Goal: Task Accomplishment & Management: Manage account settings

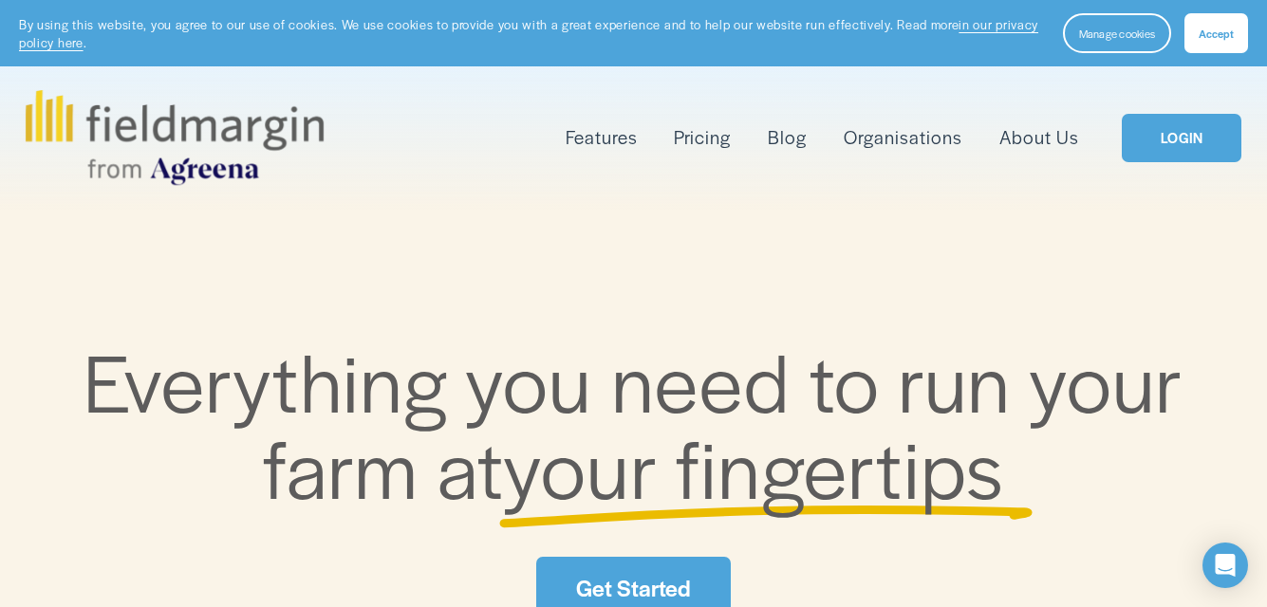
click at [1173, 141] on link "LOGIN" at bounding box center [1182, 138] width 120 height 48
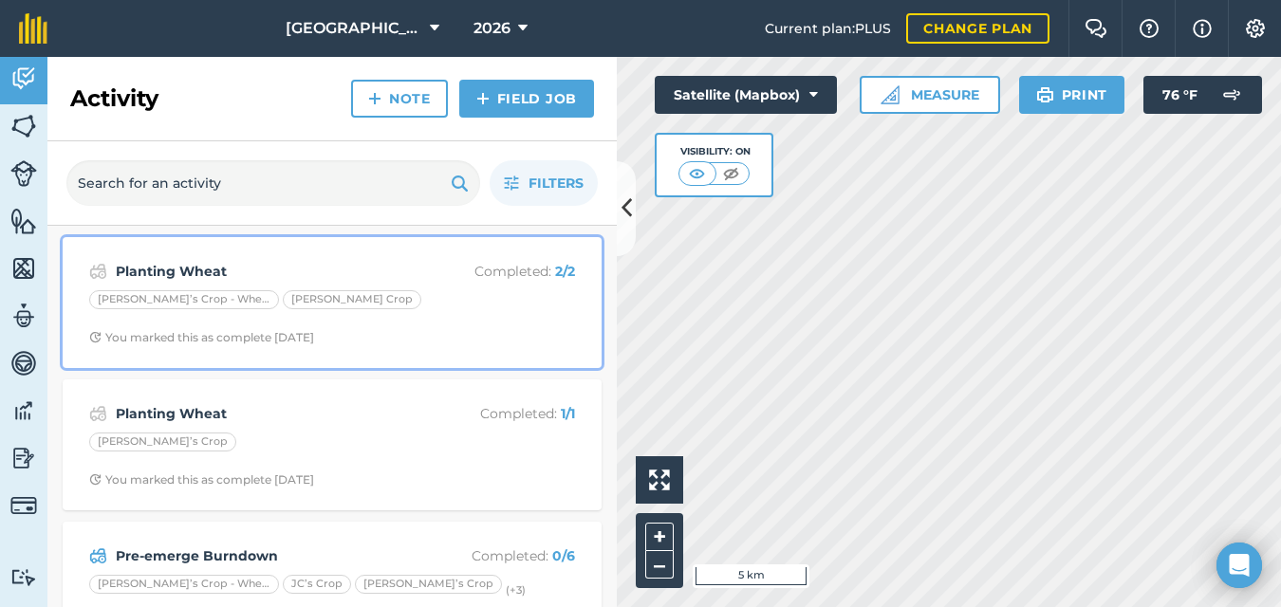
click at [436, 321] on div "Planting Wheat Completed : 2 / 2 [PERSON_NAME]’s Crop - [PERSON_NAME] Crop You …" at bounding box center [332, 303] width 516 height 108
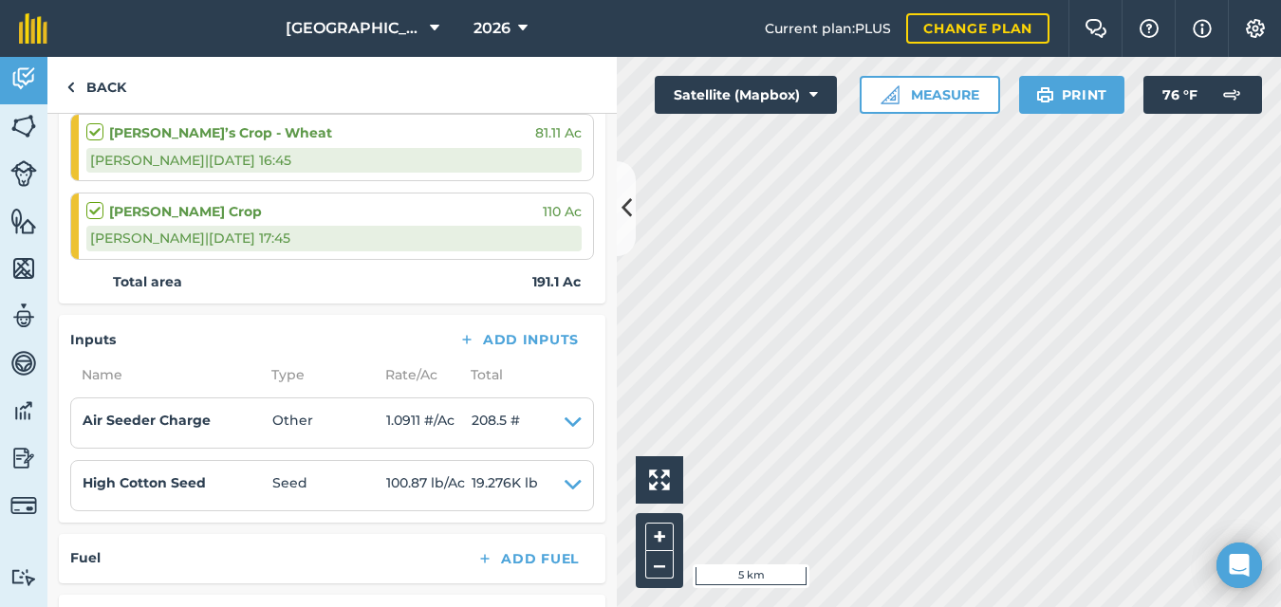
scroll to position [316, 0]
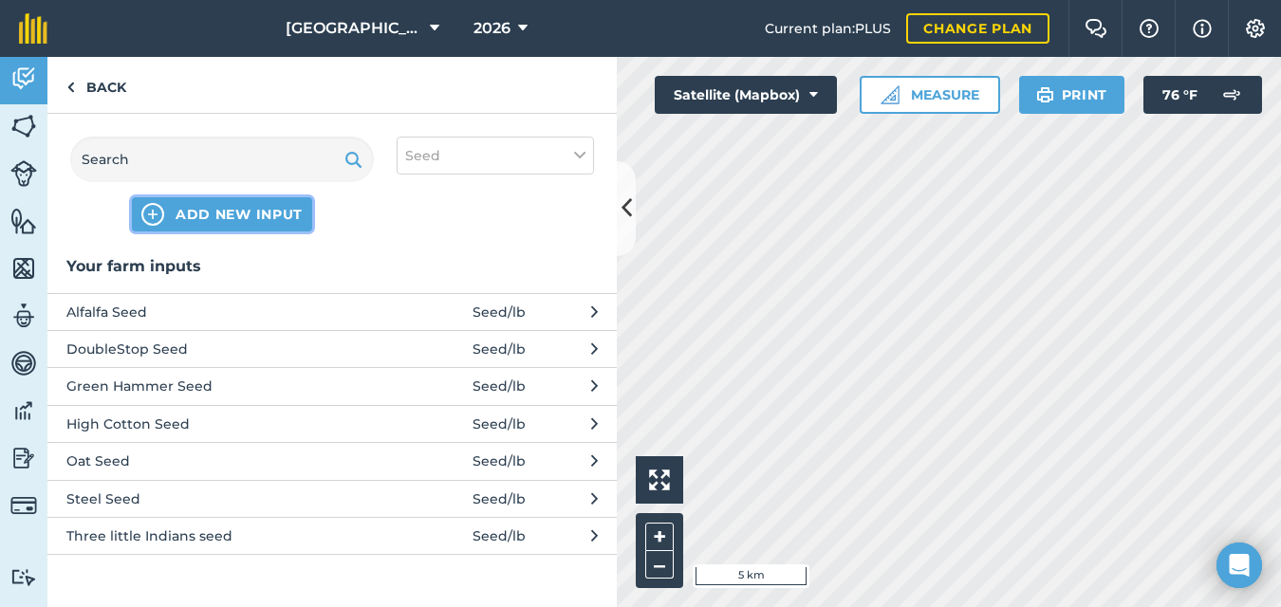
click at [186, 216] on span "ADD NEW INPUT" at bounding box center [239, 214] width 127 height 19
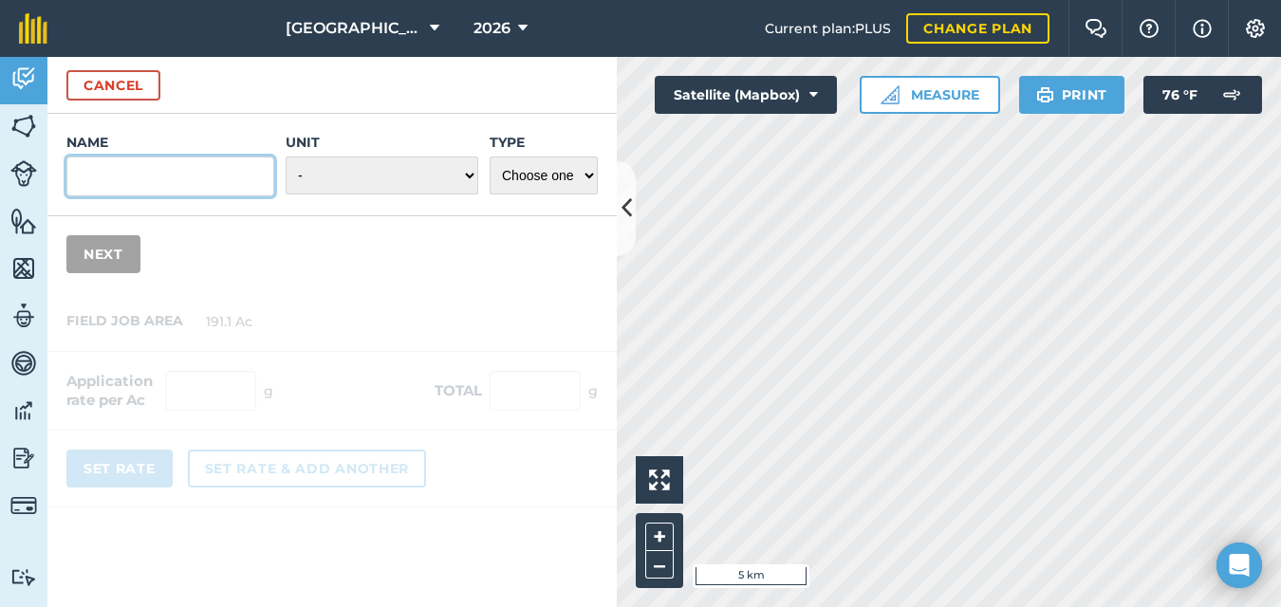
click at [92, 179] on input "Name" at bounding box center [170, 177] width 208 height 40
type input "Mesz"
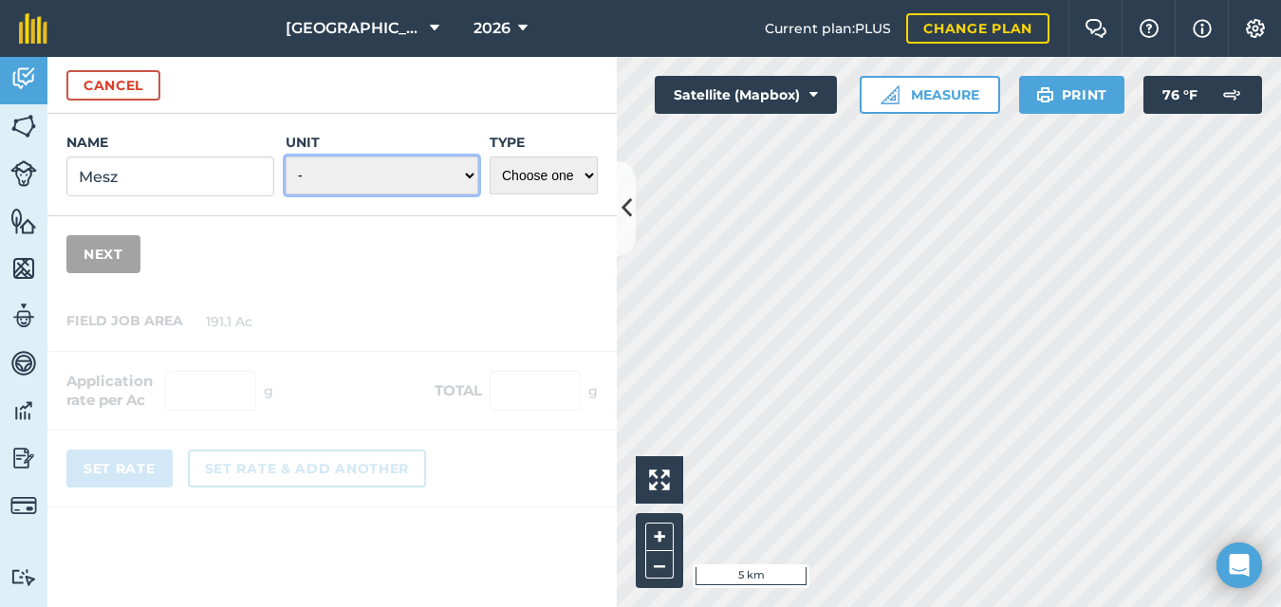
click at [439, 177] on select "- Grams/g Kilograms/kg Metric tonnes/t Millilitres/ml Litres/L Ounces/oz Pounds…" at bounding box center [382, 176] width 193 height 38
select select "POUNDS"
click at [286, 157] on select "- Grams/g Kilograms/kg Metric tonnes/t Millilitres/ml Litres/L Ounces/oz Pounds…" at bounding box center [382, 176] width 193 height 38
click at [579, 179] on select "Choose one Fertilizer Seed Spray Fuel Other" at bounding box center [544, 176] width 108 height 38
select select "FERTILIZER"
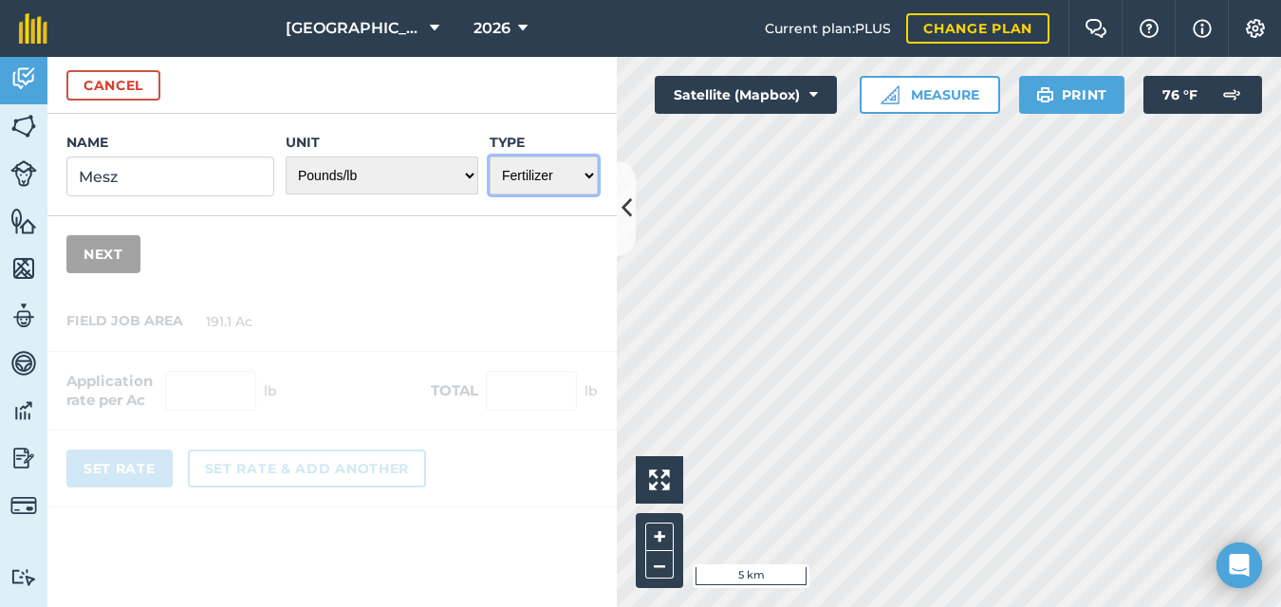
click at [490, 157] on select "Choose one Fertilizer Seed Spray Fuel Other" at bounding box center [544, 176] width 108 height 38
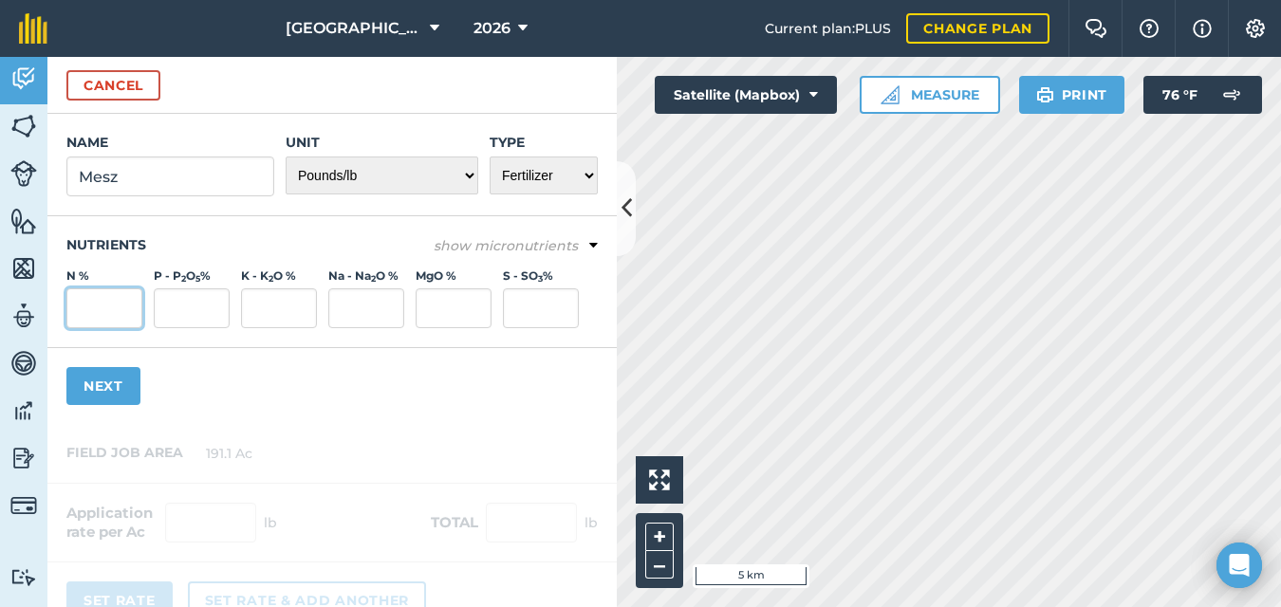
click at [108, 313] on input "N %" at bounding box center [104, 309] width 76 height 40
type input "12"
click at [177, 314] on input "P - P 2 O 5 %" at bounding box center [192, 309] width 76 height 40
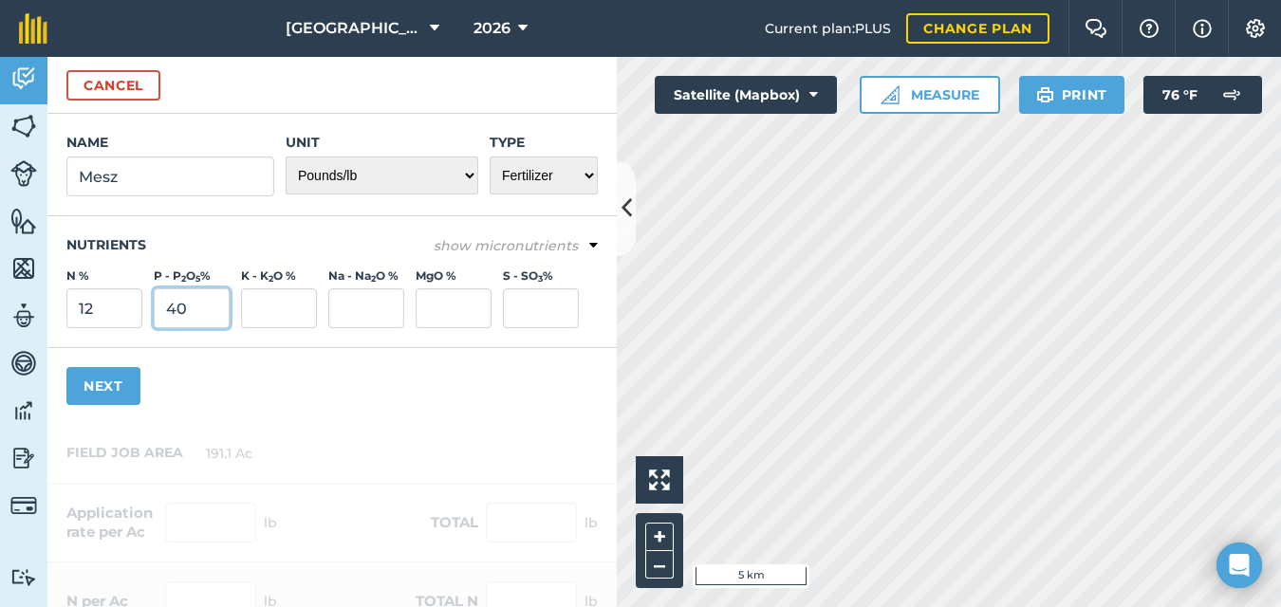
type input "40"
click at [532, 317] on input "S - SO 3 %" at bounding box center [541, 309] width 76 height 40
type input "10"
click at [122, 385] on button "Next" at bounding box center [103, 386] width 74 height 38
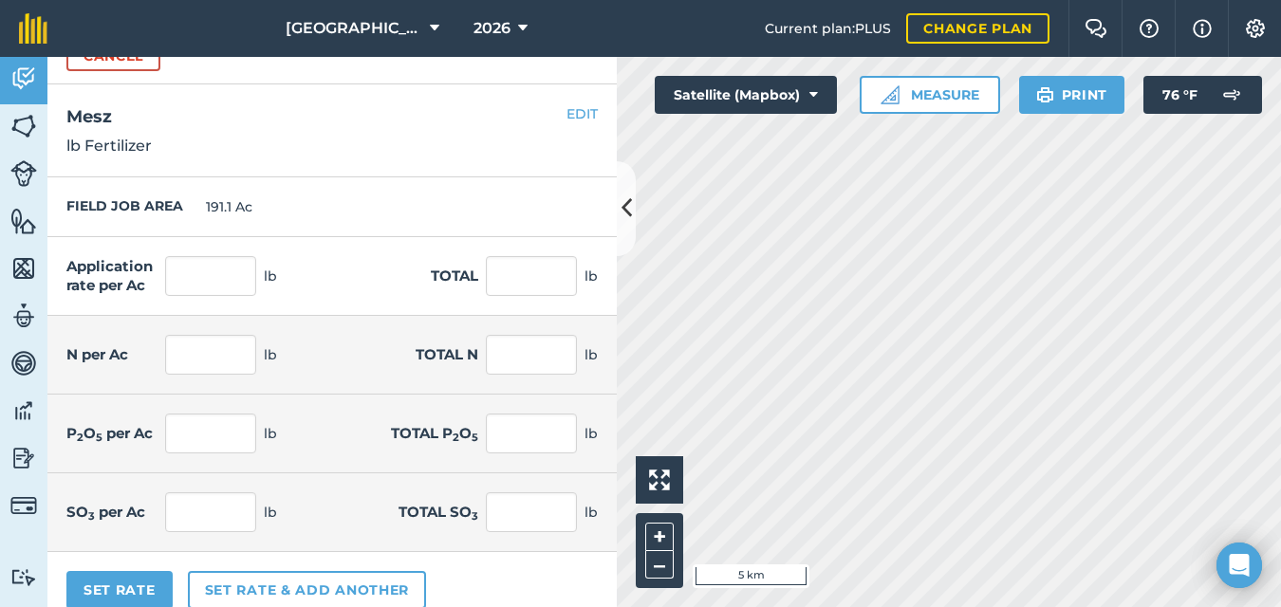
scroll to position [51, 0]
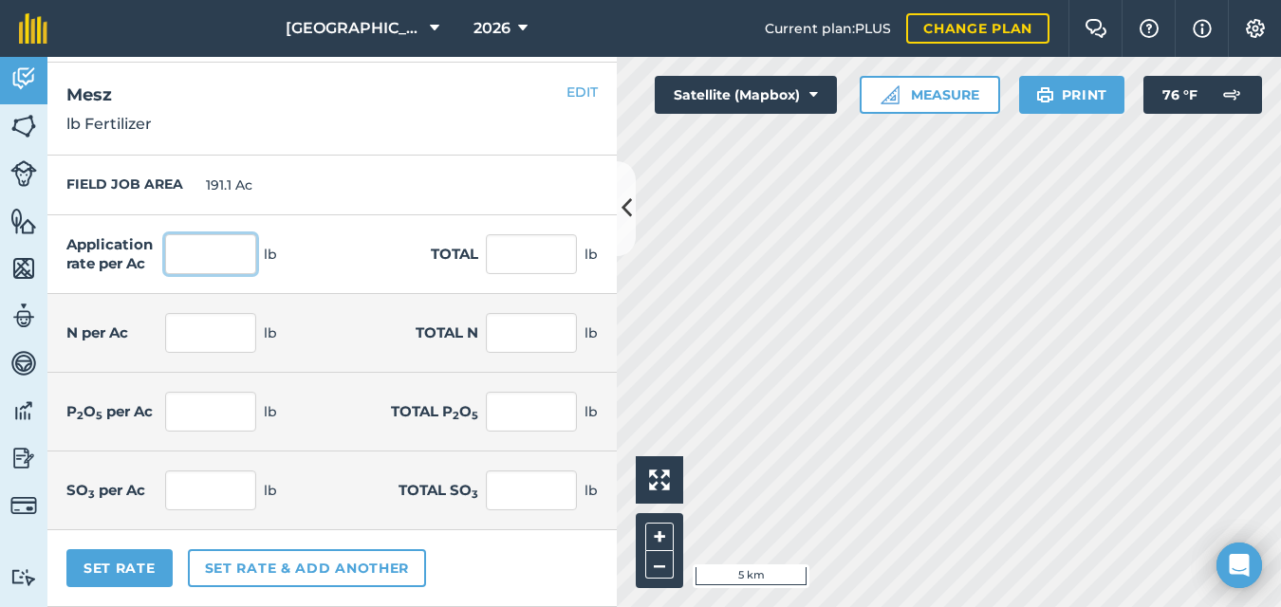
click at [222, 253] on input "text" at bounding box center [210, 254] width 91 height 40
type input "38"
click button "Cancel" at bounding box center [113, 34] width 94 height 30
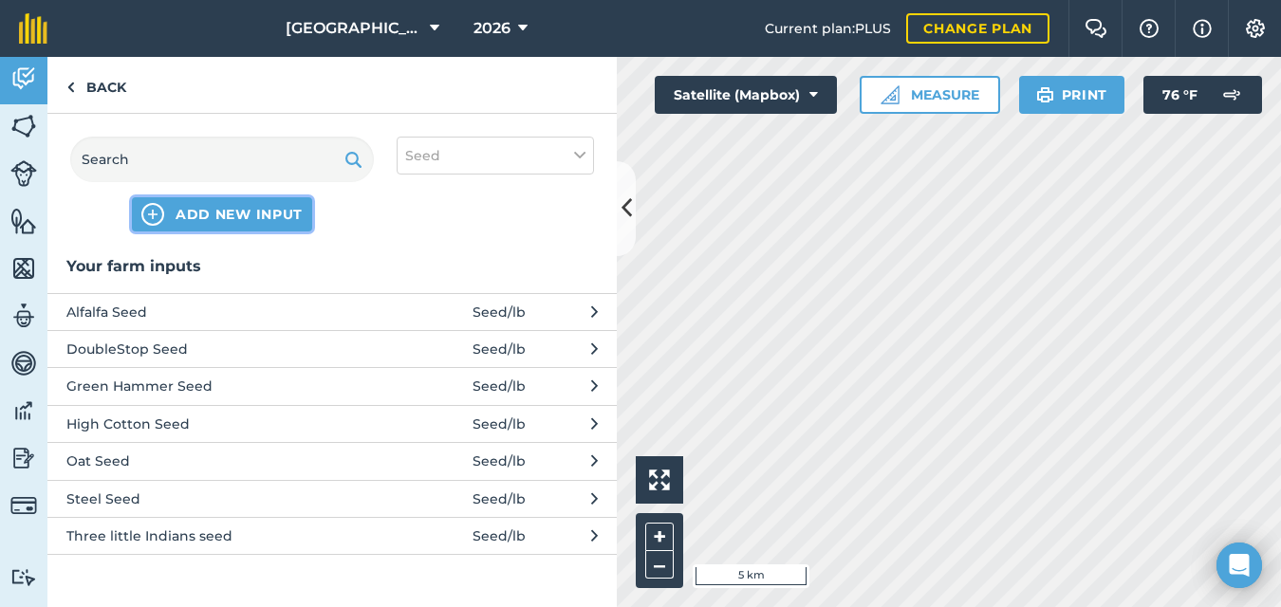
click at [213, 211] on span "ADD NEW INPUT" at bounding box center [239, 214] width 127 height 19
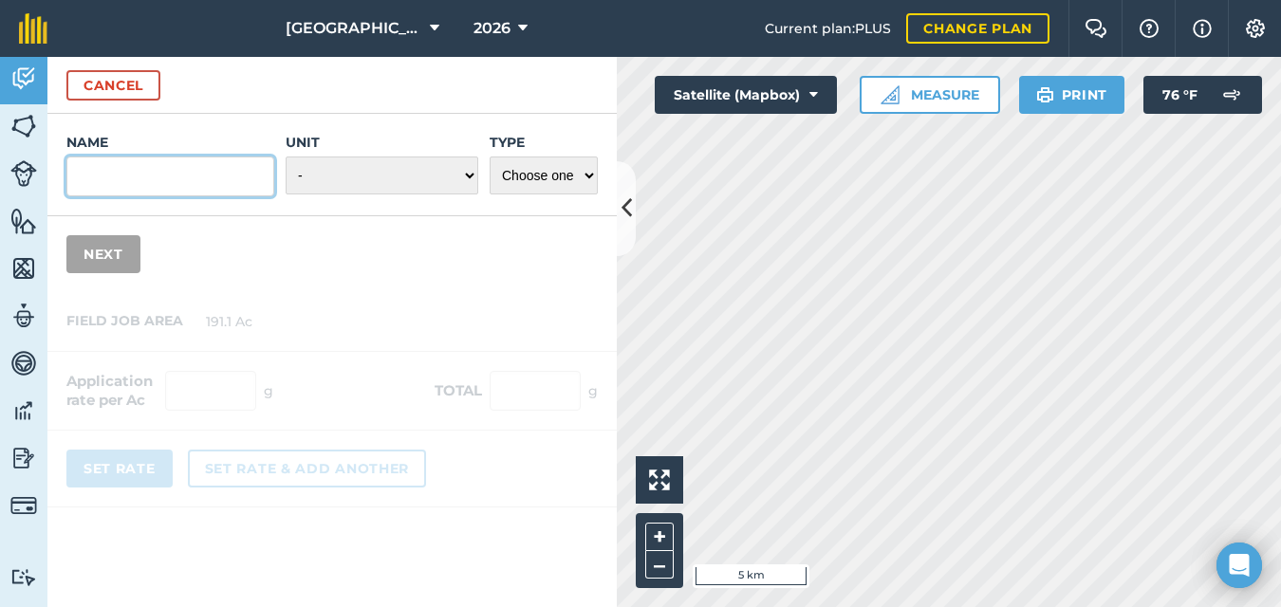
click at [177, 174] on input "Name" at bounding box center [170, 177] width 208 height 40
type input "Mesz"
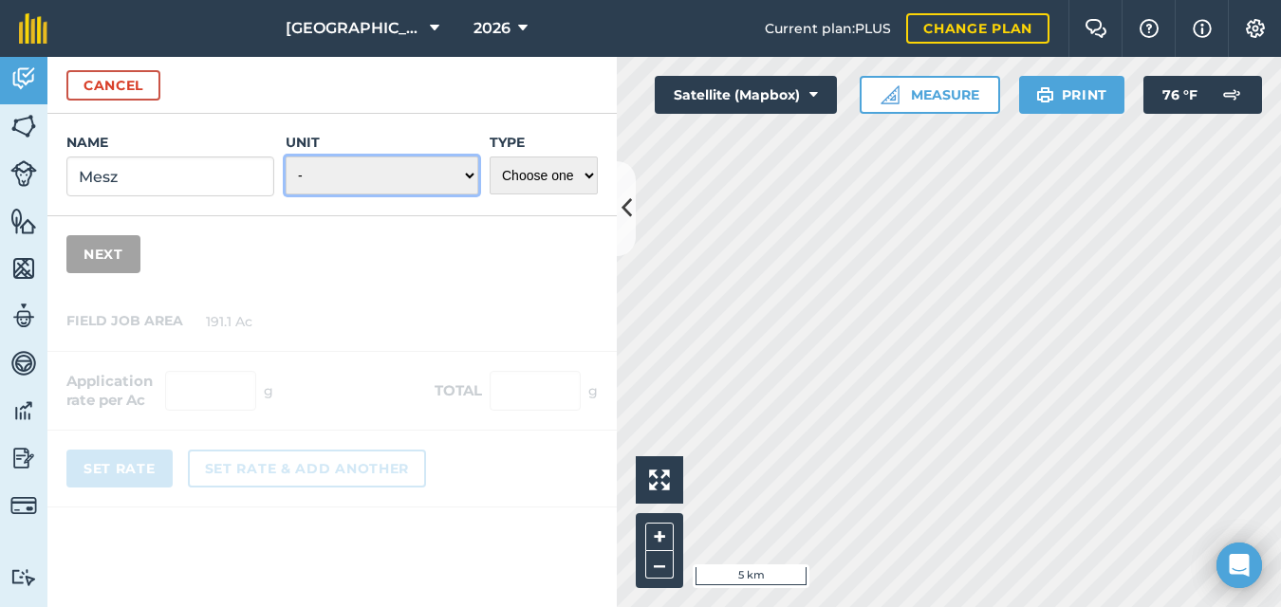
select select "POUNDS"
select select "FERTILIZER"
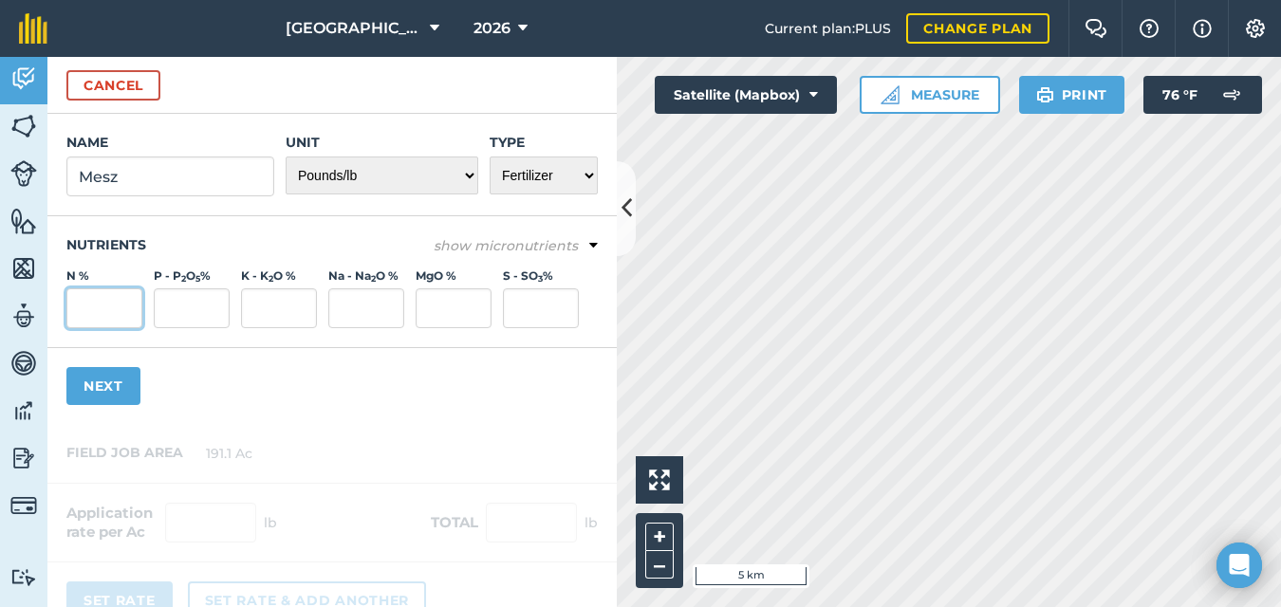
click at [100, 310] on input "N %" at bounding box center [104, 309] width 76 height 40
type input "12"
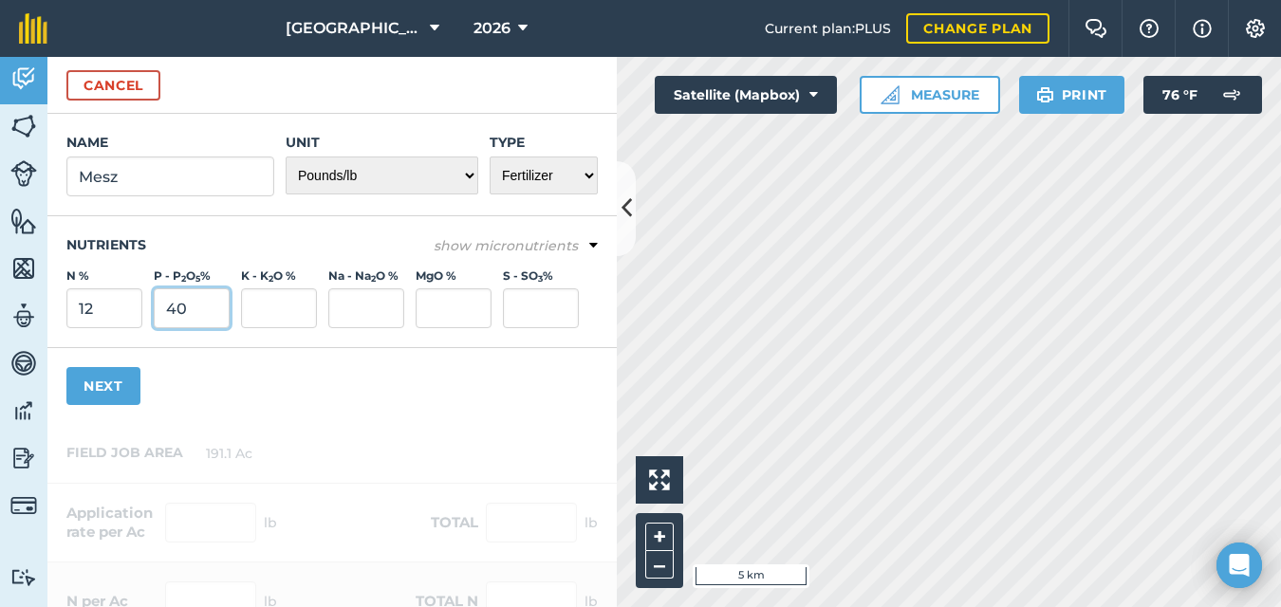
type input "40"
type input "10"
click at [105, 384] on button "Next" at bounding box center [103, 386] width 74 height 38
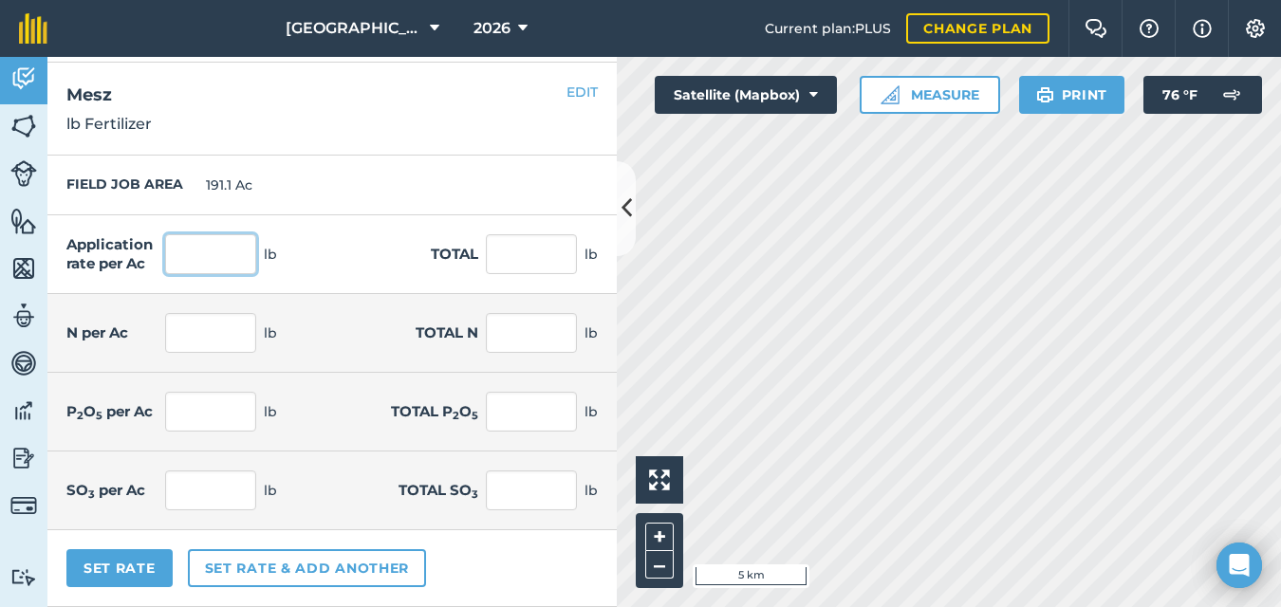
click at [224, 252] on input "text" at bounding box center [210, 254] width 91 height 40
type input "38"
type input "7,261.8"
type input "4.56"
type input "871.416"
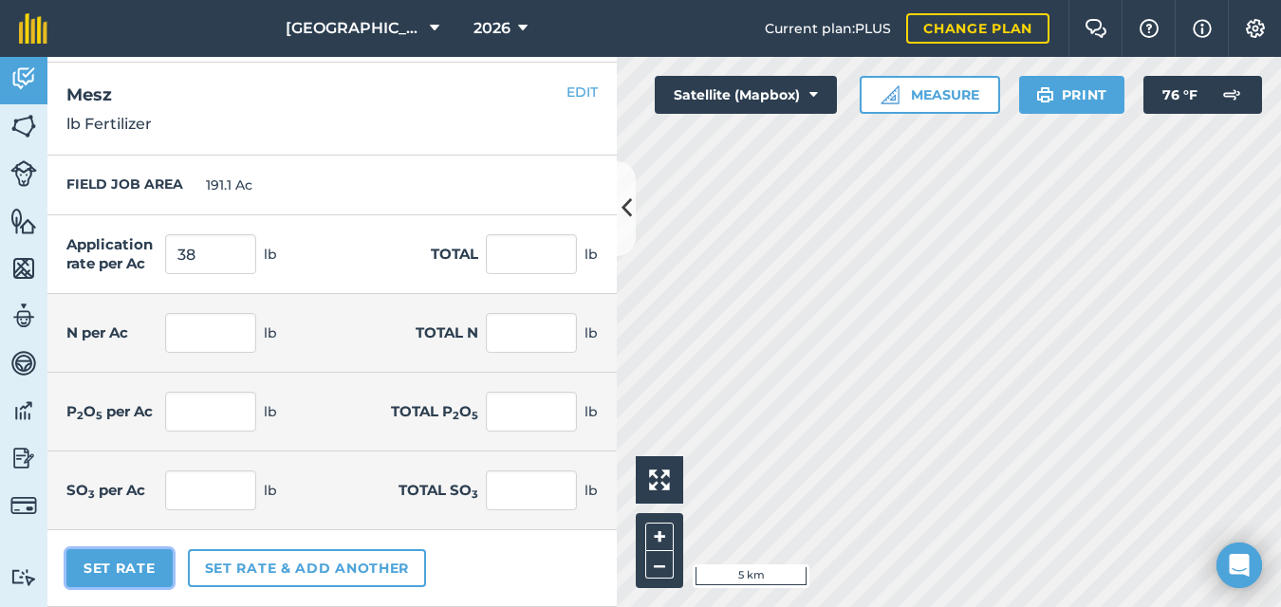
type input "15.2"
type input "2,904.72"
type input "3.8"
type input "726.18"
click at [147, 558] on button "Set Rate" at bounding box center [119, 569] width 106 height 38
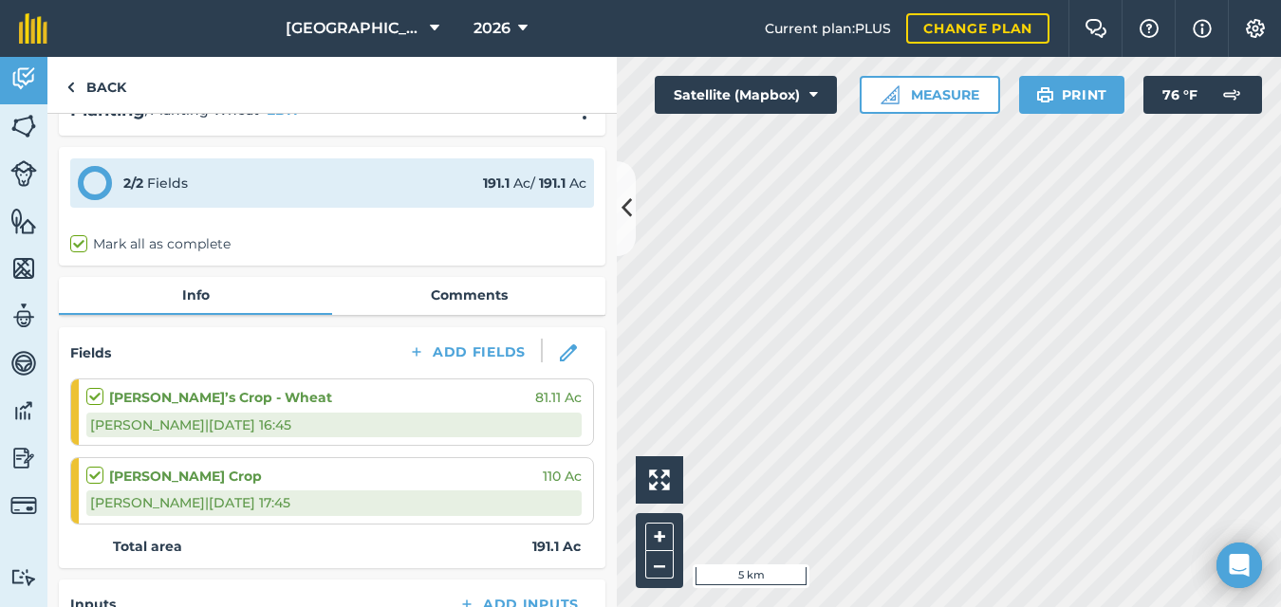
scroll to position [13, 0]
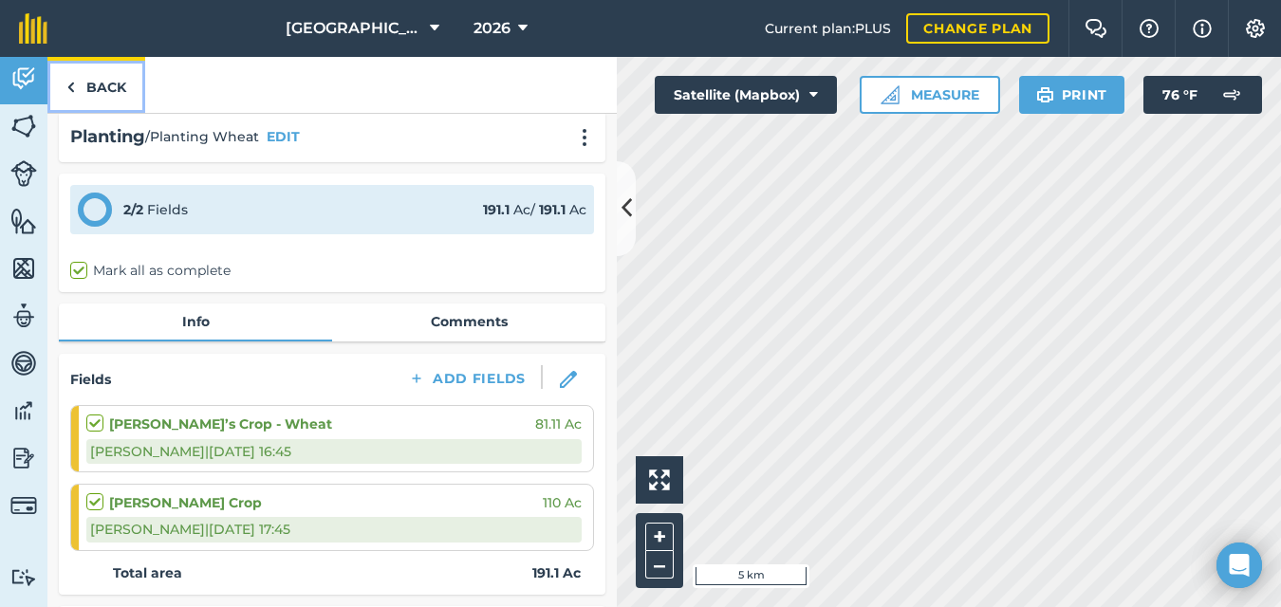
click at [73, 87] on img at bounding box center [70, 87] width 9 height 23
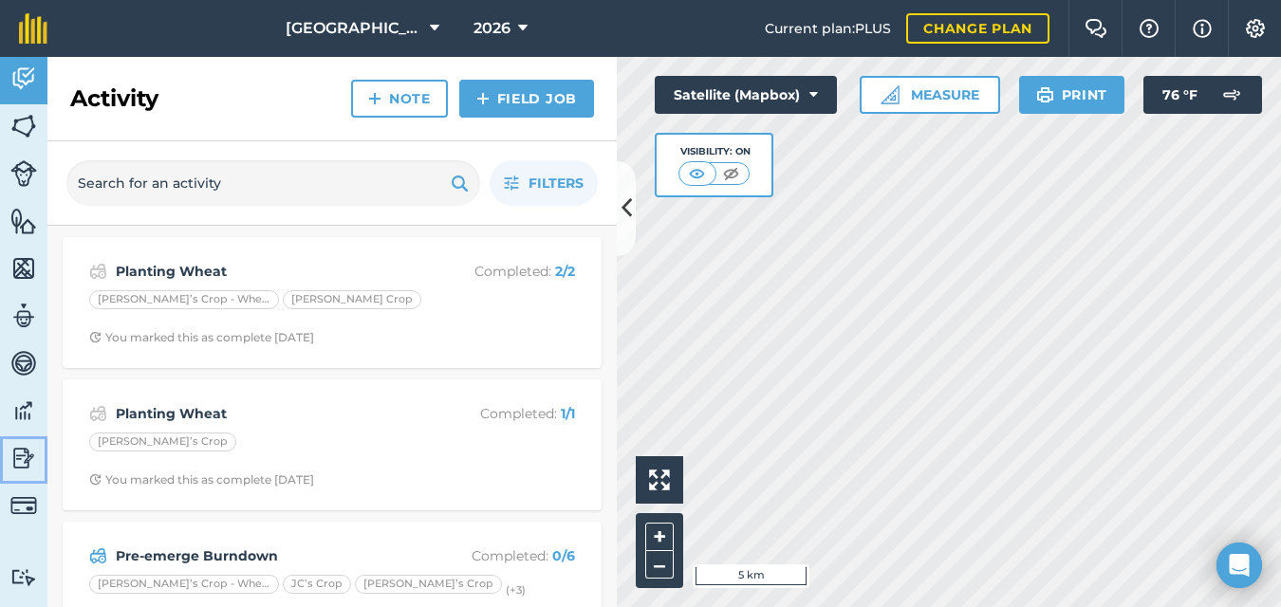
click at [26, 467] on img at bounding box center [23, 458] width 27 height 28
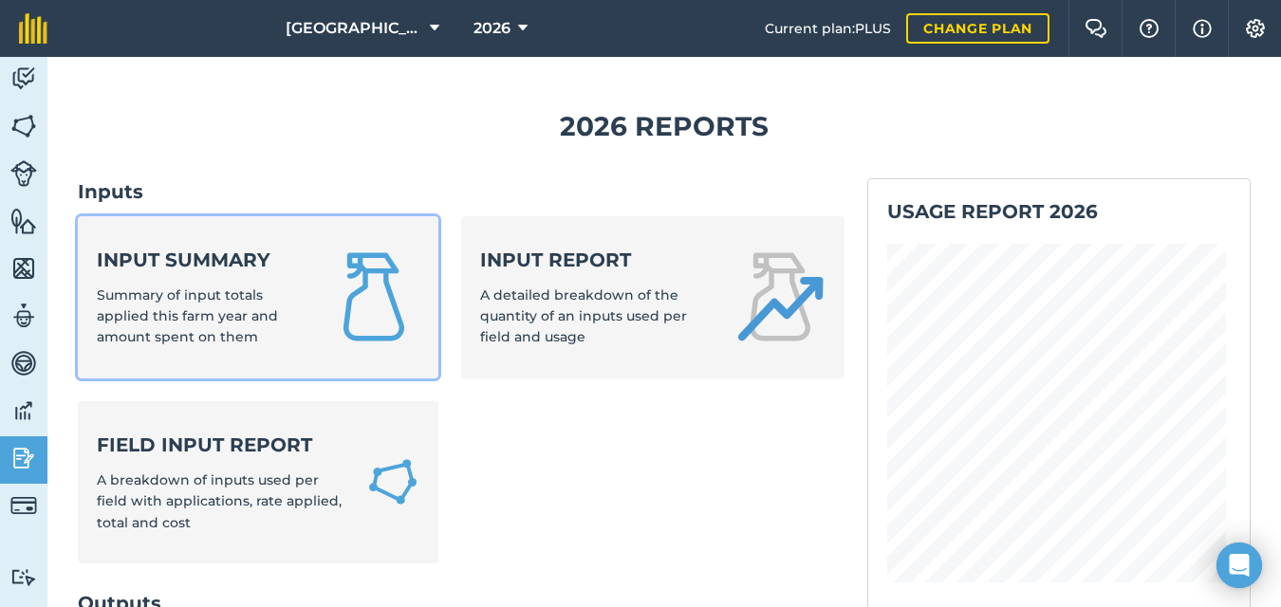
click at [205, 336] on span "Summary of input totals applied this farm year and amount spent on them" at bounding box center [187, 317] width 181 height 60
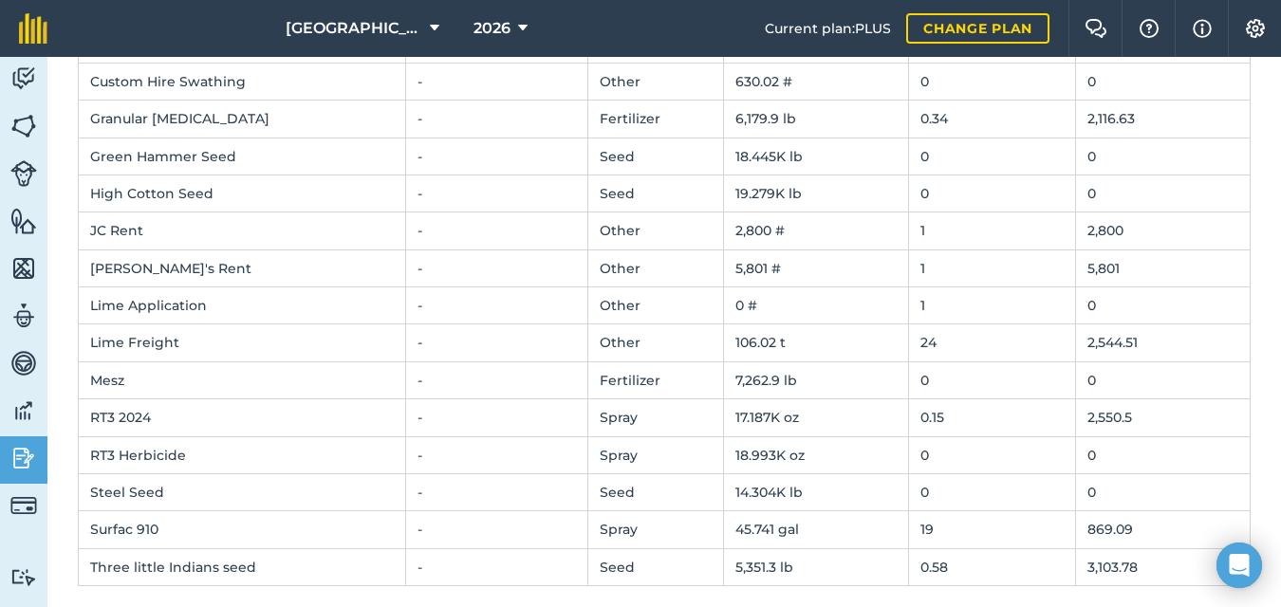
scroll to position [340, 0]
click at [926, 383] on td "0" at bounding box center [992, 379] width 167 height 37
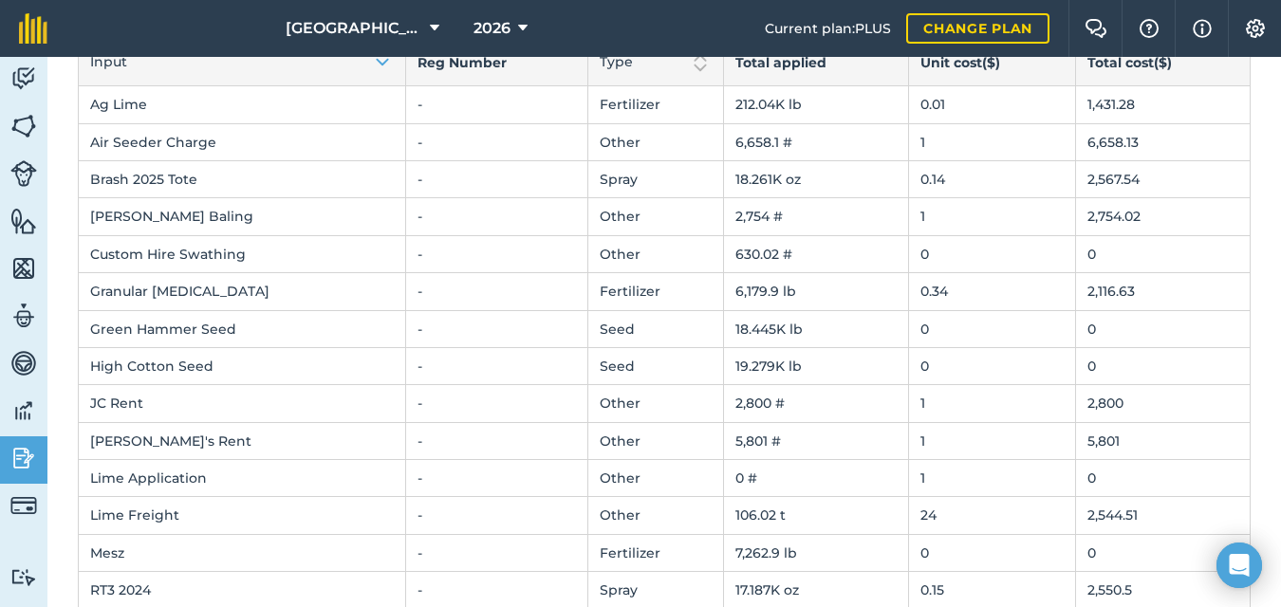
scroll to position [78, 0]
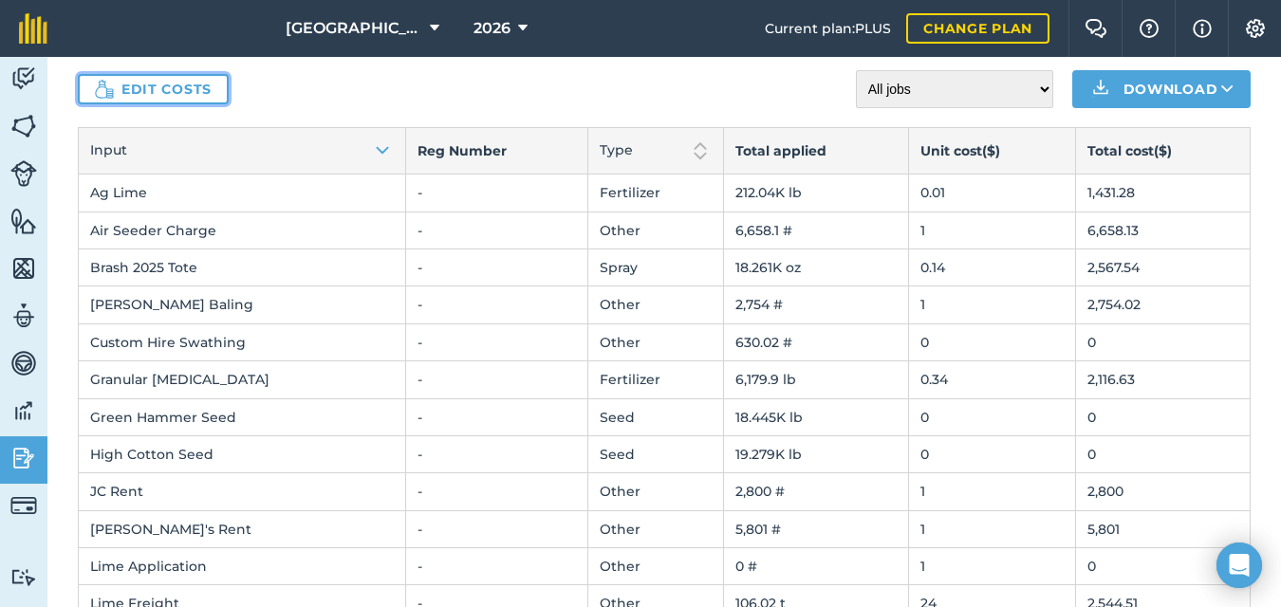
click at [181, 95] on link "Edit costs" at bounding box center [153, 89] width 151 height 30
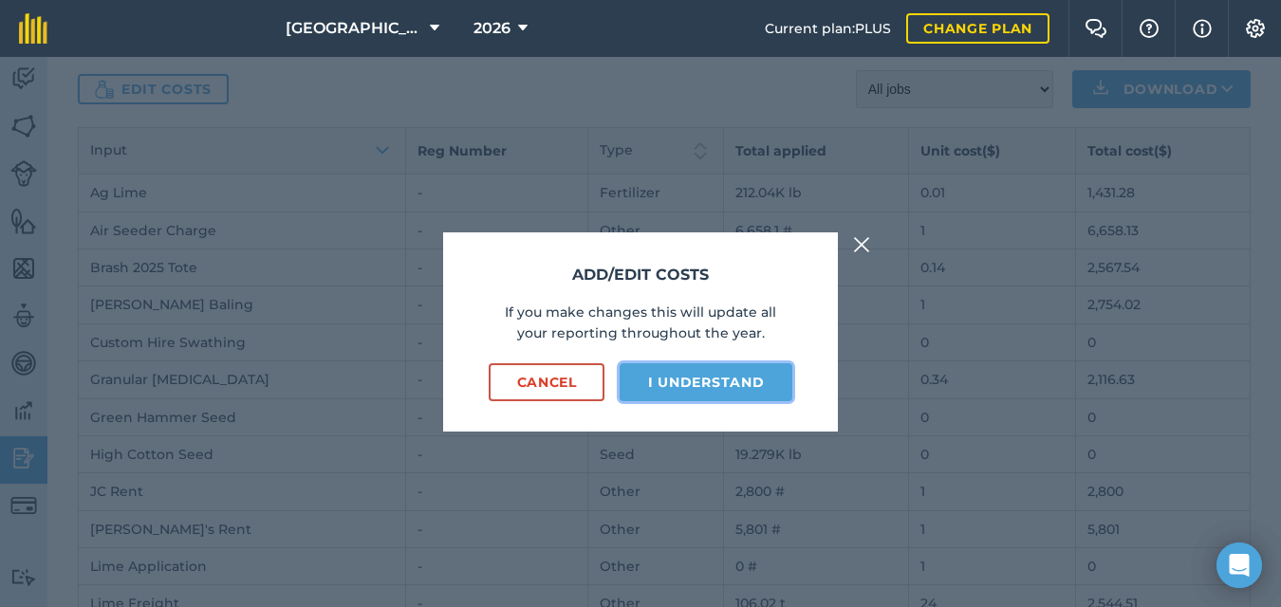
click at [676, 388] on button "I understand" at bounding box center [706, 383] width 173 height 38
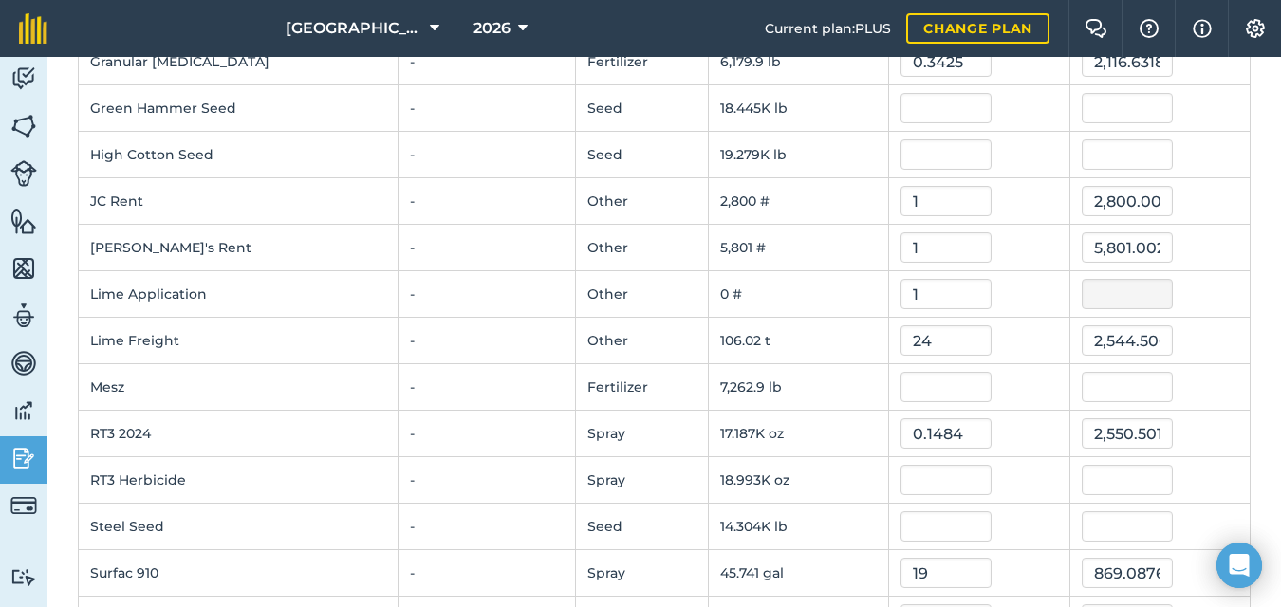
scroll to position [425, 0]
click at [902, 386] on input "text" at bounding box center [946, 386] width 91 height 30
type input "0.446"
type input "3,239.238682"
click at [820, 383] on td "7,262.9 lb" at bounding box center [798, 387] width 180 height 47
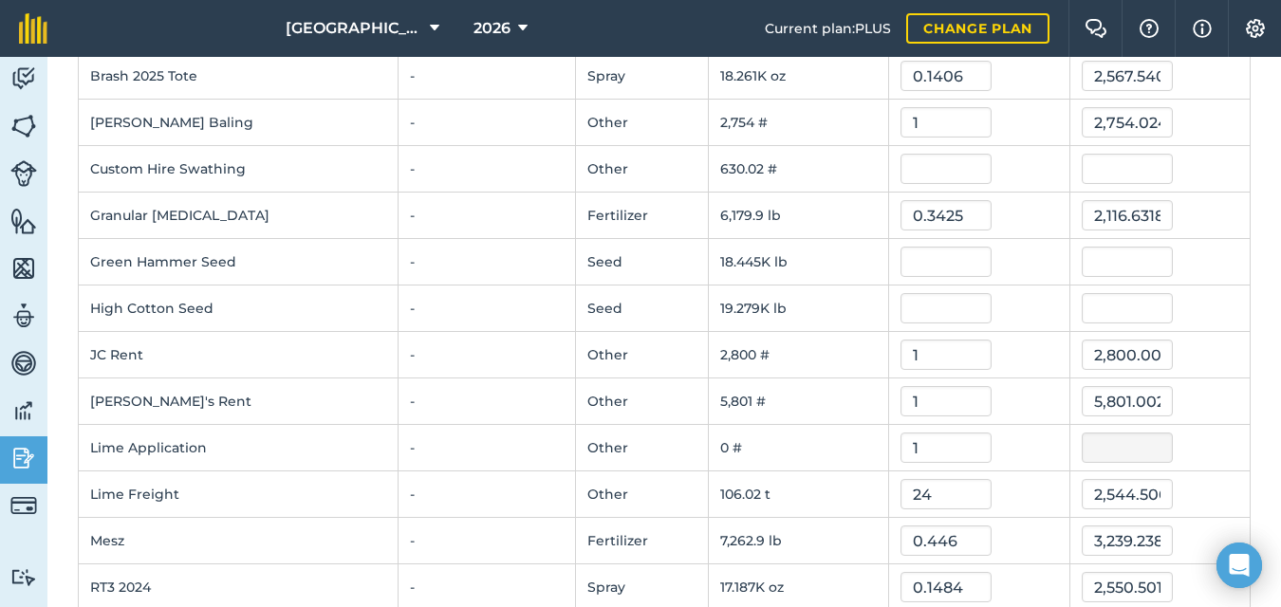
scroll to position [267, 0]
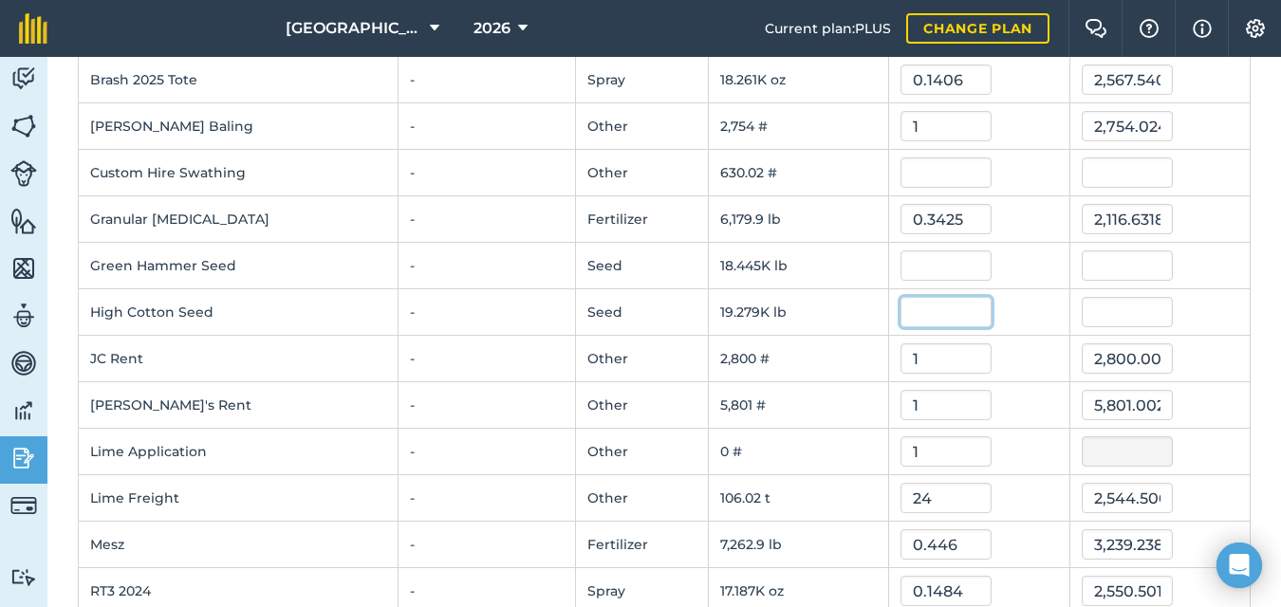
click at [933, 312] on input "text" at bounding box center [946, 312] width 91 height 30
type input "0.19167"
type input "3,695.17027938"
click at [903, 269] on input "text" at bounding box center [946, 266] width 91 height 30
type input "0.19167"
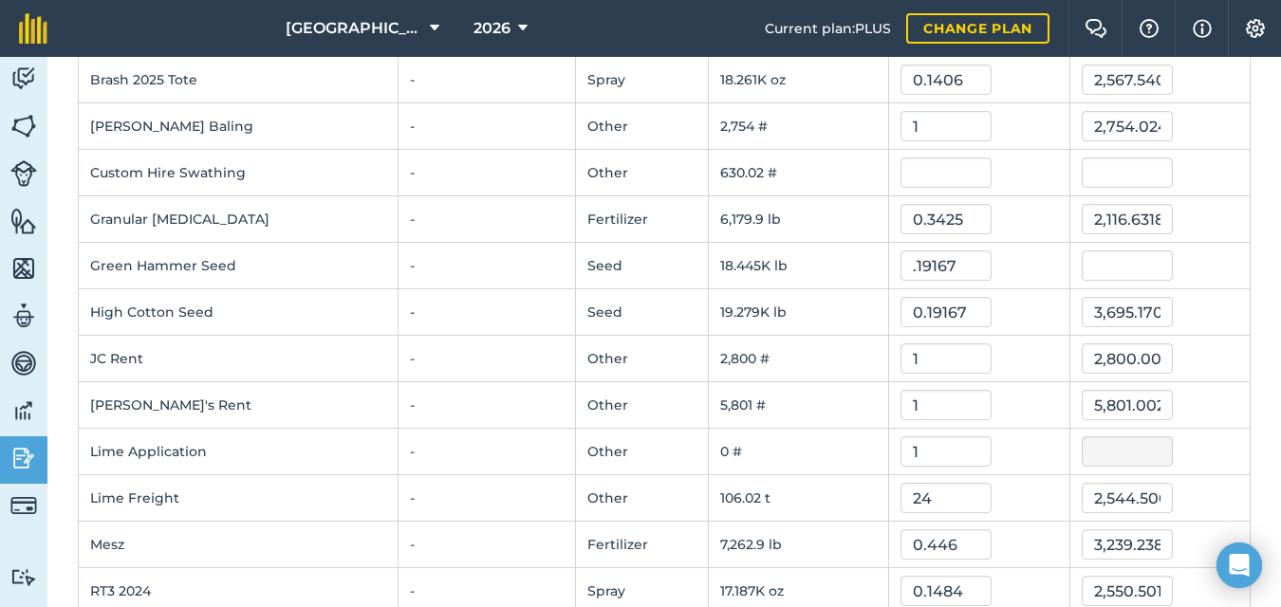
type input "3,535.2649818000004"
click at [803, 280] on td "18.445K lb" at bounding box center [798, 266] width 180 height 47
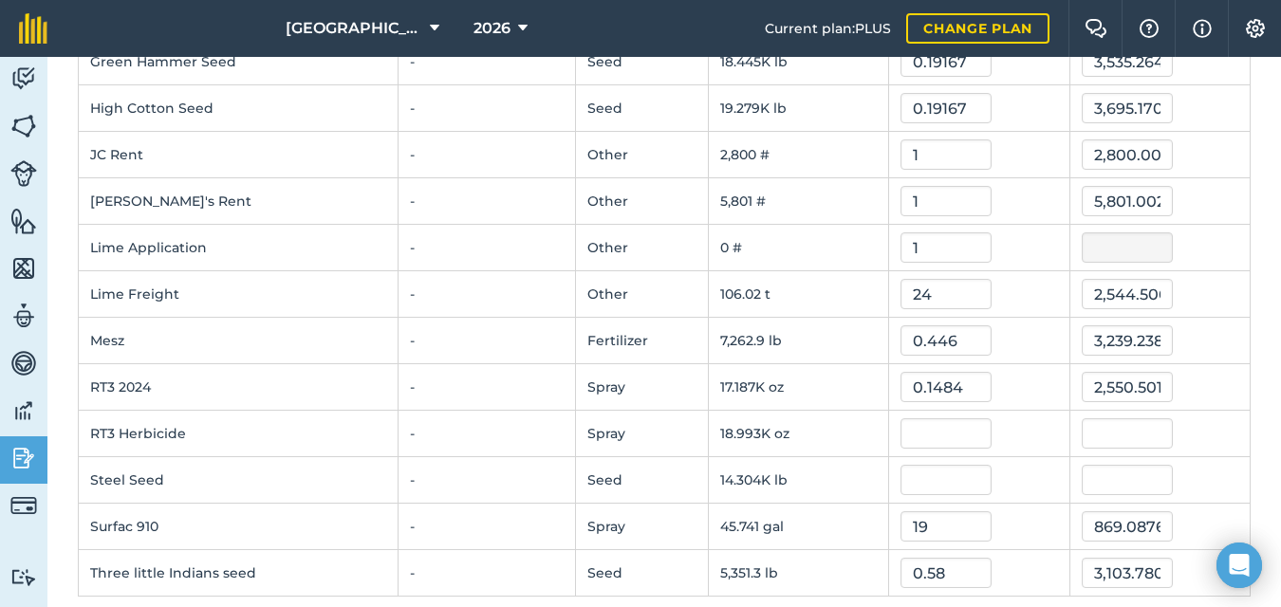
scroll to position [491, 0]
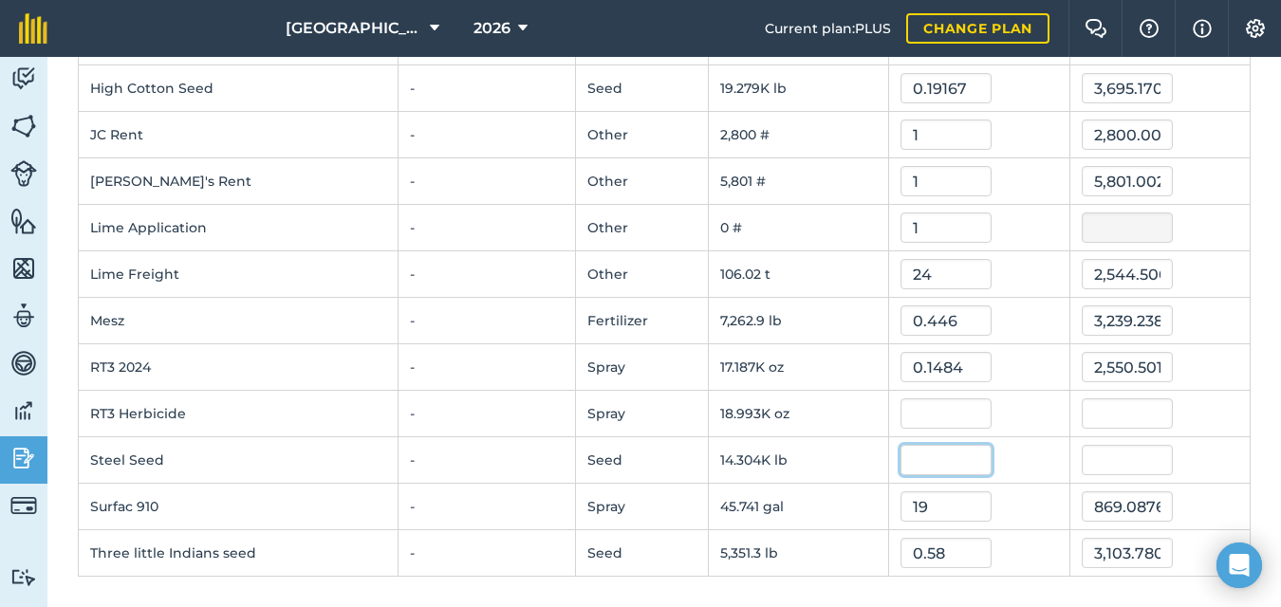
click at [904, 456] on input "text" at bounding box center [946, 460] width 91 height 30
type input "0.225"
type input "3,218.3667"
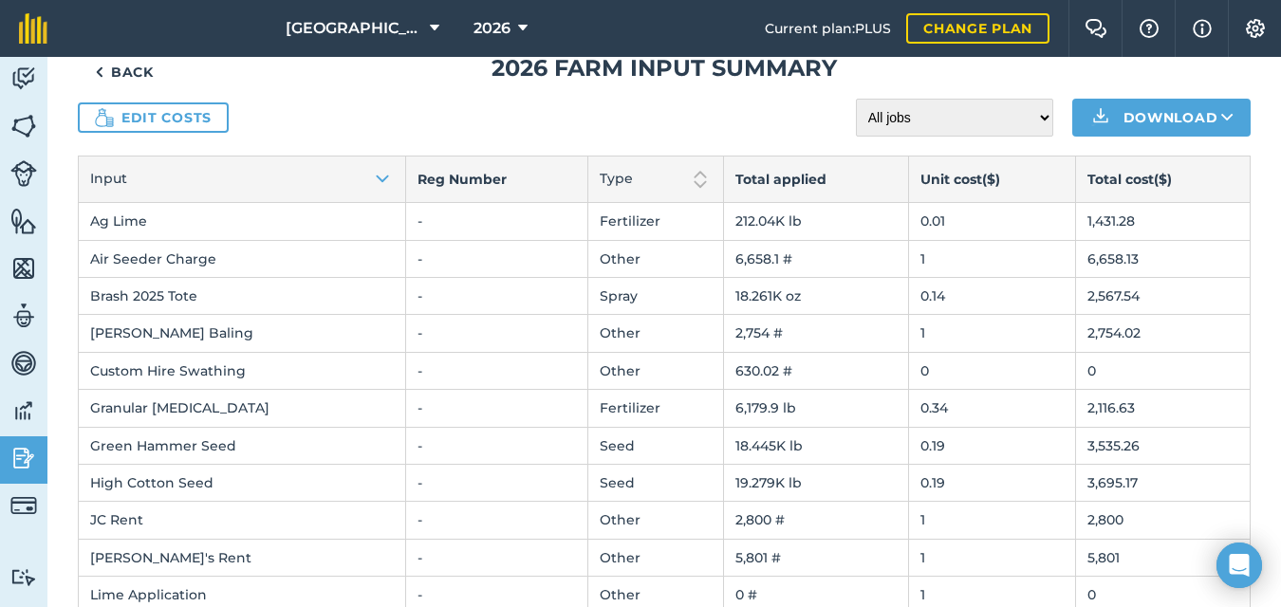
scroll to position [47, 0]
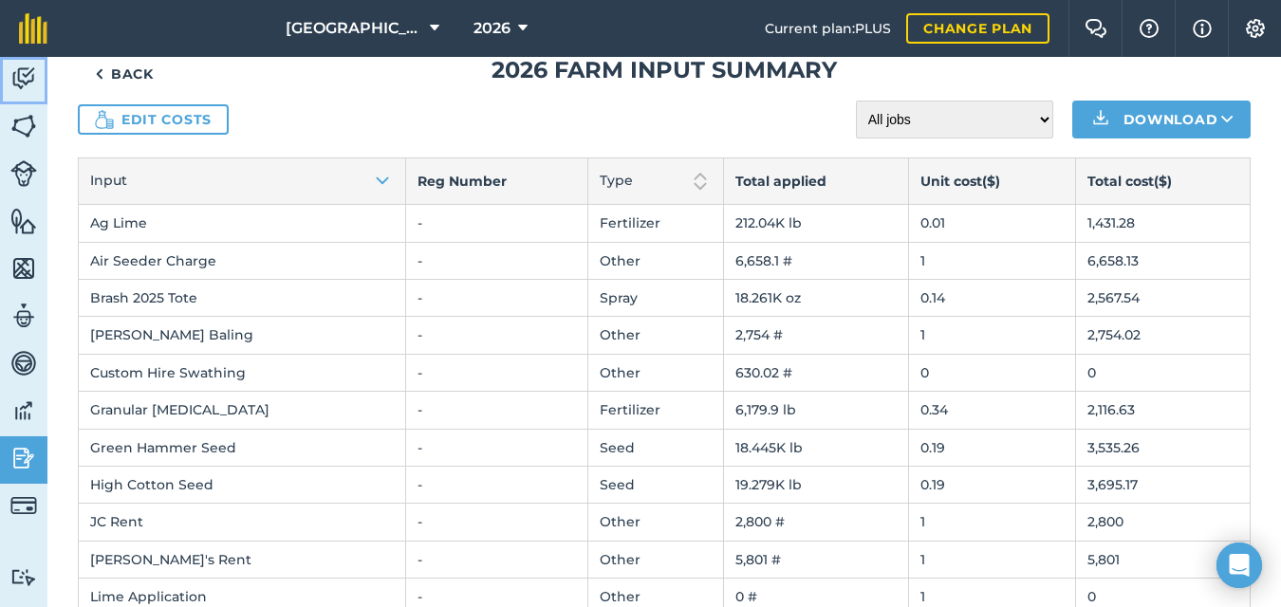
click at [22, 71] on img at bounding box center [23, 79] width 27 height 28
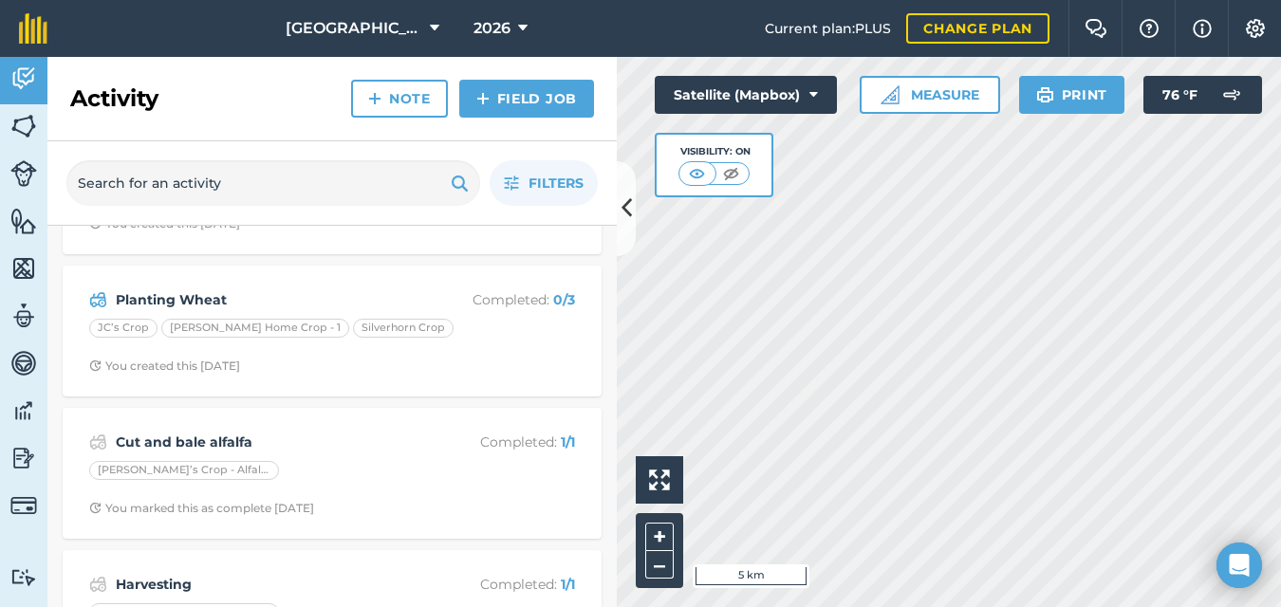
scroll to position [400, 0]
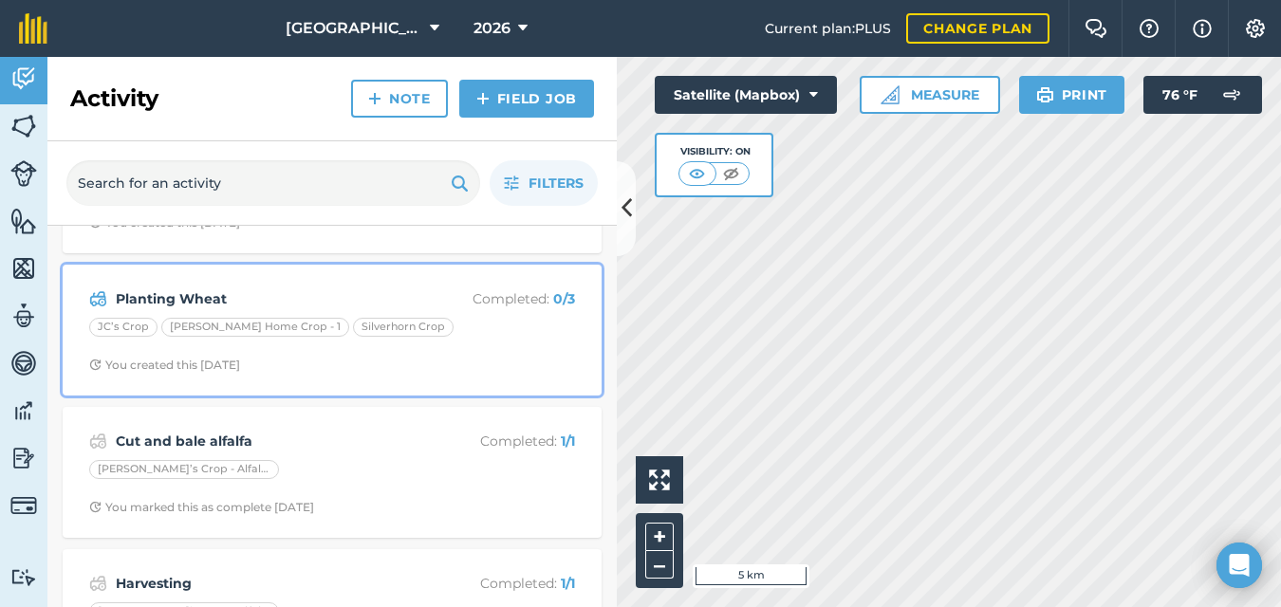
click at [422, 358] on span "You created this [DATE]" at bounding box center [332, 365] width 486 height 15
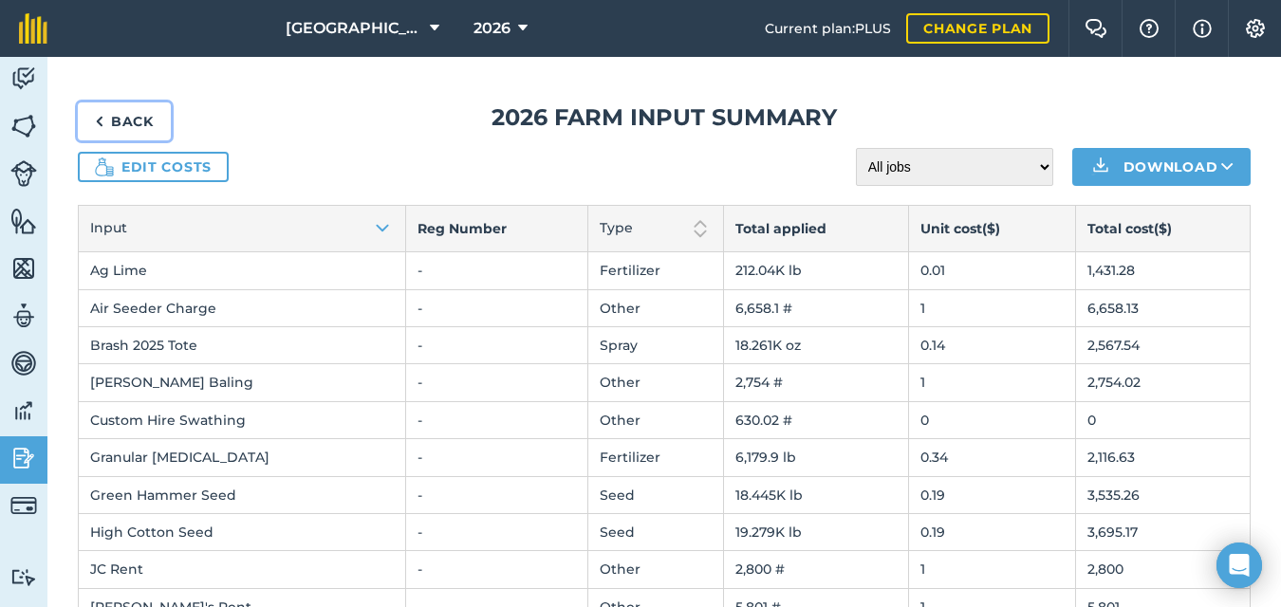
click at [102, 118] on img at bounding box center [99, 121] width 9 height 23
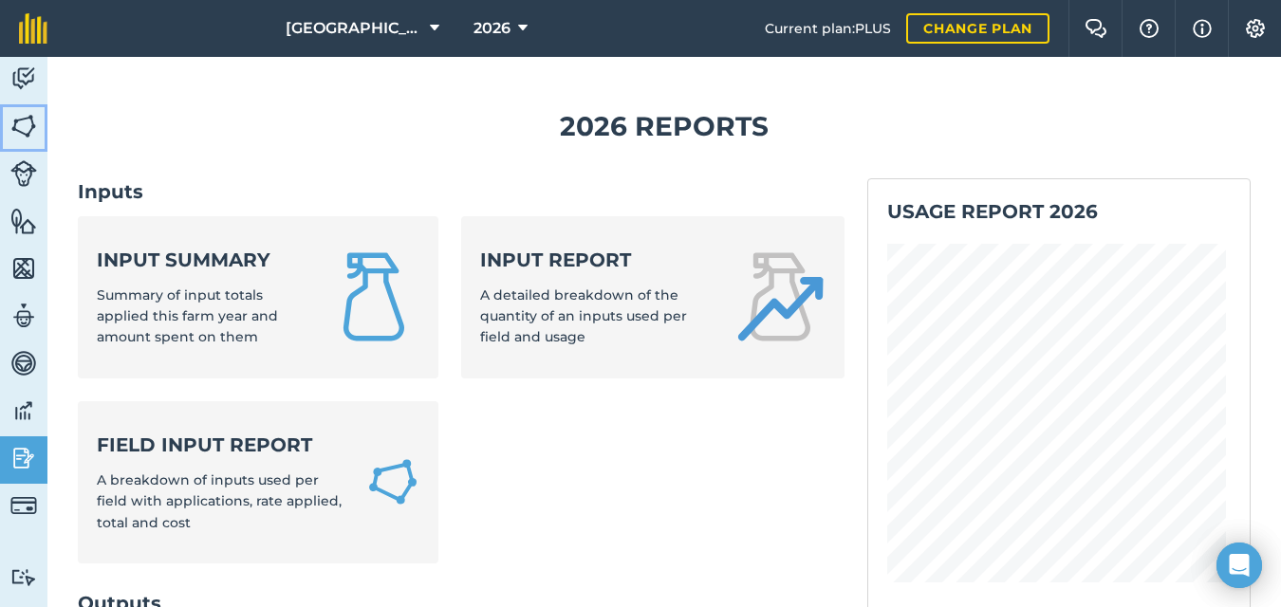
click at [27, 118] on img at bounding box center [23, 126] width 27 height 28
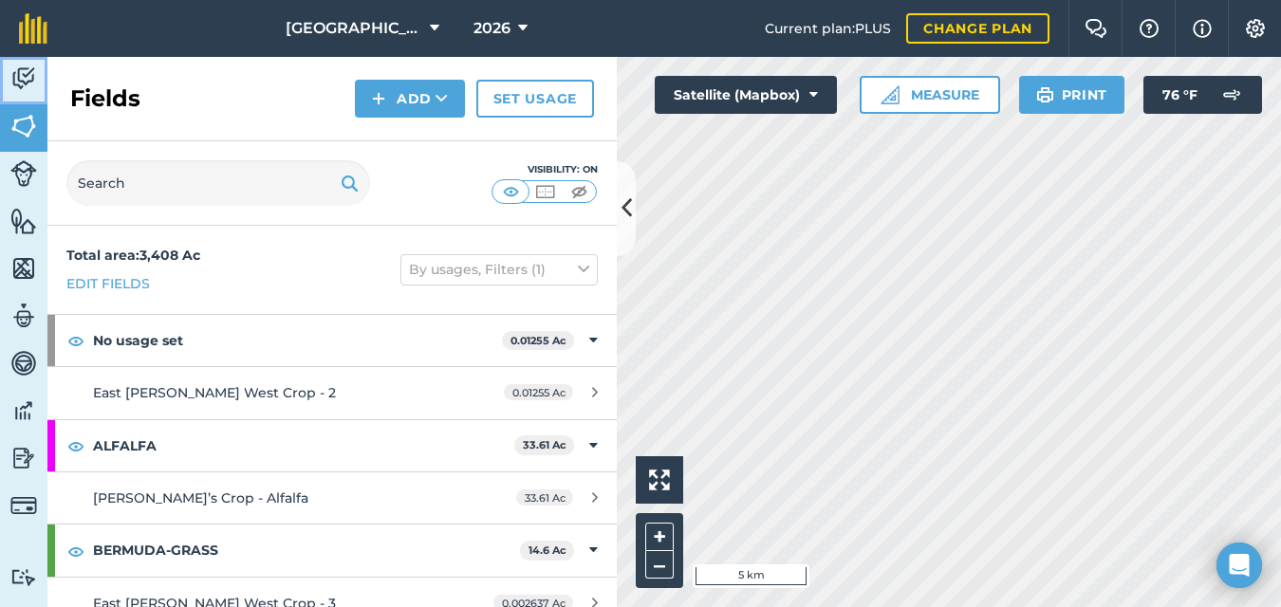
click at [10, 68] on img at bounding box center [23, 79] width 27 height 28
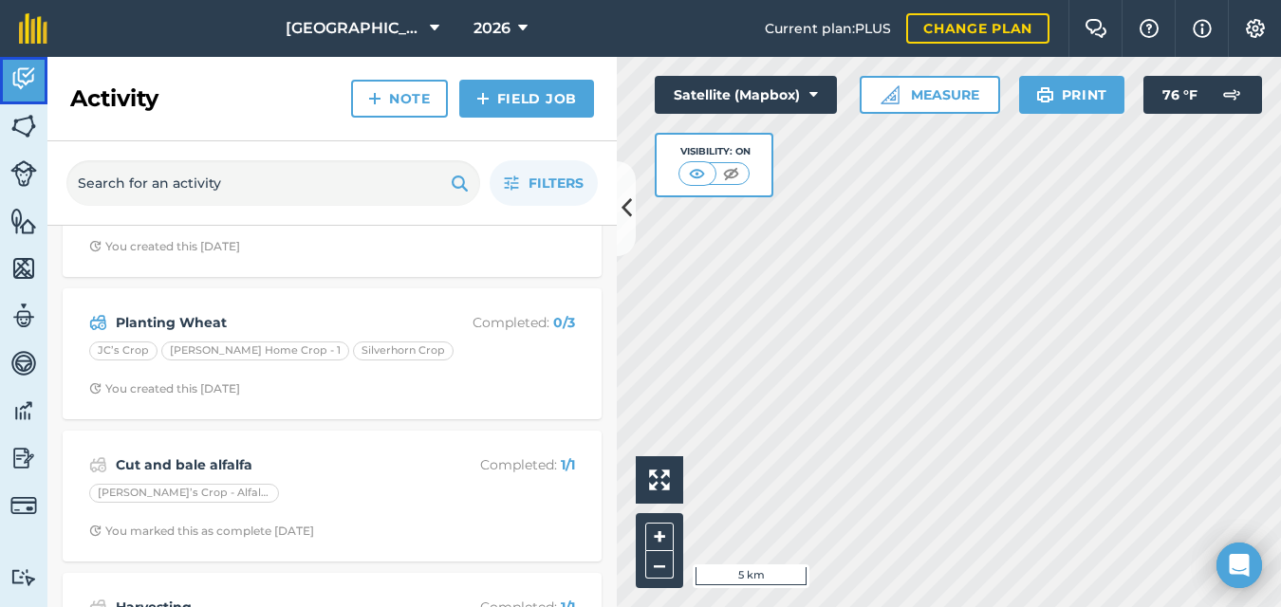
scroll to position [377, 0]
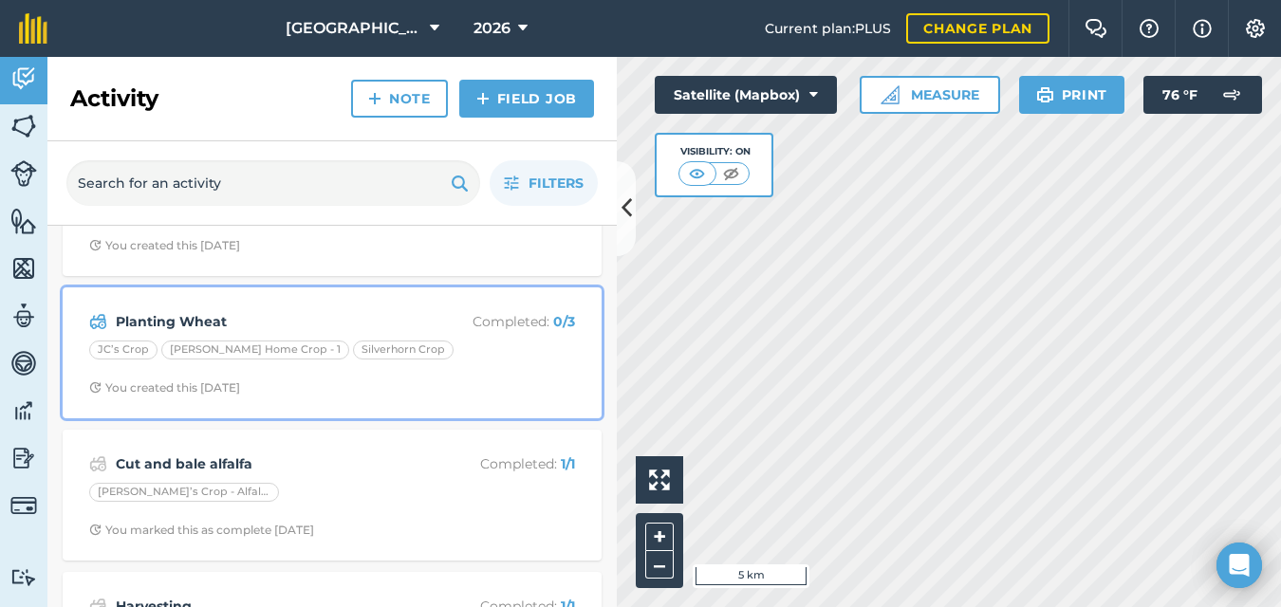
click at [423, 336] on div "Planting Wheat Completed : 0 / 3 JC’s Crop [PERSON_NAME] Home Crop - 1 Silverho…" at bounding box center [332, 353] width 516 height 108
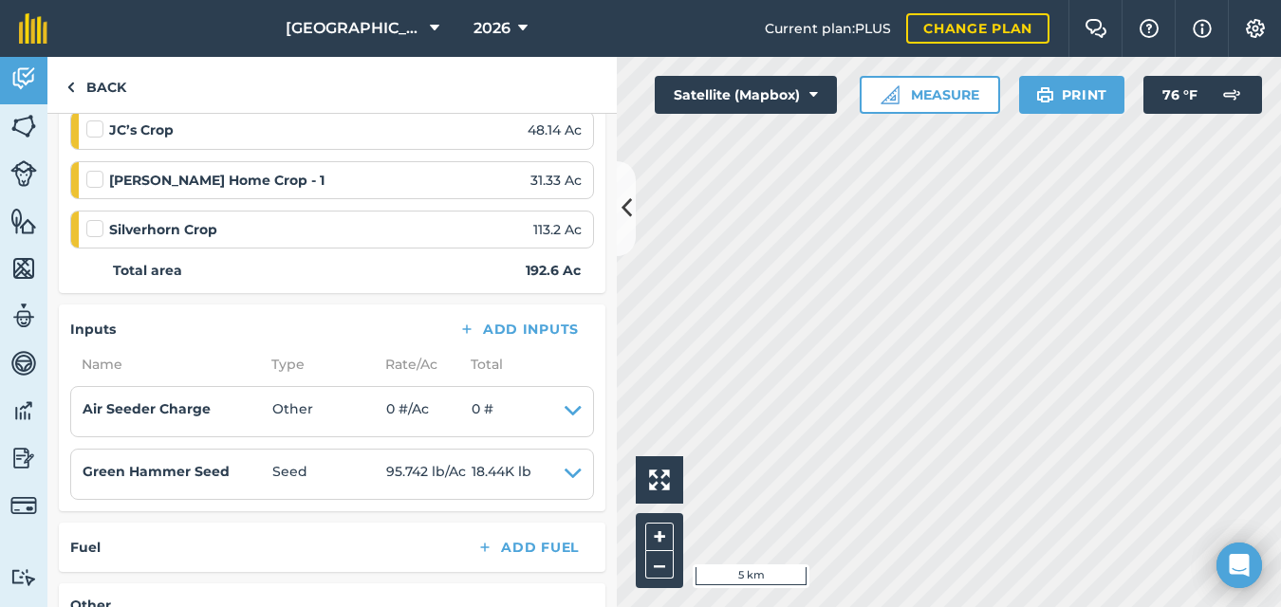
scroll to position [307, 0]
click at [568, 412] on li "Air Seeder Charge Other 0 # / Ac 0 # EDIT" at bounding box center [332, 412] width 524 height 51
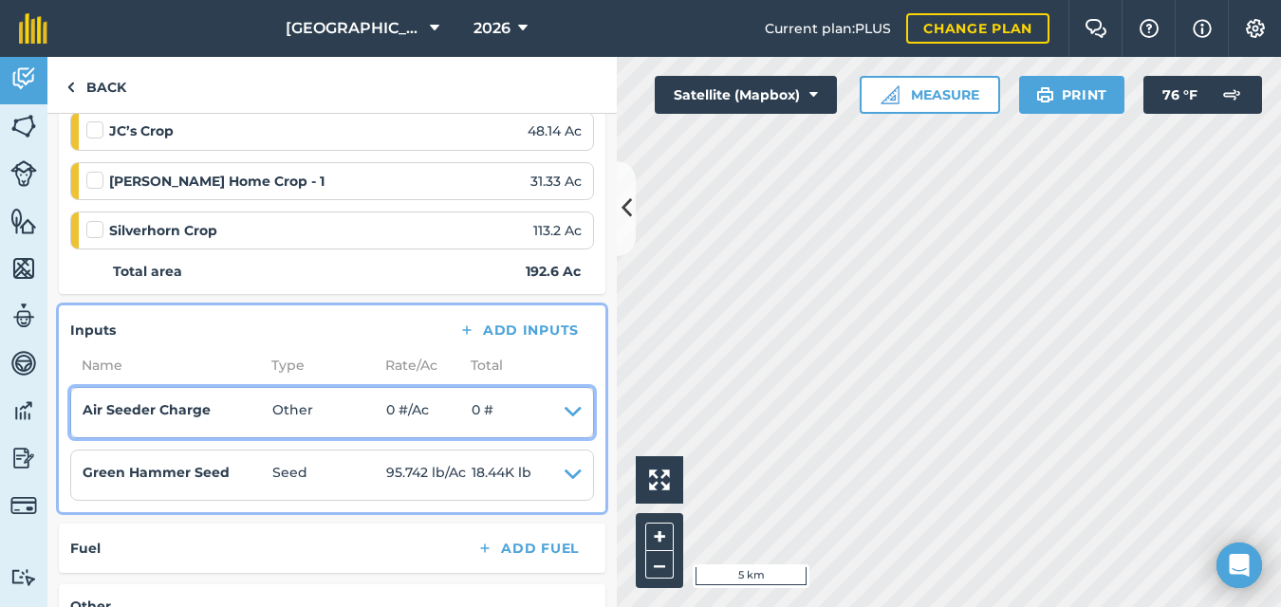
click at [565, 407] on icon at bounding box center [573, 413] width 17 height 27
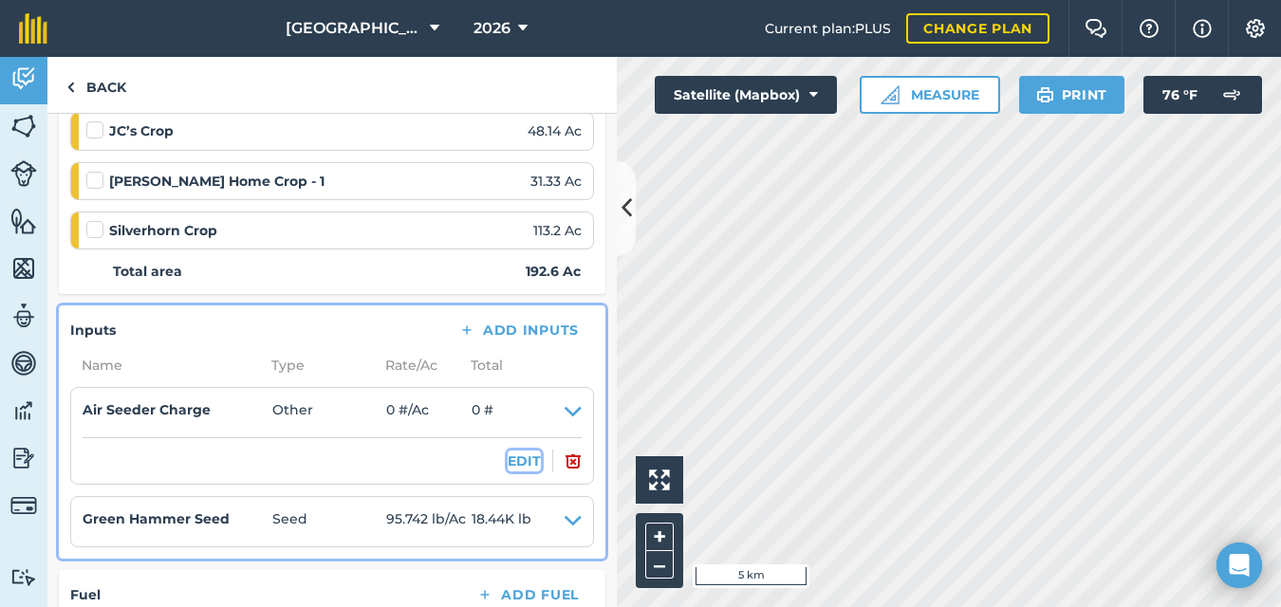
click at [508, 462] on button "EDIT" at bounding box center [524, 461] width 33 height 21
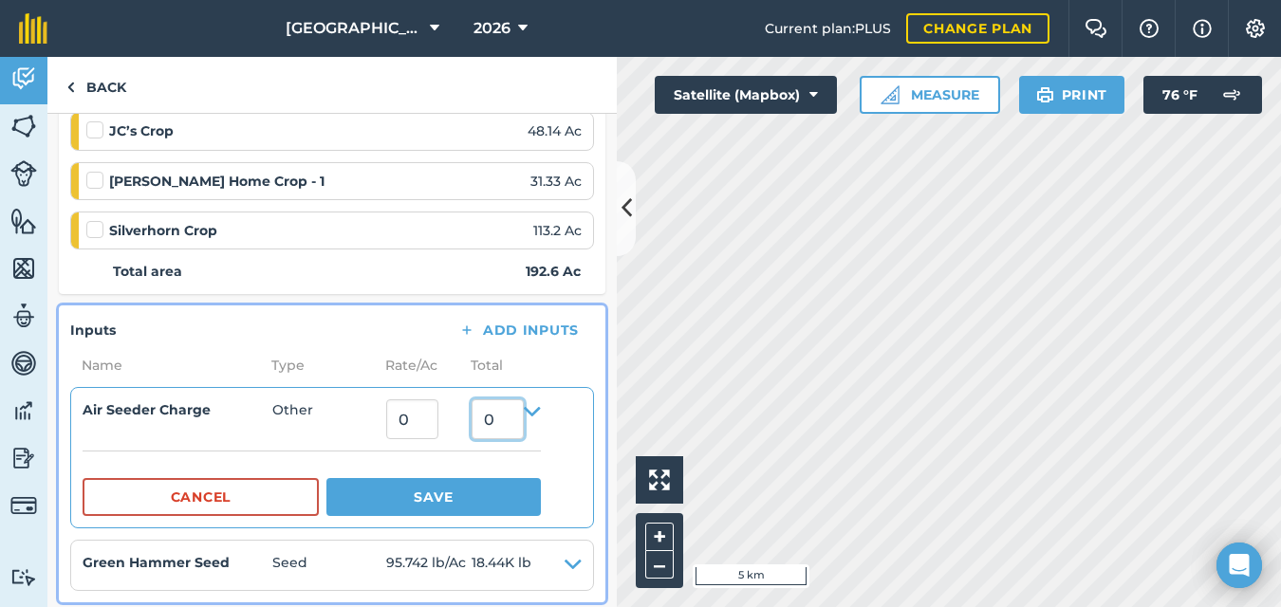
click at [509, 420] on input "0" at bounding box center [498, 420] width 52 height 40
type input "202.3"
click at [327, 478] on button "Save" at bounding box center [434, 497] width 215 height 38
type input "1.0503634475597092"
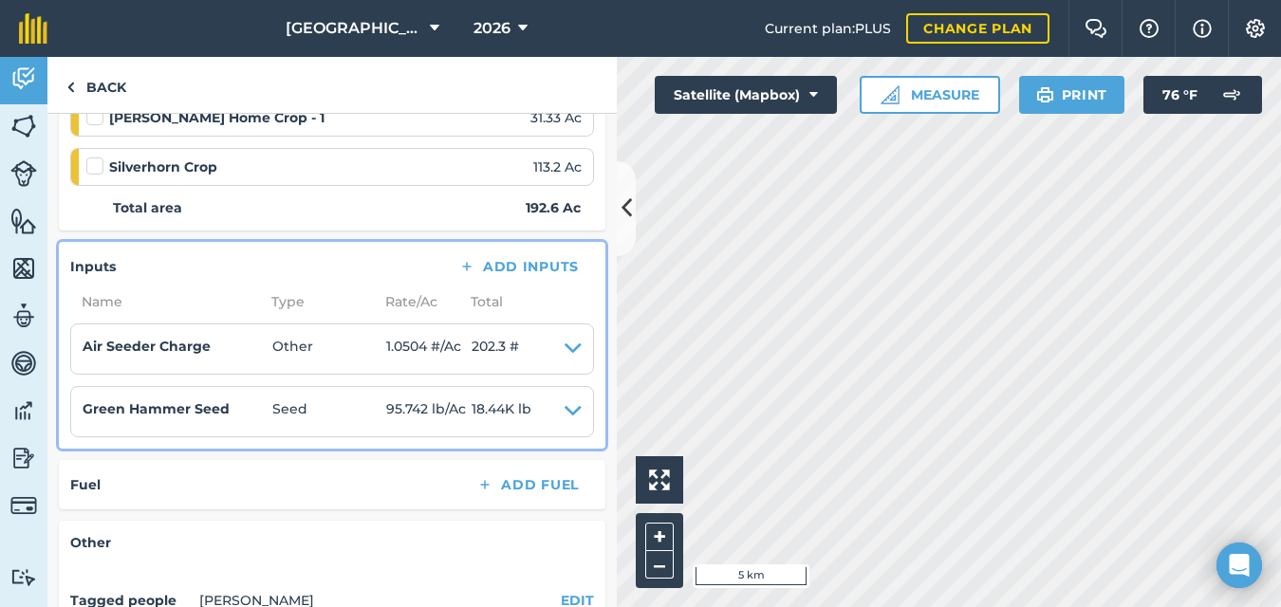
scroll to position [369, 0]
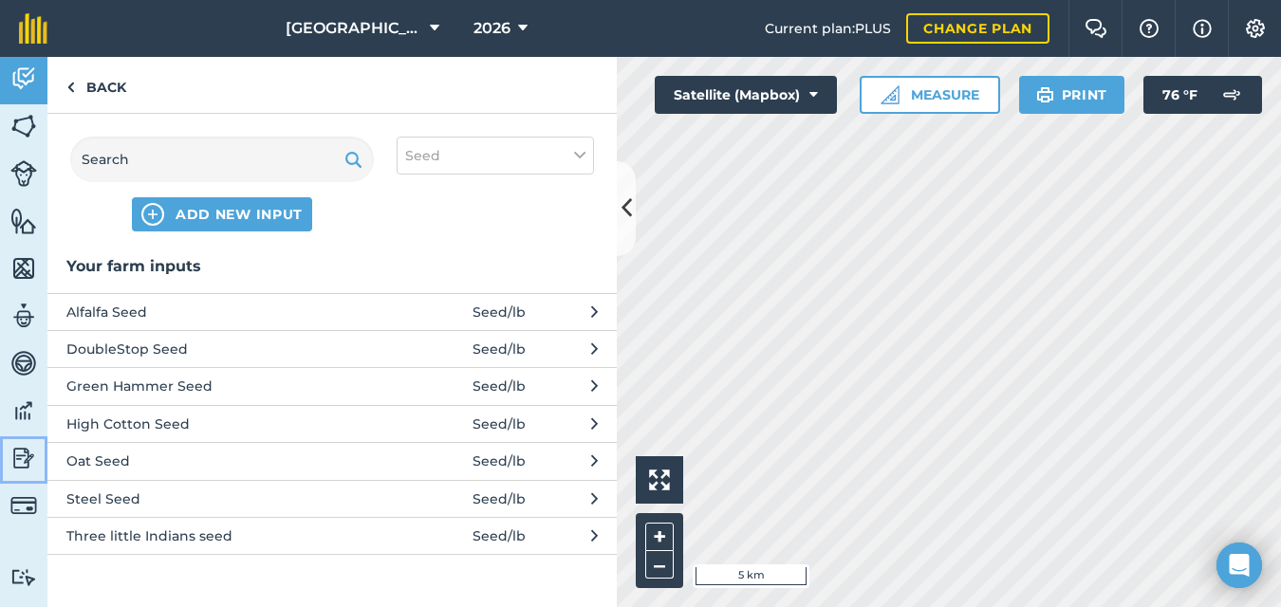
click at [18, 461] on img at bounding box center [23, 458] width 27 height 28
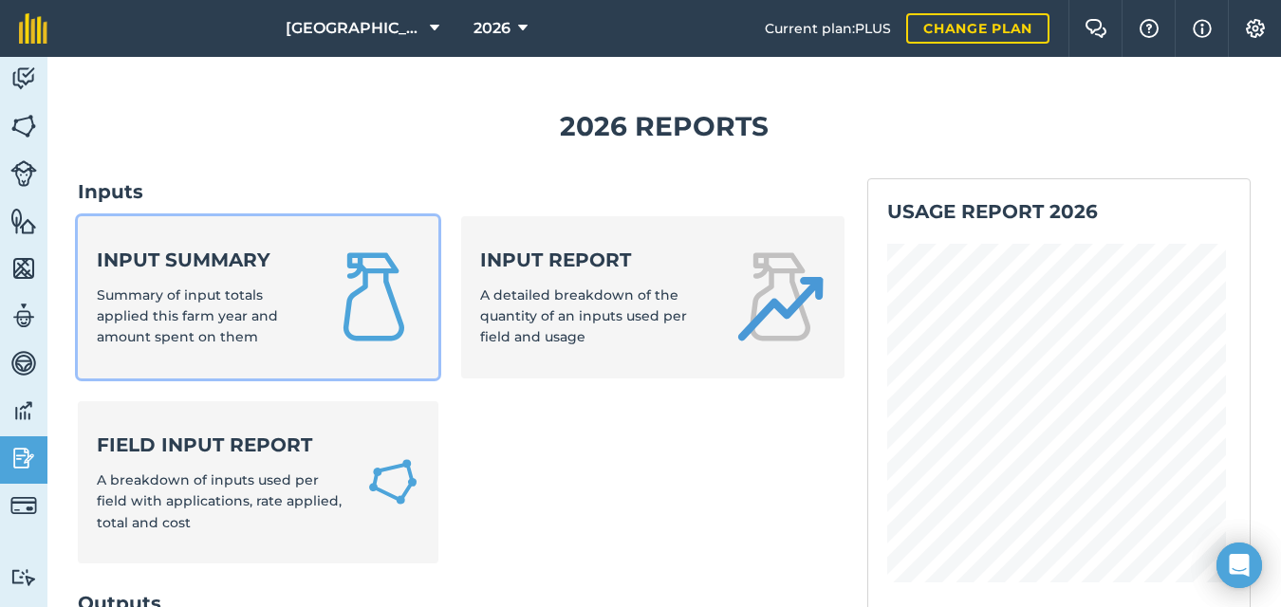
click at [191, 296] on span "Summary of input totals applied this farm year and amount spent on them" at bounding box center [187, 317] width 181 height 60
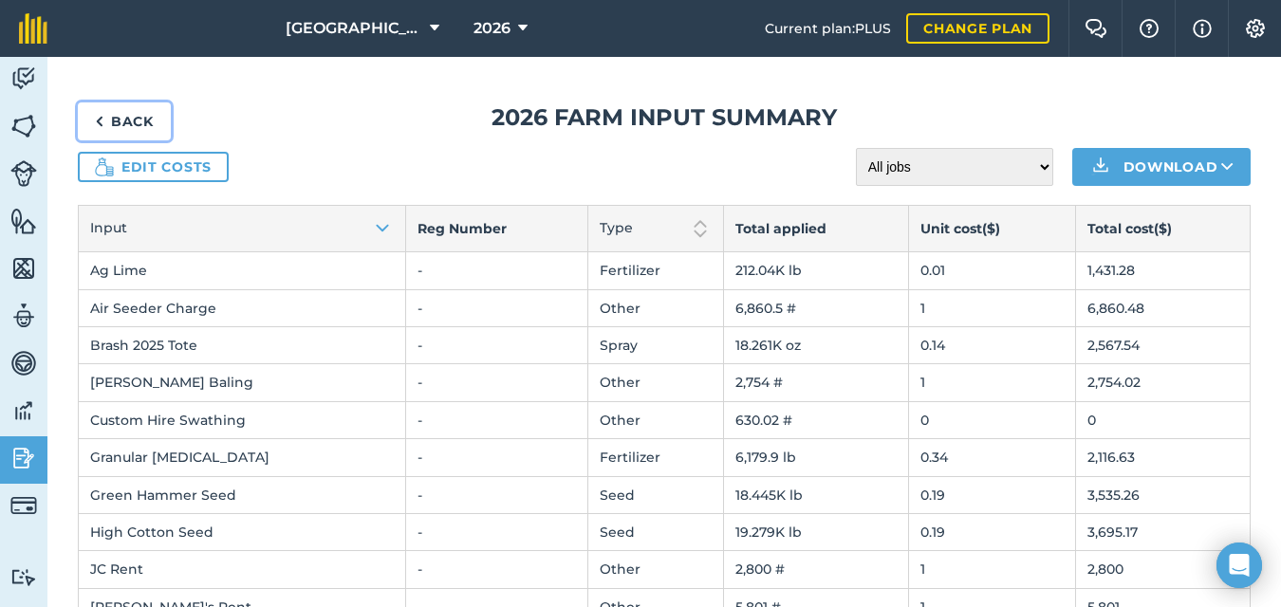
click at [103, 119] on link "Back" at bounding box center [124, 122] width 93 height 38
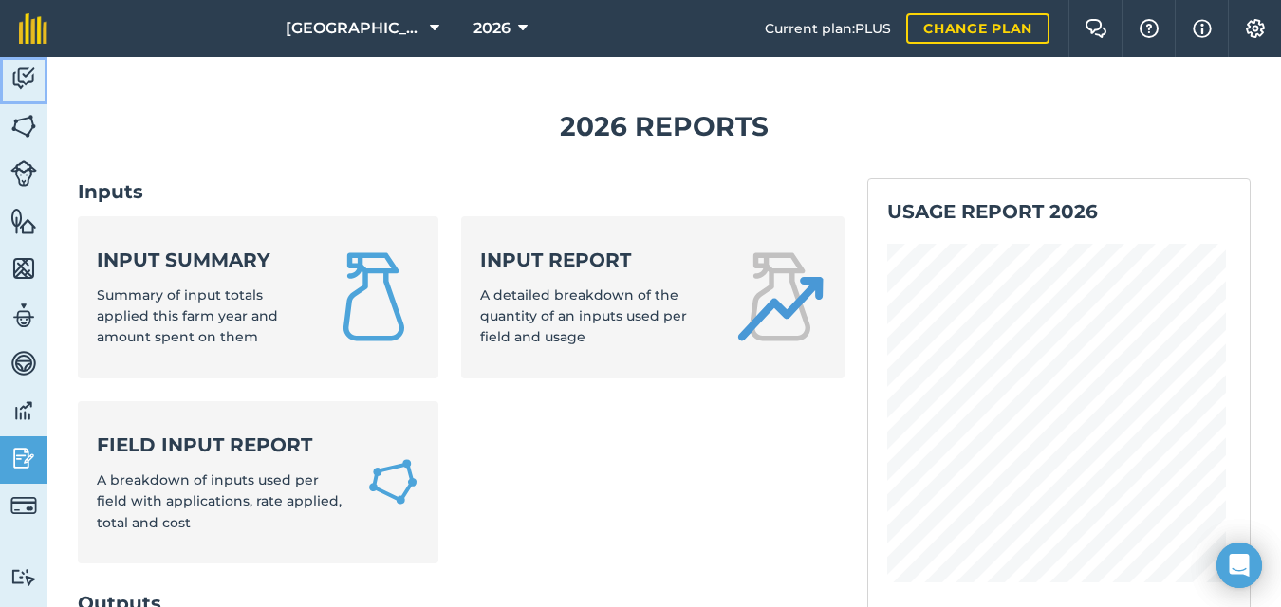
click at [27, 81] on img at bounding box center [23, 79] width 27 height 28
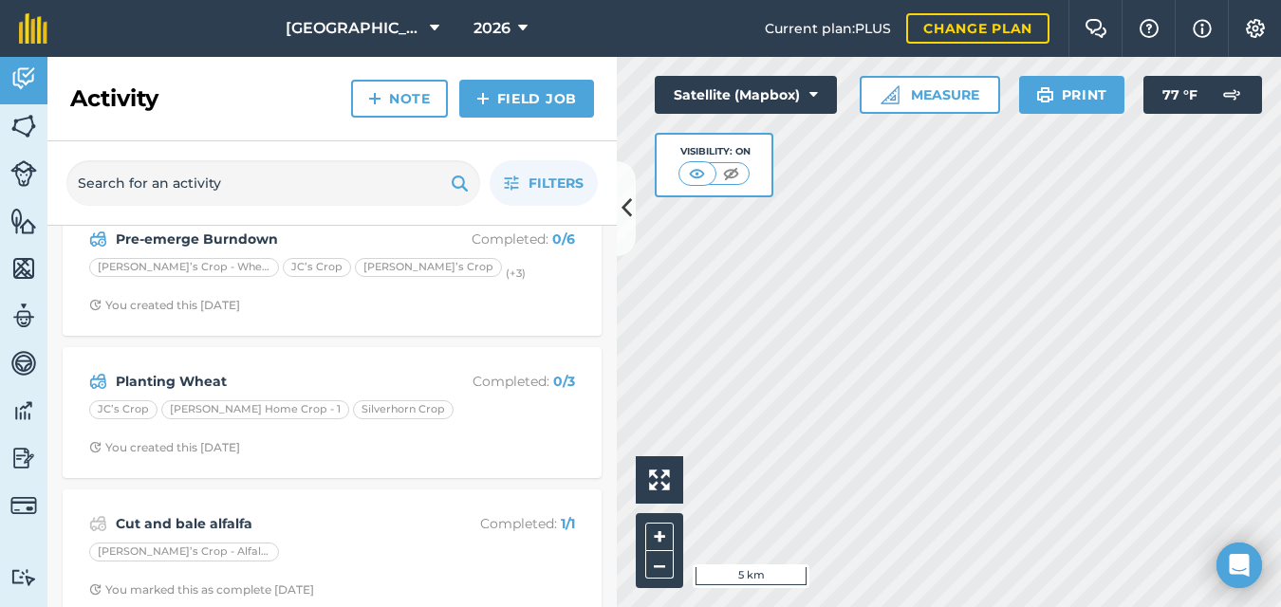
scroll to position [318, 0]
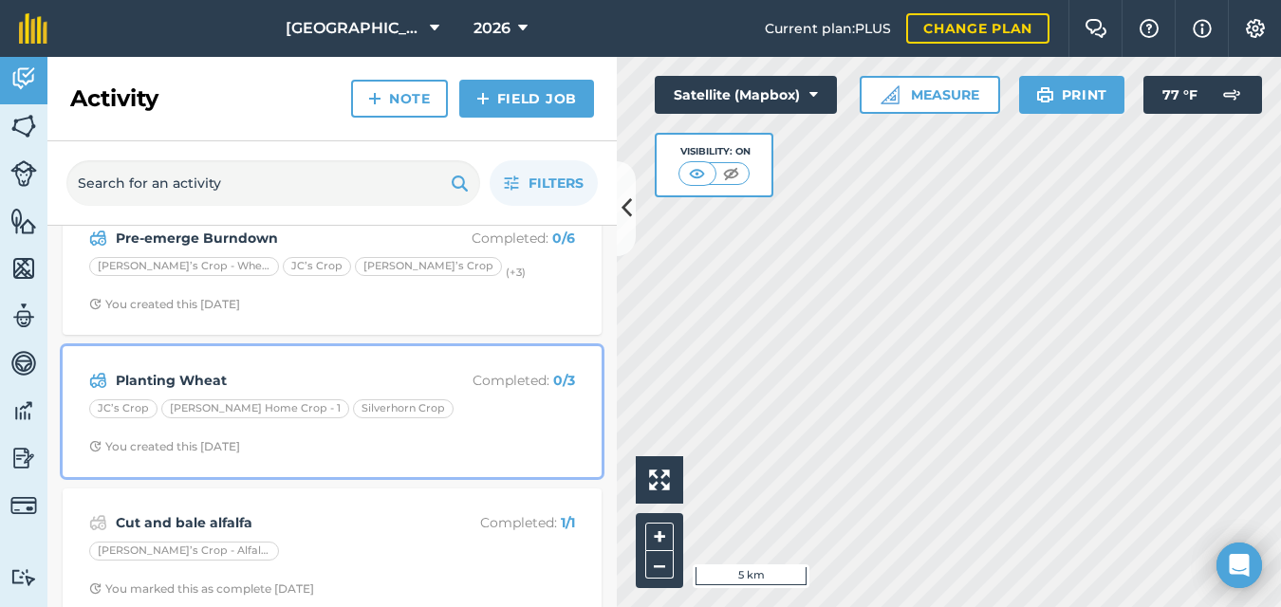
click at [371, 436] on div "Planting Wheat Completed : 0 / 3 JC’s Crop [PERSON_NAME] Home Crop - 1 Silverho…" at bounding box center [332, 412] width 516 height 108
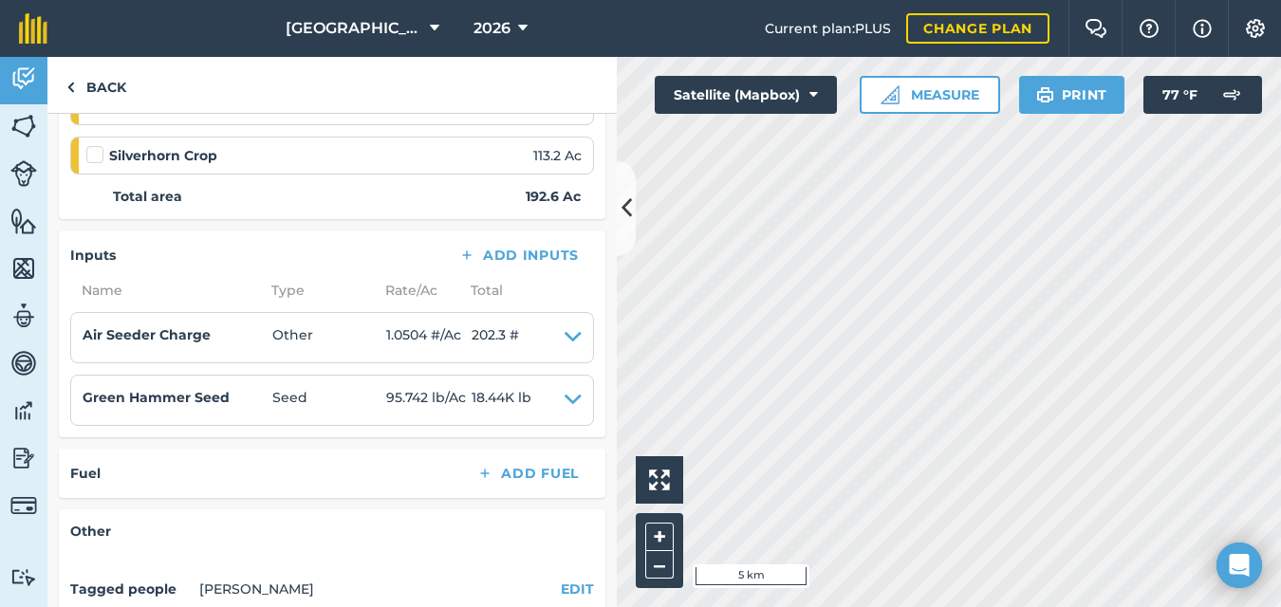
scroll to position [383, 0]
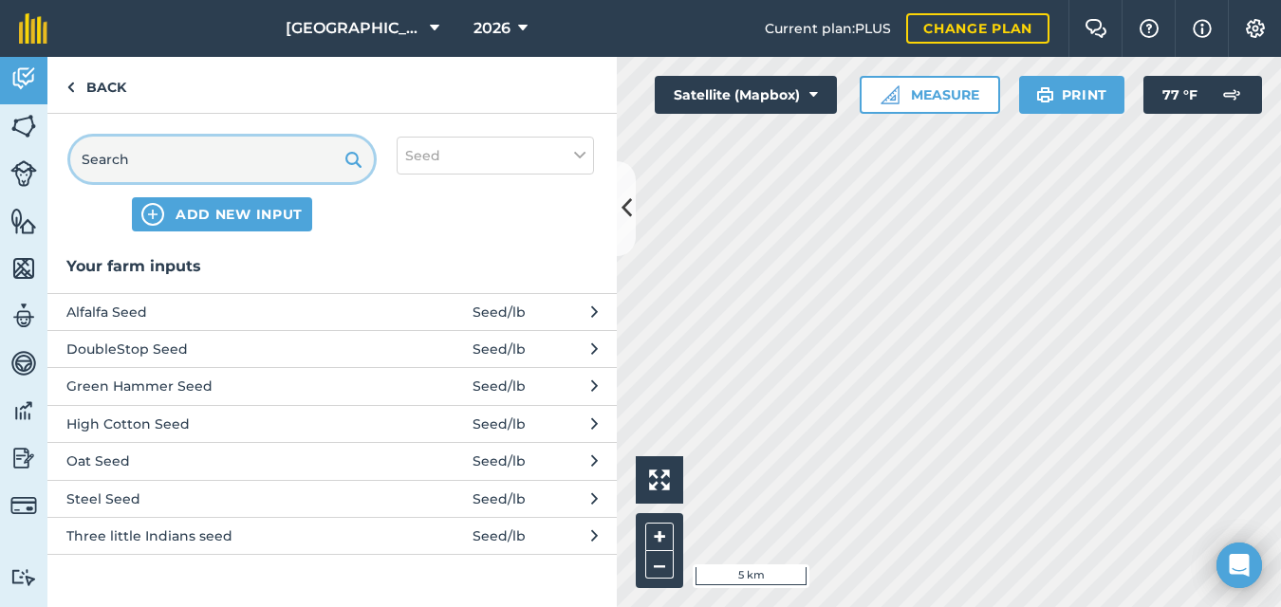
click at [142, 154] on input "text" at bounding box center [222, 160] width 304 height 46
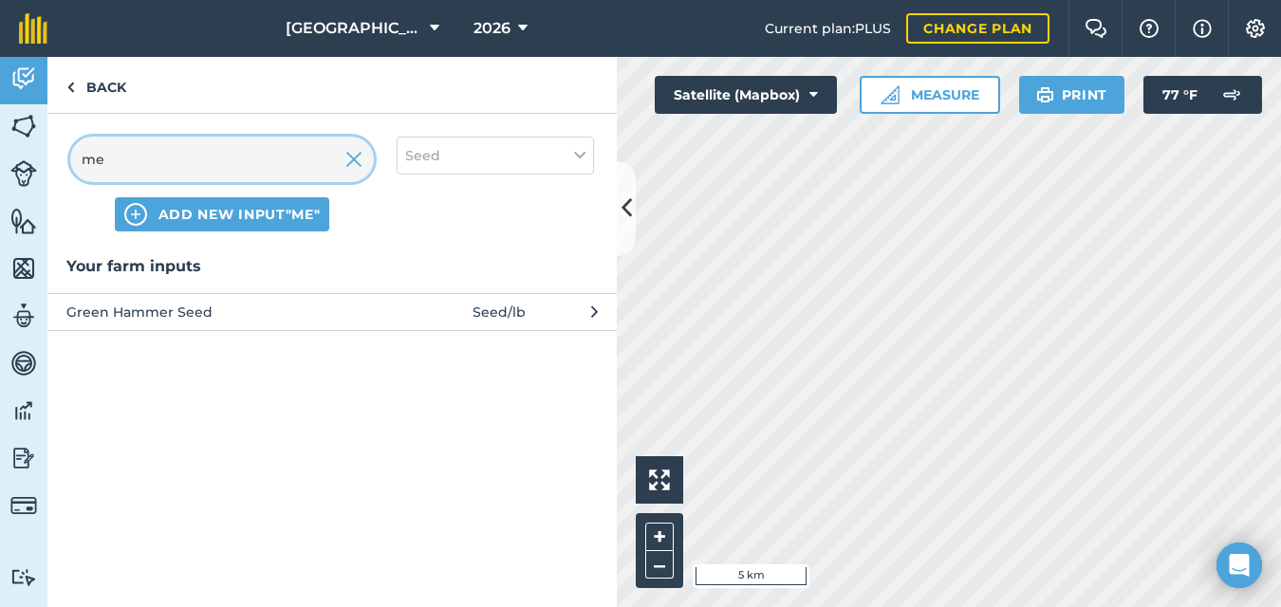
type input "m"
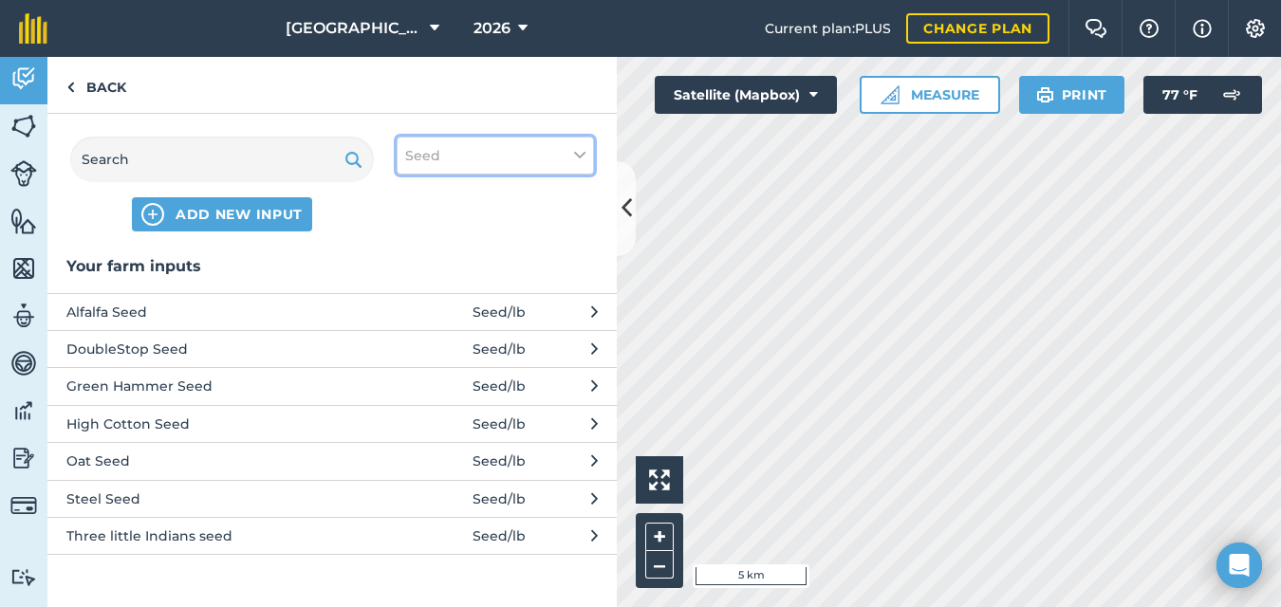
click at [562, 157] on button "Seed" at bounding box center [495, 156] width 197 height 38
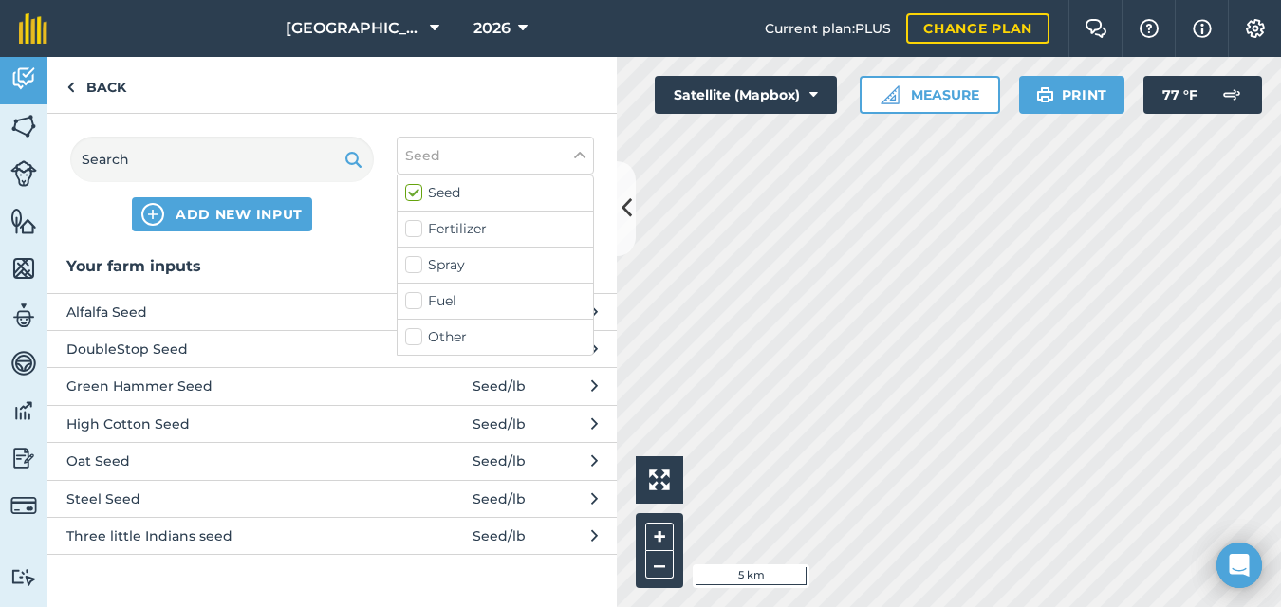
click at [417, 227] on label "Fertilizer" at bounding box center [495, 229] width 180 height 20
click at [417, 227] on input "Fertilizer" at bounding box center [411, 225] width 12 height 12
checkbox input "true"
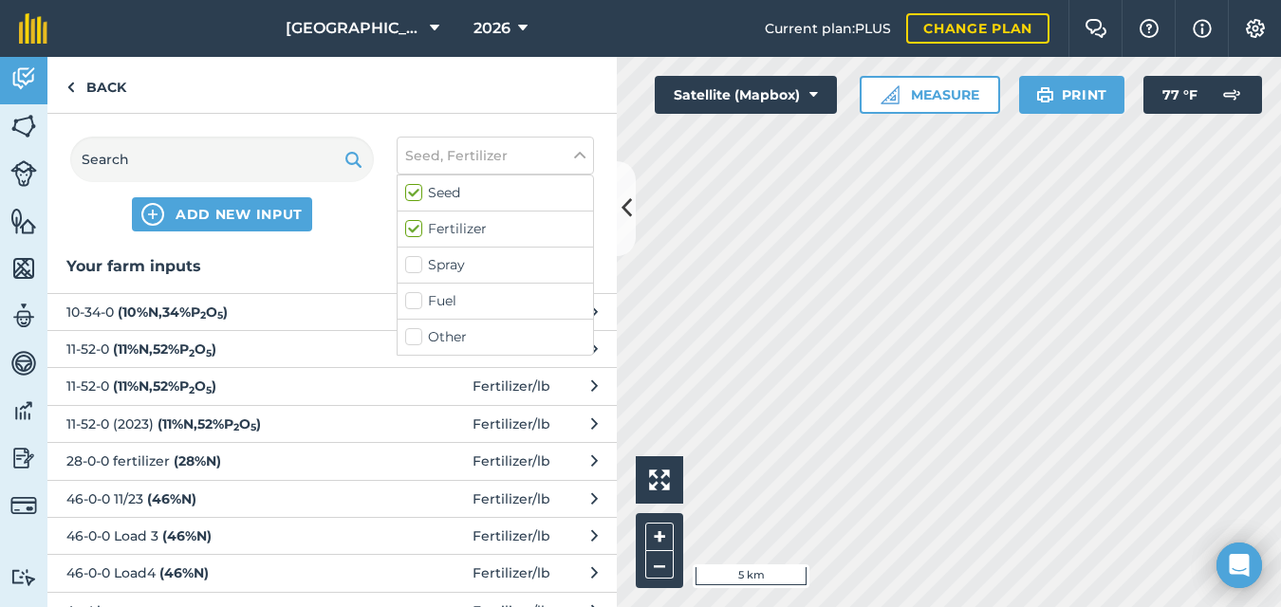
click at [420, 194] on label "Seed" at bounding box center [495, 193] width 180 height 20
click at [418, 194] on input "Seed" at bounding box center [411, 189] width 12 height 12
checkbox input "false"
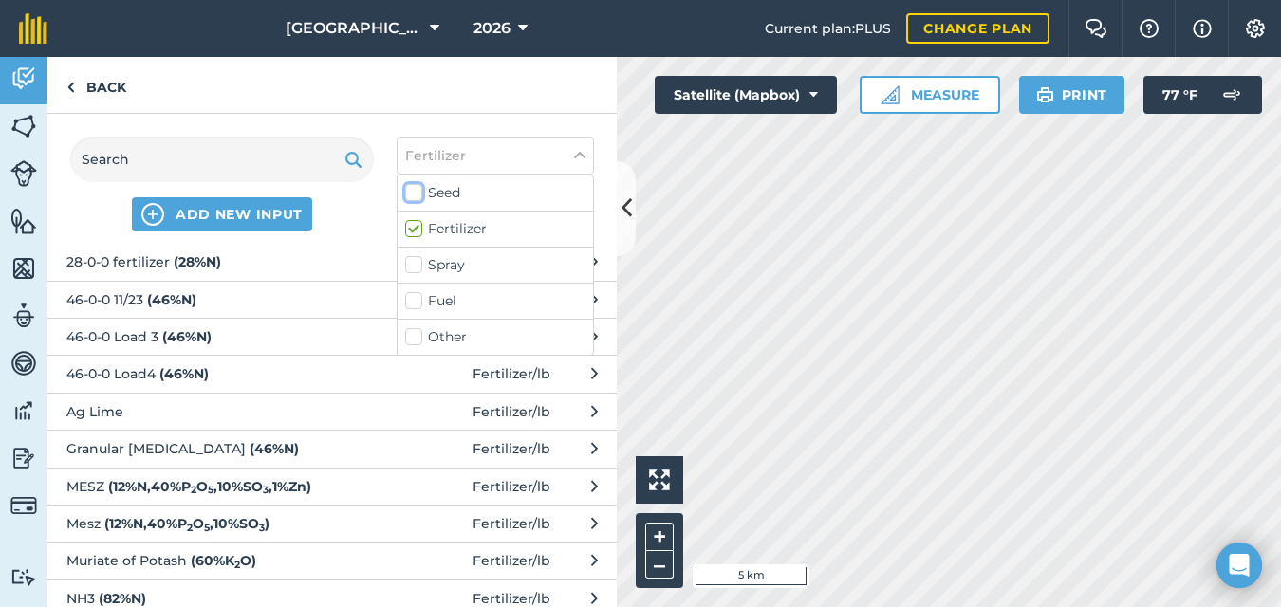
scroll to position [201, 0]
click at [334, 520] on span "Mesz ( 12 % N , 40 % P 2 O 5 , 10 % SO 3 )" at bounding box center [221, 522] width 310 height 21
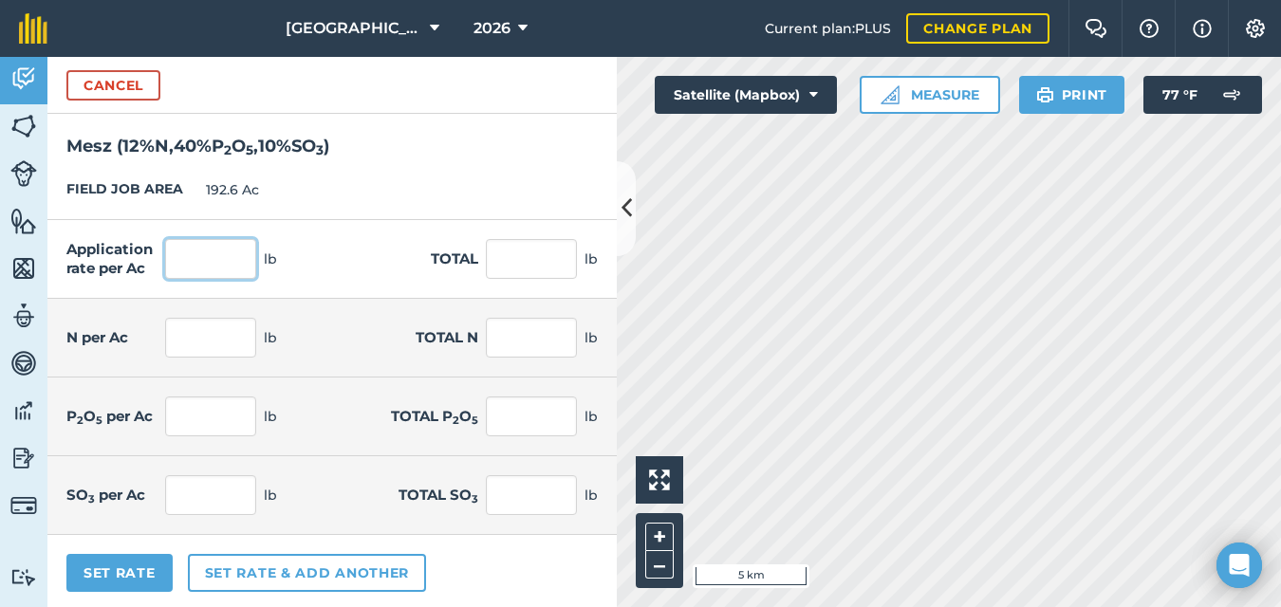
click at [217, 258] on input "text" at bounding box center [210, 259] width 91 height 40
type input "38"
type input "7,318.8"
type input "4.56"
type input "878.256"
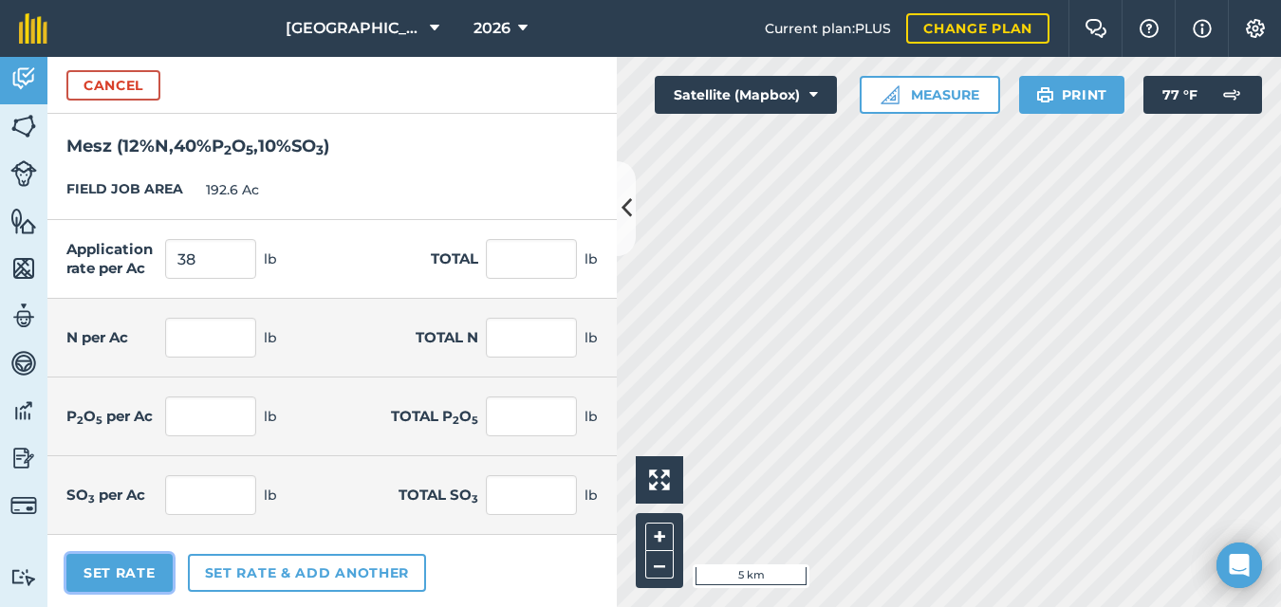
type input "15.2"
type input "2,927.52"
type input "3.8"
type input "731.88"
click at [137, 563] on button "Set Rate" at bounding box center [119, 573] width 106 height 38
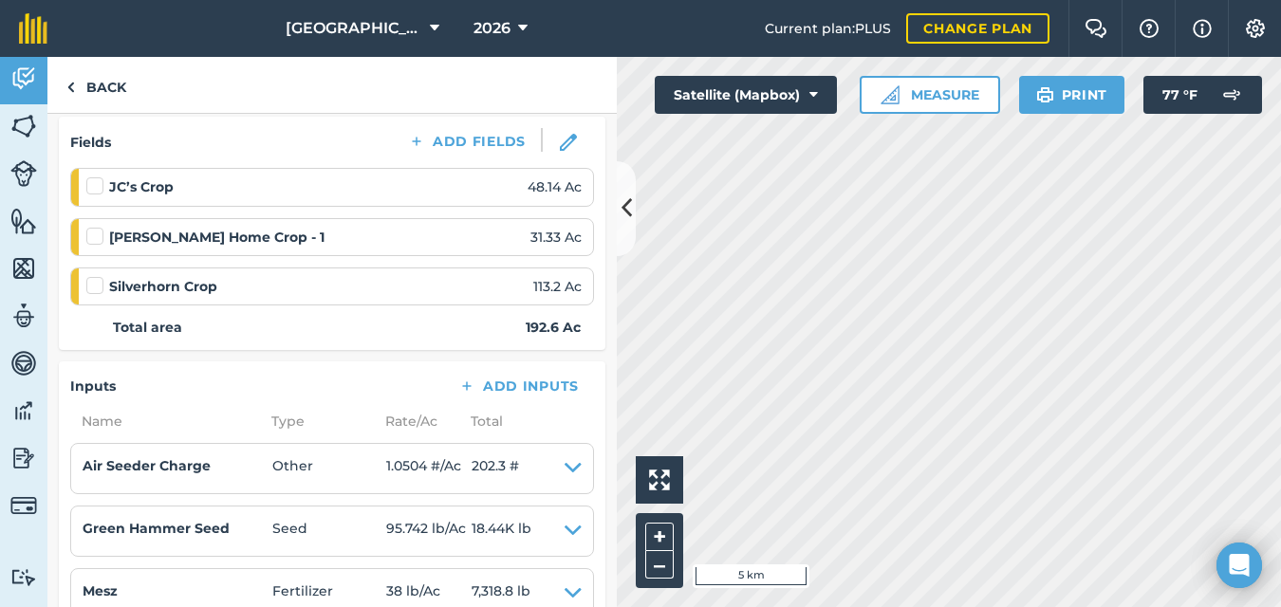
scroll to position [241, 0]
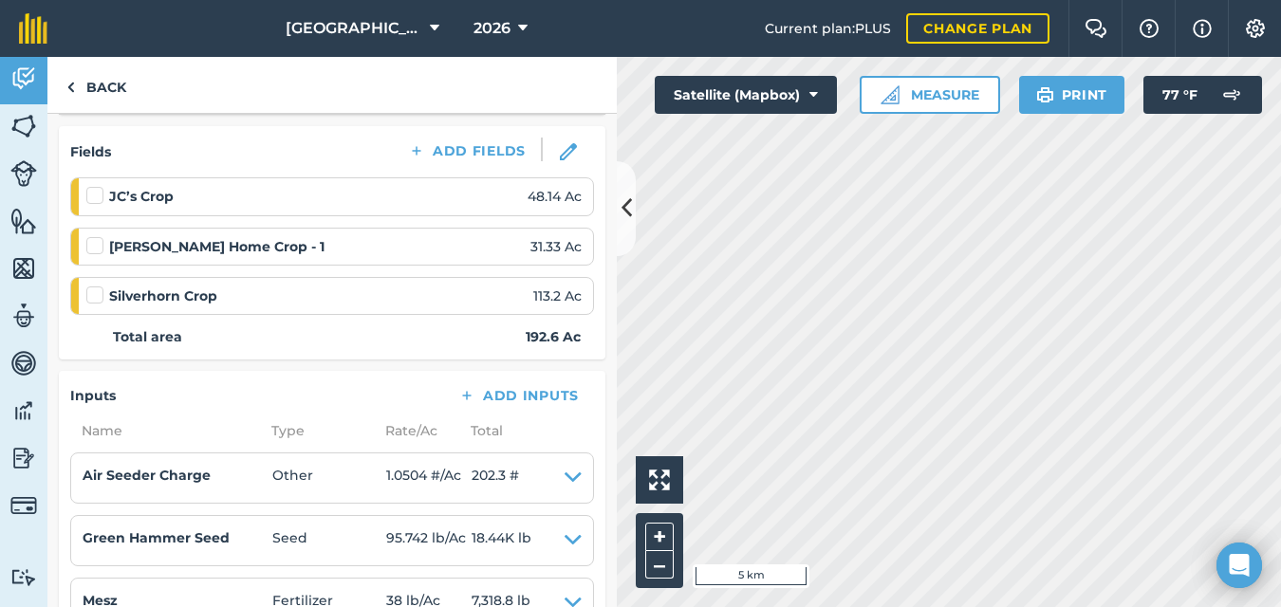
click at [98, 186] on label at bounding box center [97, 186] width 23 height 0
click at [98, 196] on input "checkbox" at bounding box center [92, 192] width 12 height 12
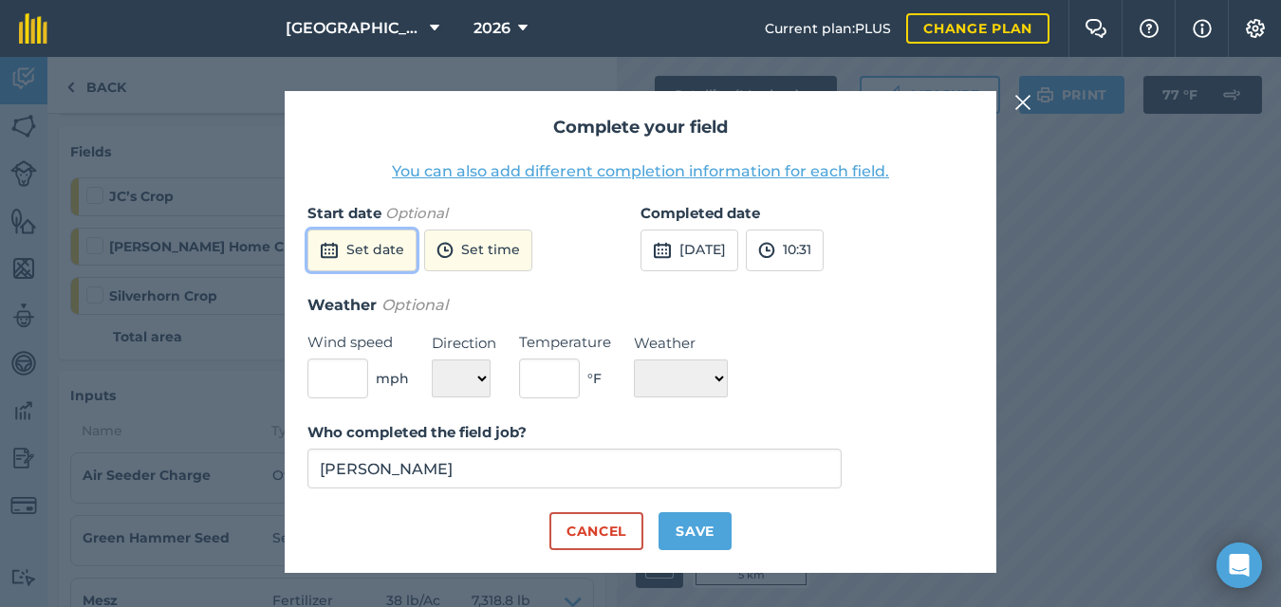
click at [364, 260] on button "Set date" at bounding box center [362, 251] width 109 height 42
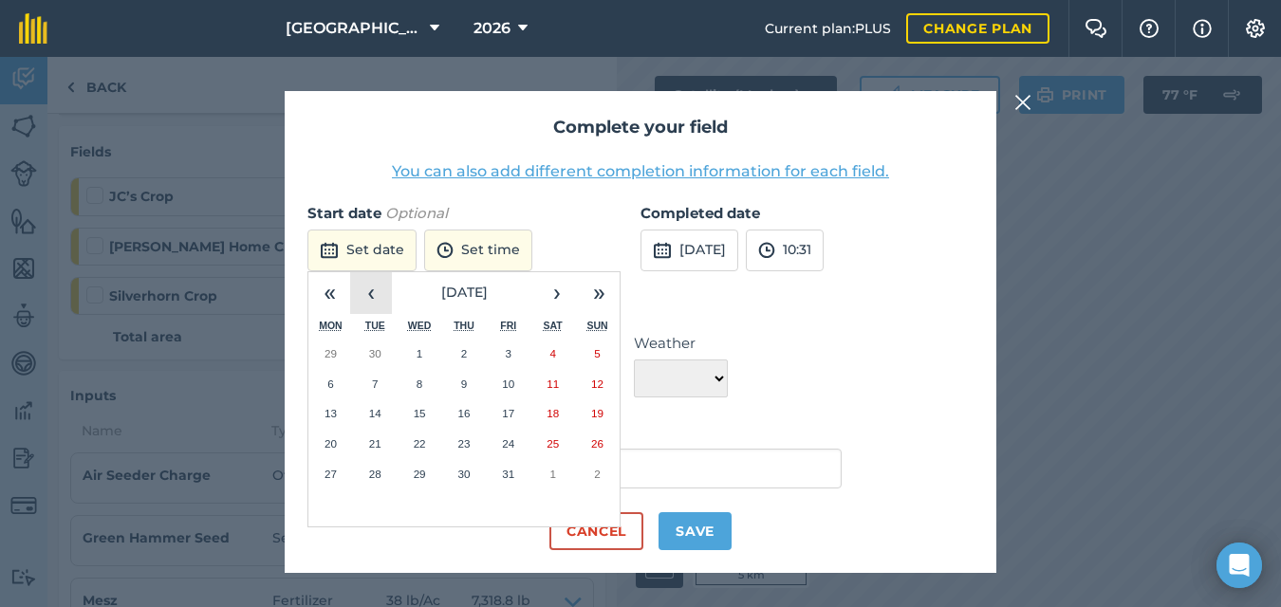
click at [372, 295] on button "‹" at bounding box center [371, 293] width 42 height 42
click at [601, 452] on button "28" at bounding box center [597, 444] width 45 height 30
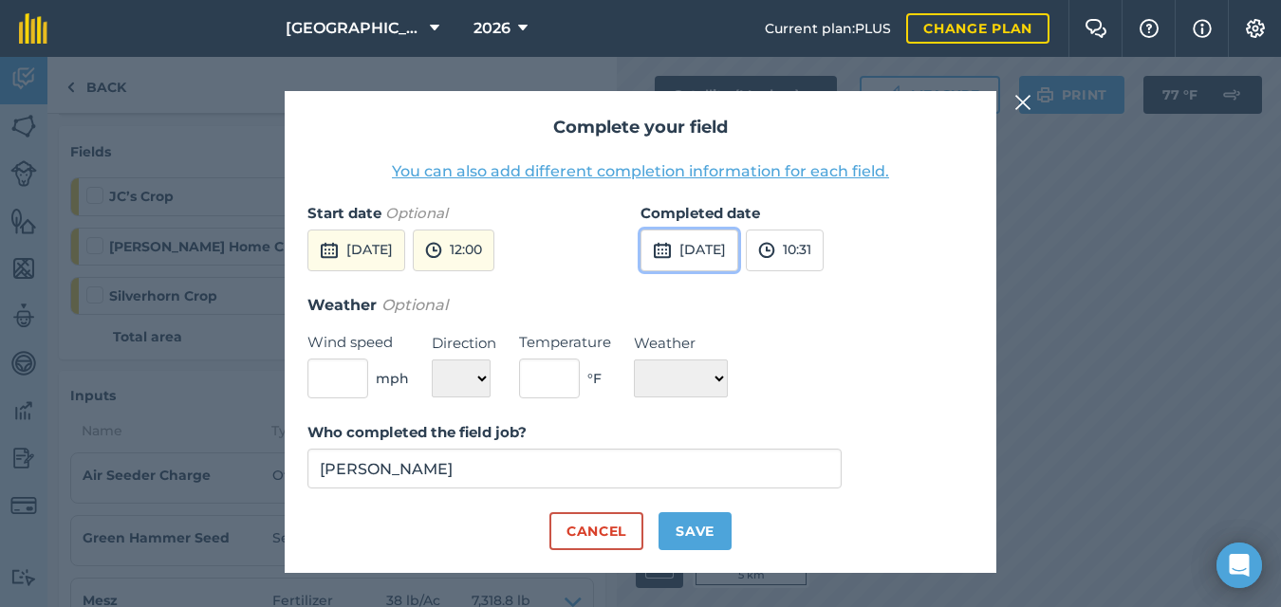
click at [699, 249] on button "[DATE]" at bounding box center [690, 251] width 98 height 42
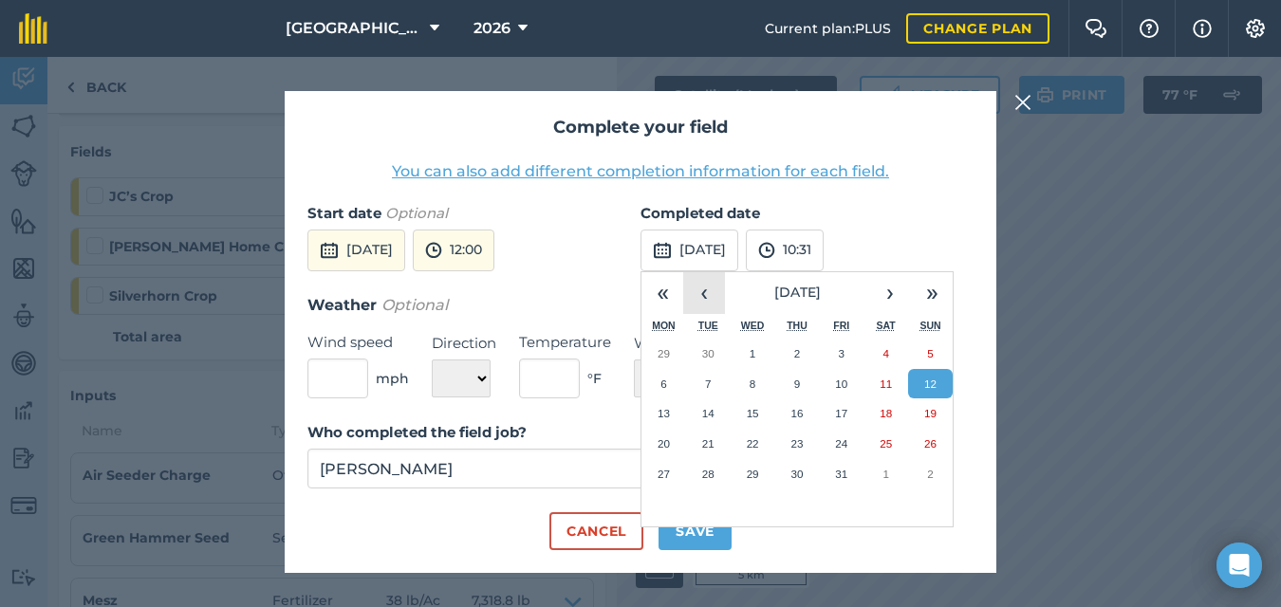
click at [709, 296] on button "‹" at bounding box center [704, 293] width 42 height 42
click at [926, 445] on abbr "28" at bounding box center [930, 444] width 12 height 12
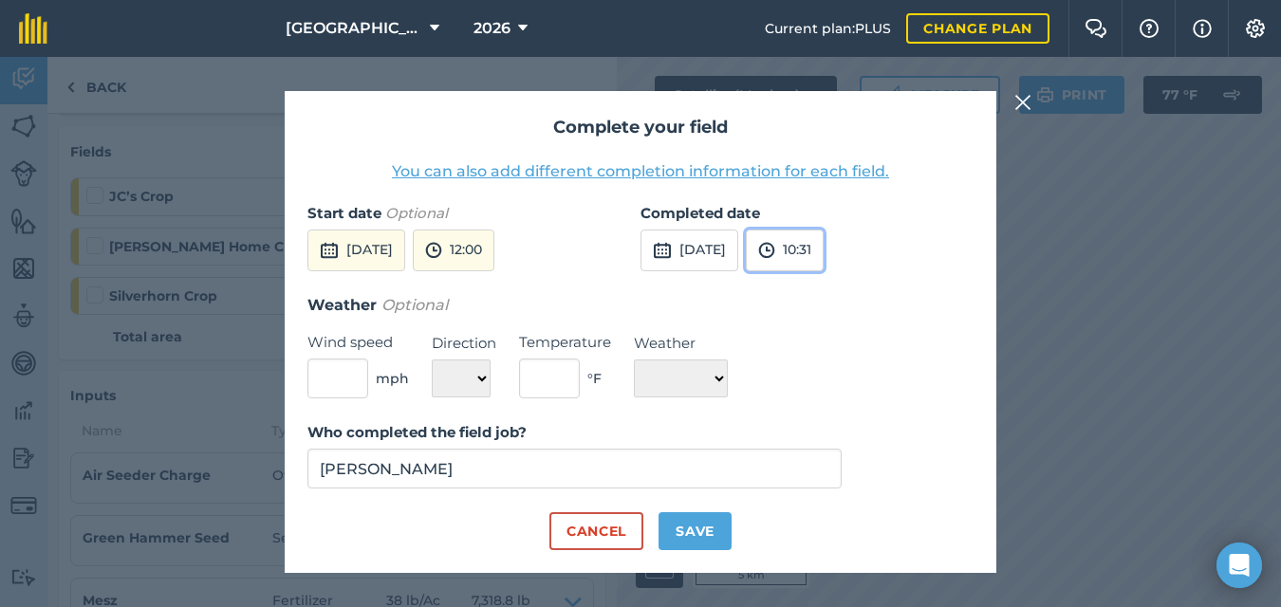
click at [824, 260] on button "10:31" at bounding box center [785, 251] width 78 height 42
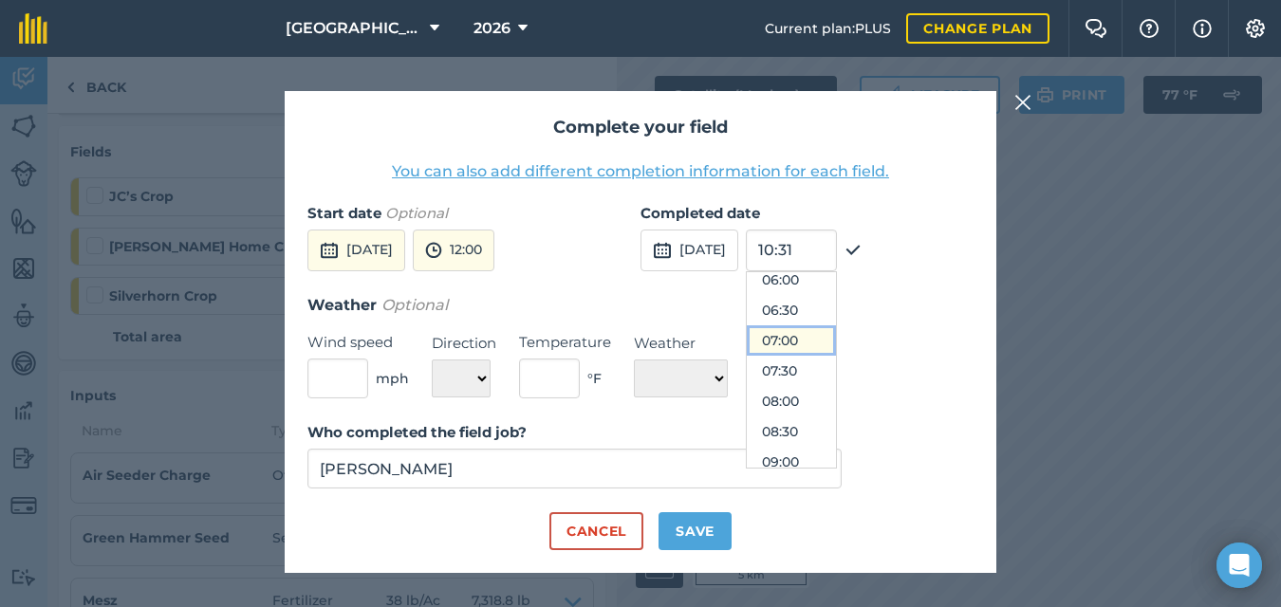
click at [833, 335] on button "07:00" at bounding box center [791, 341] width 89 height 30
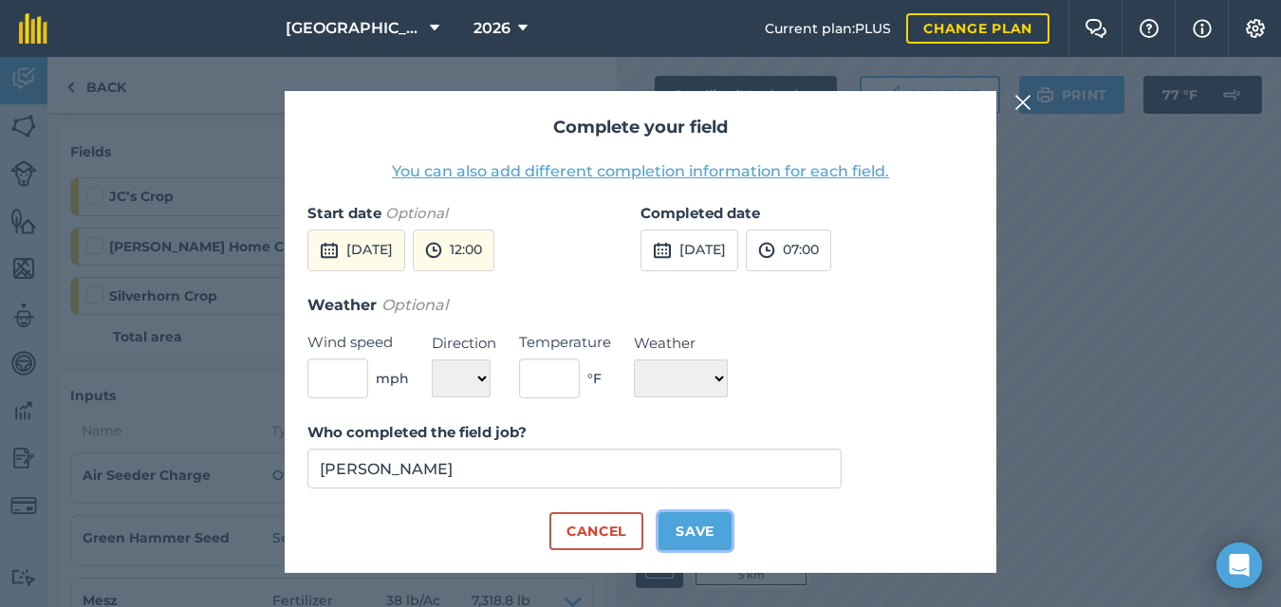
click at [700, 538] on button "Save" at bounding box center [695, 532] width 73 height 38
checkbox input "true"
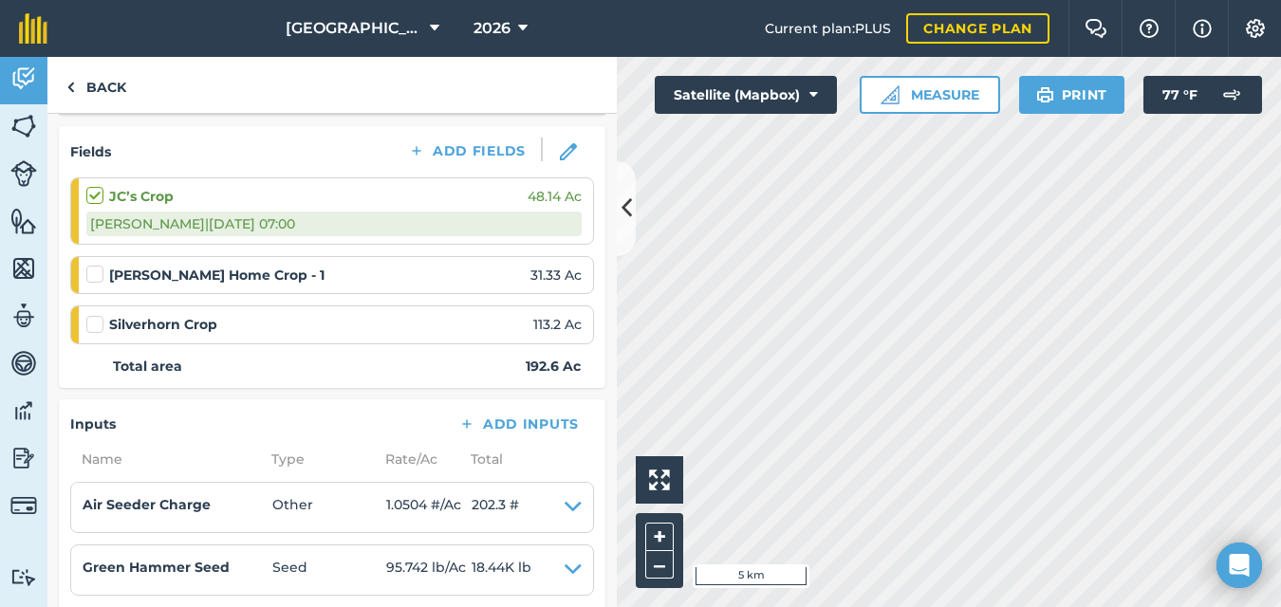
click at [92, 265] on label at bounding box center [97, 265] width 23 height 0
click at [92, 274] on input "checkbox" at bounding box center [92, 271] width 12 height 12
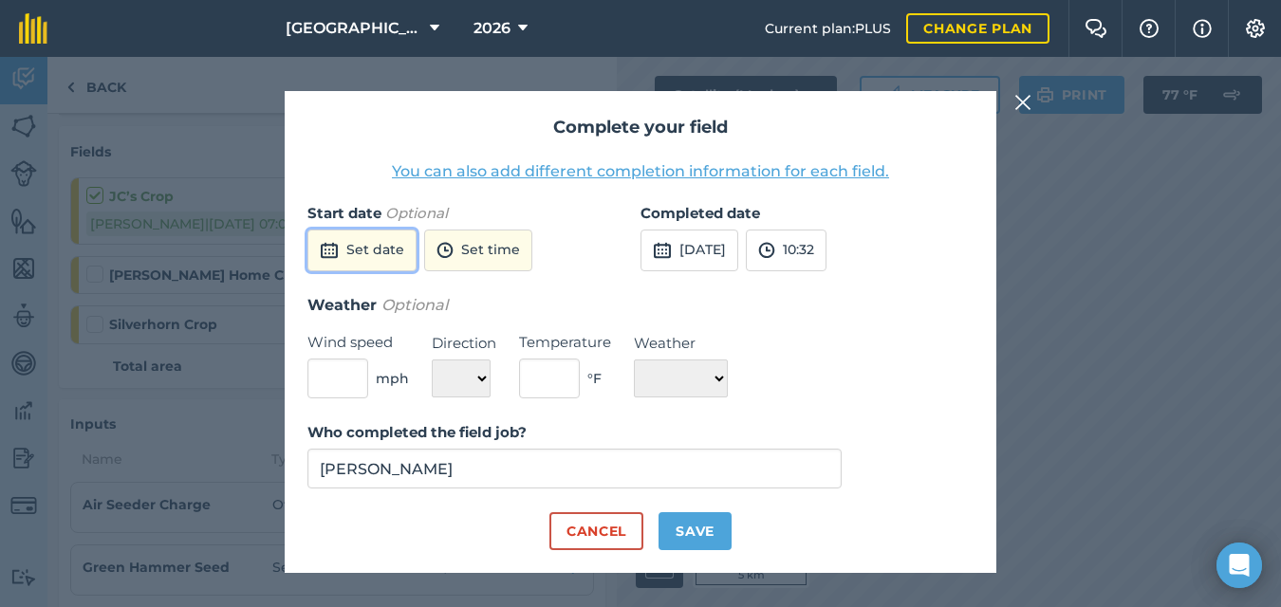
click at [358, 250] on button "Set date" at bounding box center [362, 251] width 109 height 42
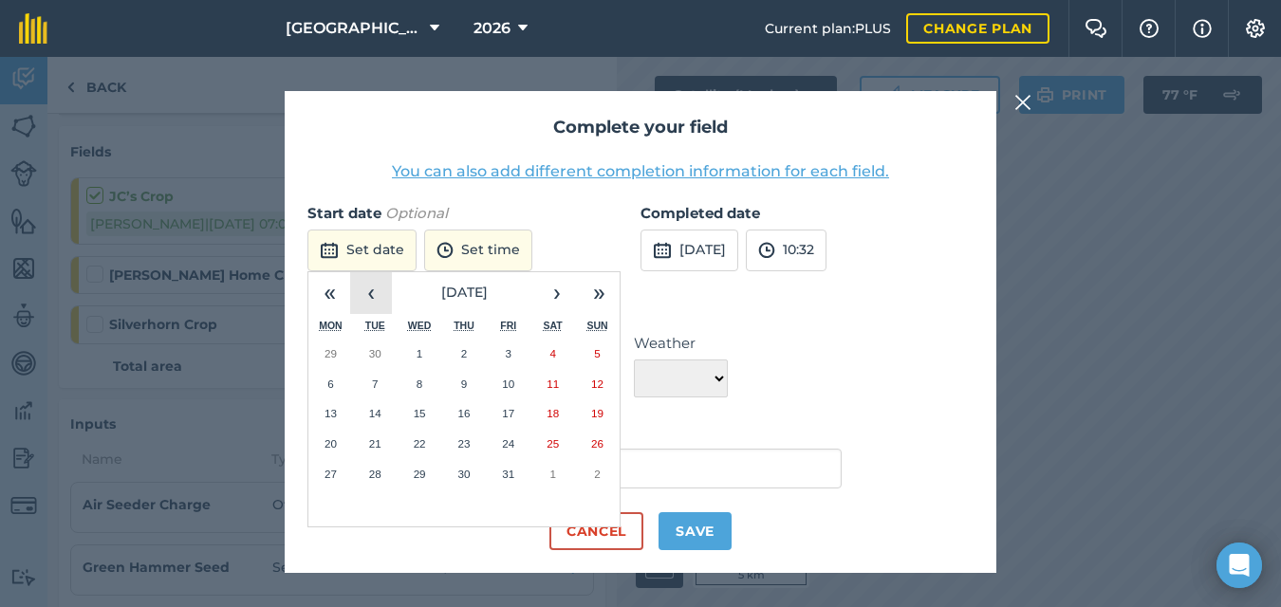
click at [364, 290] on button "‹" at bounding box center [371, 293] width 42 height 42
click at [546, 445] on button "27" at bounding box center [553, 444] width 45 height 30
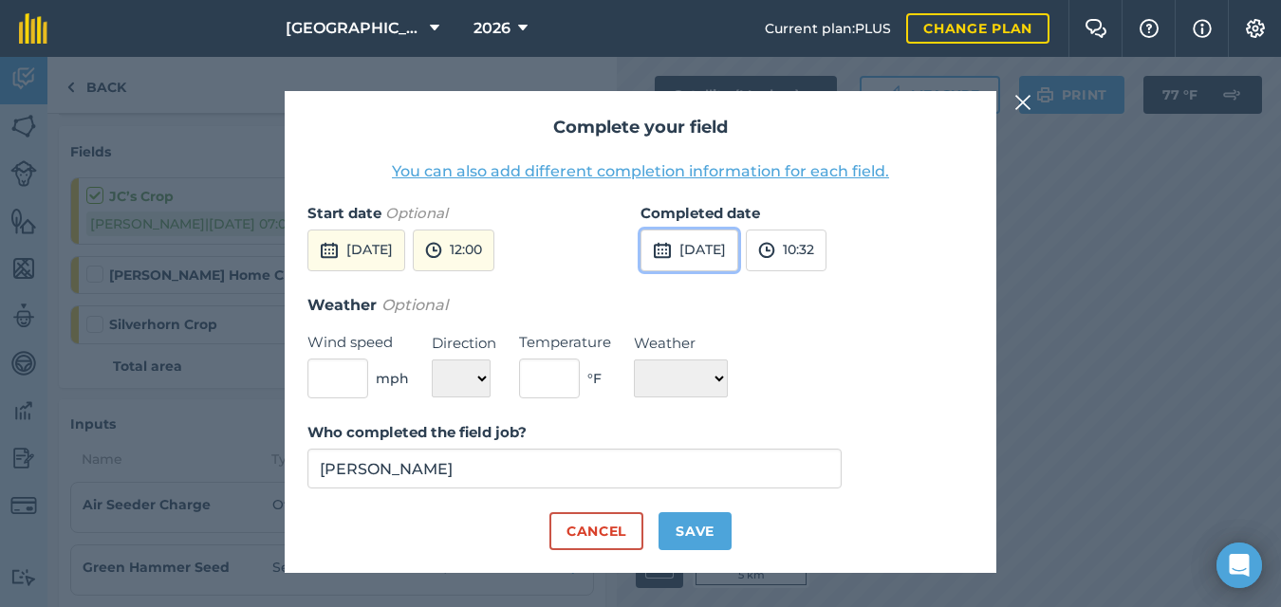
click at [733, 246] on button "[DATE]" at bounding box center [690, 251] width 98 height 42
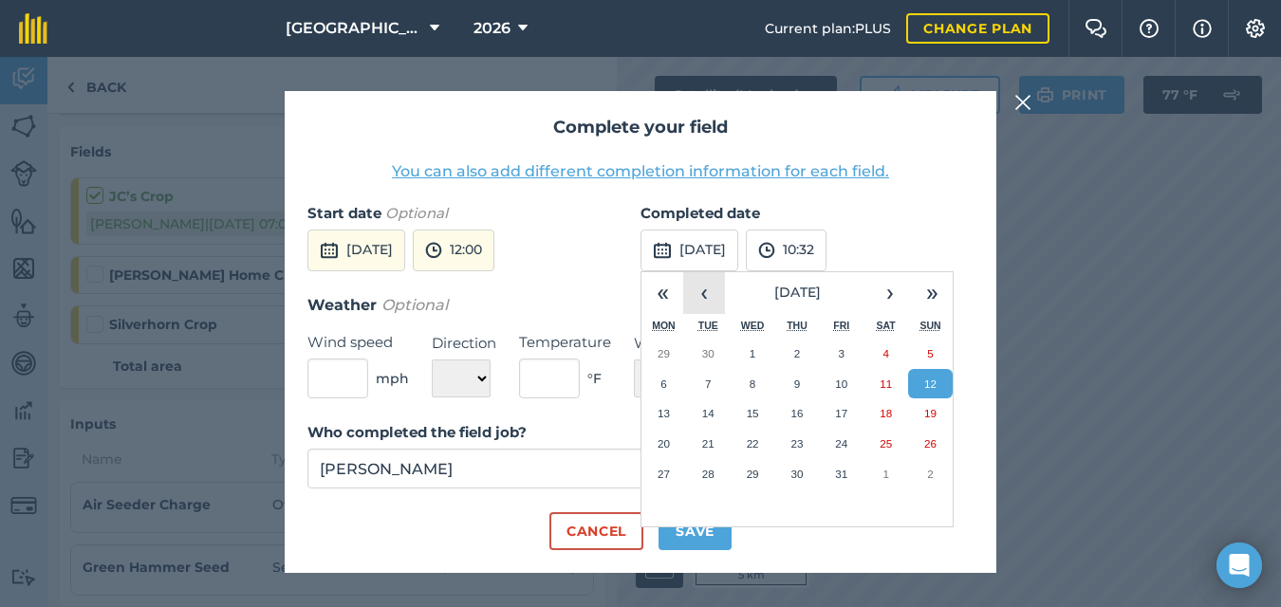
click at [703, 285] on button "‹" at bounding box center [704, 293] width 42 height 42
click at [889, 438] on abbr "27" at bounding box center [886, 444] width 12 height 12
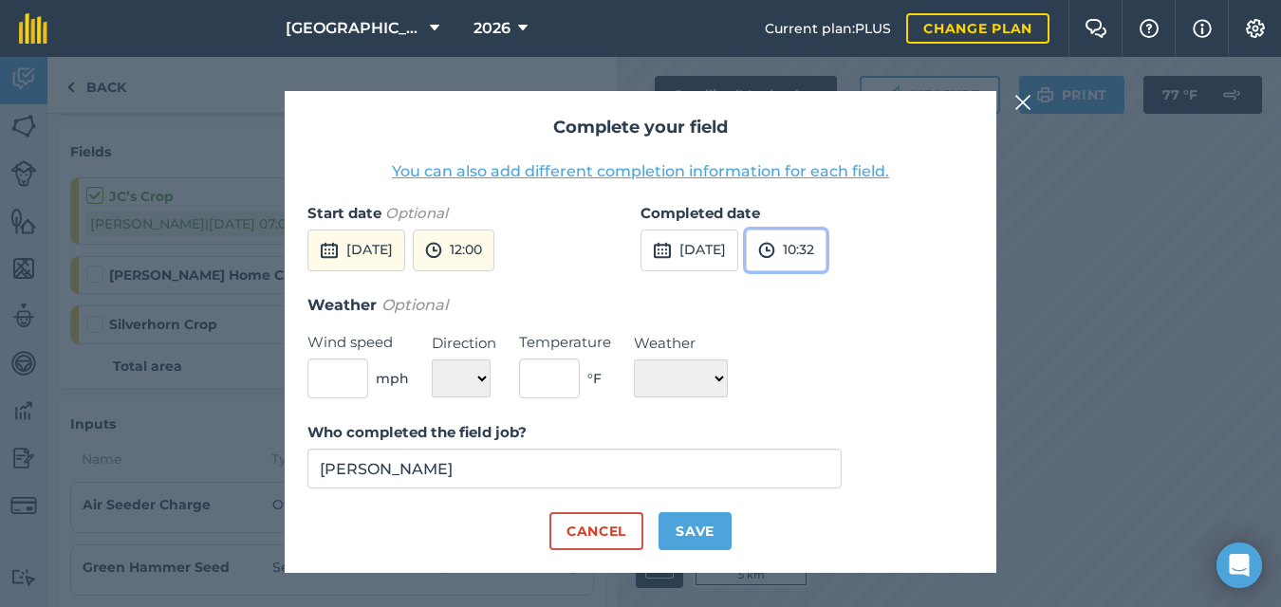
click at [827, 253] on button "10:32" at bounding box center [786, 251] width 81 height 42
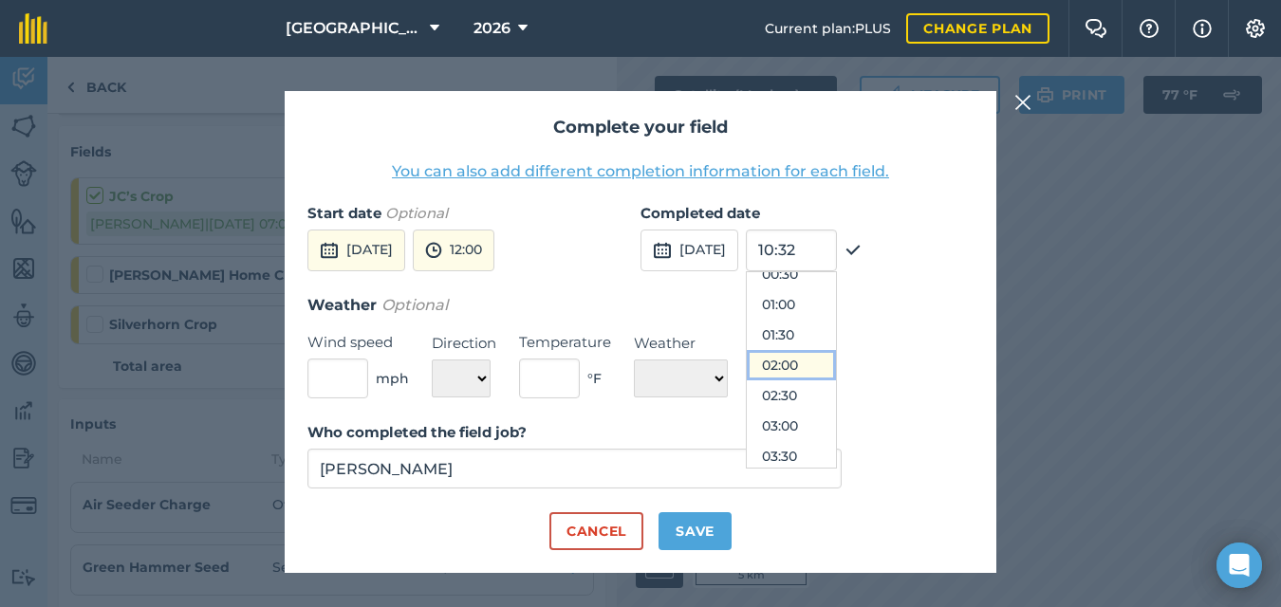
click at [836, 359] on button "02:00" at bounding box center [791, 365] width 89 height 30
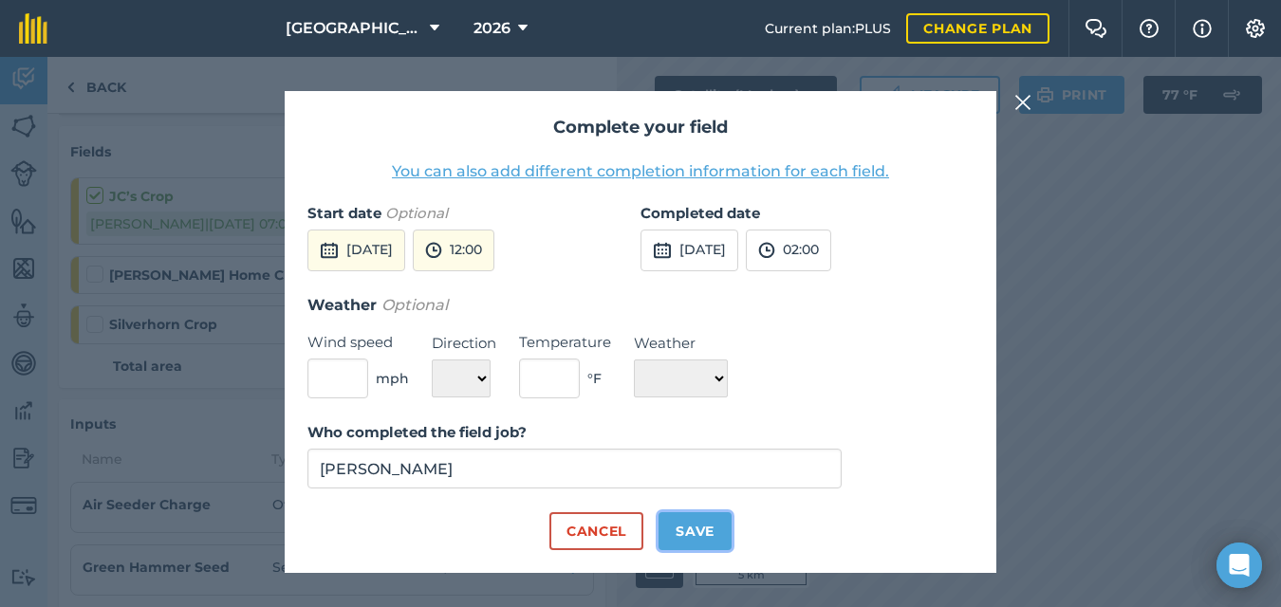
click at [692, 534] on button "Save" at bounding box center [695, 532] width 73 height 38
checkbox input "true"
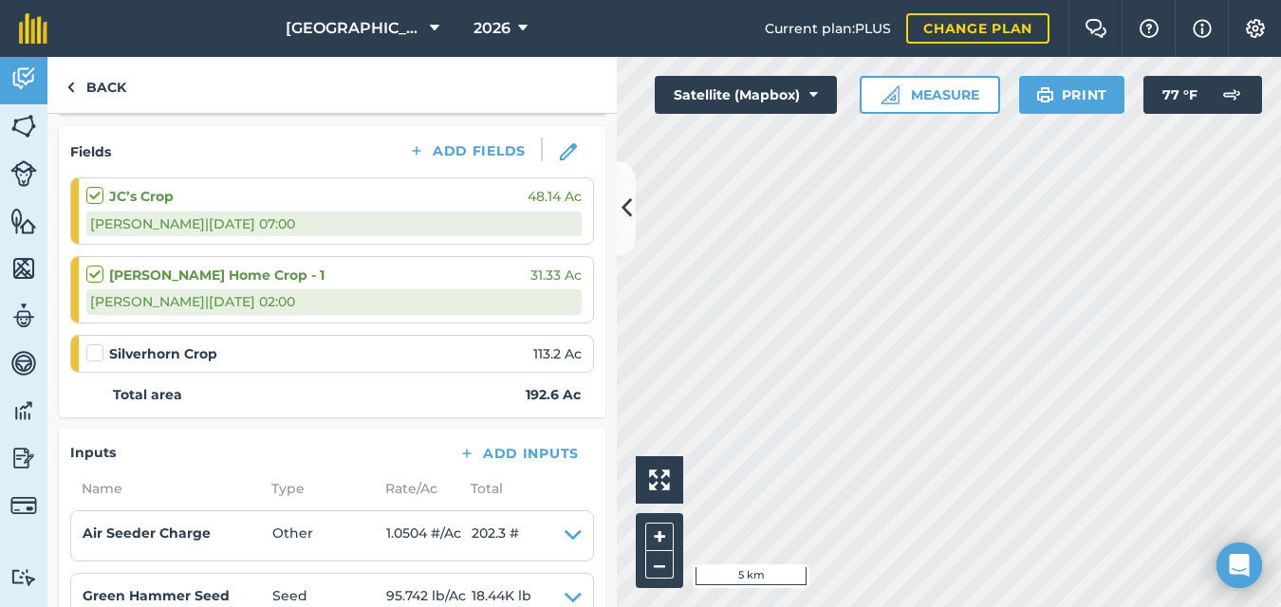
click at [92, 344] on label at bounding box center [97, 344] width 23 height 0
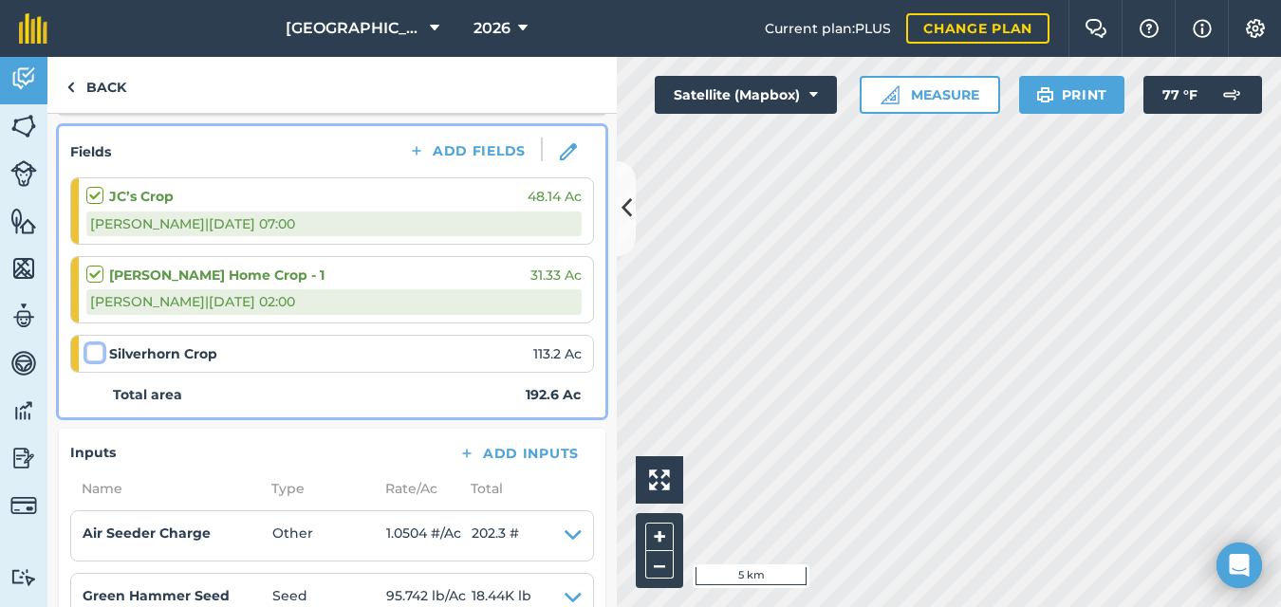
click at [92, 355] on input "checkbox" at bounding box center [92, 350] width 12 height 12
checkbox input "false"
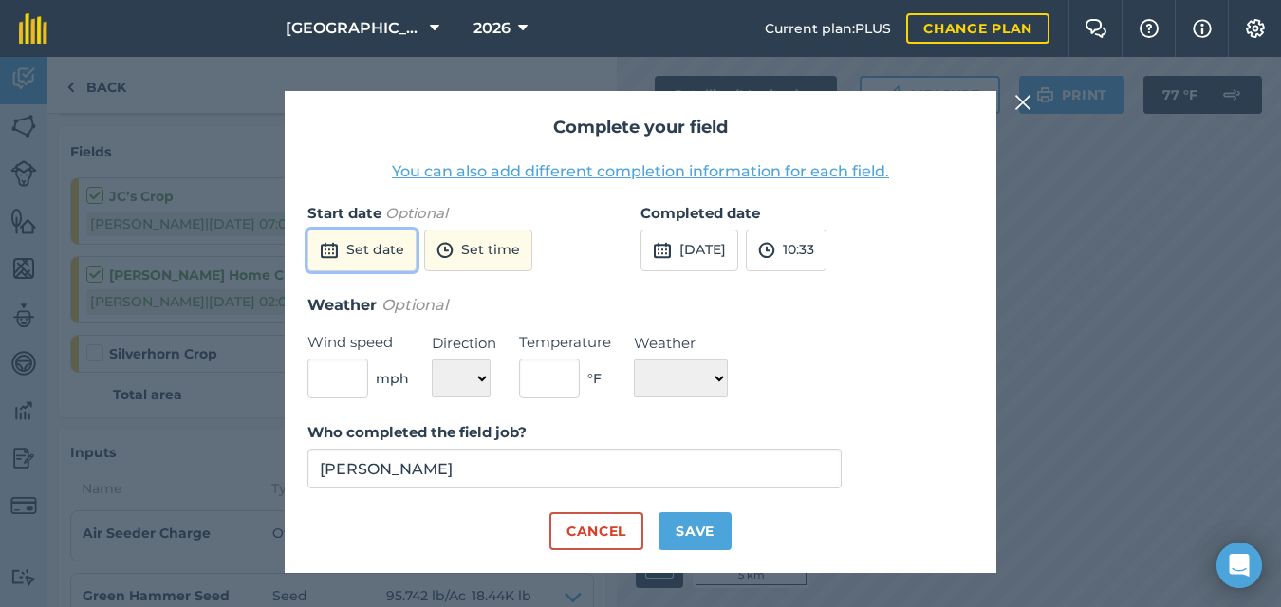
click at [382, 264] on button "Set date" at bounding box center [362, 251] width 109 height 42
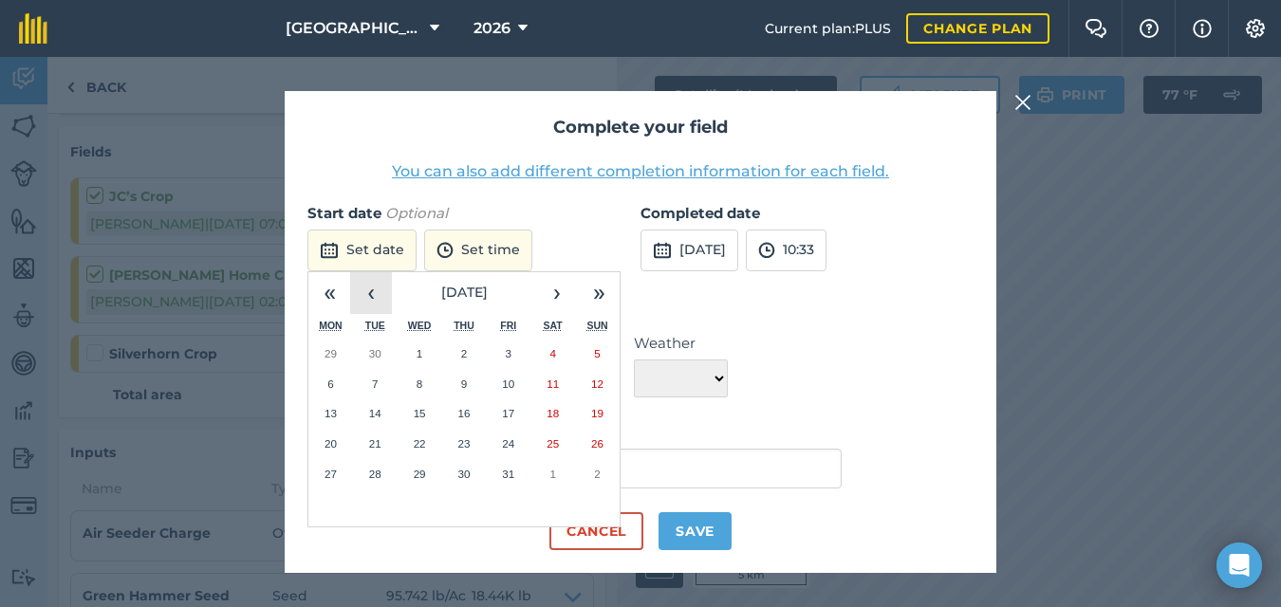
click at [374, 295] on button "‹" at bounding box center [371, 293] width 42 height 42
click at [591, 446] on abbr "28" at bounding box center [597, 444] width 12 height 12
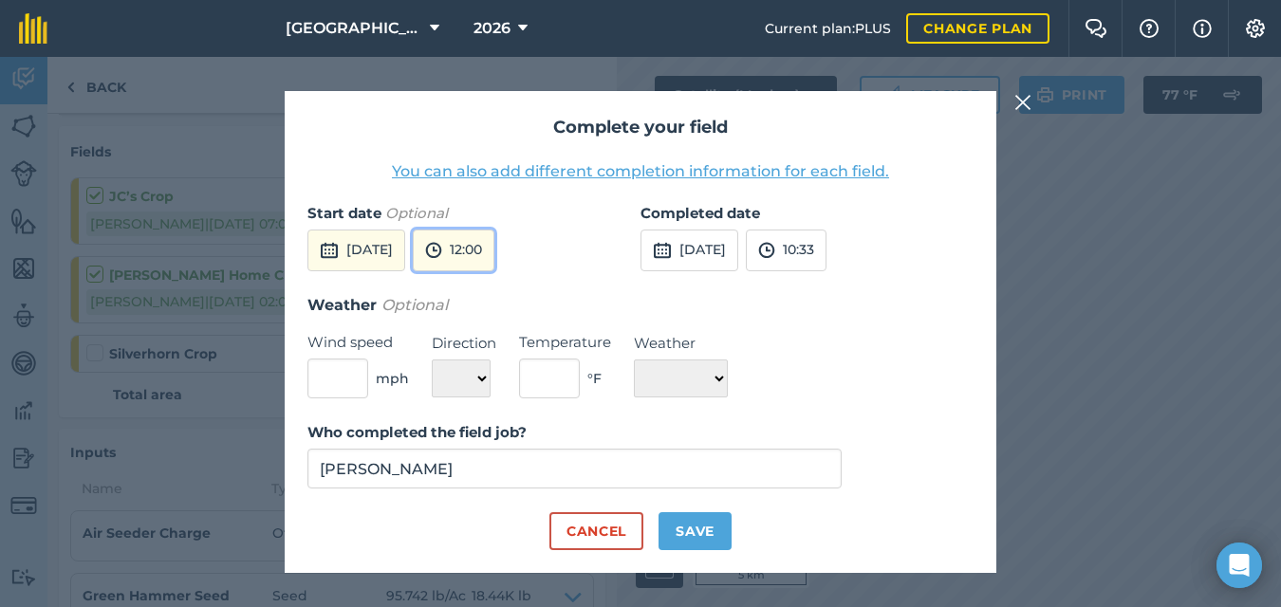
click at [495, 253] on button "12:00" at bounding box center [454, 251] width 82 height 42
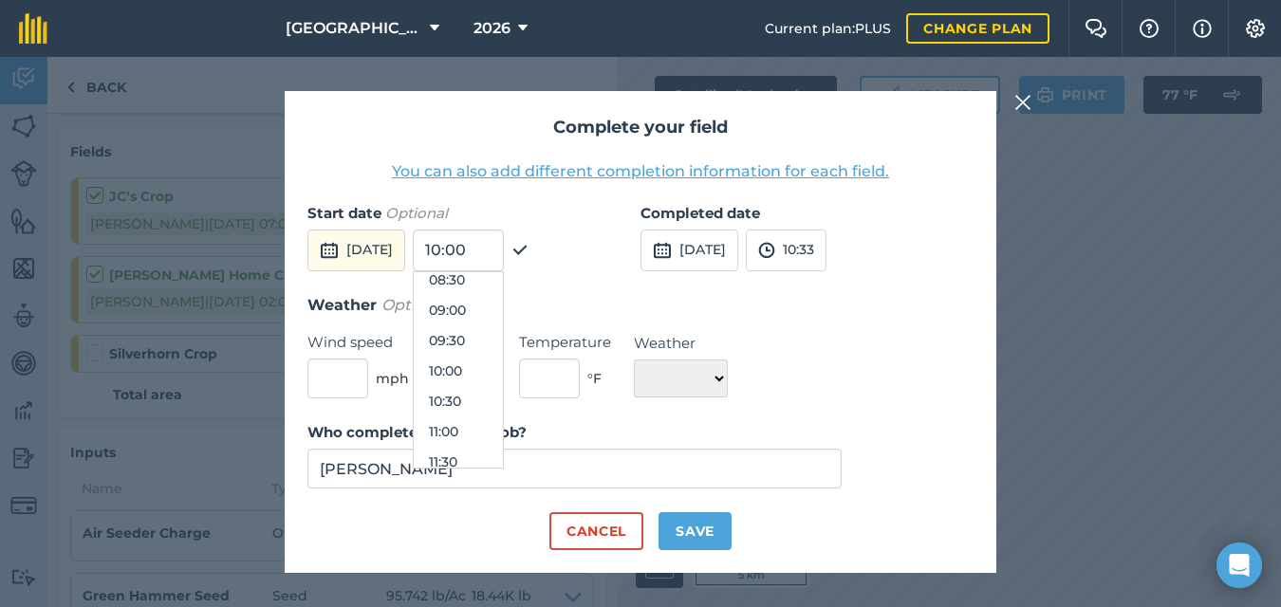
scroll to position [409, 0]
click at [503, 363] on button "08:00" at bounding box center [458, 364] width 89 height 30
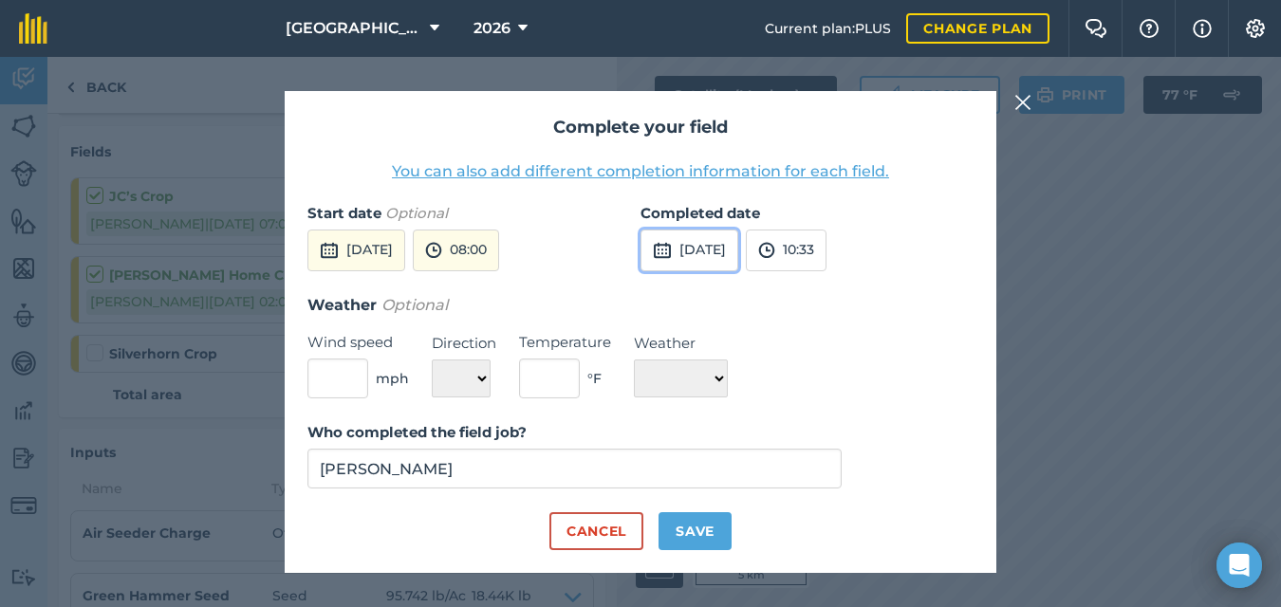
click at [714, 253] on button "[DATE]" at bounding box center [690, 251] width 98 height 42
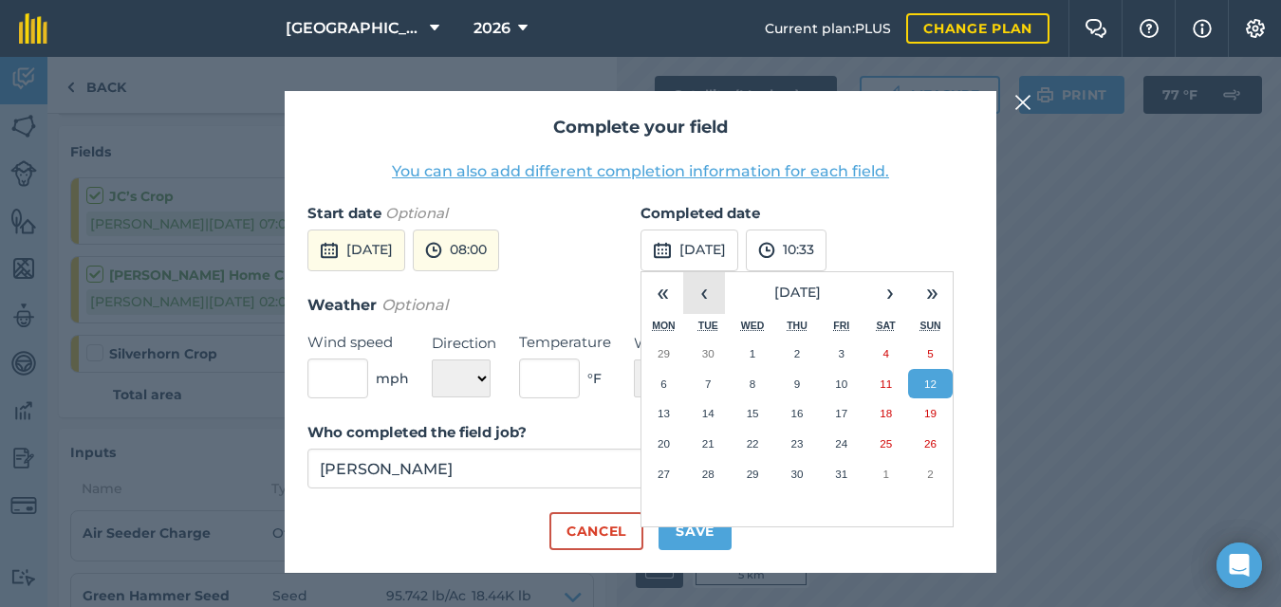
click at [714, 303] on button "‹" at bounding box center [704, 293] width 42 height 42
click at [924, 441] on abbr "28" at bounding box center [930, 444] width 12 height 12
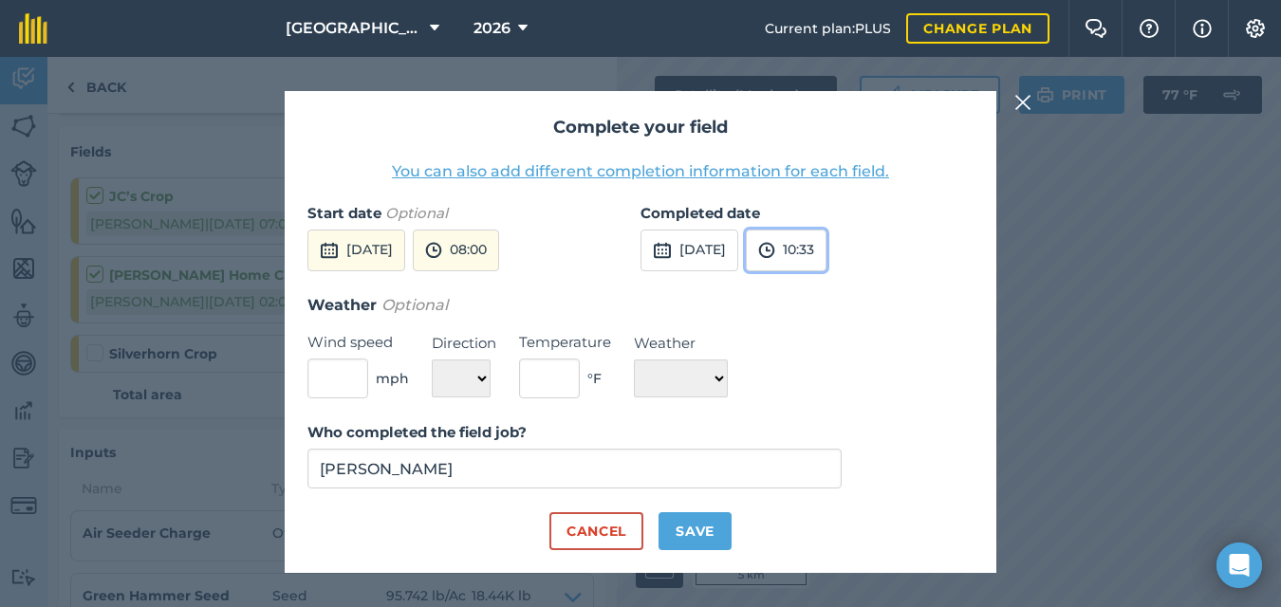
click at [827, 262] on button "10:33" at bounding box center [786, 251] width 81 height 42
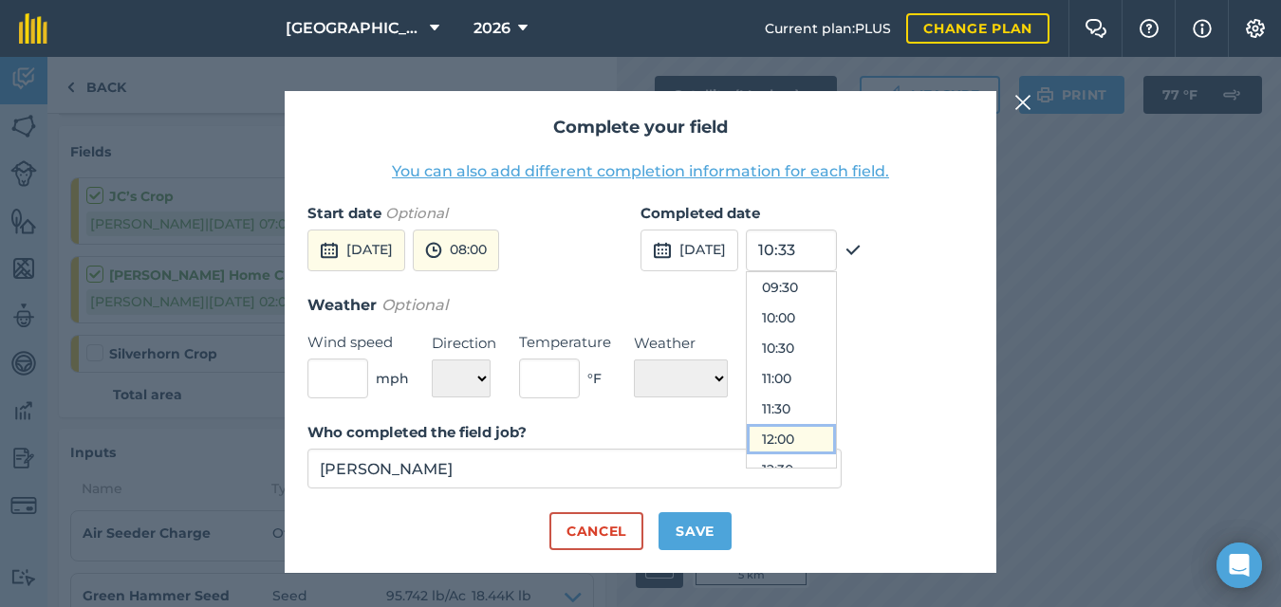
click at [831, 438] on button "12:00" at bounding box center [791, 439] width 89 height 30
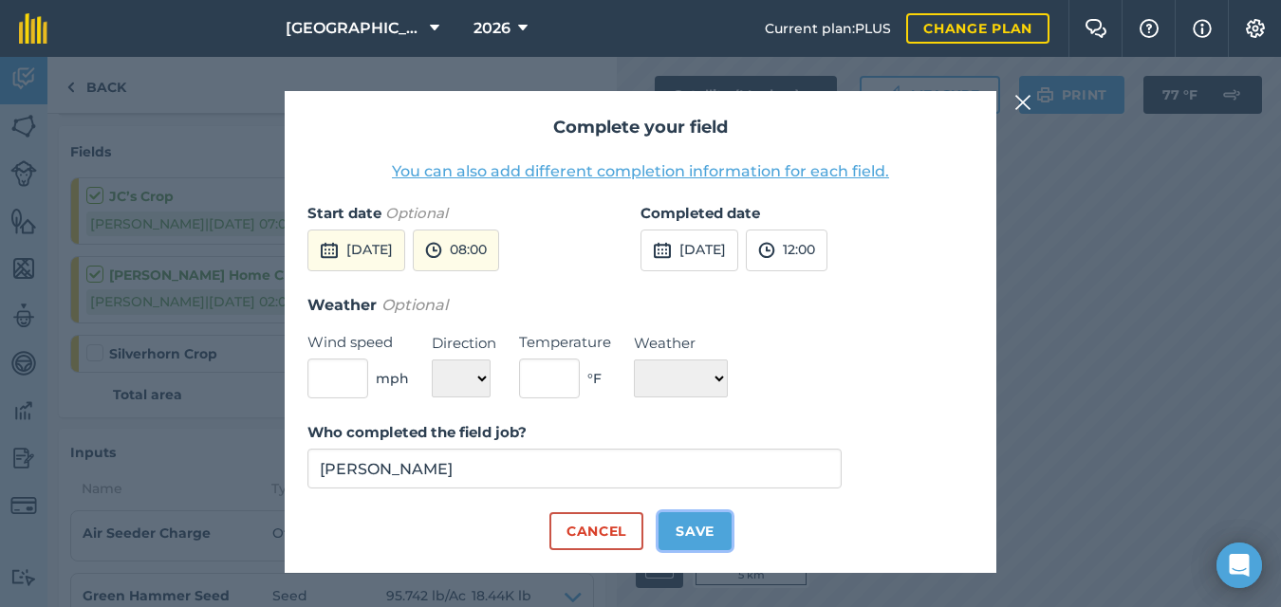
click at [686, 521] on button "Save" at bounding box center [695, 532] width 73 height 38
checkbox input "true"
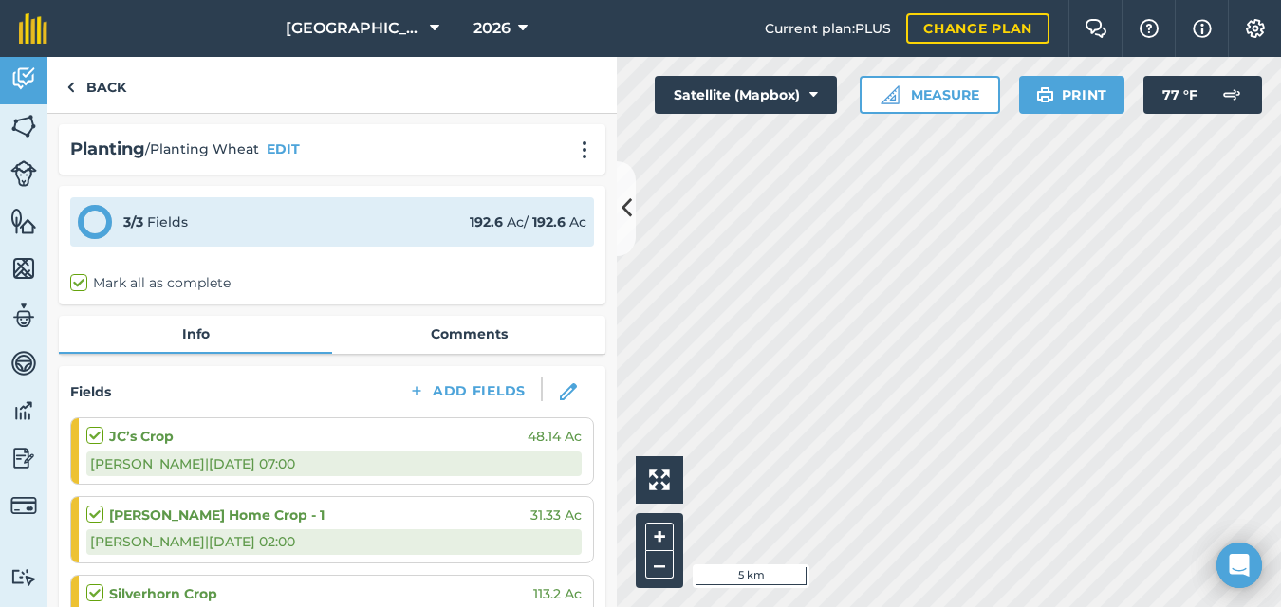
scroll to position [0, 0]
click at [76, 82] on link "Back" at bounding box center [96, 85] width 98 height 56
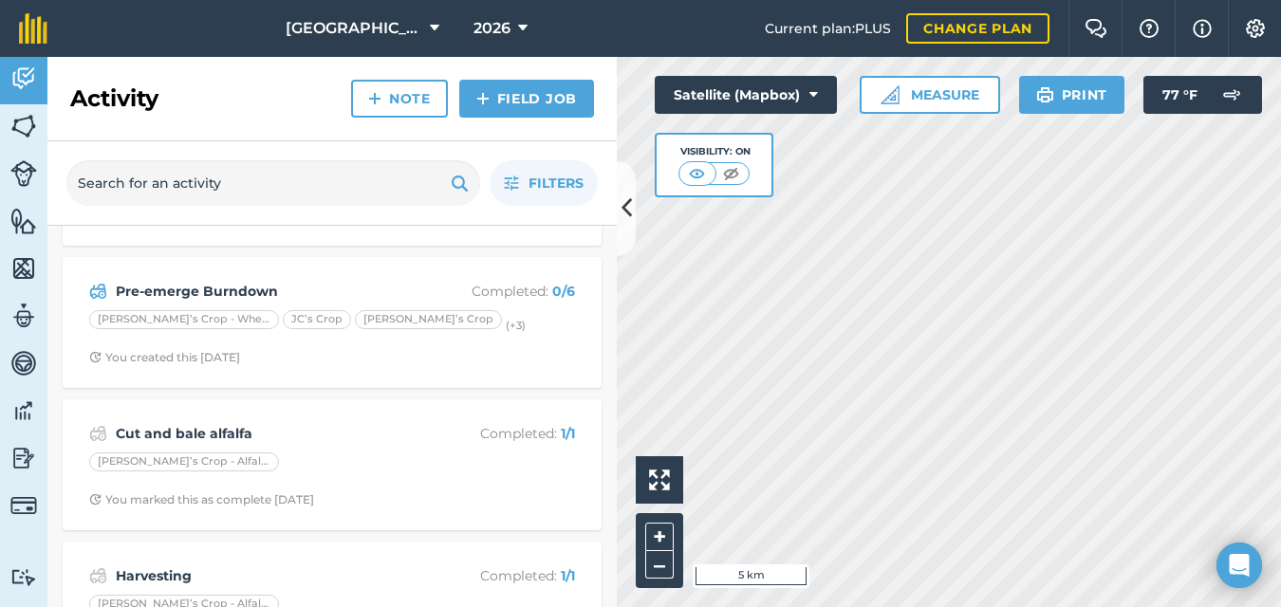
scroll to position [401, 0]
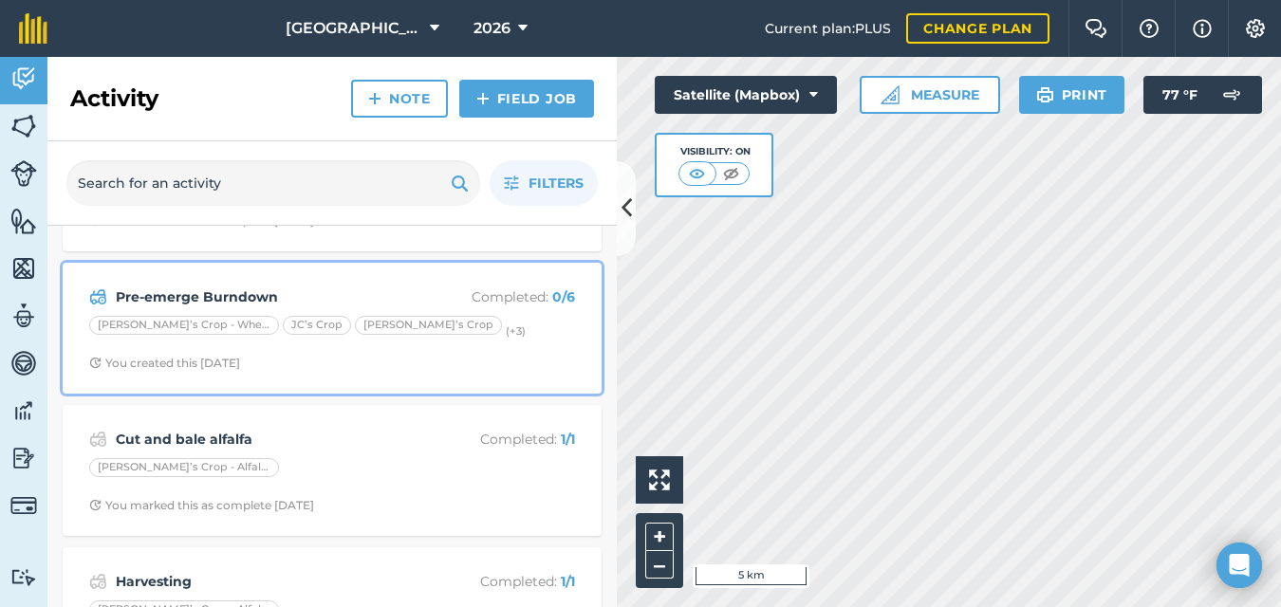
click at [451, 342] on div "Pre-emerge Burndown Completed : 0 / 6 [PERSON_NAME]’s Crop - Wheat JC’s Crop Je…" at bounding box center [332, 328] width 516 height 108
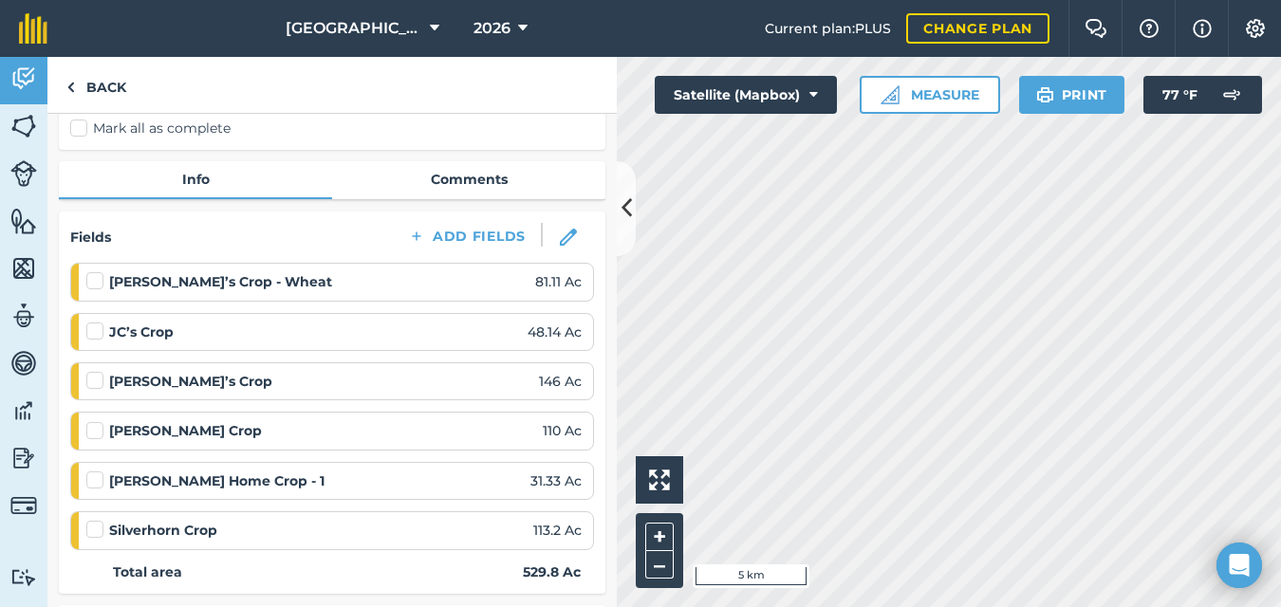
scroll to position [136, 0]
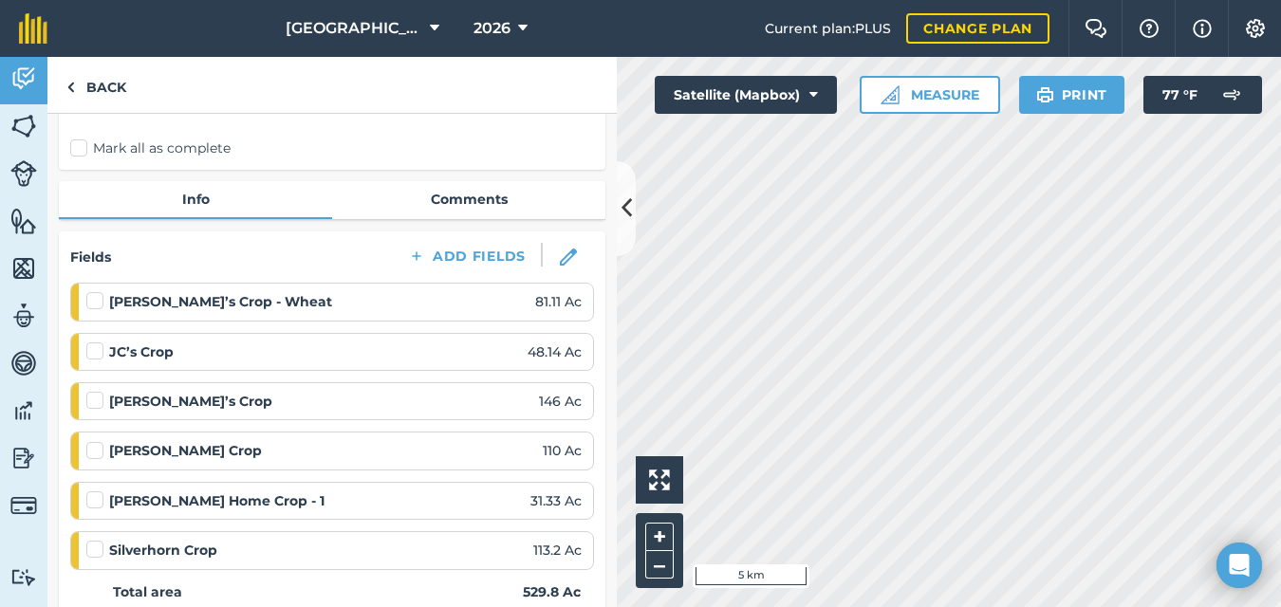
click at [84, 145] on label "Mark all as complete" at bounding box center [150, 149] width 160 height 20
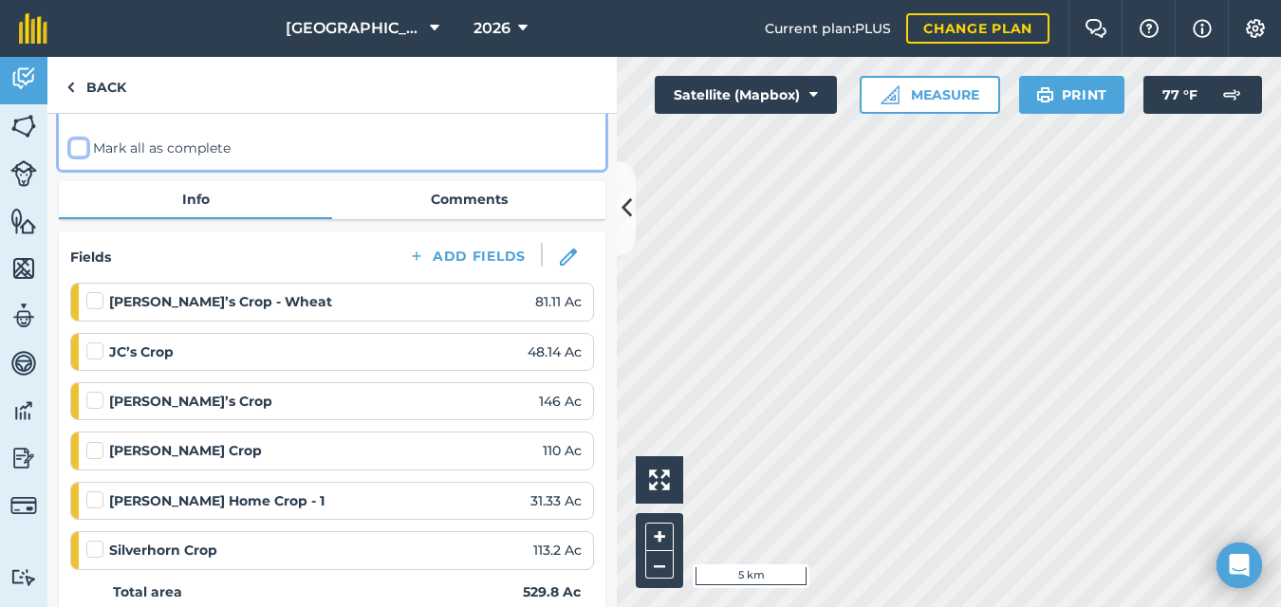
click at [83, 274] on input "Mark all as complete" at bounding box center [76, 280] width 12 height 12
checkbox input "false"
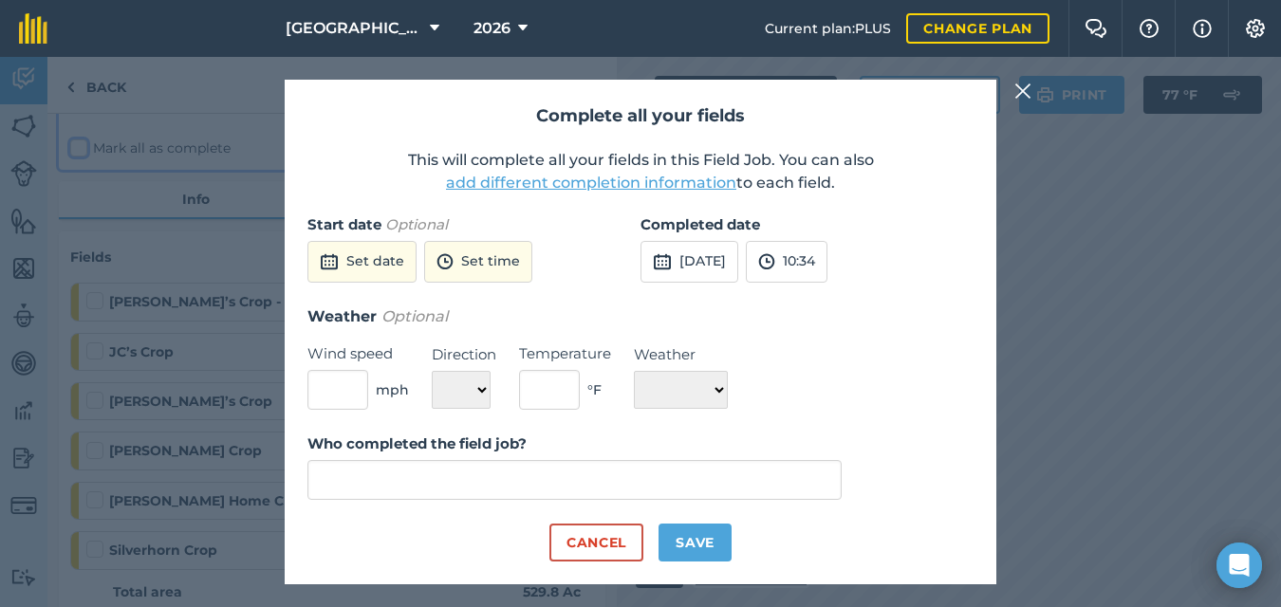
type input "[PERSON_NAME]"
click at [710, 540] on button "Save" at bounding box center [695, 543] width 73 height 38
checkbox input "true"
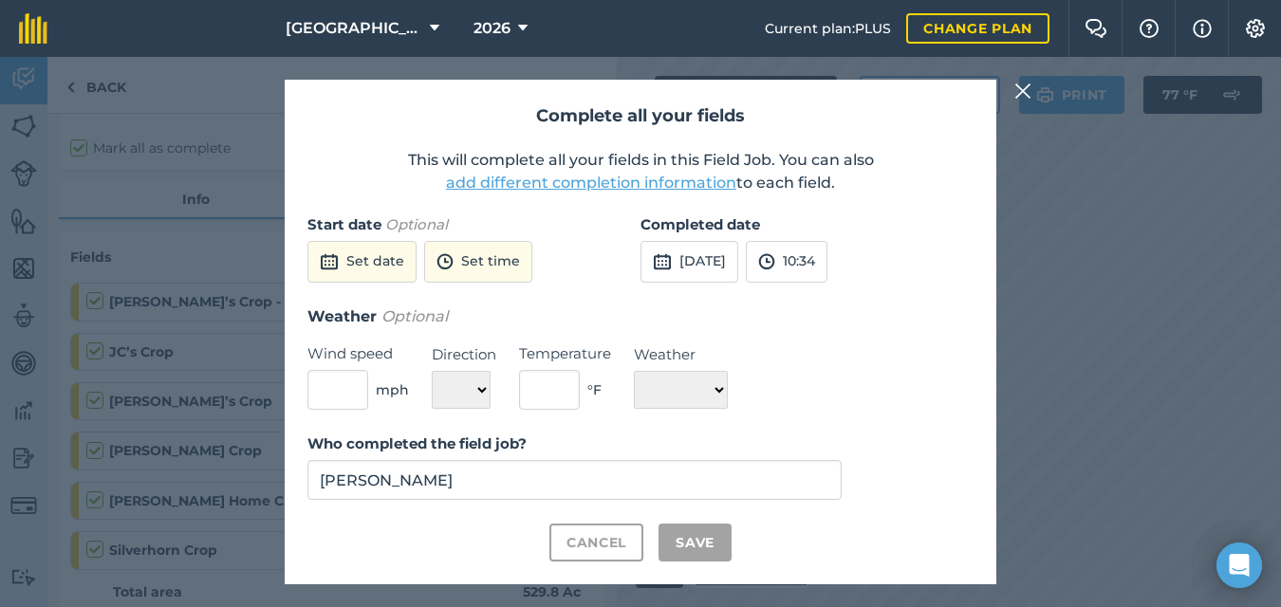
checkbox input "true"
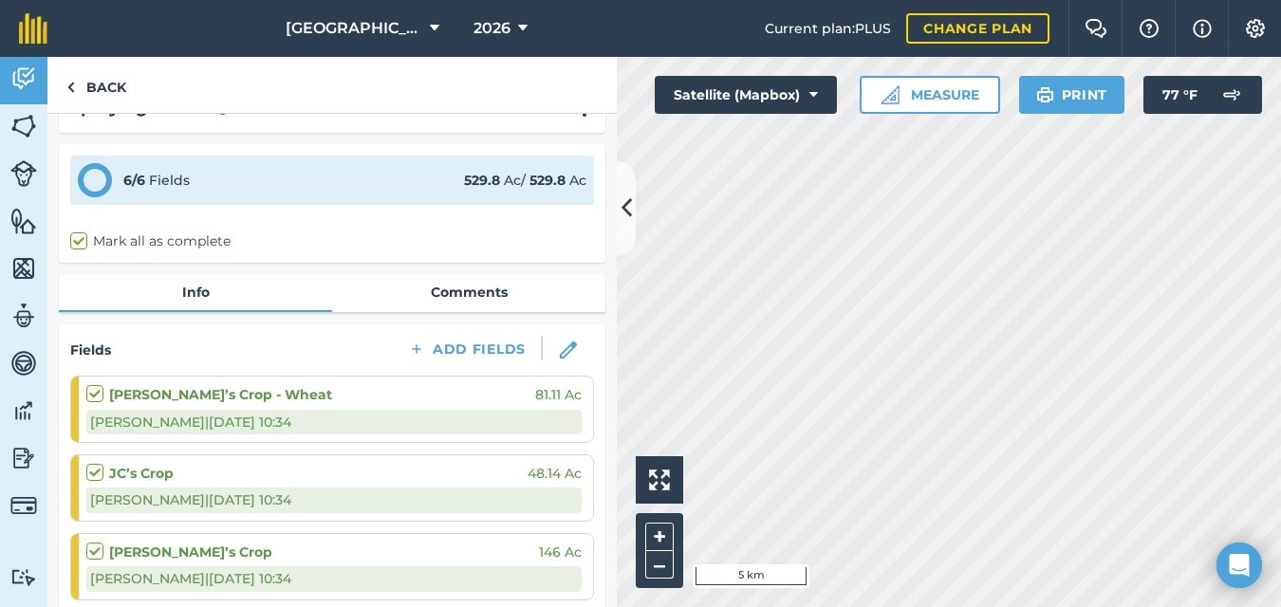
scroll to position [0, 0]
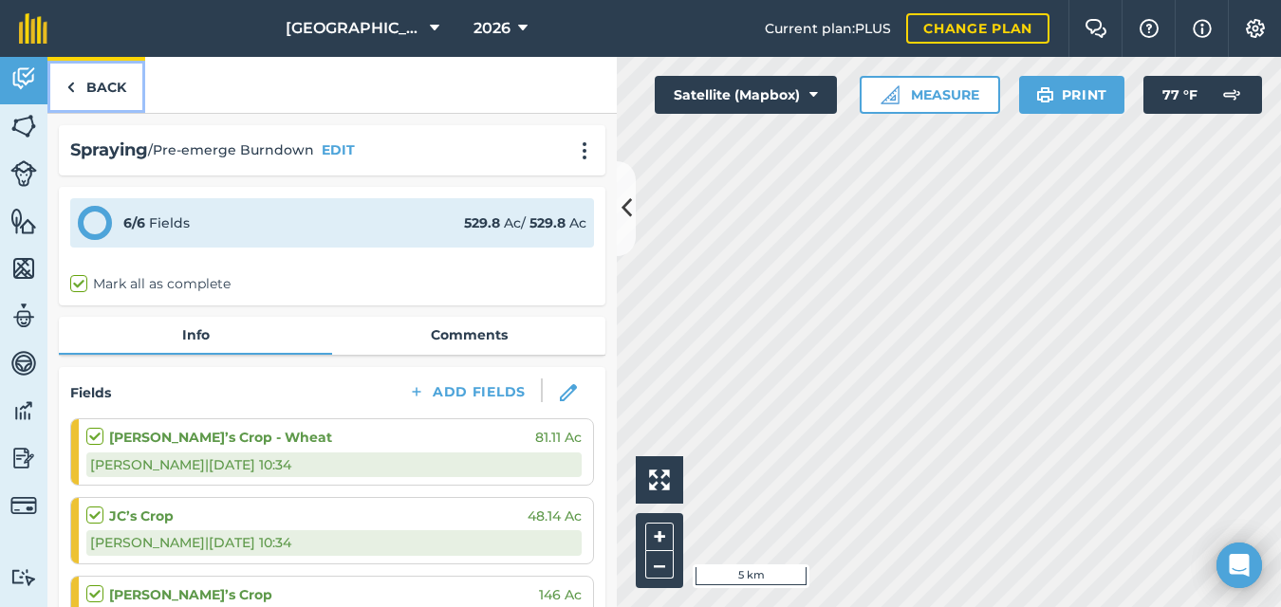
click at [78, 84] on link "Back" at bounding box center [96, 85] width 98 height 56
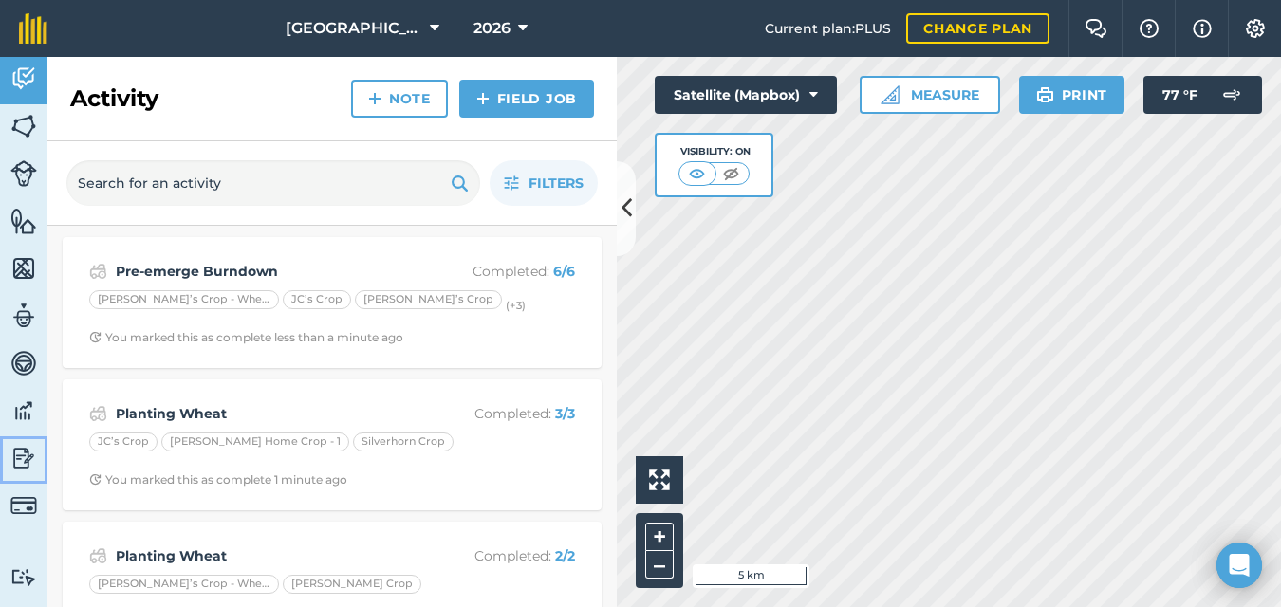
click at [19, 458] on img at bounding box center [23, 458] width 27 height 28
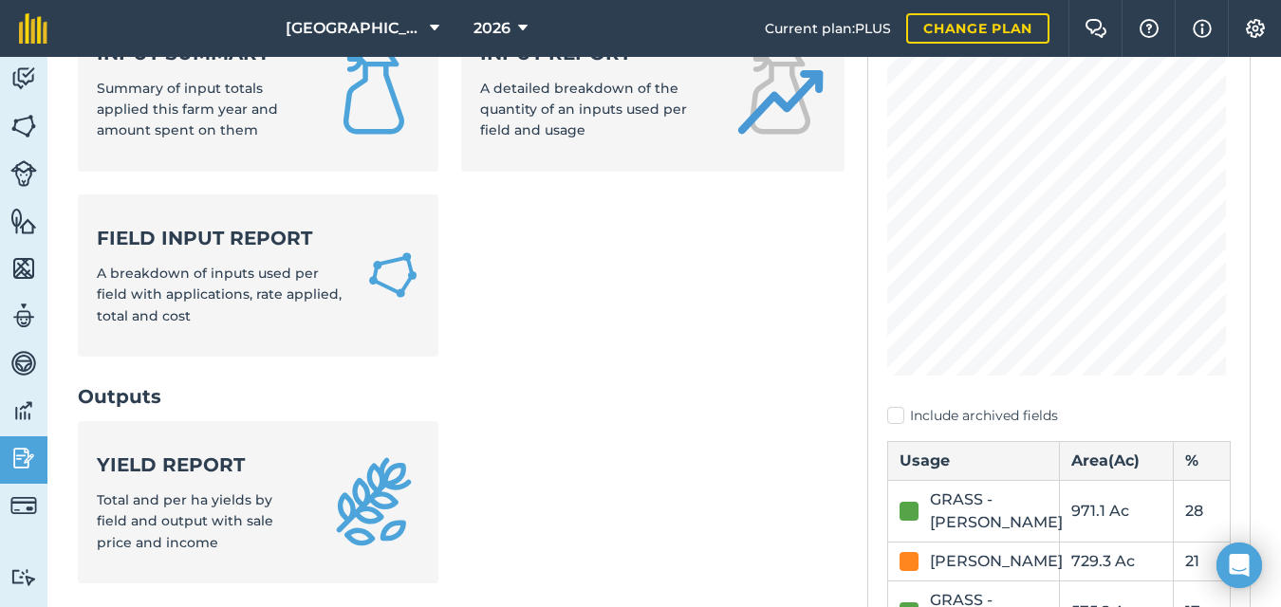
scroll to position [187, 0]
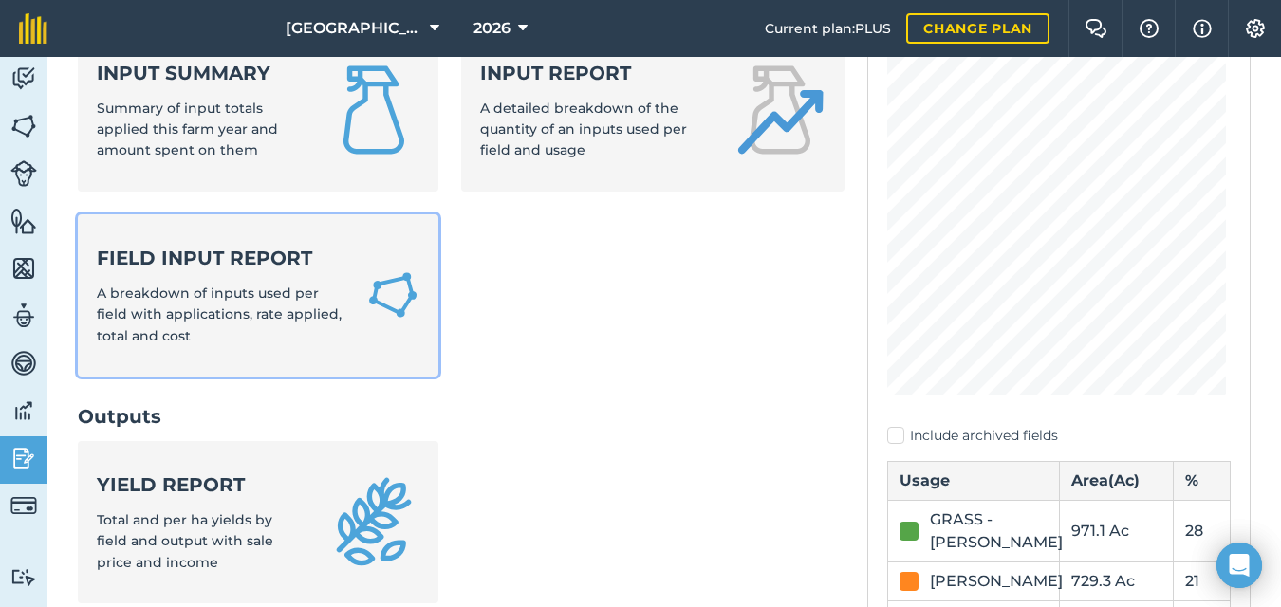
click at [270, 267] on strong "Field Input Report" at bounding box center [220, 258] width 247 height 27
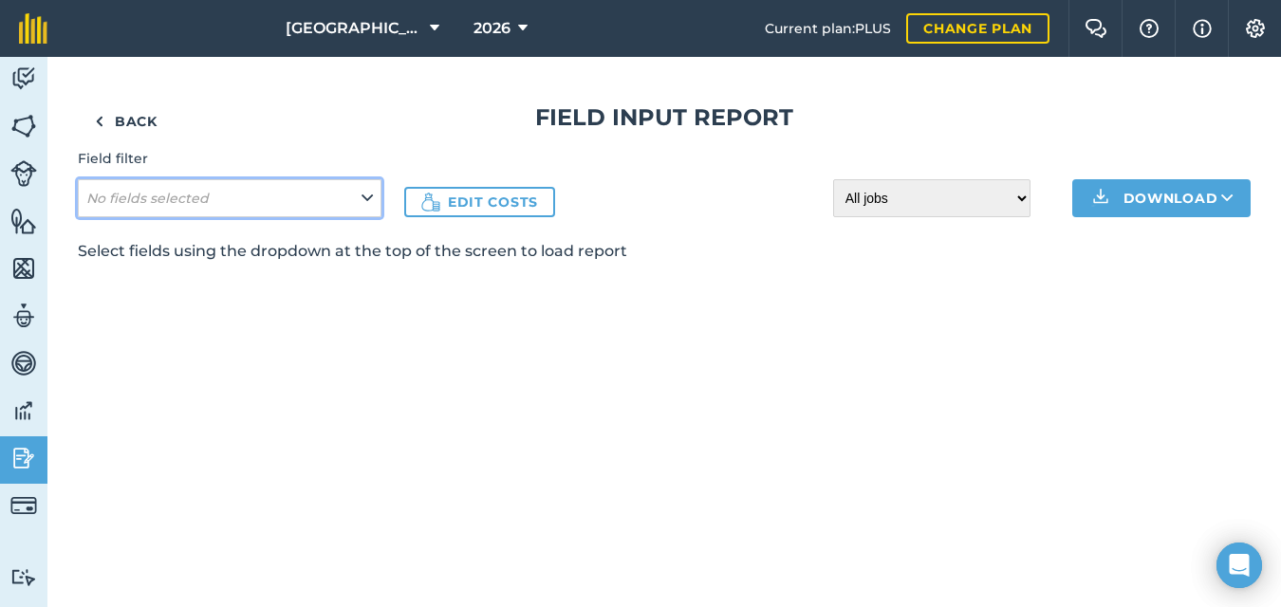
click at [328, 197] on button "No fields selected" at bounding box center [230, 198] width 304 height 38
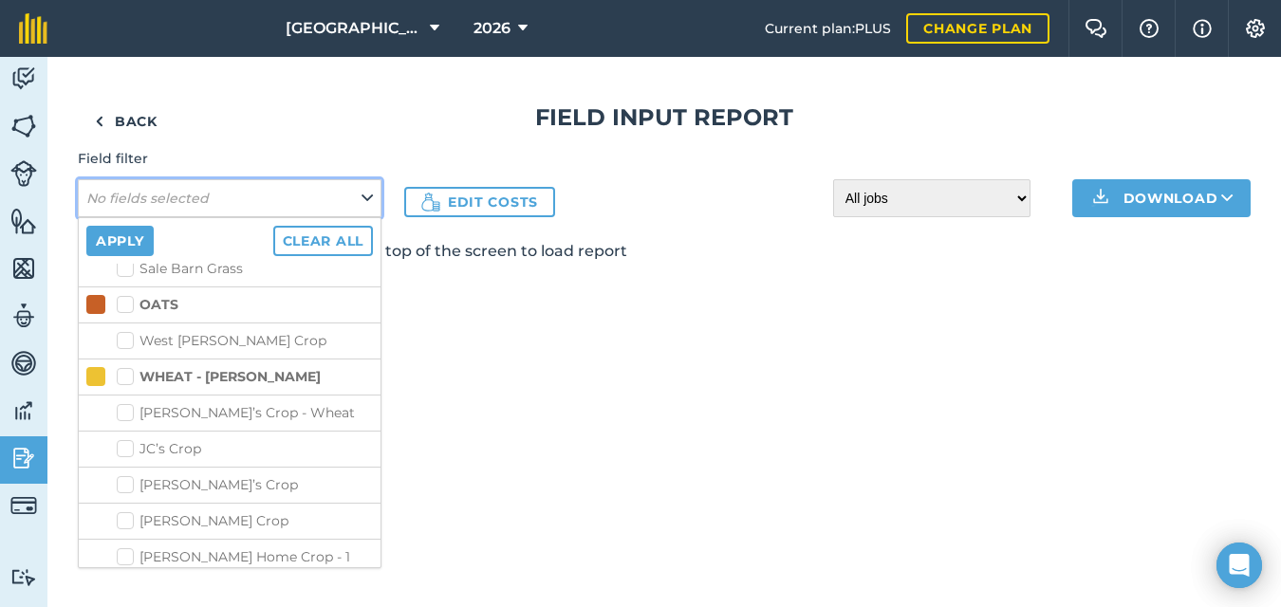
scroll to position [1899, 0]
click at [124, 404] on label "[PERSON_NAME]’s Crop - Wheat" at bounding box center [245, 414] width 256 height 20
click at [124, 404] on input "[PERSON_NAME]’s Crop - Wheat" at bounding box center [123, 410] width 12 height 12
checkbox input "true"
click at [125, 440] on label "JC’s Crop" at bounding box center [245, 450] width 256 height 20
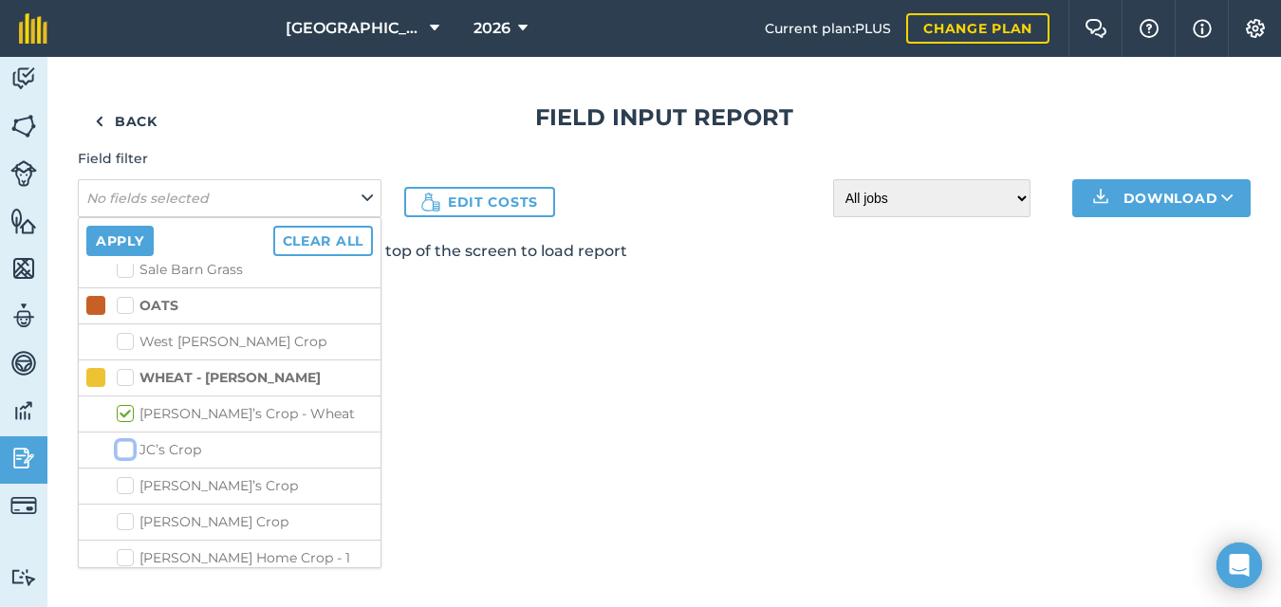
click at [125, 440] on input "JC’s Crop" at bounding box center [123, 446] width 12 height 12
checkbox input "true"
click at [128, 476] on label "[PERSON_NAME]’s Crop" at bounding box center [245, 486] width 256 height 20
click at [128, 476] on input "[PERSON_NAME]’s Crop" at bounding box center [123, 482] width 12 height 12
checkbox input "true"
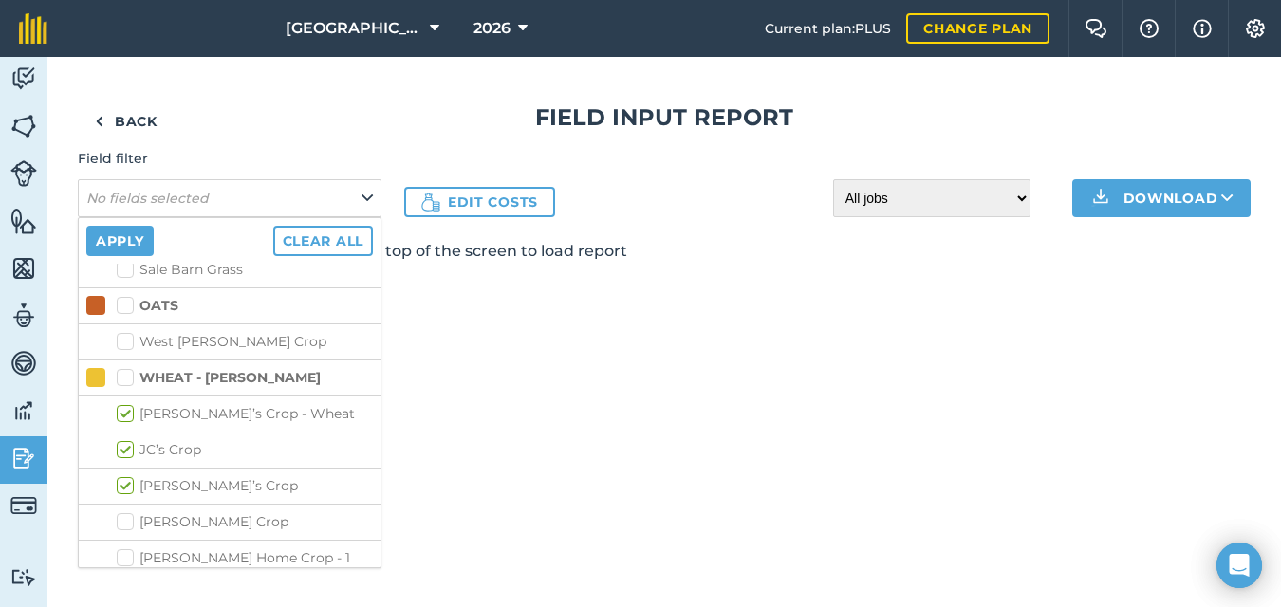
click at [131, 513] on label "[PERSON_NAME] Crop" at bounding box center [245, 523] width 256 height 20
click at [129, 513] on input "[PERSON_NAME] Crop" at bounding box center [123, 519] width 12 height 12
checkbox input "true"
click at [131, 549] on label "[PERSON_NAME] Home Crop - 1" at bounding box center [245, 559] width 256 height 20
click at [129, 549] on input "[PERSON_NAME] Home Crop - 1" at bounding box center [123, 555] width 12 height 12
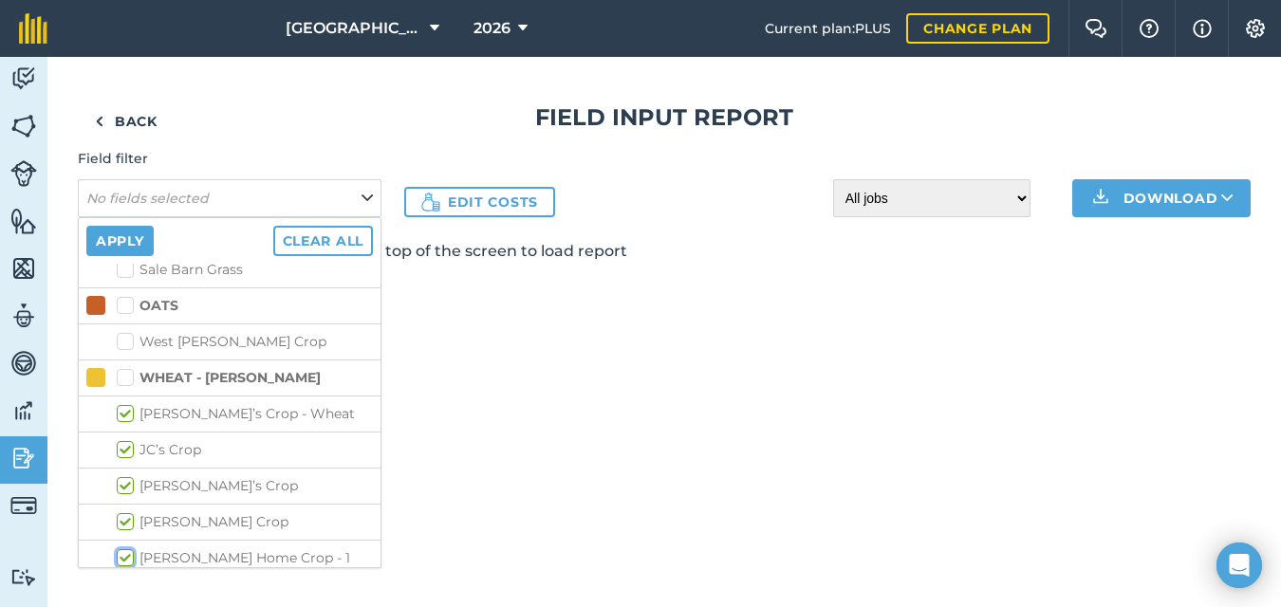
checkbox input "true"
click at [132, 585] on label "Silverhorn Crop" at bounding box center [245, 595] width 256 height 20
click at [129, 585] on input "Silverhorn Crop" at bounding box center [123, 591] width 12 height 12
checkbox input "true"
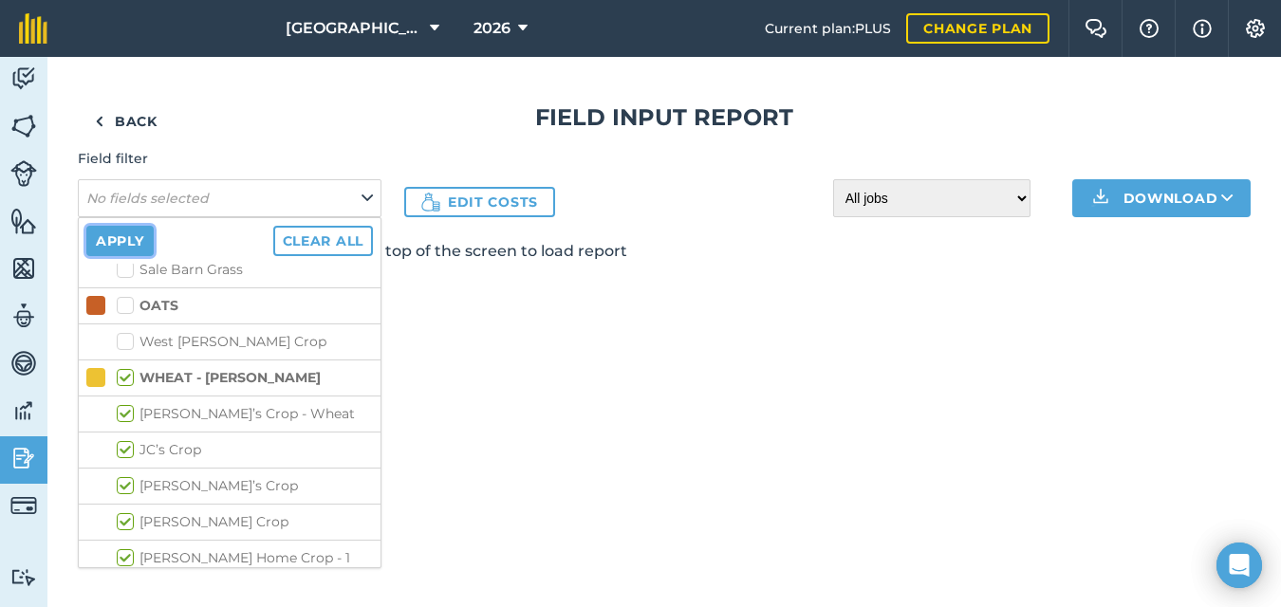
click at [108, 240] on button "Apply" at bounding box center [119, 241] width 67 height 30
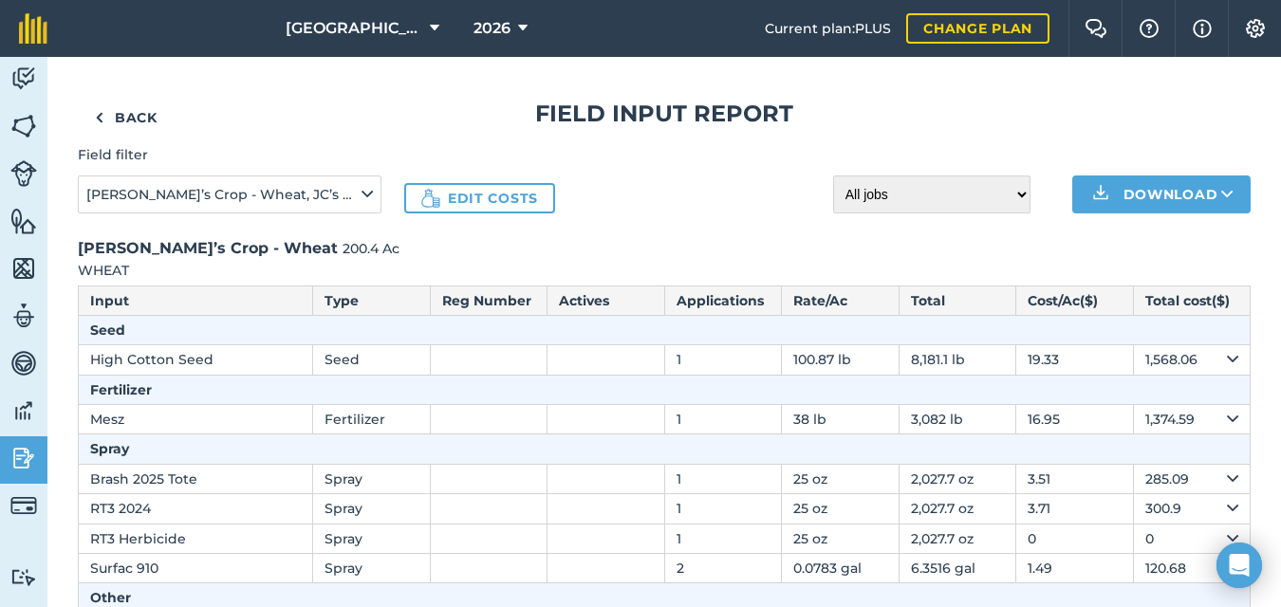
scroll to position [0, 0]
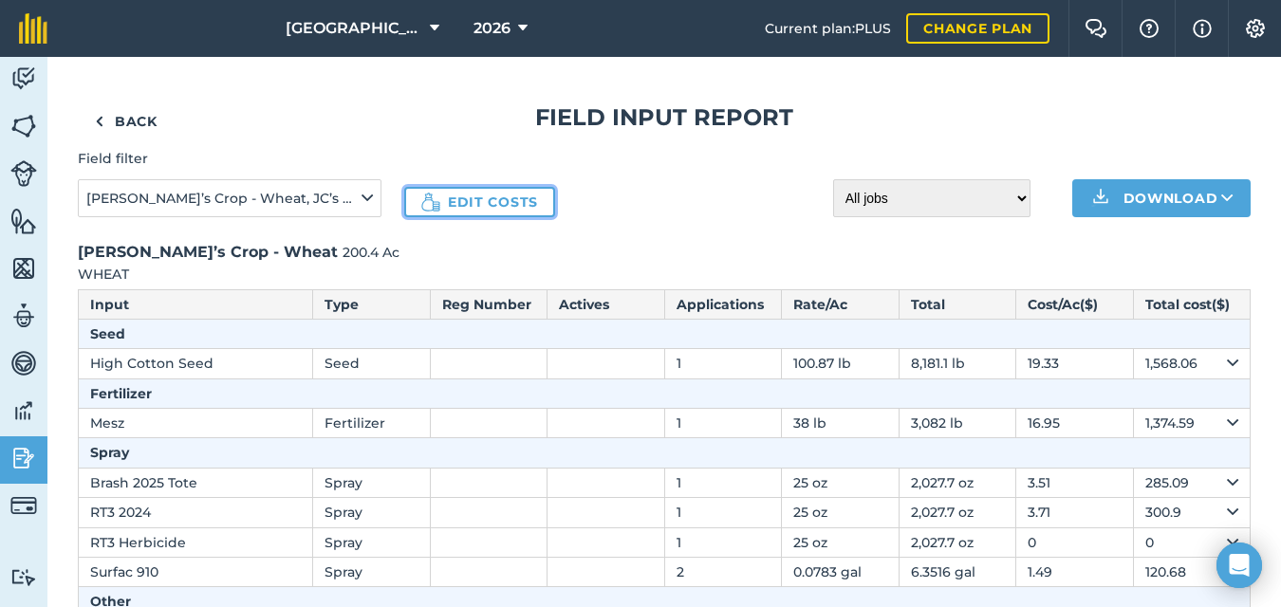
click at [484, 203] on link "Edit costs" at bounding box center [479, 202] width 151 height 30
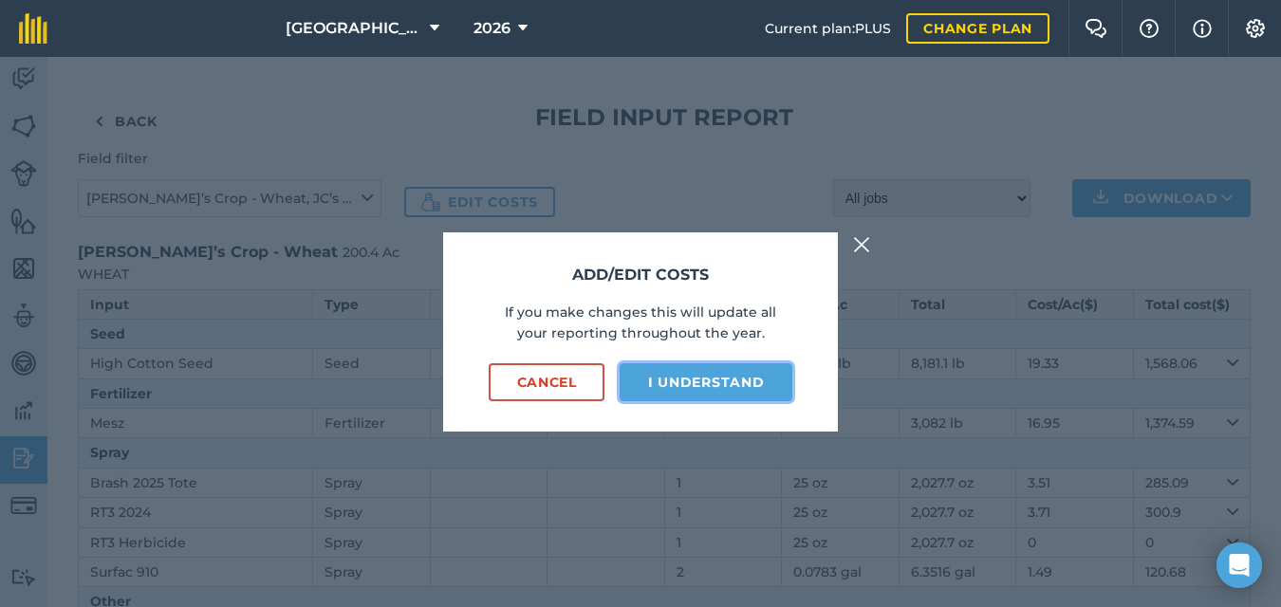
click at [663, 382] on button "I understand" at bounding box center [706, 383] width 173 height 38
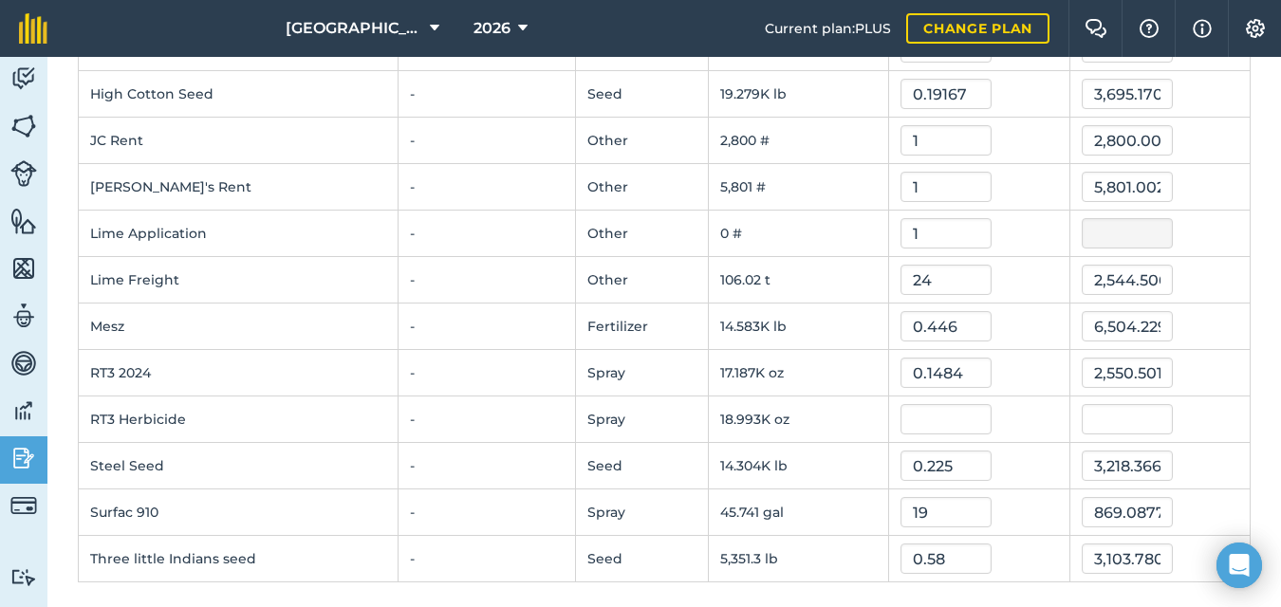
scroll to position [491, 0]
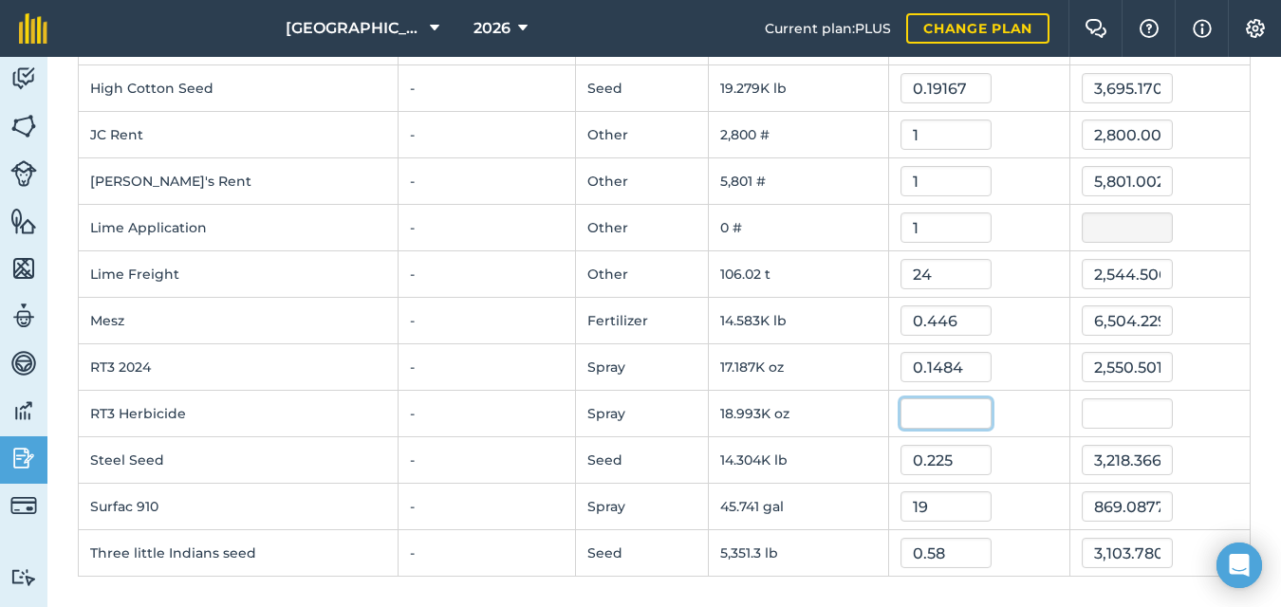
click at [914, 414] on input "text" at bounding box center [946, 414] width 91 height 30
type input "0.1484"
type input "2,818.6012680000003"
click at [836, 410] on td "18.993K oz" at bounding box center [798, 414] width 180 height 47
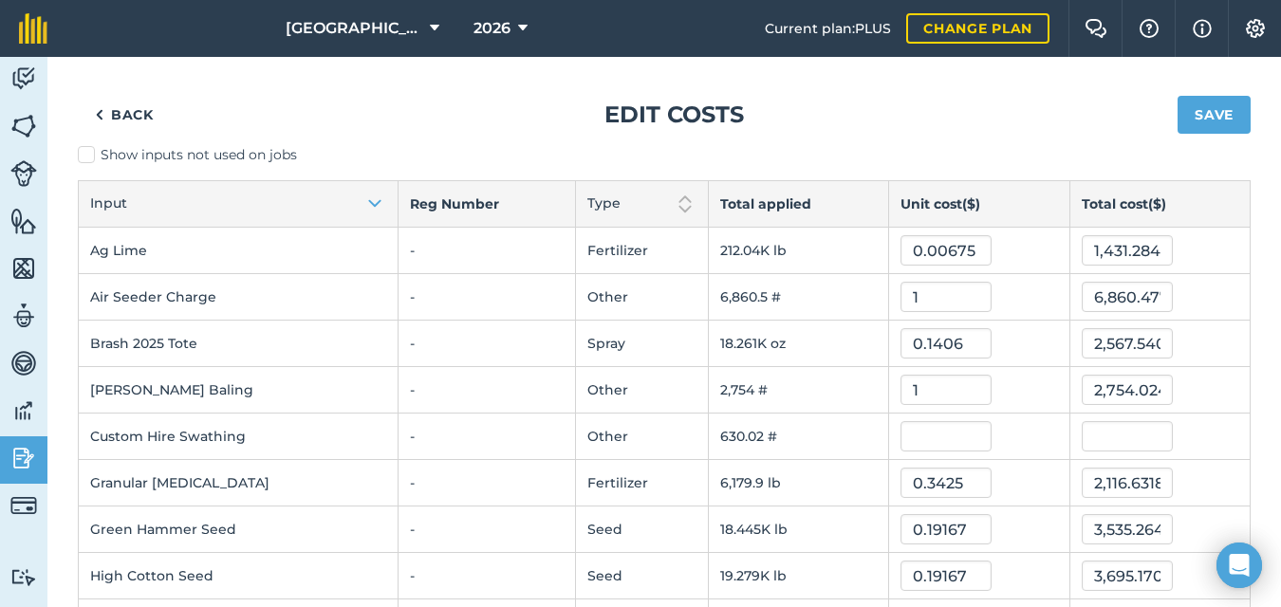
scroll to position [6, 0]
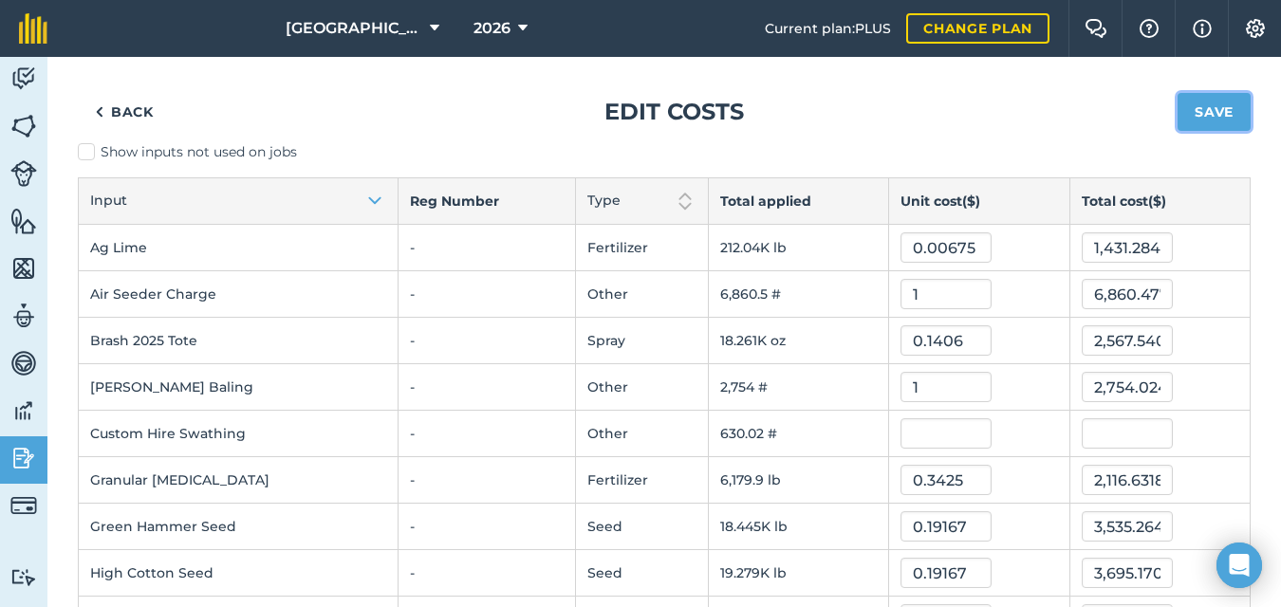
click at [1192, 111] on button "Save" at bounding box center [1214, 112] width 73 height 38
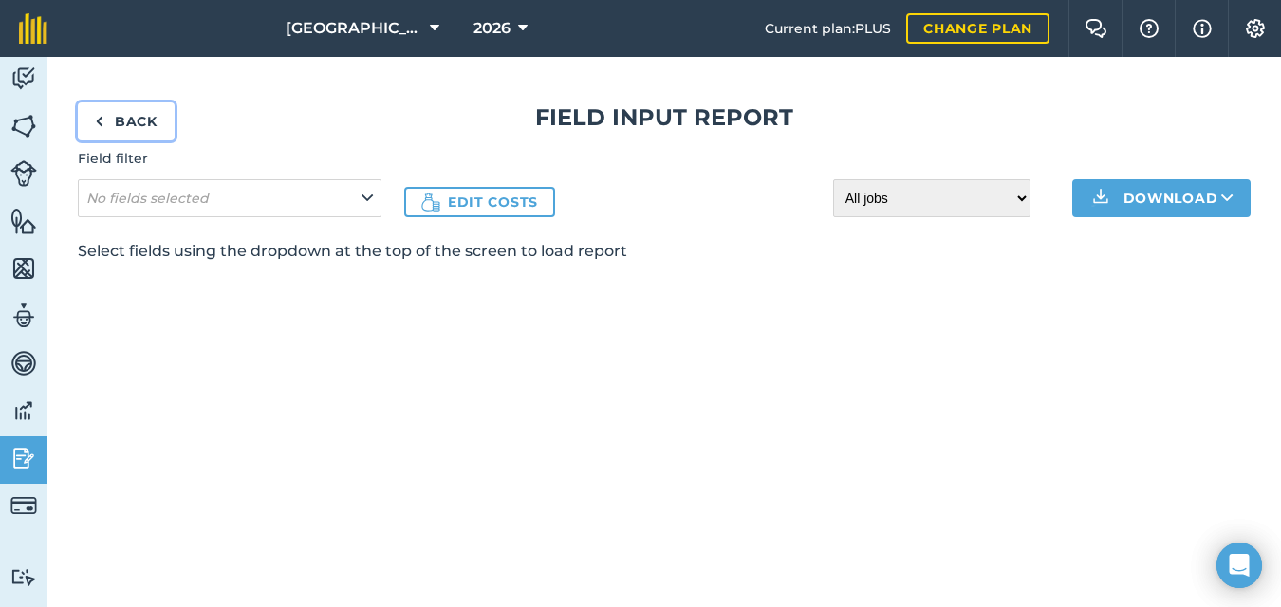
click at [102, 119] on img at bounding box center [99, 121] width 9 height 23
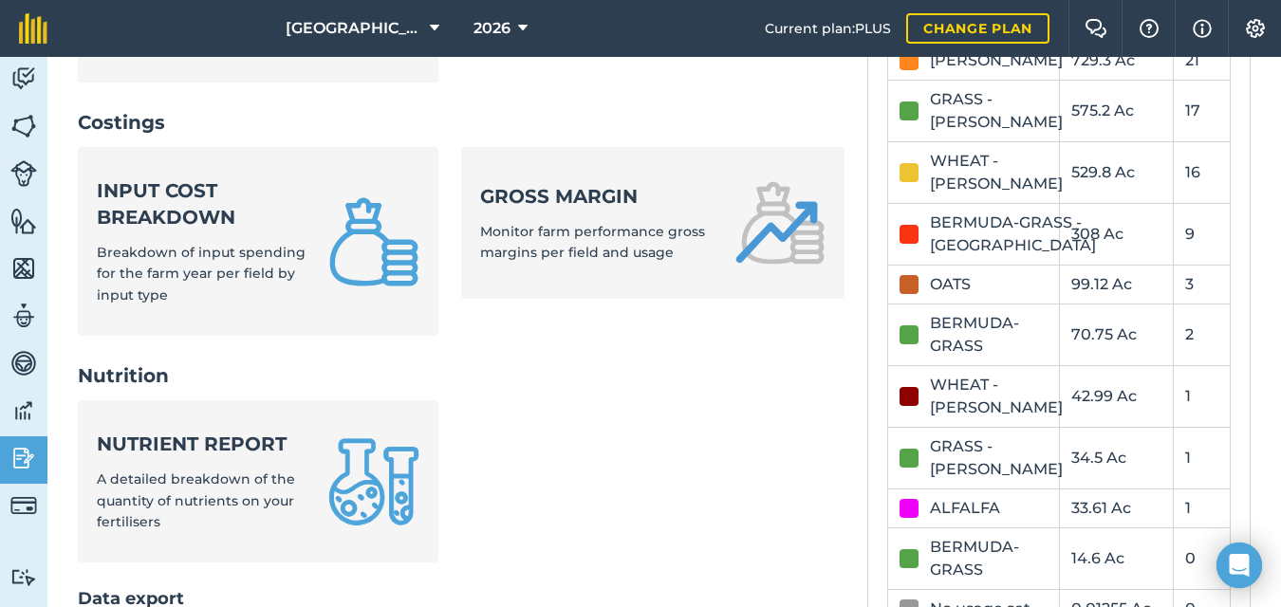
scroll to position [709, 0]
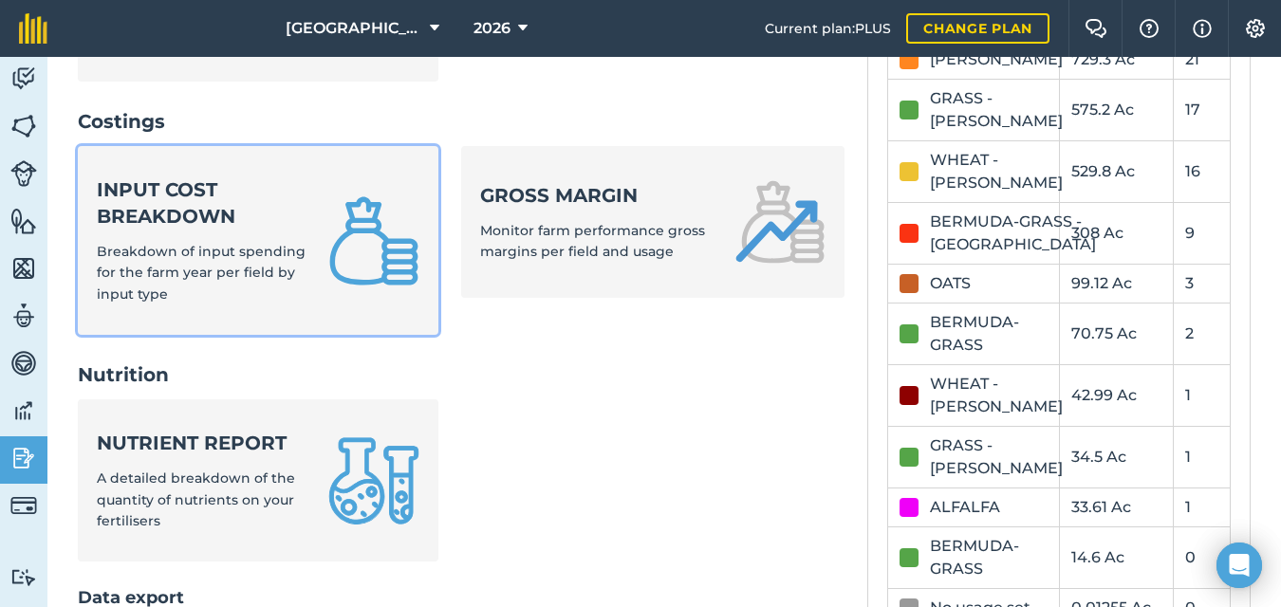
click at [235, 230] on strong "Input cost breakdown" at bounding box center [201, 203] width 209 height 53
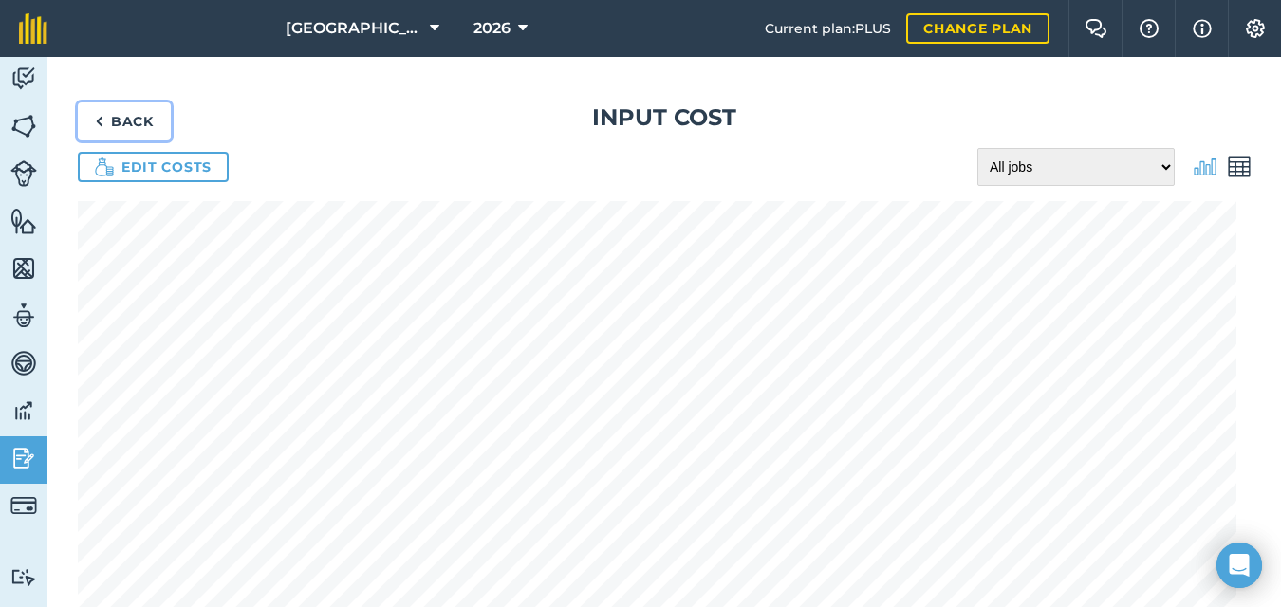
click at [99, 120] on img at bounding box center [99, 121] width 9 height 23
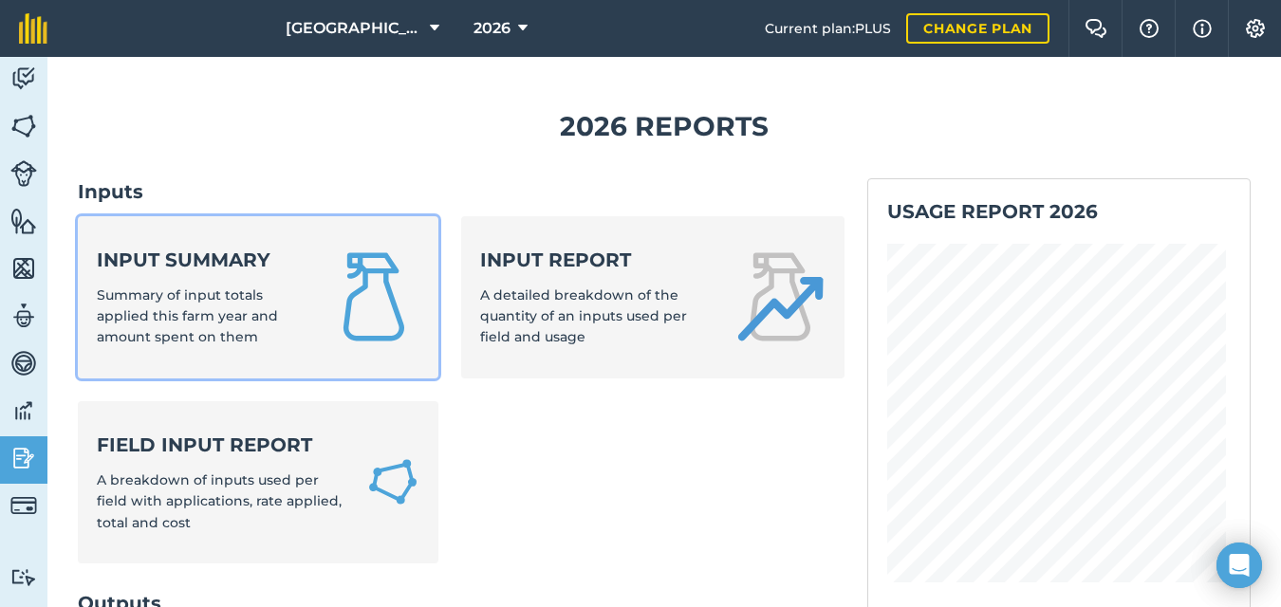
click at [196, 319] on span "Summary of input totals applied this farm year and amount spent on them" at bounding box center [187, 317] width 181 height 60
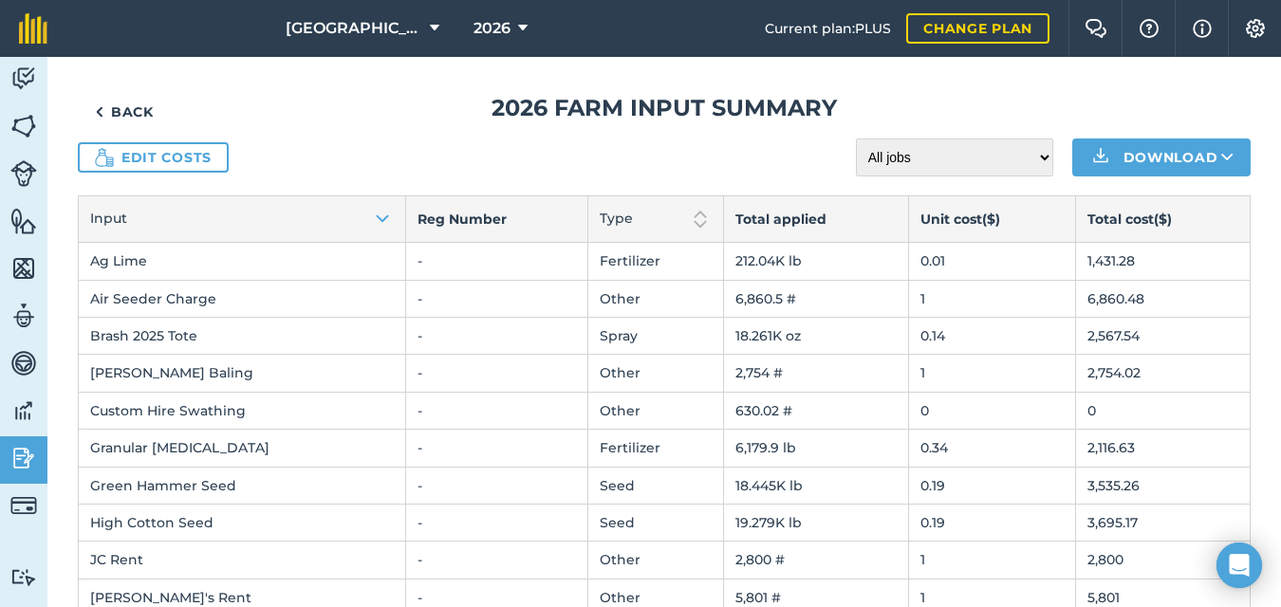
scroll to position [9, 0]
click at [104, 106] on link "Back" at bounding box center [124, 113] width 93 height 38
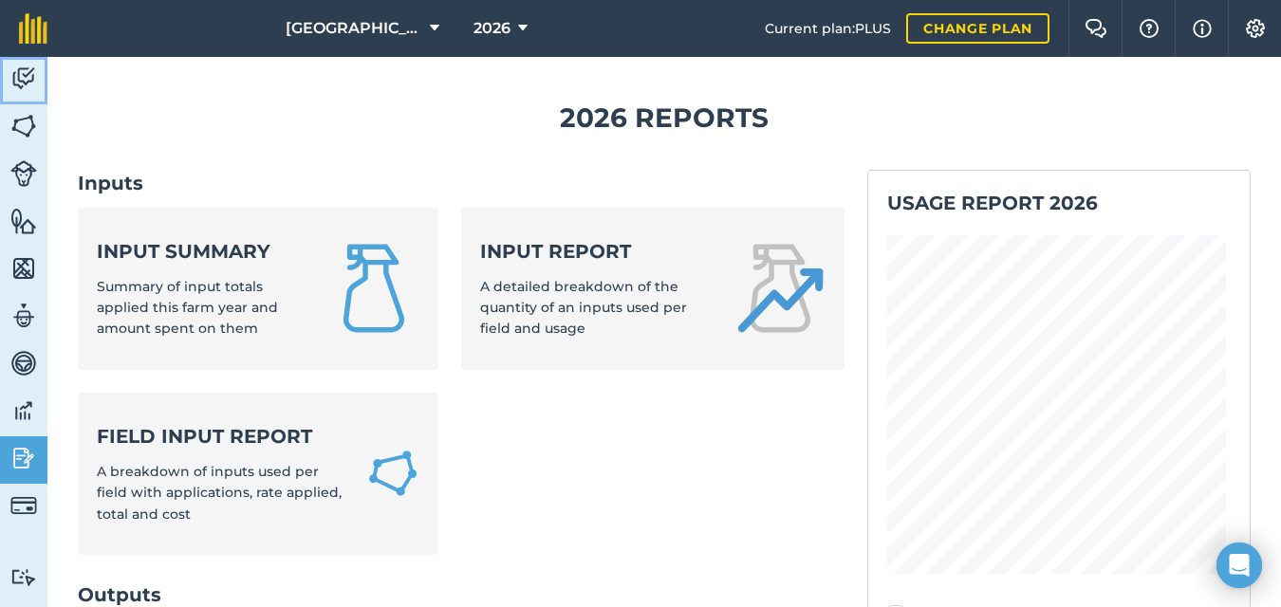
click at [26, 73] on img at bounding box center [23, 79] width 27 height 28
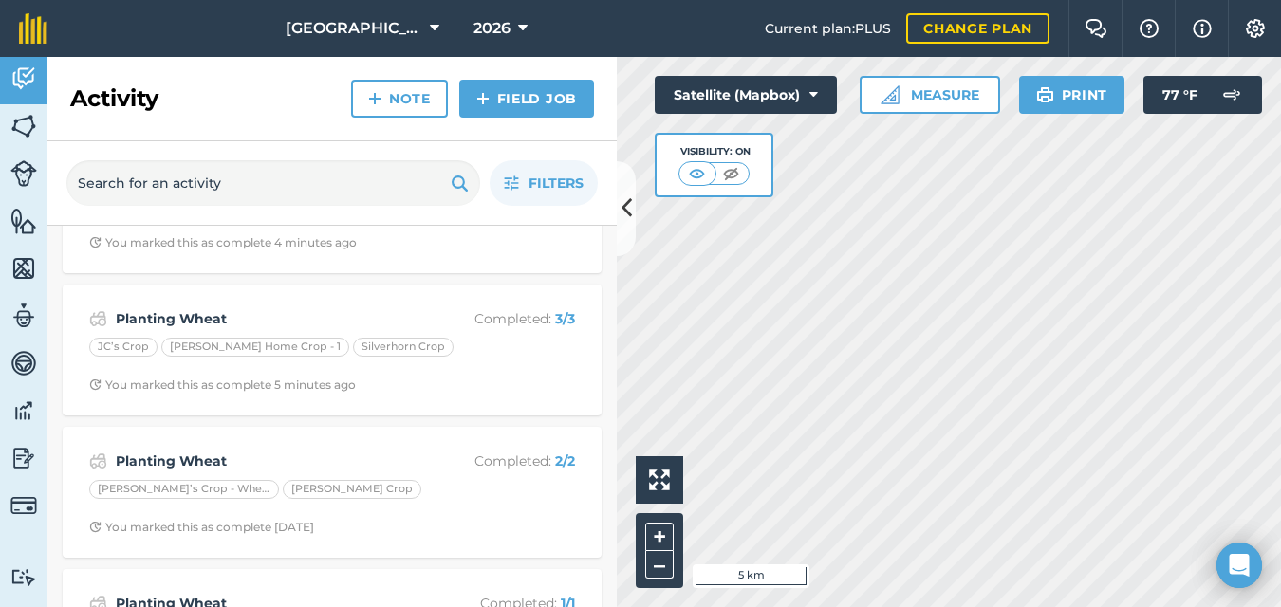
scroll to position [121, 0]
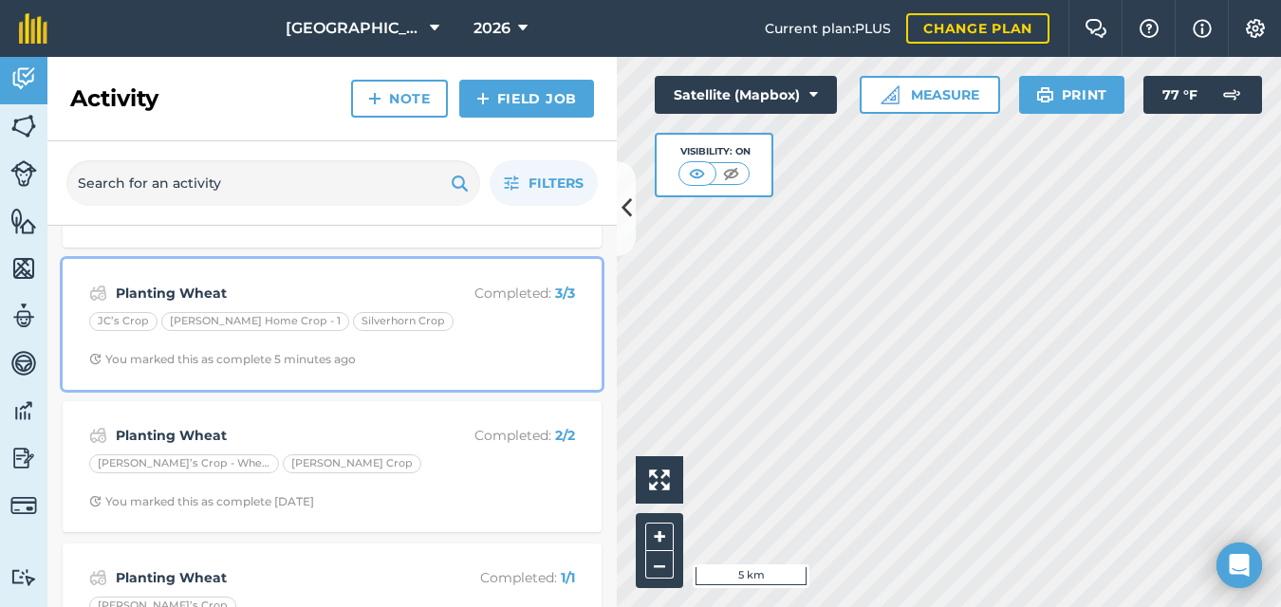
click at [435, 348] on div "Planting Wheat Completed : 3 / 3 JC’s Crop [PERSON_NAME] Home Crop - 1 Silverho…" at bounding box center [332, 325] width 516 height 108
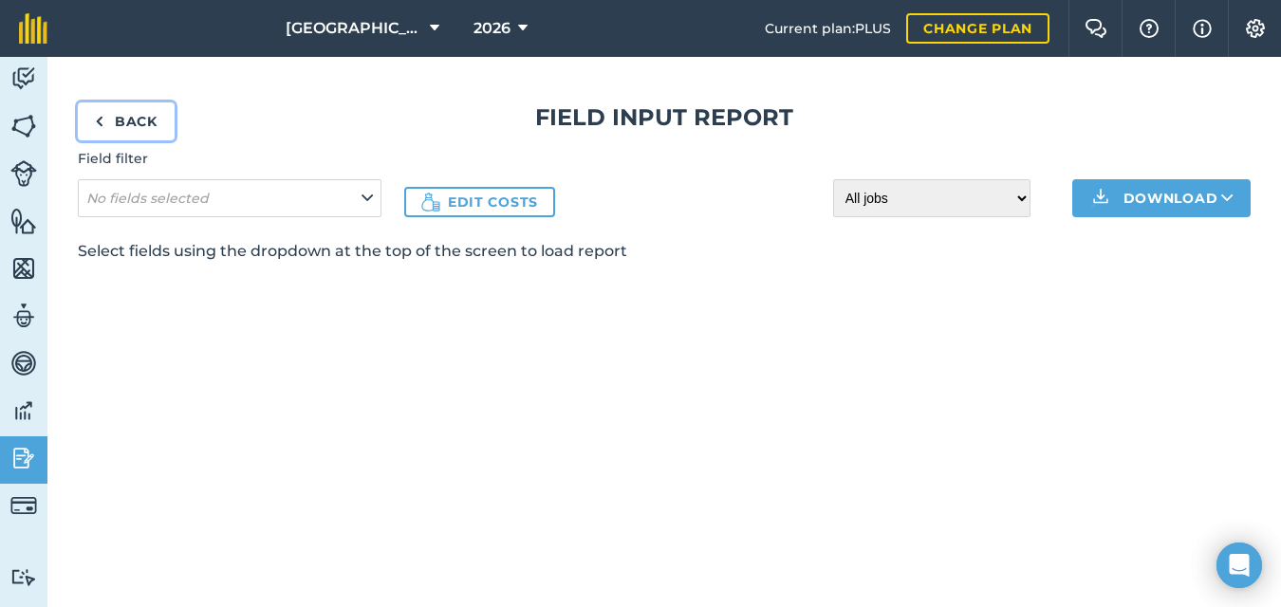
click at [101, 121] on img at bounding box center [99, 121] width 9 height 23
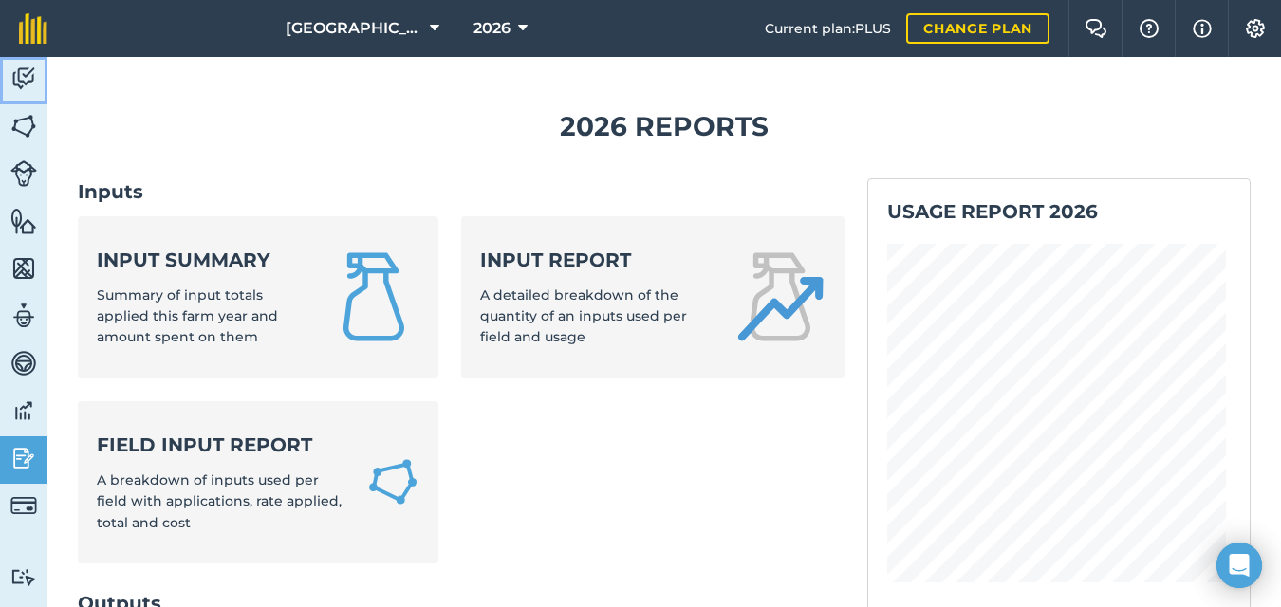
click at [21, 77] on img at bounding box center [23, 79] width 27 height 28
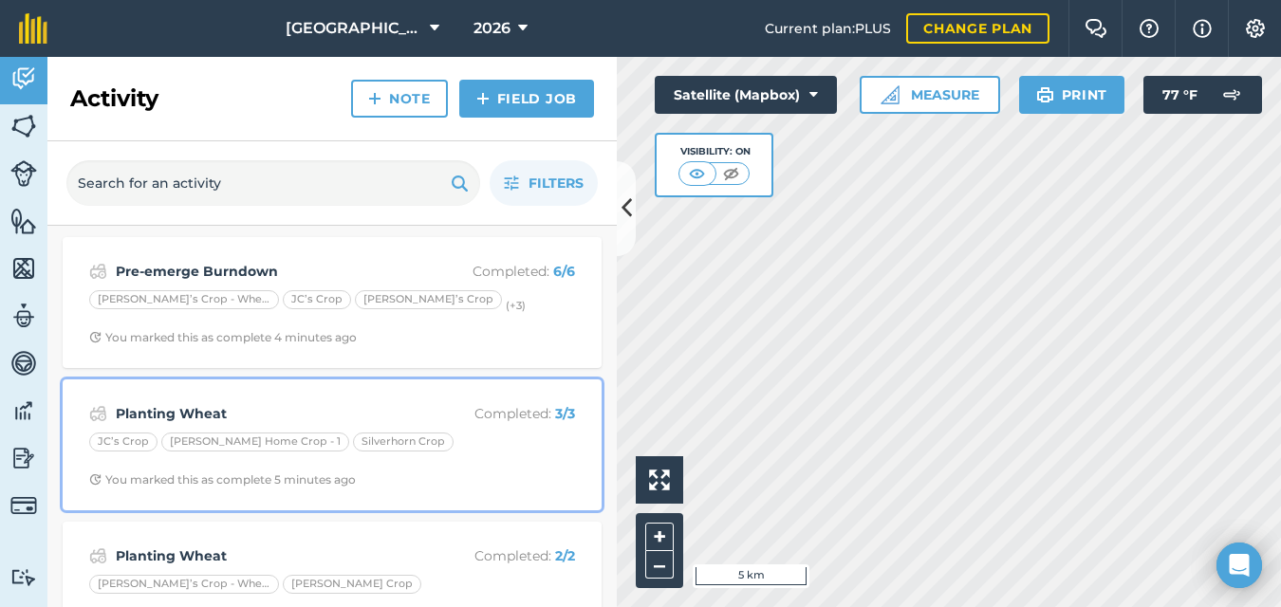
click at [297, 398] on div "Planting Wheat Completed : 3 / 3 JC’s Crop [PERSON_NAME] Home Crop - 1 Silverho…" at bounding box center [332, 445] width 516 height 108
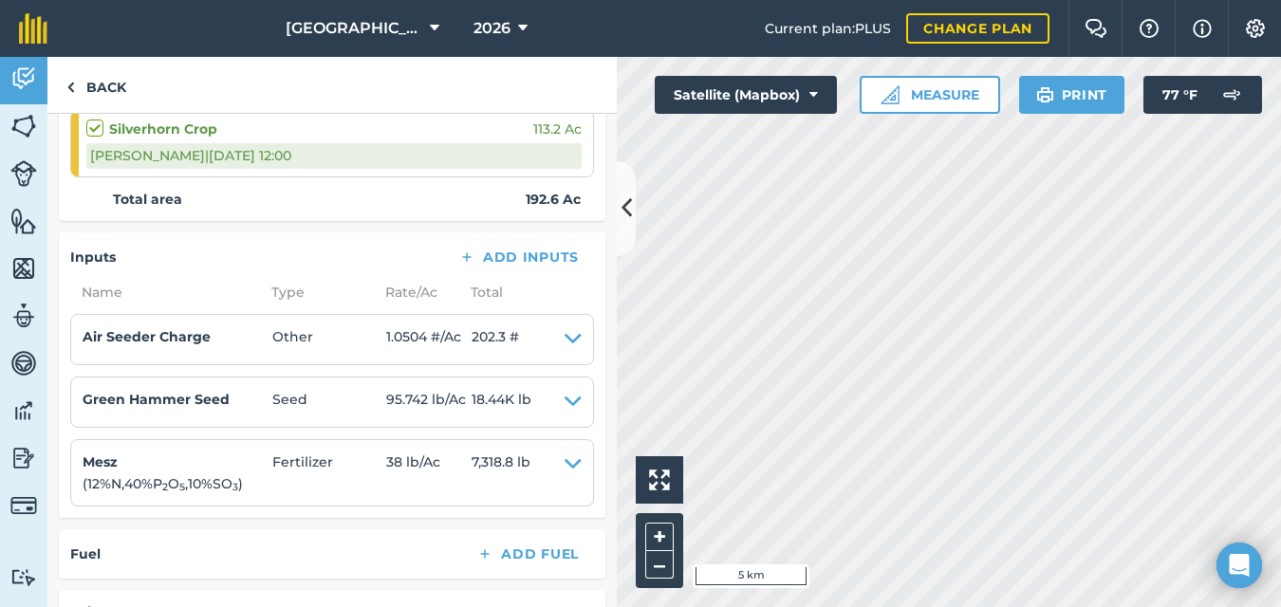
scroll to position [545, 0]
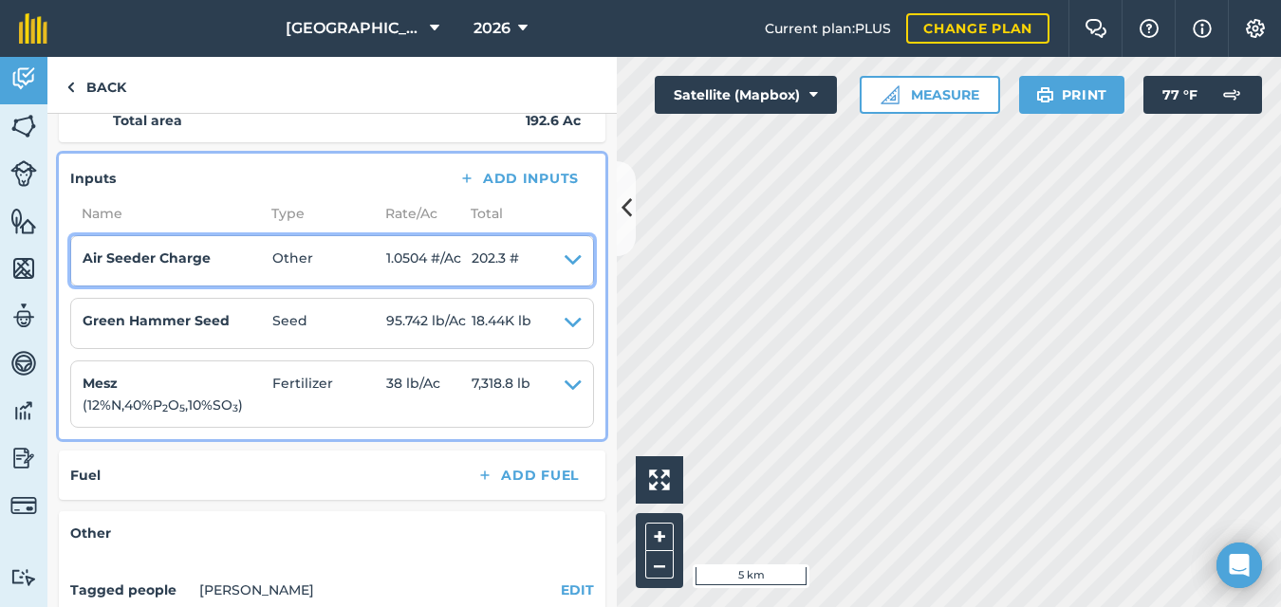
click at [565, 260] on icon at bounding box center [573, 261] width 17 height 27
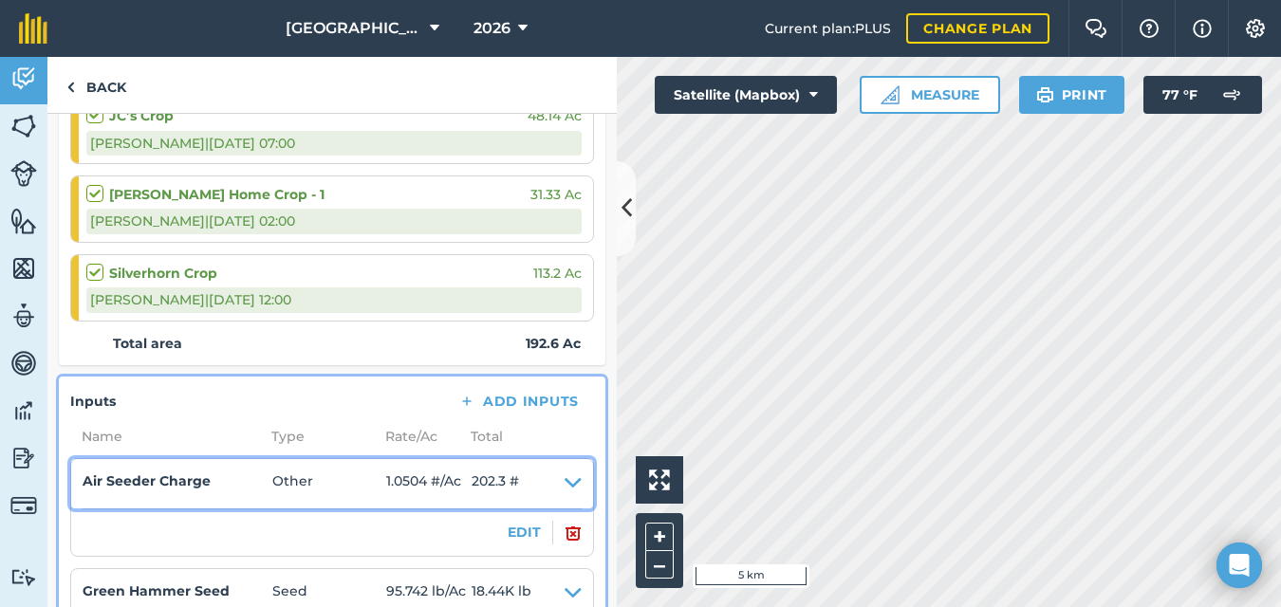
scroll to position [310, 0]
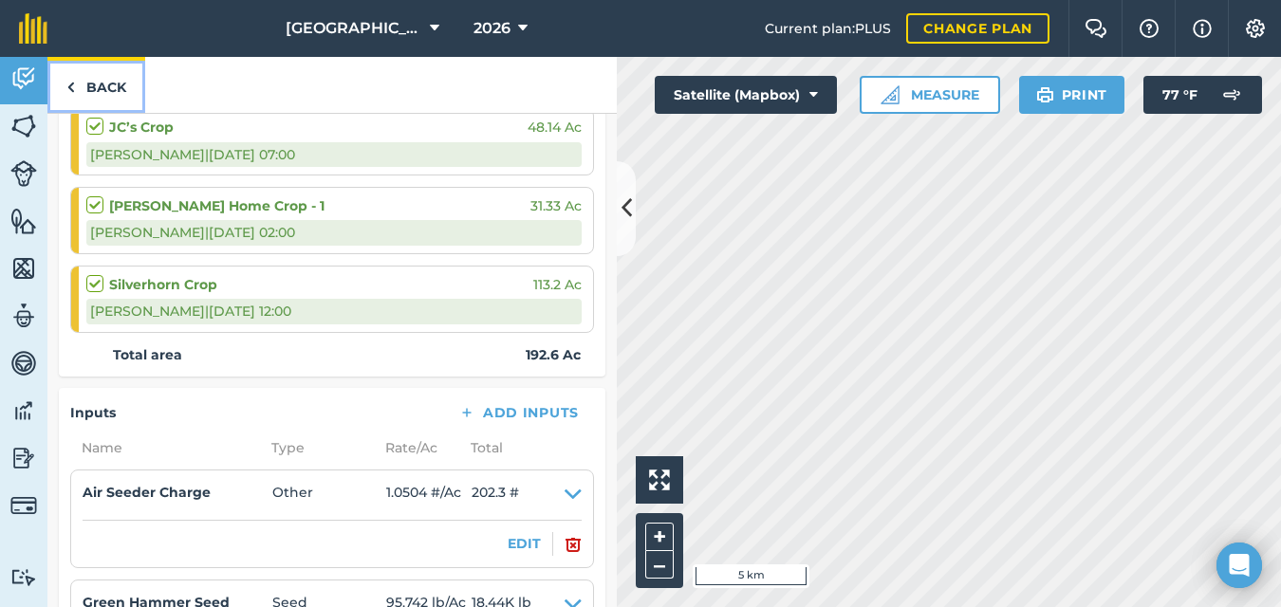
click at [67, 83] on img at bounding box center [70, 87] width 9 height 23
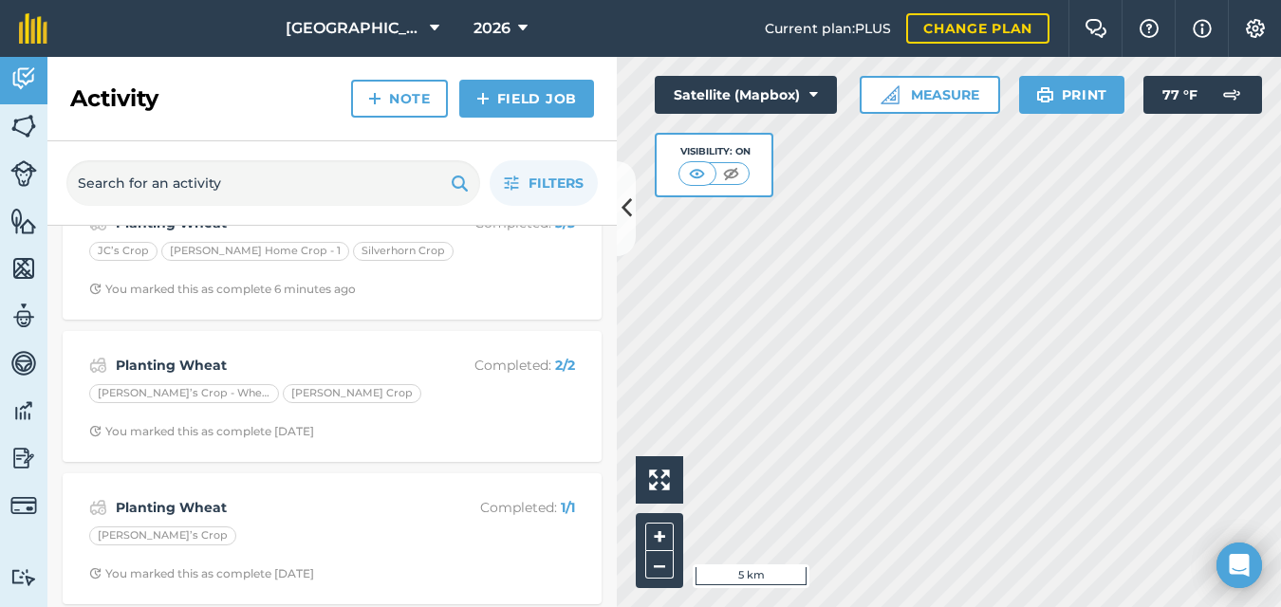
scroll to position [202, 0]
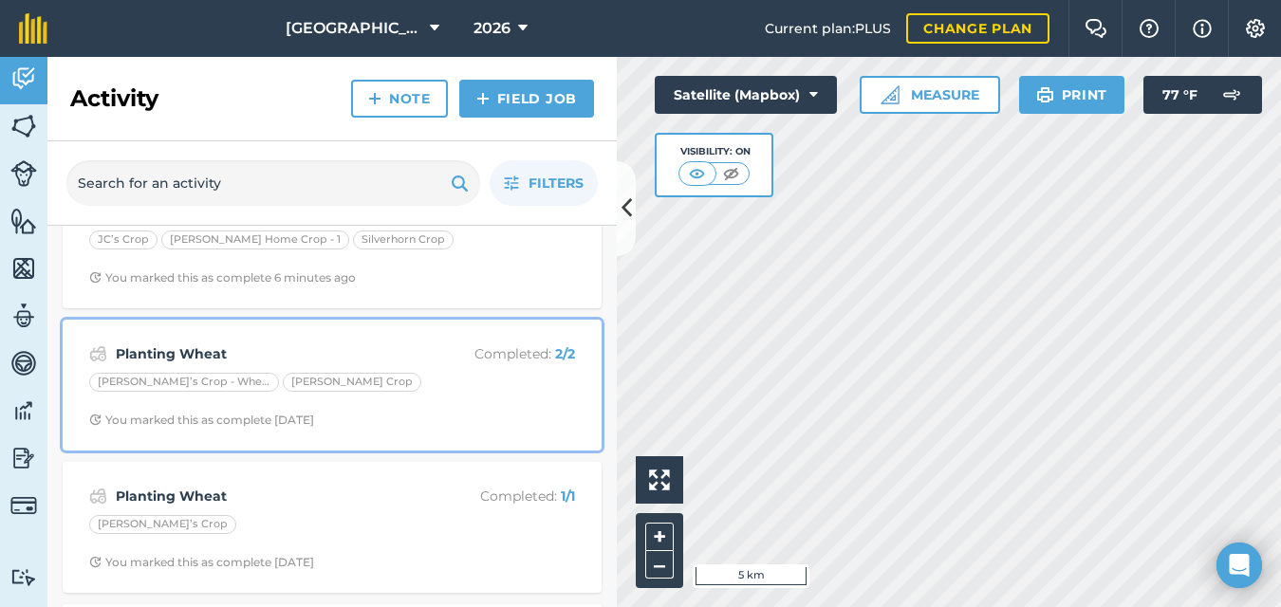
click at [295, 353] on strong "Planting Wheat" at bounding box center [266, 354] width 301 height 21
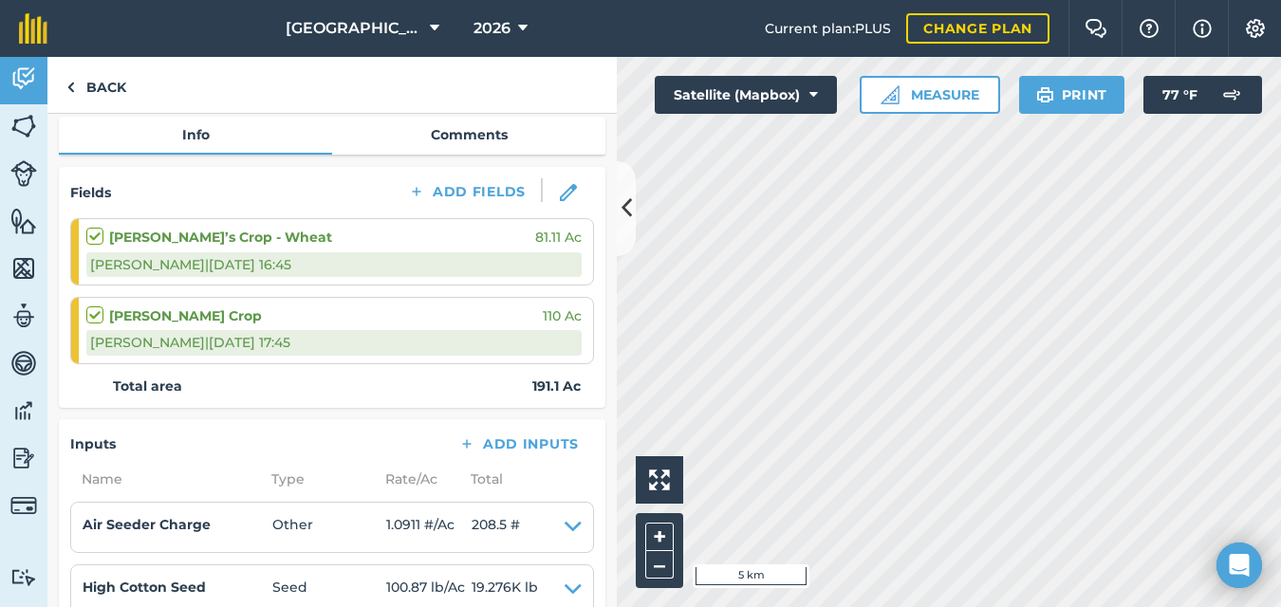
scroll to position [184, 0]
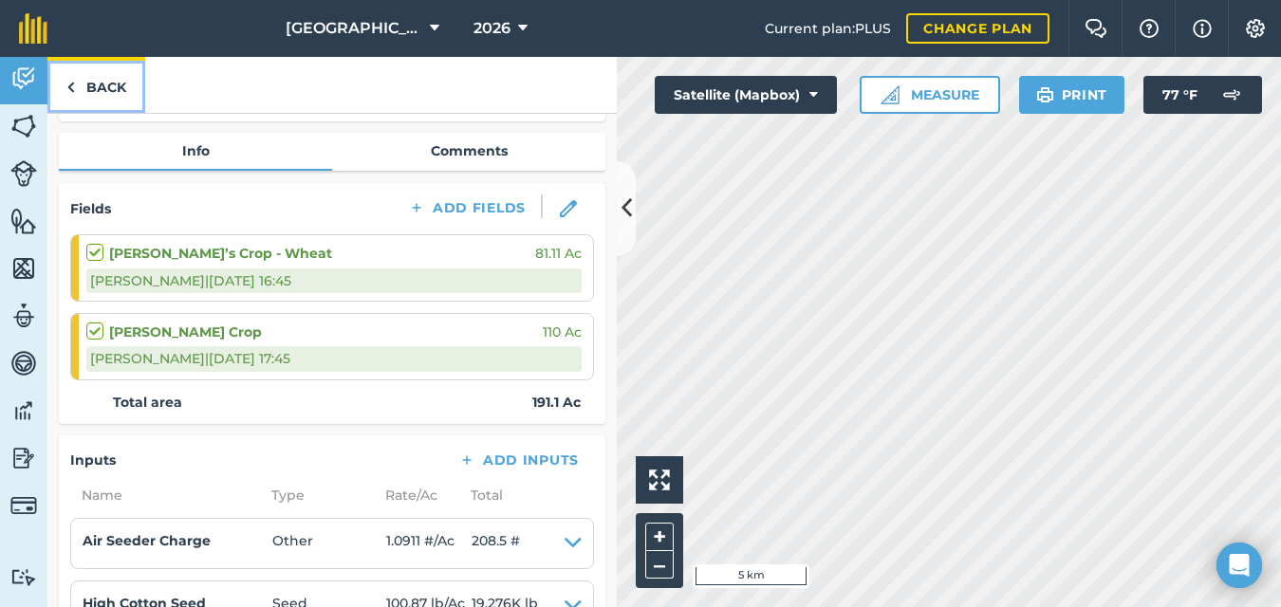
click at [71, 81] on img at bounding box center [70, 87] width 9 height 23
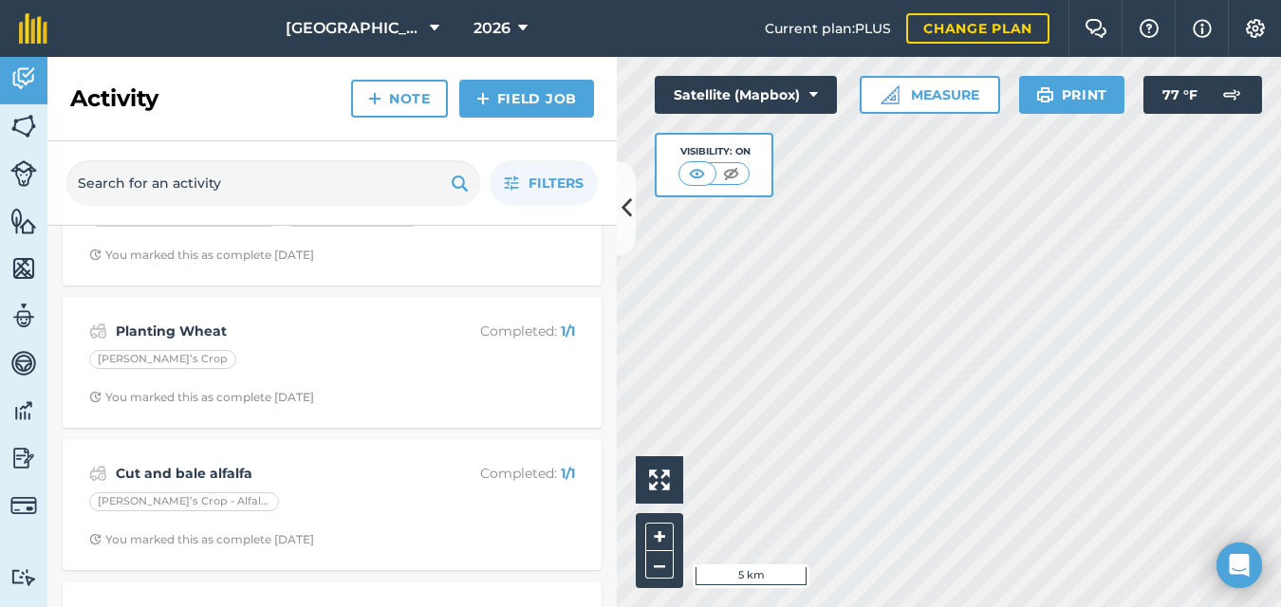
scroll to position [378, 0]
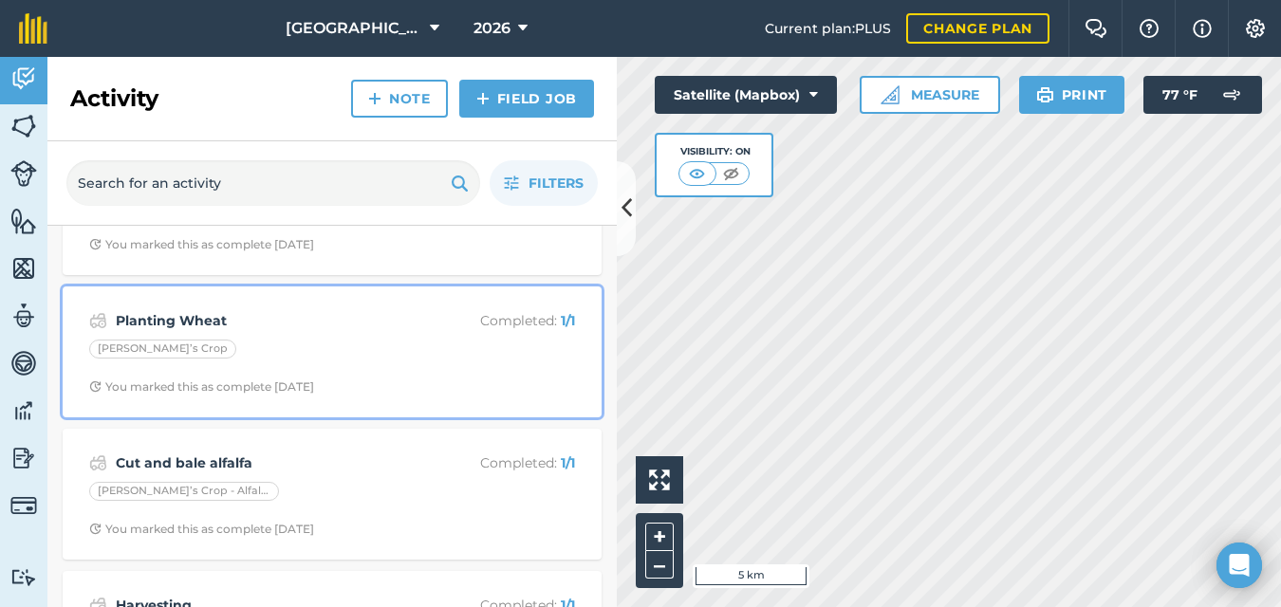
click at [349, 340] on div "[PERSON_NAME]’s Crop" at bounding box center [332, 352] width 486 height 25
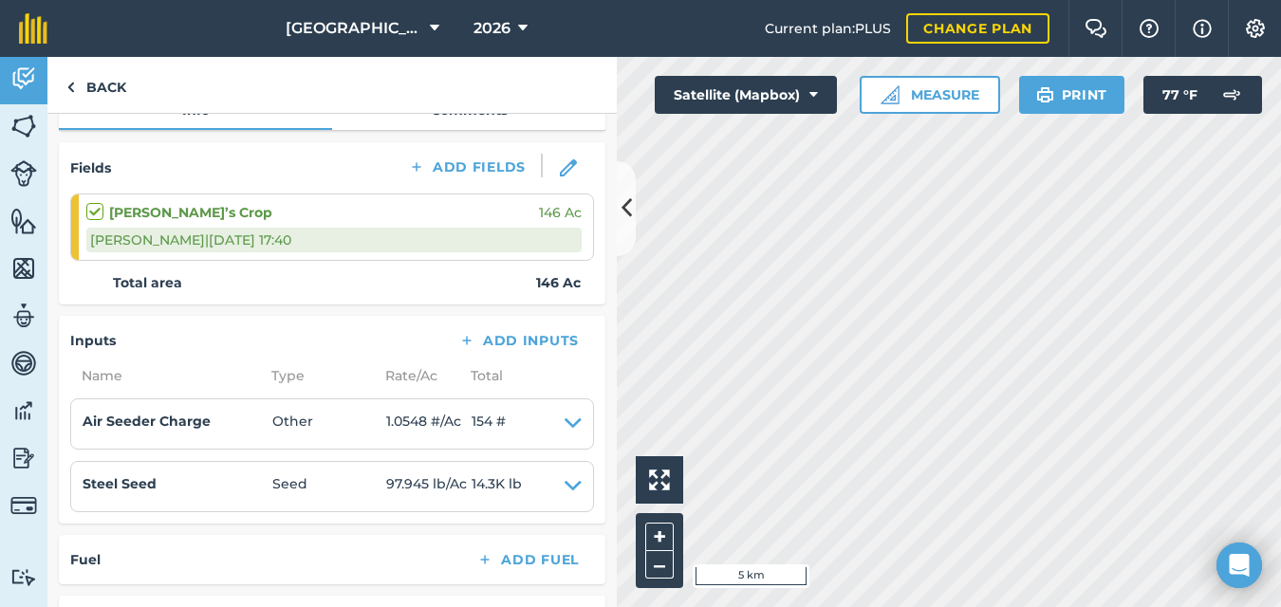
scroll to position [226, 0]
click at [24, 458] on img at bounding box center [23, 458] width 27 height 28
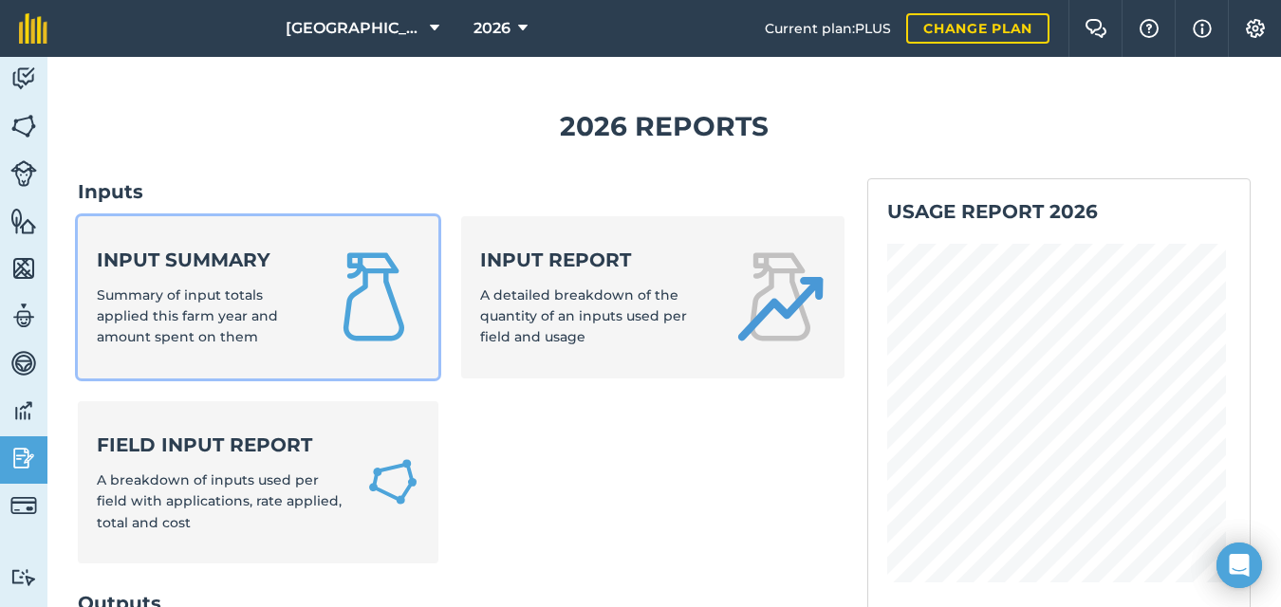
click at [200, 323] on span "Summary of input totals applied this farm year and amount spent on them" at bounding box center [187, 317] width 181 height 60
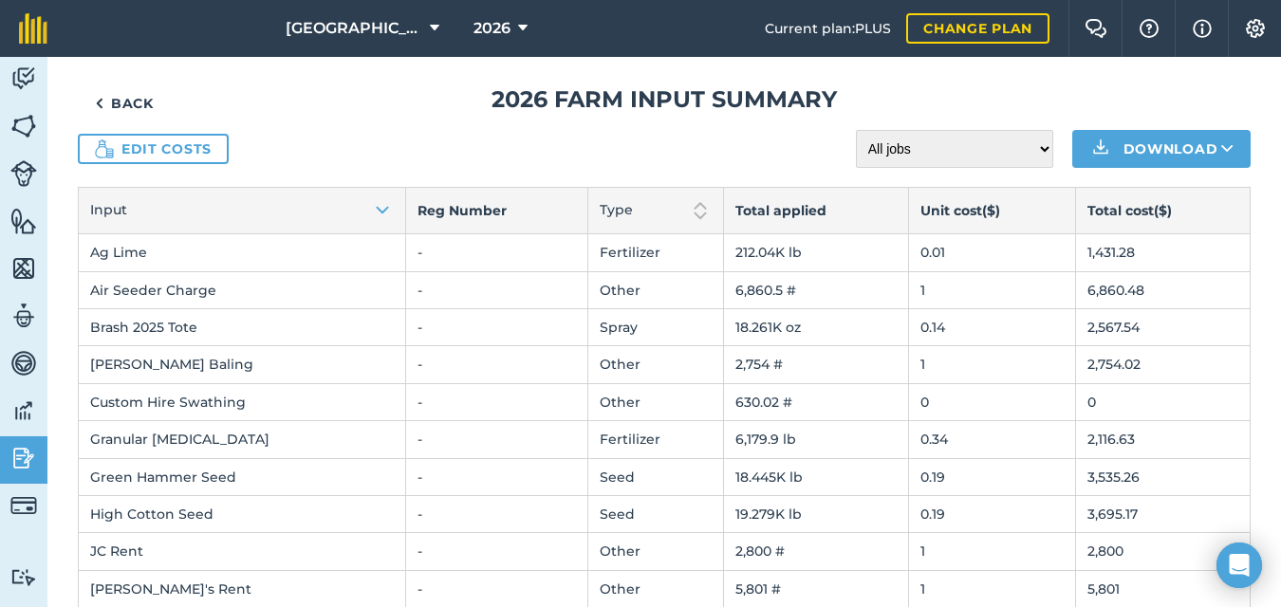
scroll to position [17, 0]
click at [206, 159] on link "Edit costs" at bounding box center [153, 150] width 151 height 30
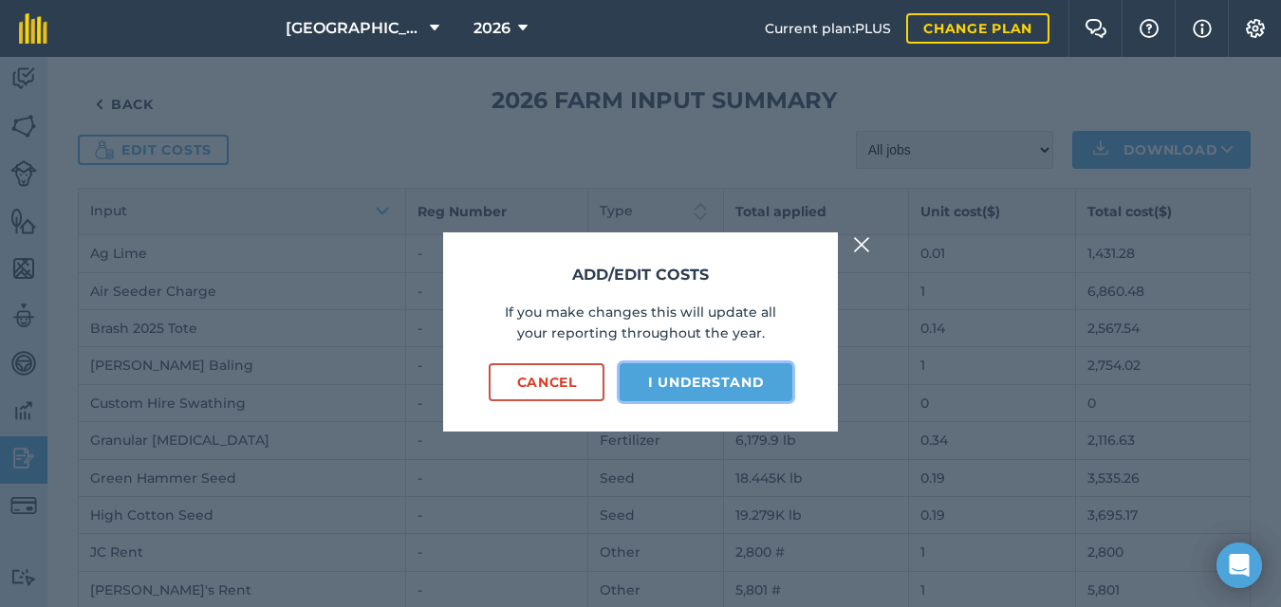
click at [696, 381] on button "I understand" at bounding box center [706, 383] width 173 height 38
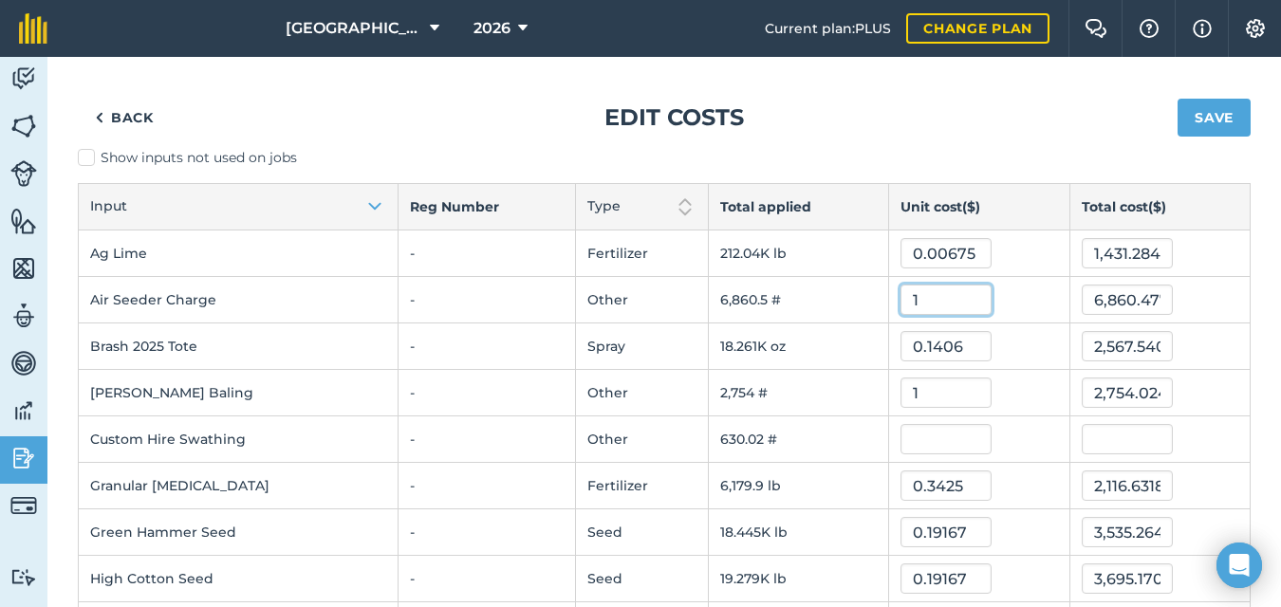
click at [914, 303] on input "1" at bounding box center [946, 300] width 91 height 30
type input "15"
click at [1178, 99] on button "Save" at bounding box center [1214, 118] width 73 height 38
type input "102,907.155"
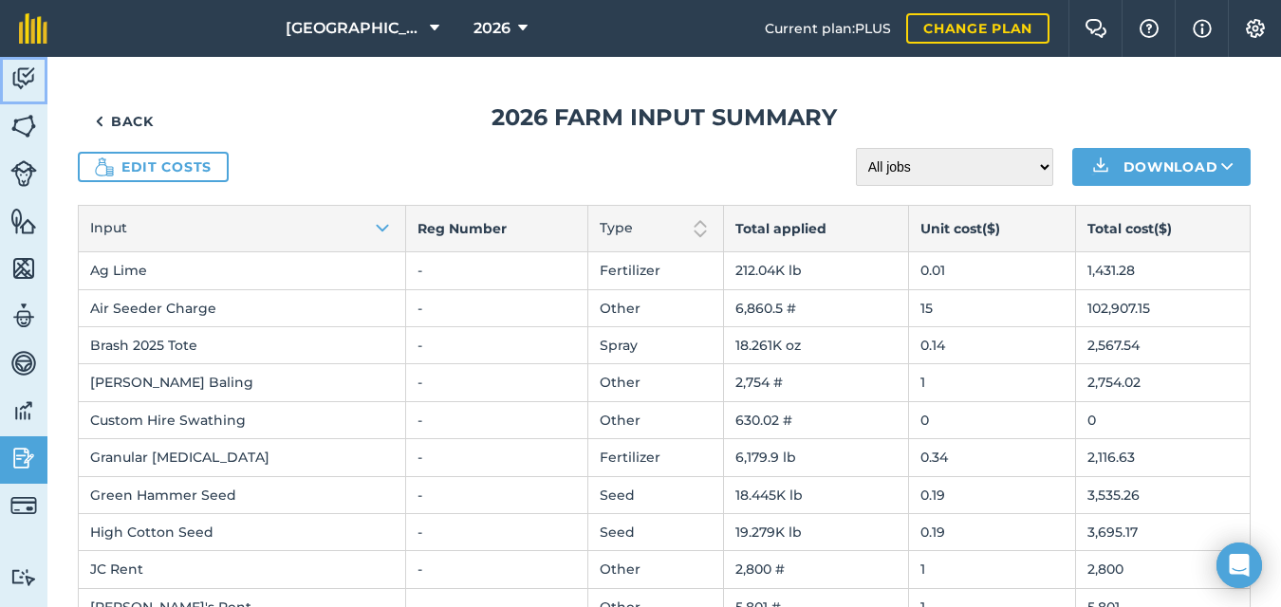
click at [22, 77] on img at bounding box center [23, 79] width 27 height 28
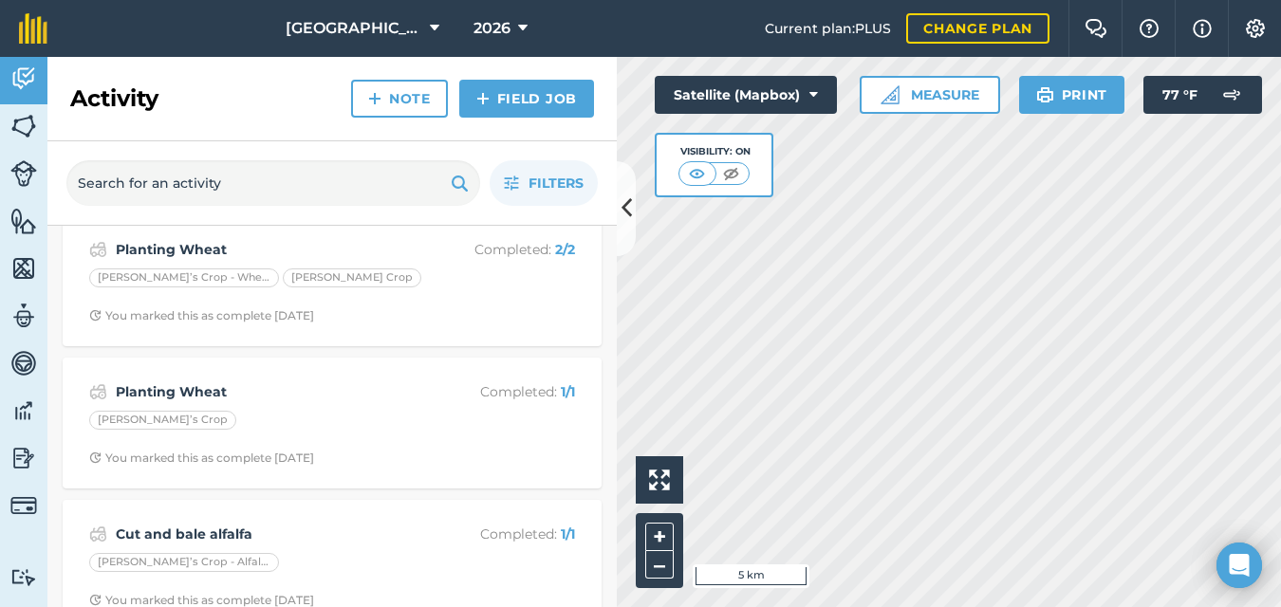
scroll to position [308, 0]
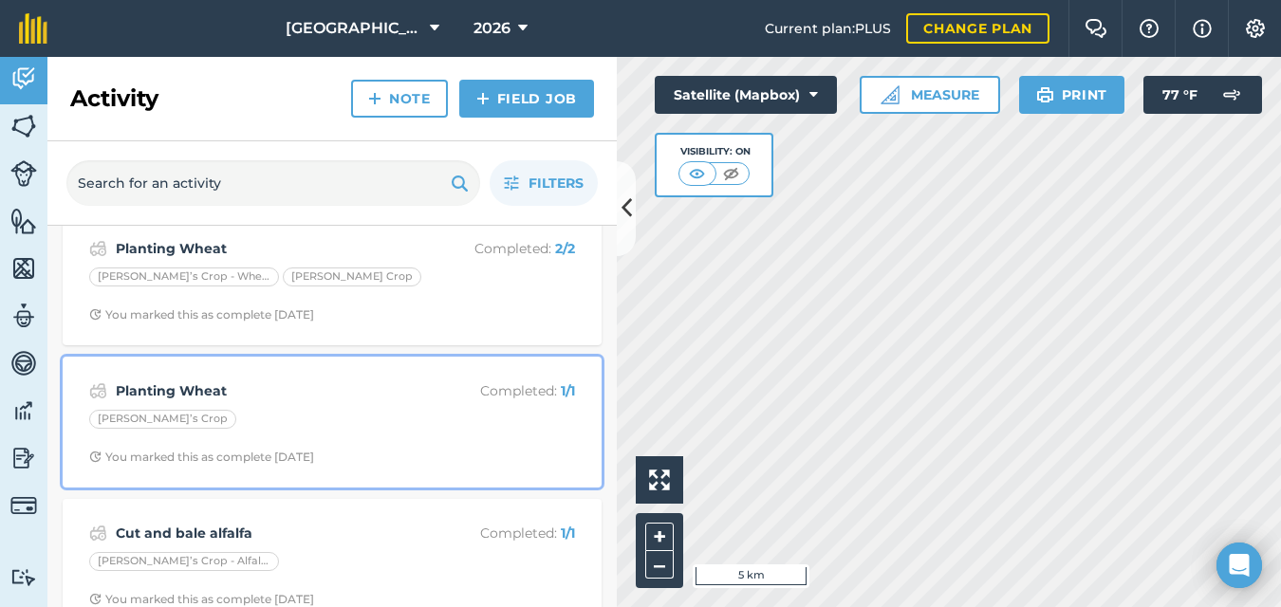
click at [354, 395] on strong "Planting Wheat" at bounding box center [266, 391] width 301 height 21
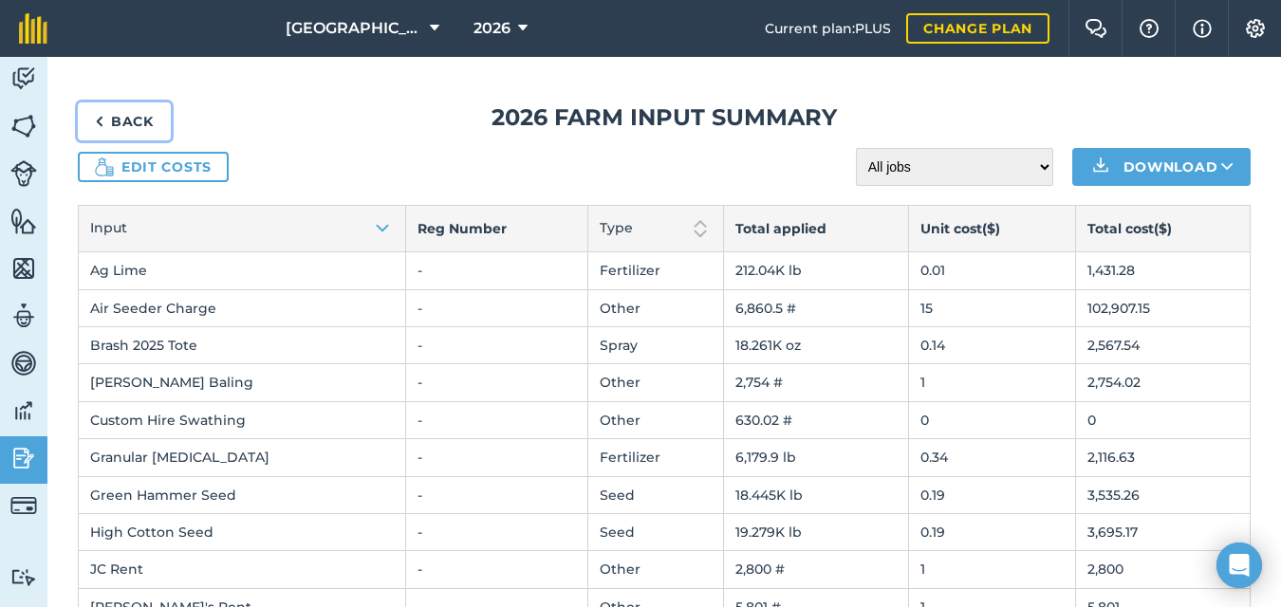
click at [103, 114] on img at bounding box center [99, 121] width 9 height 23
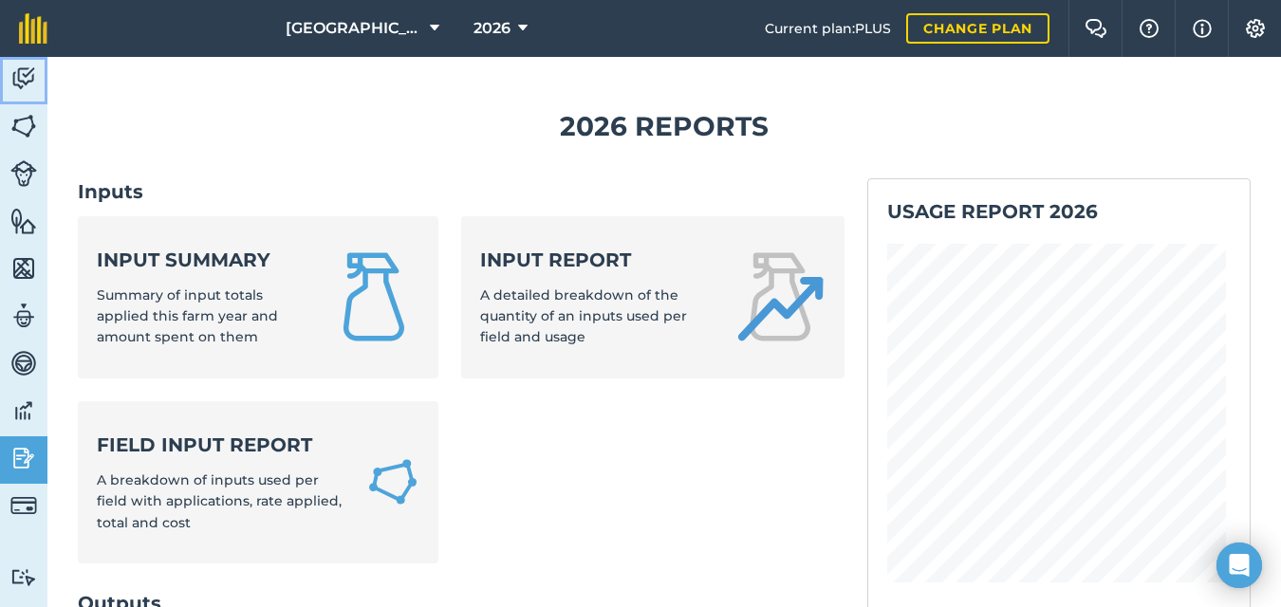
click at [26, 84] on img at bounding box center [23, 79] width 27 height 28
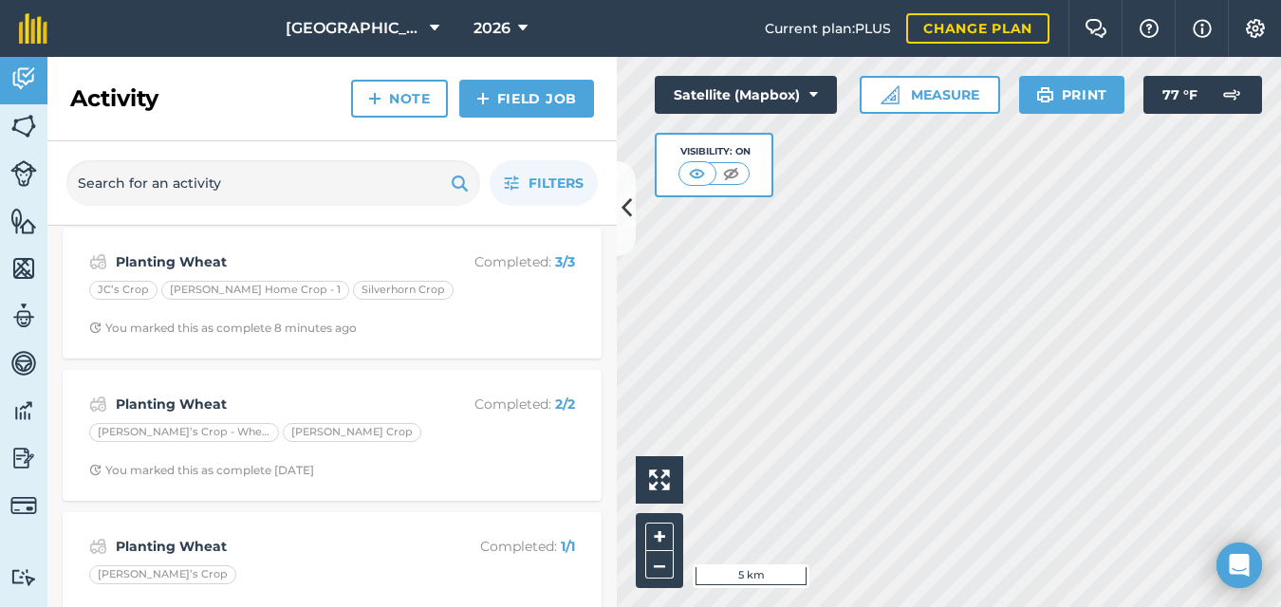
scroll to position [240, 0]
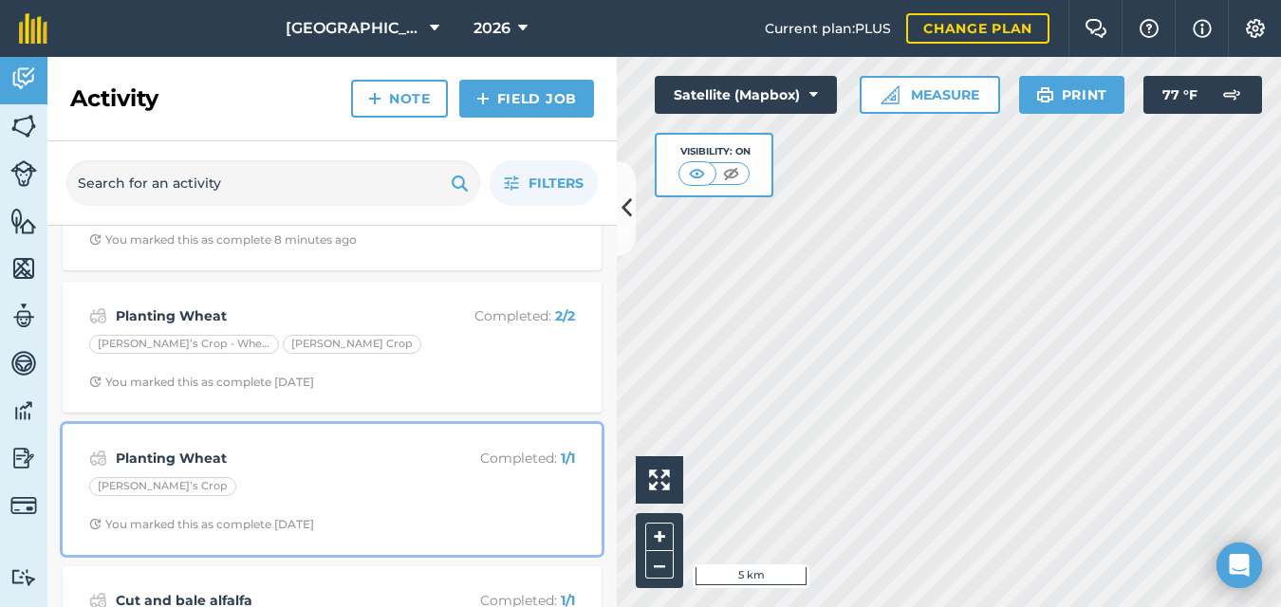
click at [276, 453] on strong "Planting Wheat" at bounding box center [266, 458] width 301 height 21
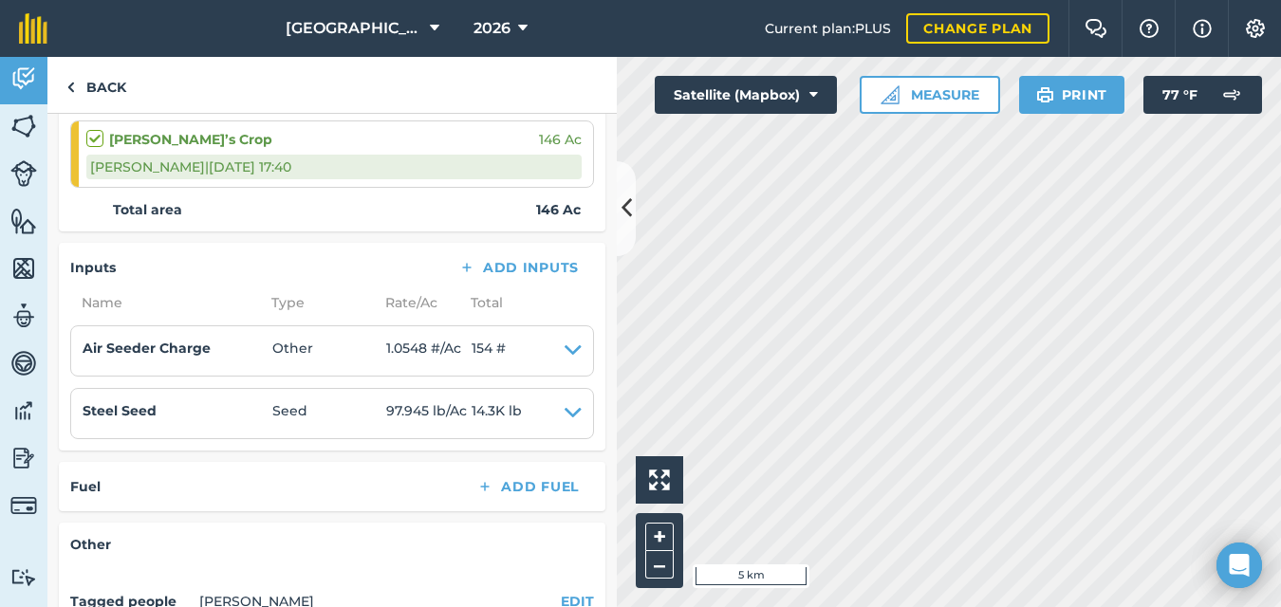
scroll to position [331, 0]
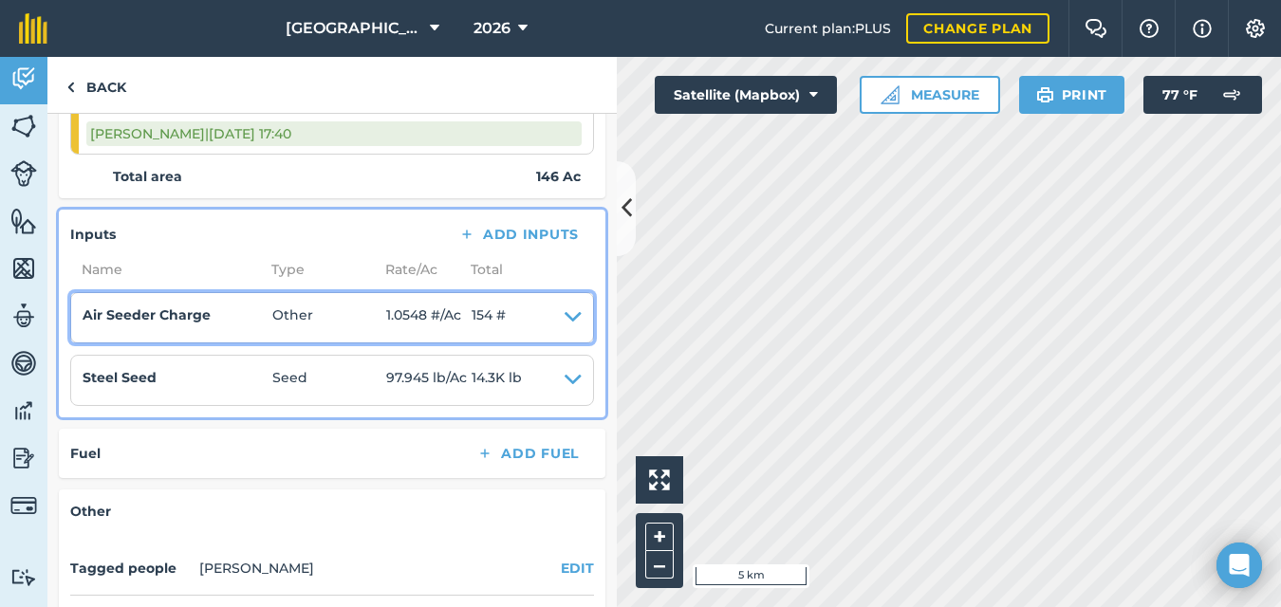
click at [565, 319] on icon at bounding box center [573, 318] width 17 height 27
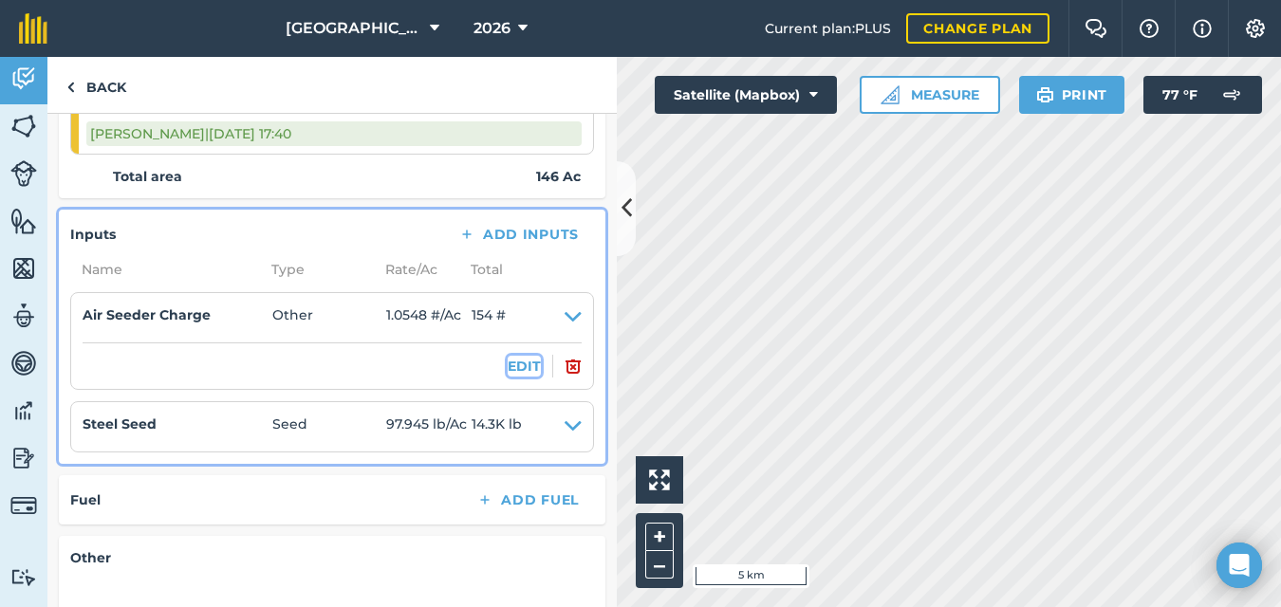
click at [512, 365] on button "EDIT" at bounding box center [524, 366] width 33 height 21
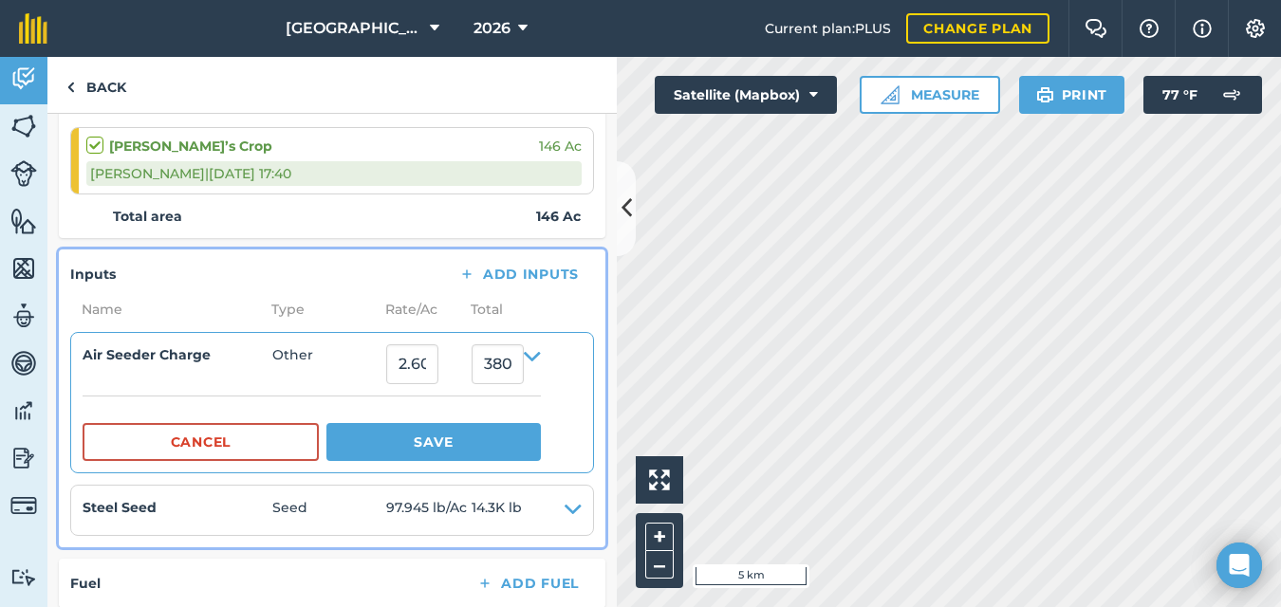
scroll to position [294, 0]
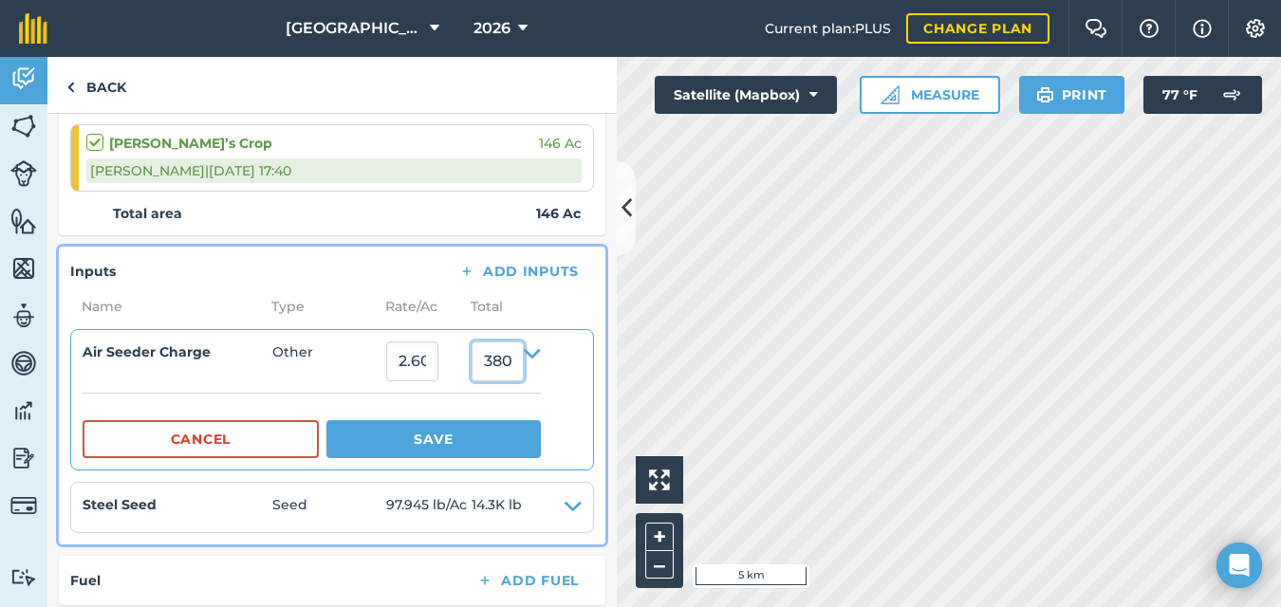
click at [522, 366] on input "380.5419482" at bounding box center [498, 362] width 52 height 40
type input "3"
type input "154"
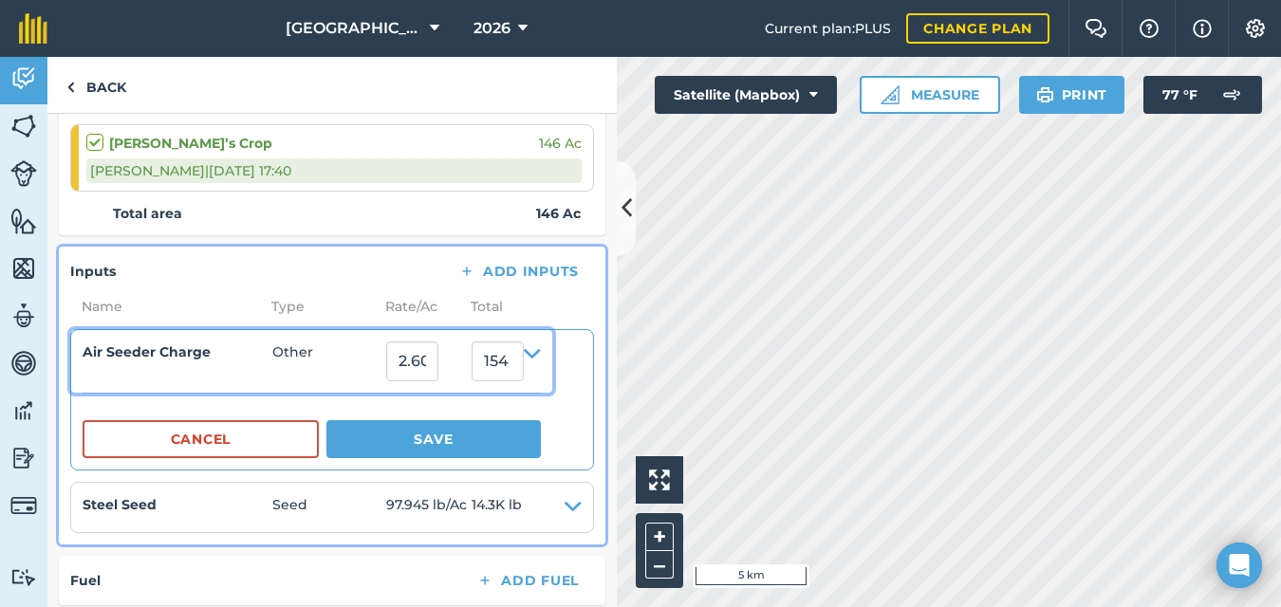
type input "1.0547945205479452"
click at [266, 379] on div "Air Seeder Charge" at bounding box center [178, 362] width 190 height 40
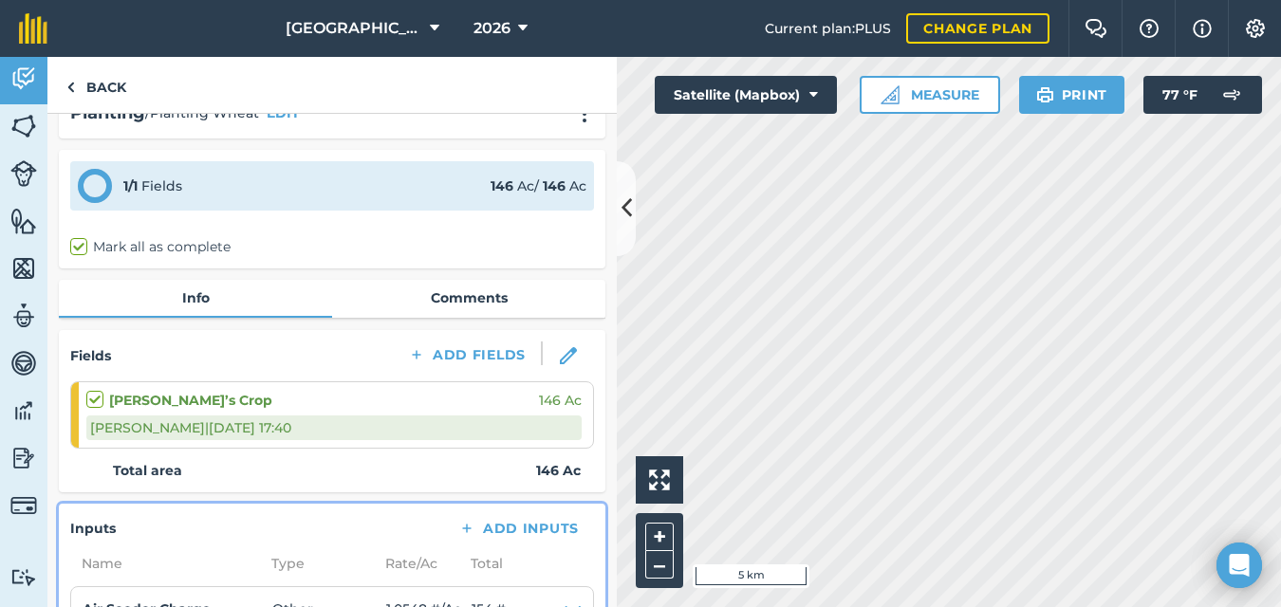
scroll to position [0, 0]
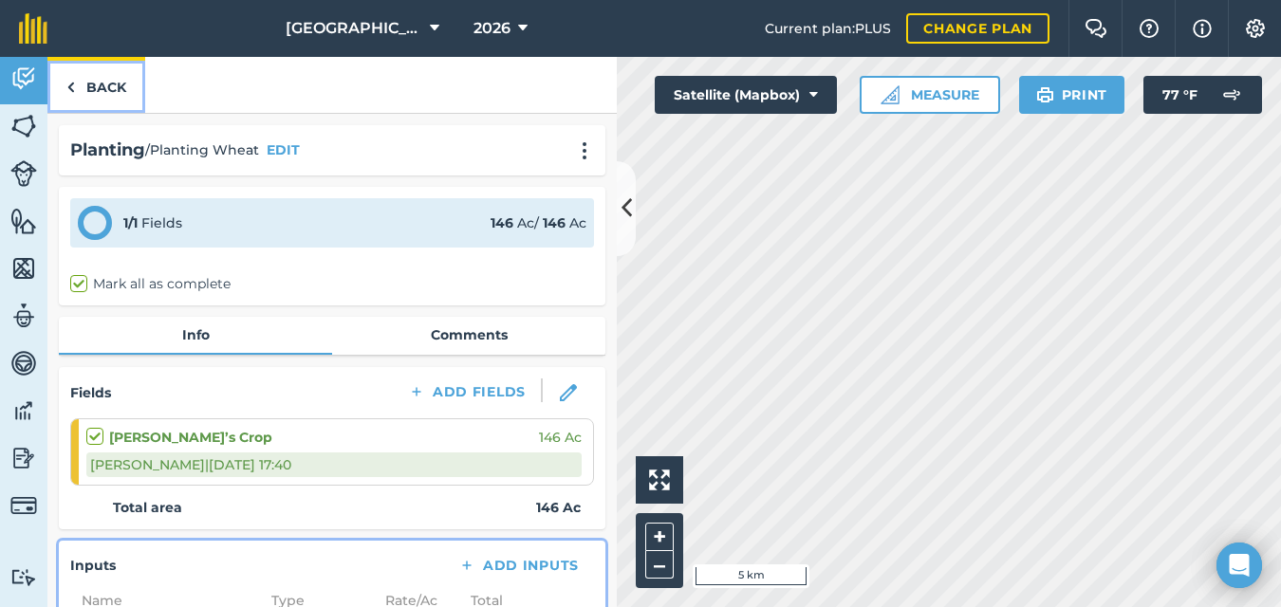
click at [73, 86] on img at bounding box center [70, 87] width 9 height 23
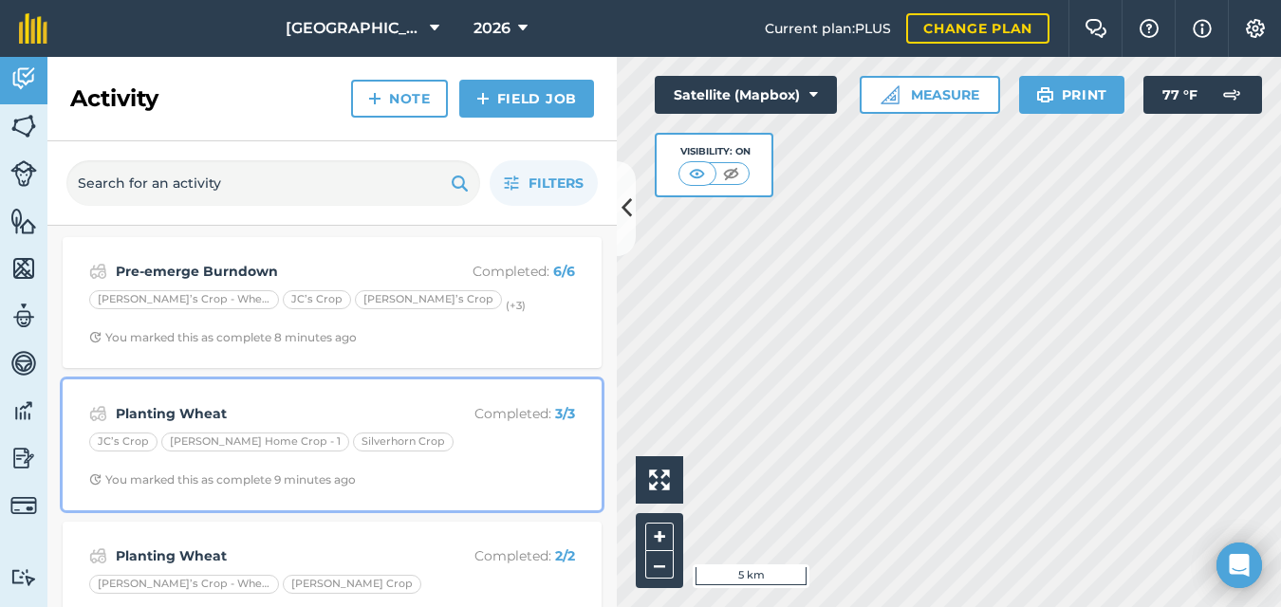
click at [384, 465] on div "Planting Wheat Completed : 3 / 3 JC’s Crop [PERSON_NAME] Home Crop - 1 Silverho…" at bounding box center [332, 445] width 516 height 108
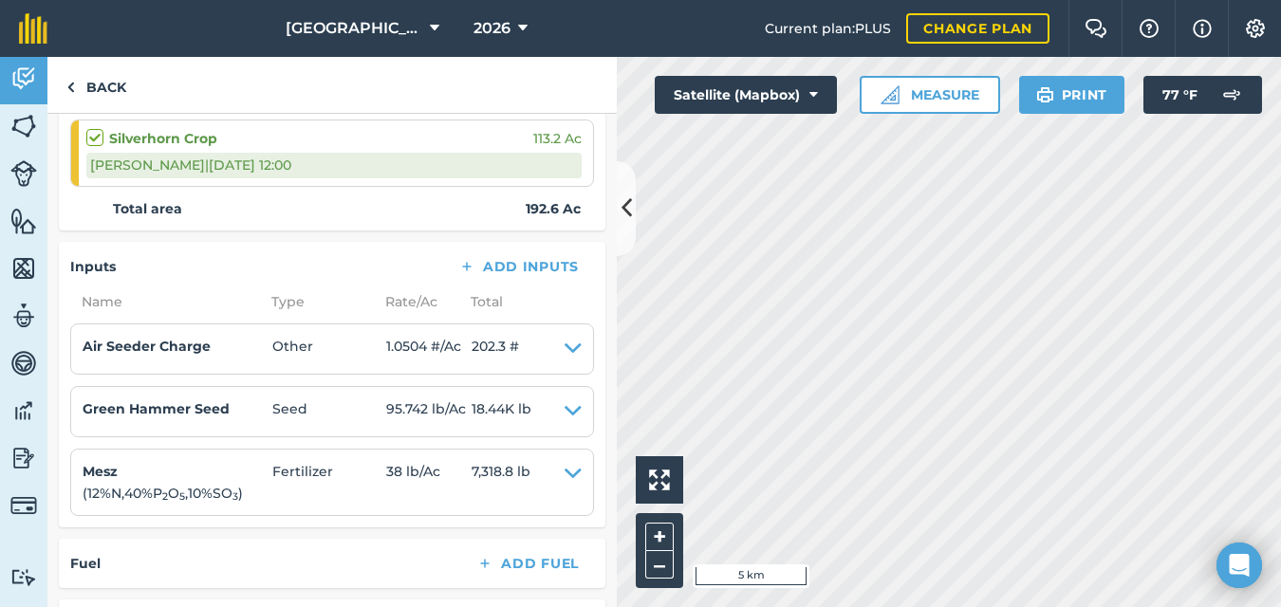
scroll to position [458, 0]
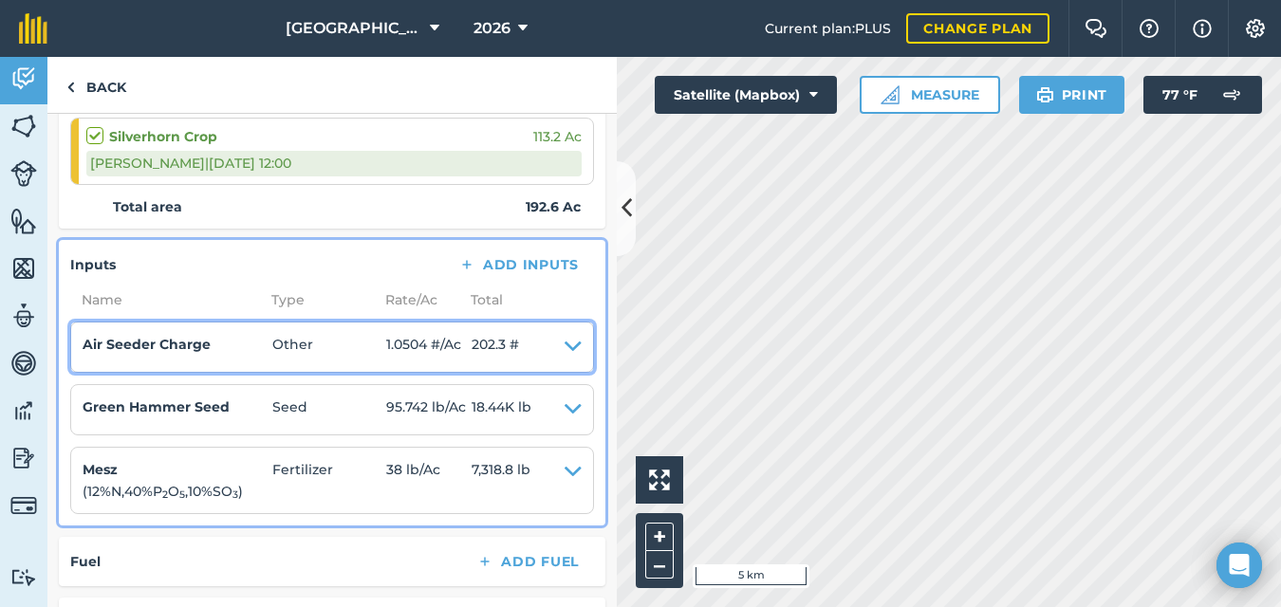
click at [565, 345] on icon at bounding box center [573, 347] width 17 height 27
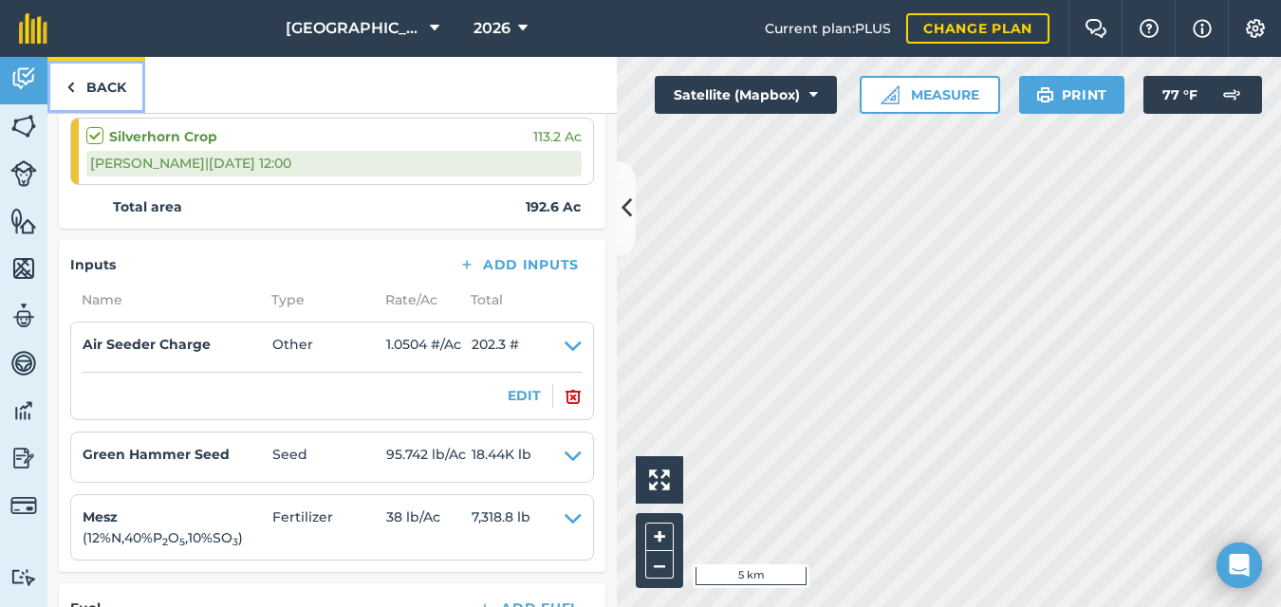
click at [74, 85] on img at bounding box center [70, 87] width 9 height 23
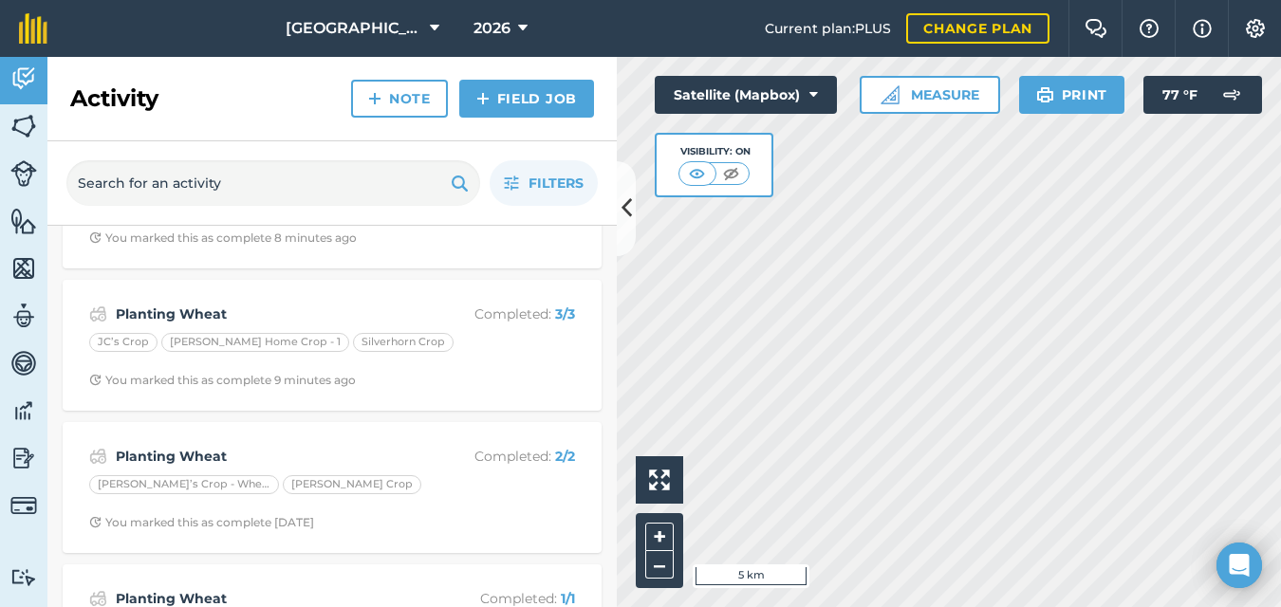
scroll to position [104, 0]
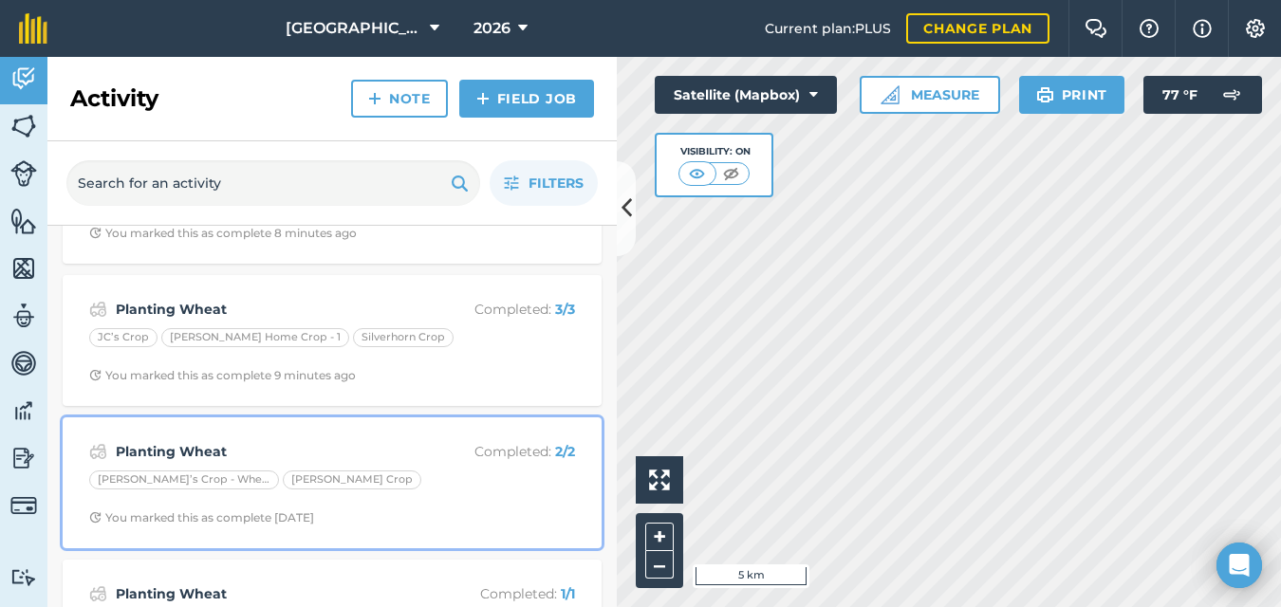
click at [411, 461] on div "Planting Wheat Completed : 2 / 2" at bounding box center [332, 451] width 486 height 23
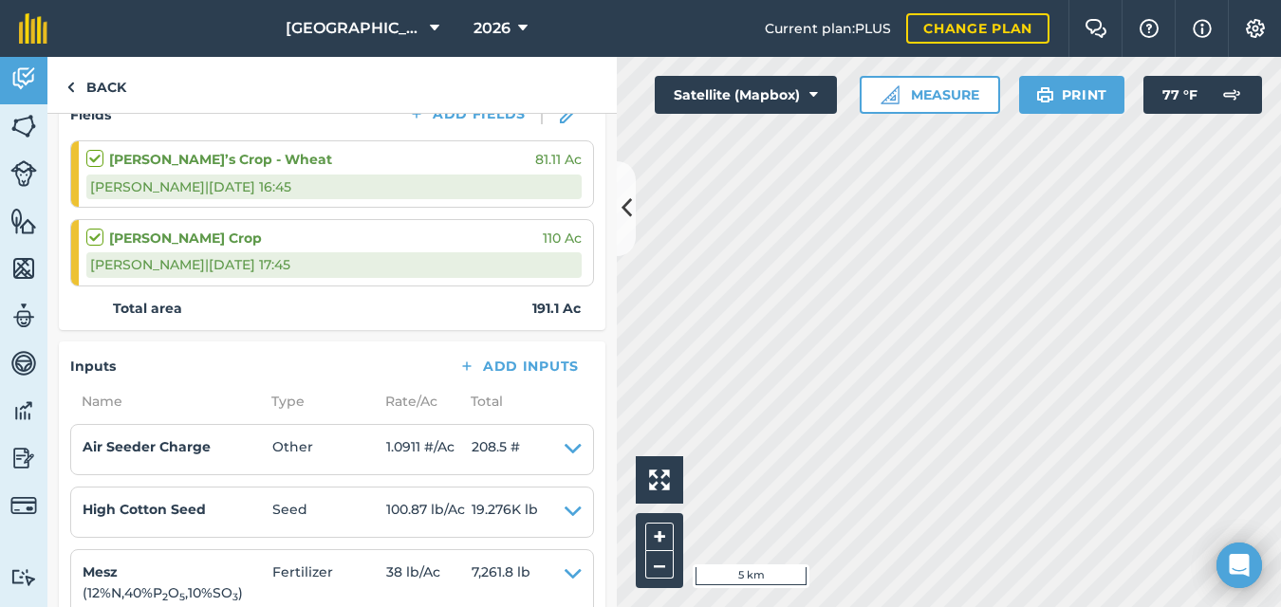
scroll to position [292, 0]
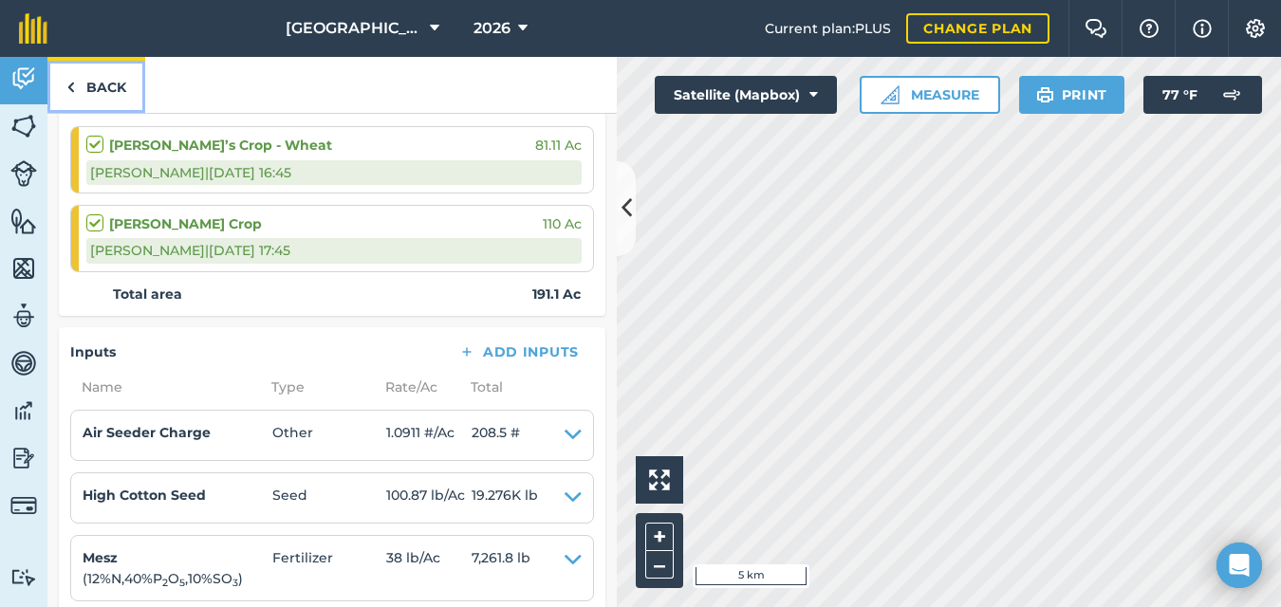
click at [68, 86] on img at bounding box center [70, 87] width 9 height 23
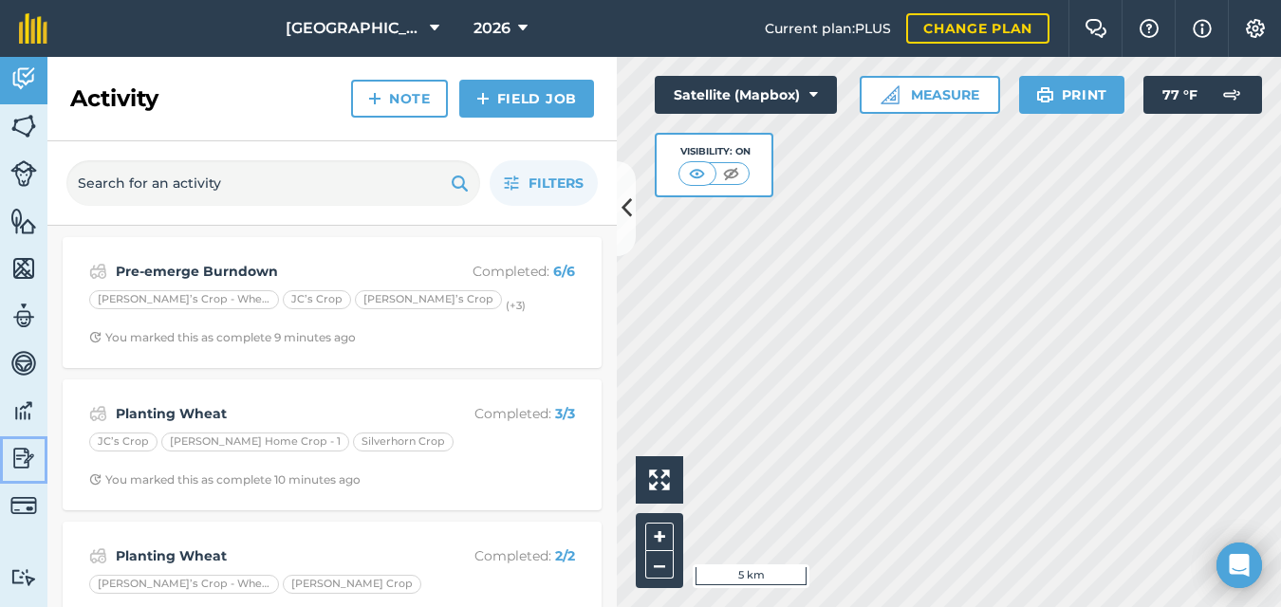
click at [23, 462] on img at bounding box center [23, 458] width 27 height 28
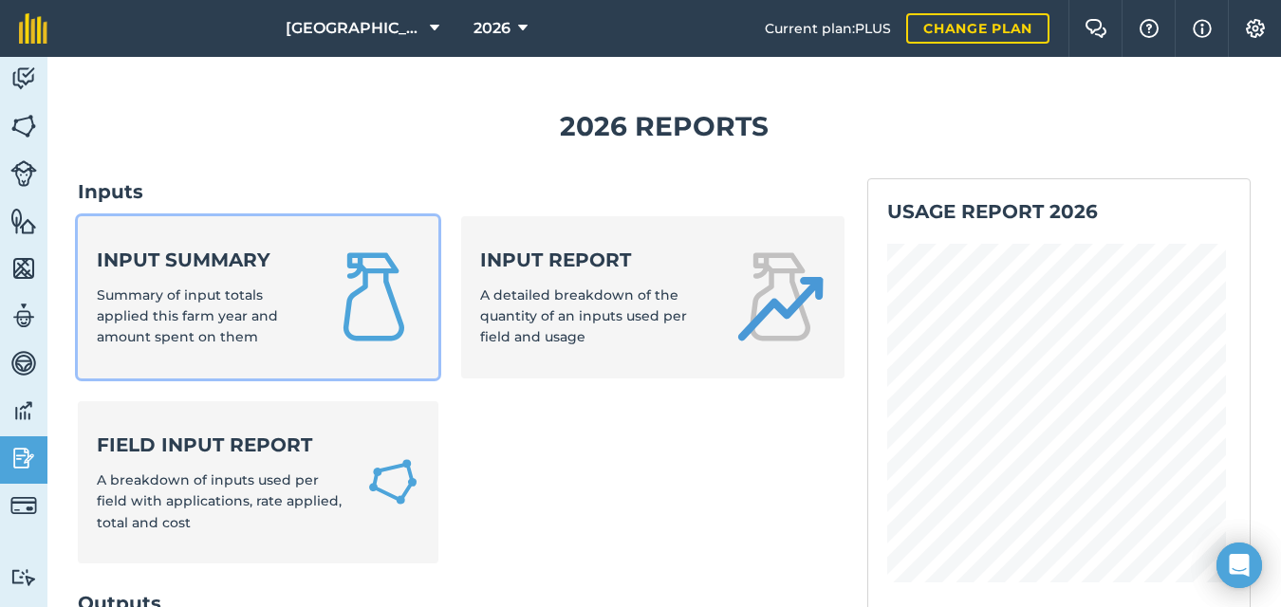
click at [185, 304] on div "Input summary Summary of input totals applied this farm year and amount spent o…" at bounding box center [201, 298] width 209 height 102
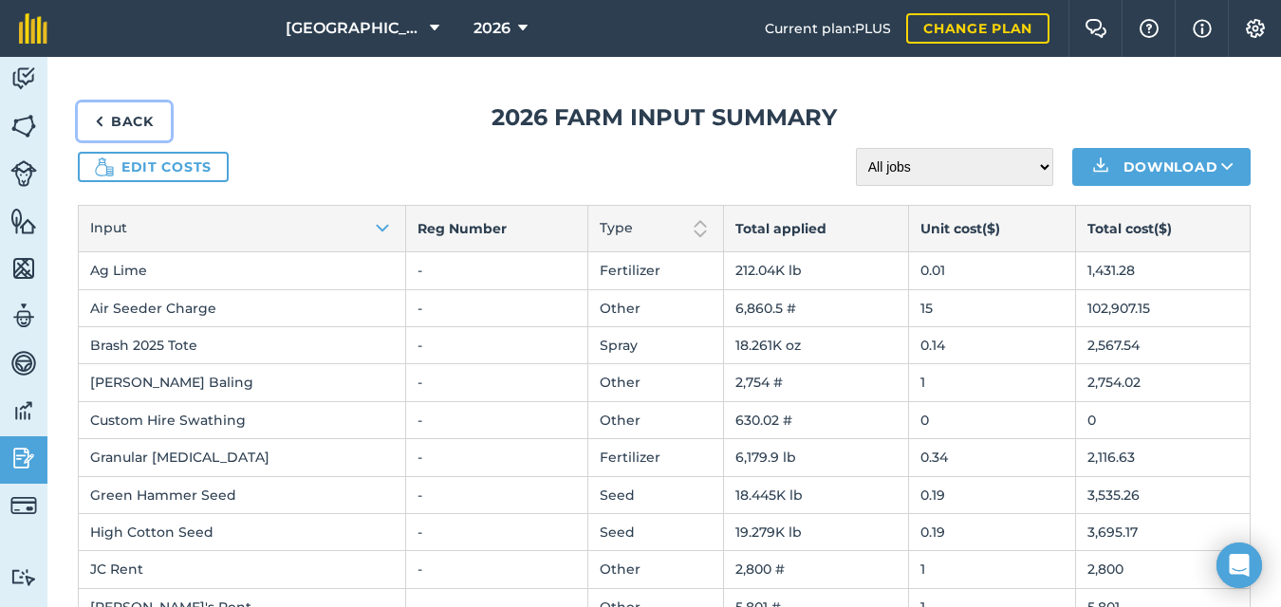
click at [103, 119] on link "Back" at bounding box center [124, 122] width 93 height 38
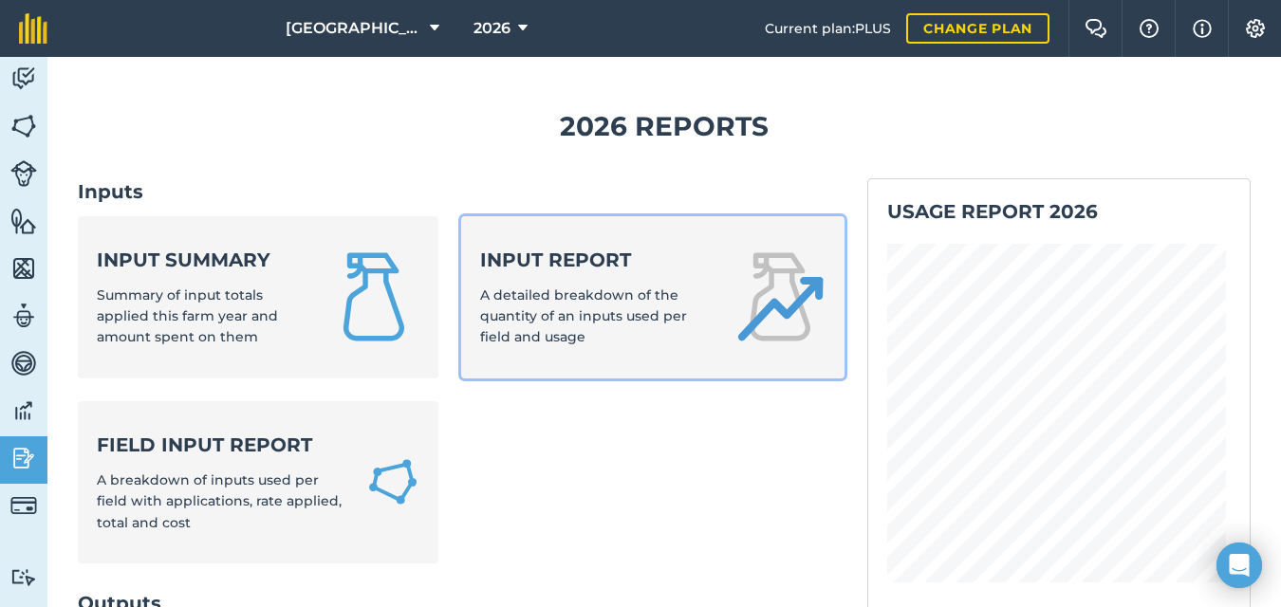
click at [527, 314] on span "A detailed breakdown of the quantity of an inputs used per field and usage" at bounding box center [583, 317] width 207 height 60
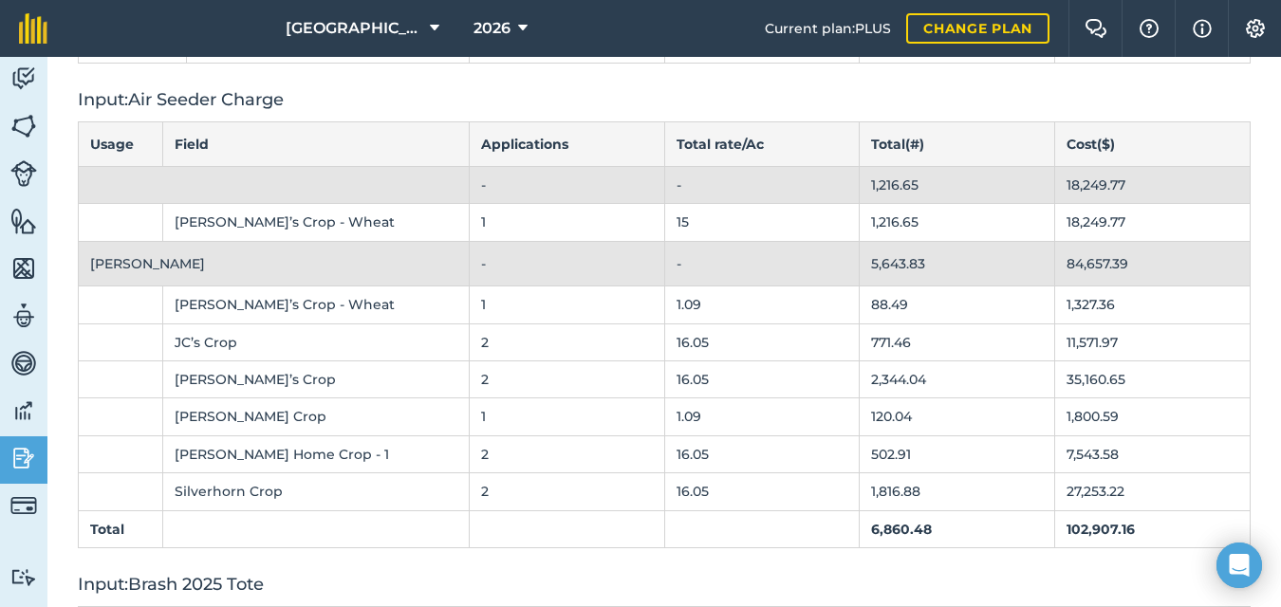
scroll to position [345, 0]
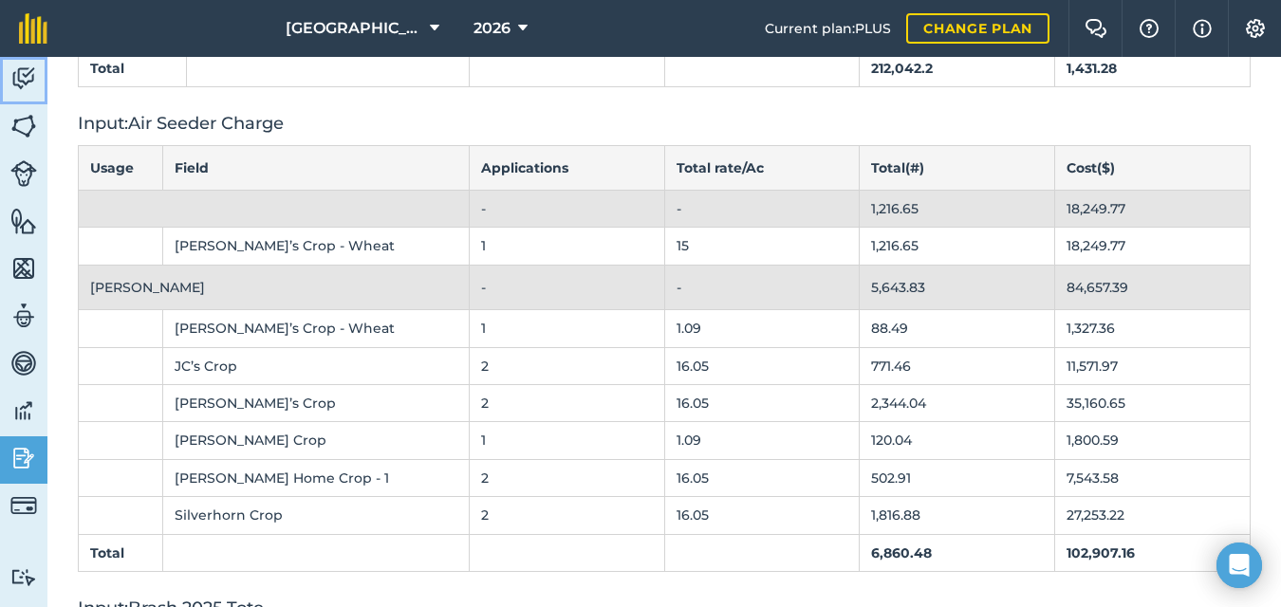
click at [19, 77] on img at bounding box center [23, 79] width 27 height 28
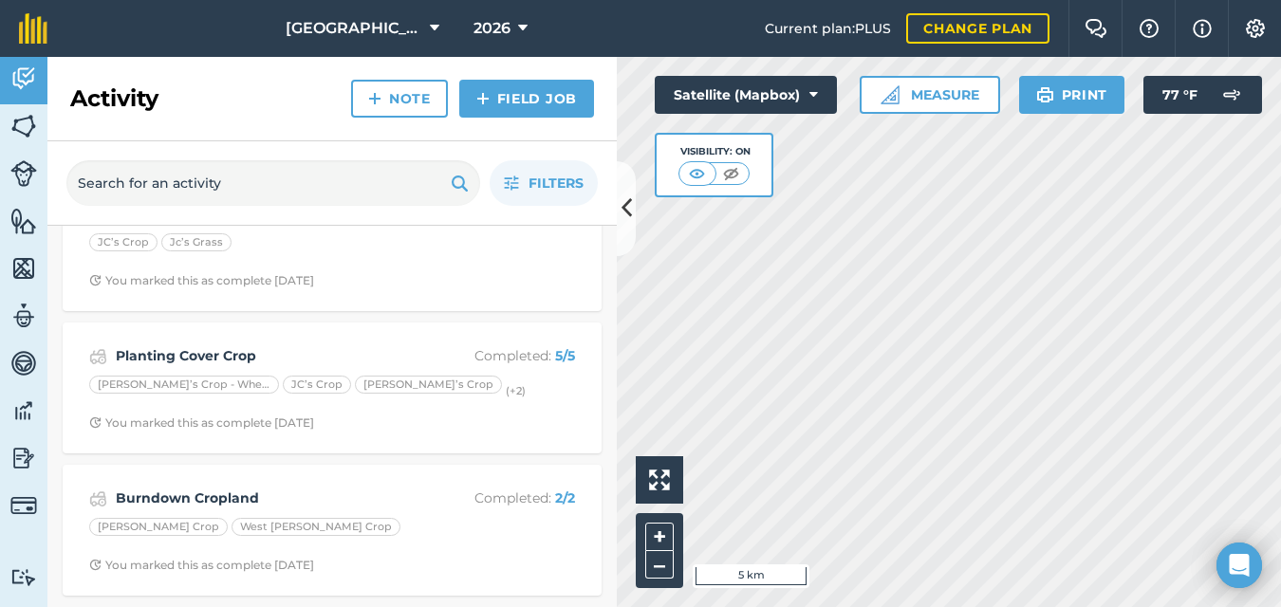
scroll to position [2966, 0]
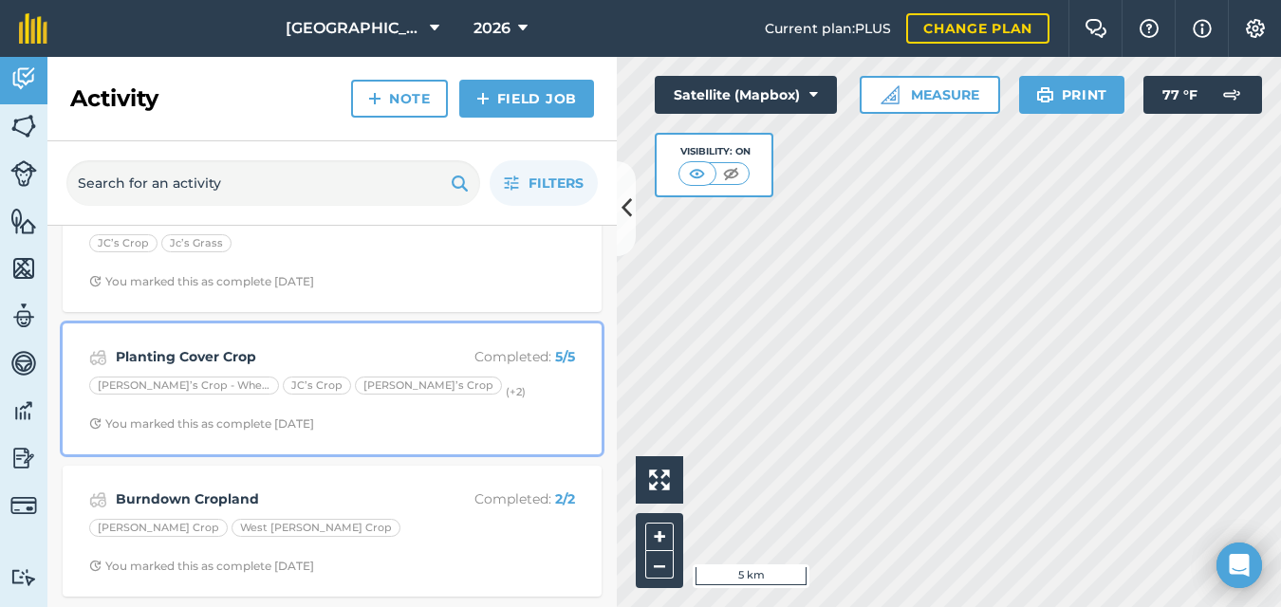
click at [435, 395] on div "[PERSON_NAME]’s Crop - Wheat JC’s Crop Jerry’s Crop (+ 2 )" at bounding box center [332, 389] width 486 height 25
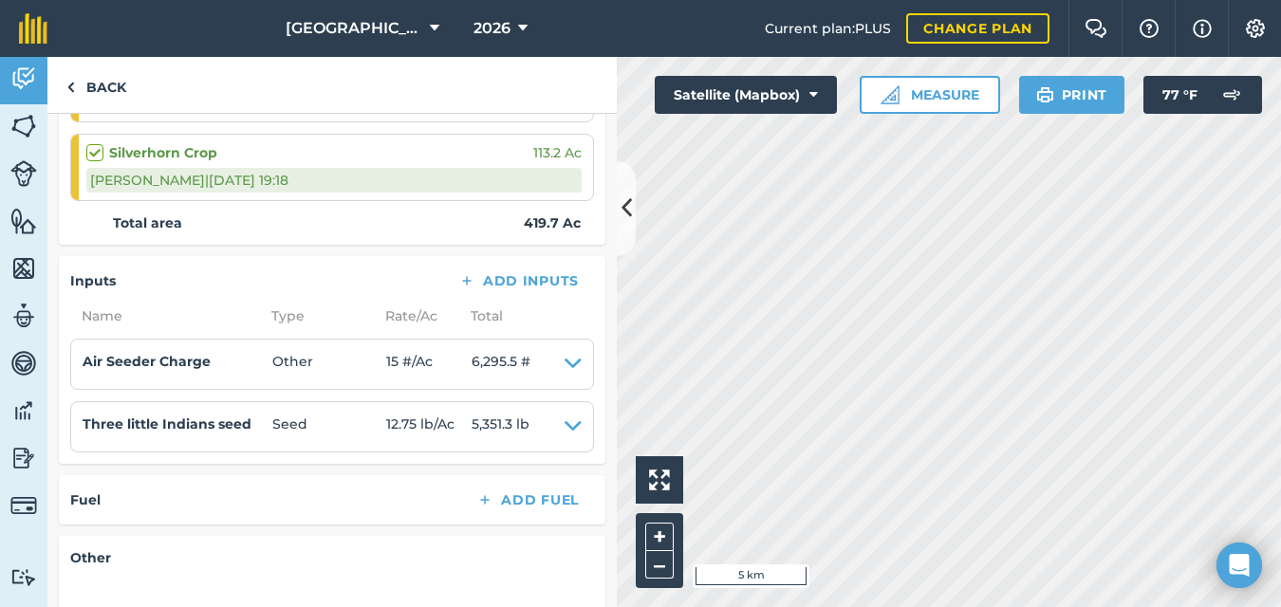
scroll to position [598, 0]
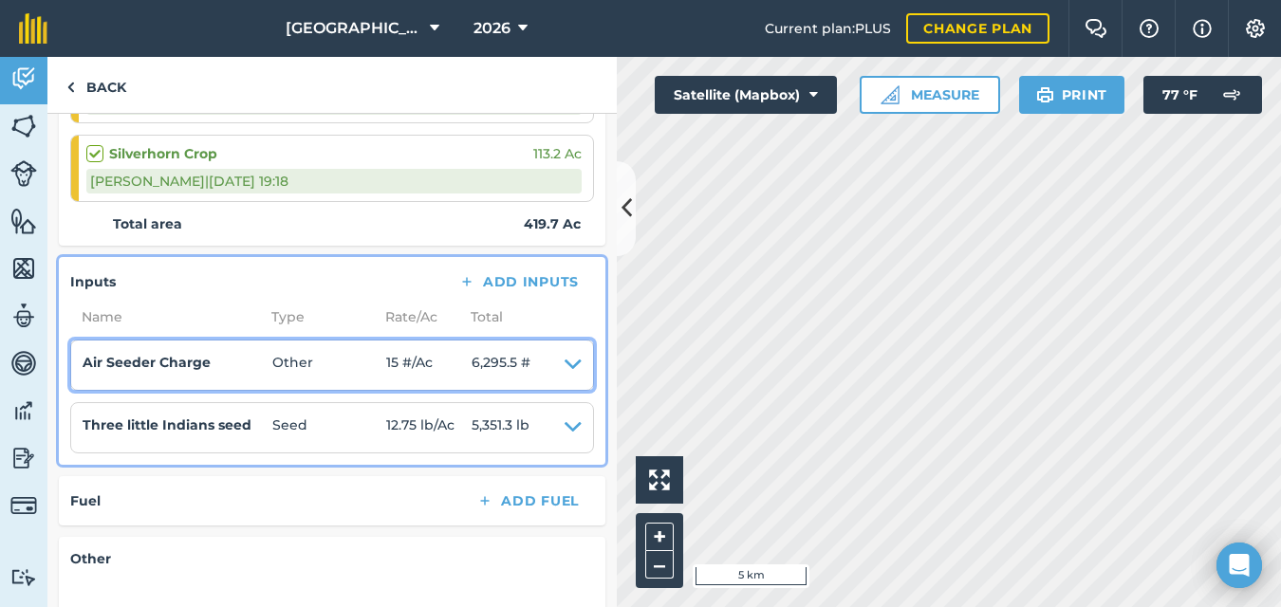
click at [565, 361] on icon at bounding box center [573, 365] width 17 height 27
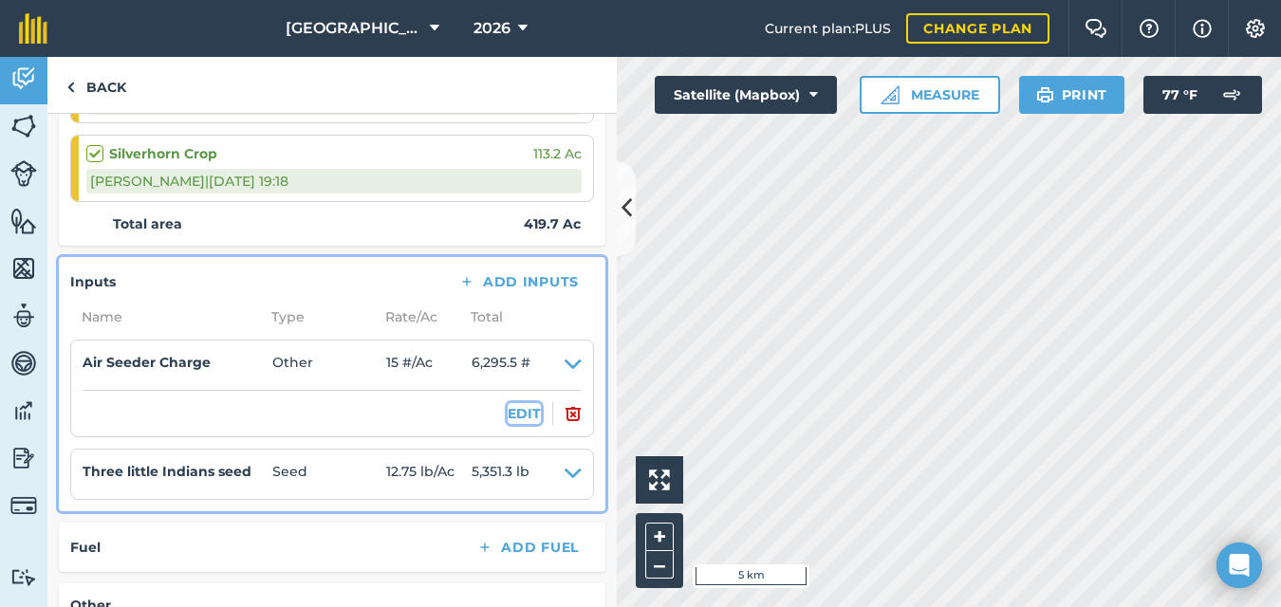
click at [508, 414] on button "EDIT" at bounding box center [524, 413] width 33 height 21
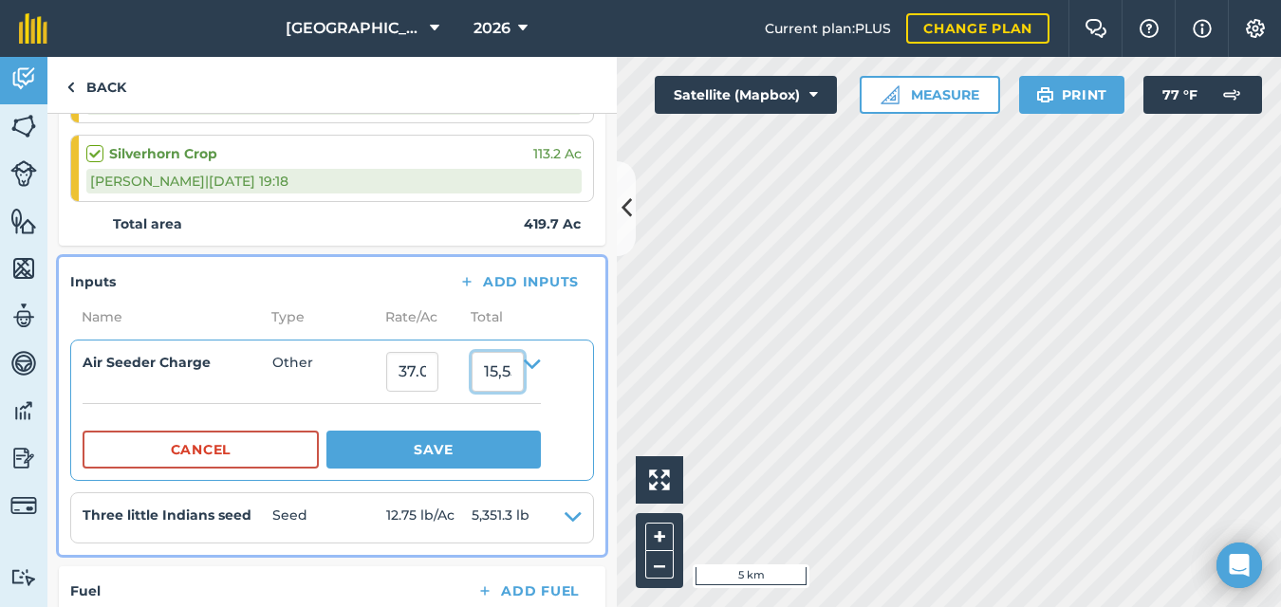
click at [521, 370] on input "15,556.5191979" at bounding box center [498, 372] width 52 height 40
click at [524, 373] on input "6.5191979" at bounding box center [498, 372] width 52 height 40
click at [524, 373] on input "79" at bounding box center [498, 372] width 52 height 40
type input "7"
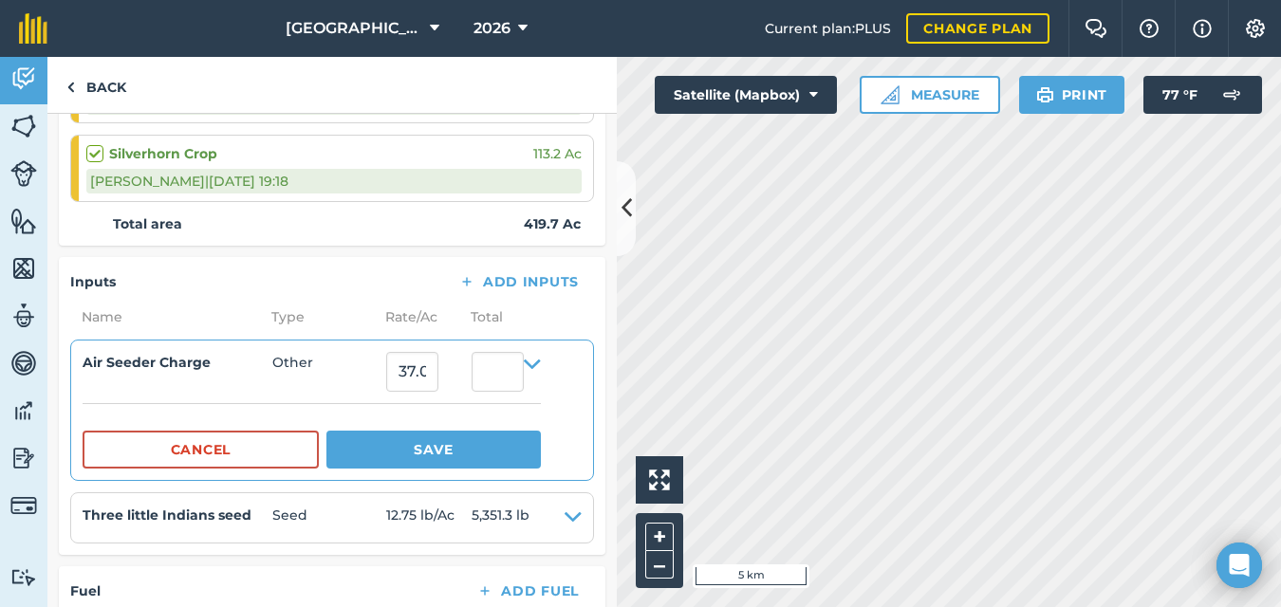
type input "0"
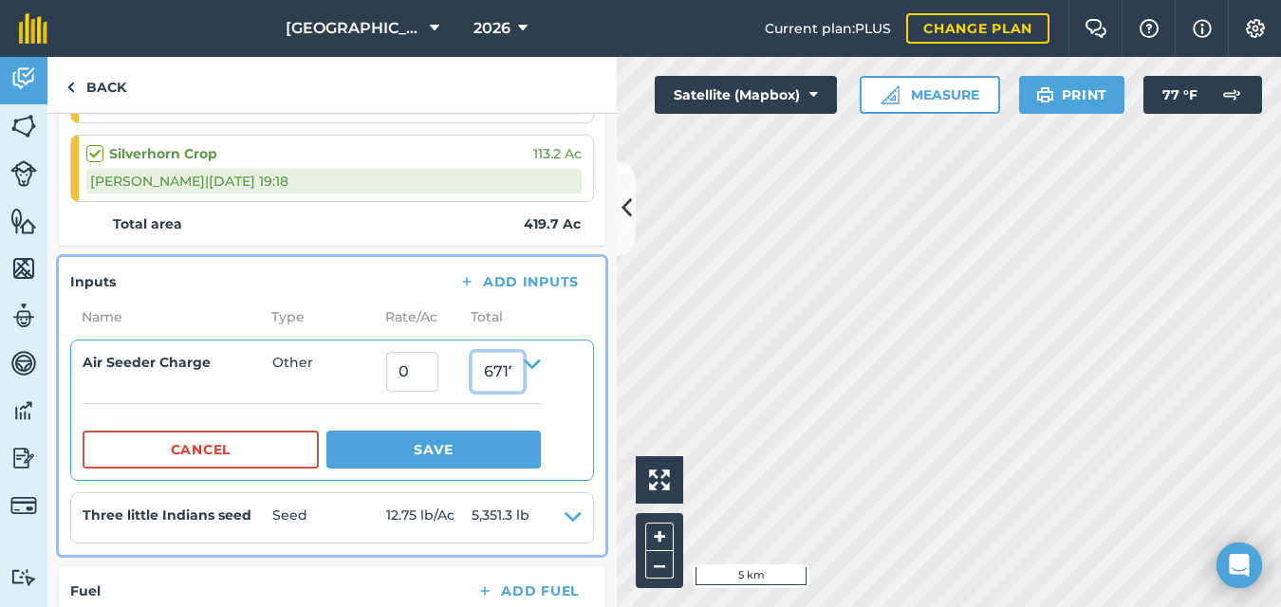
type input "6717"
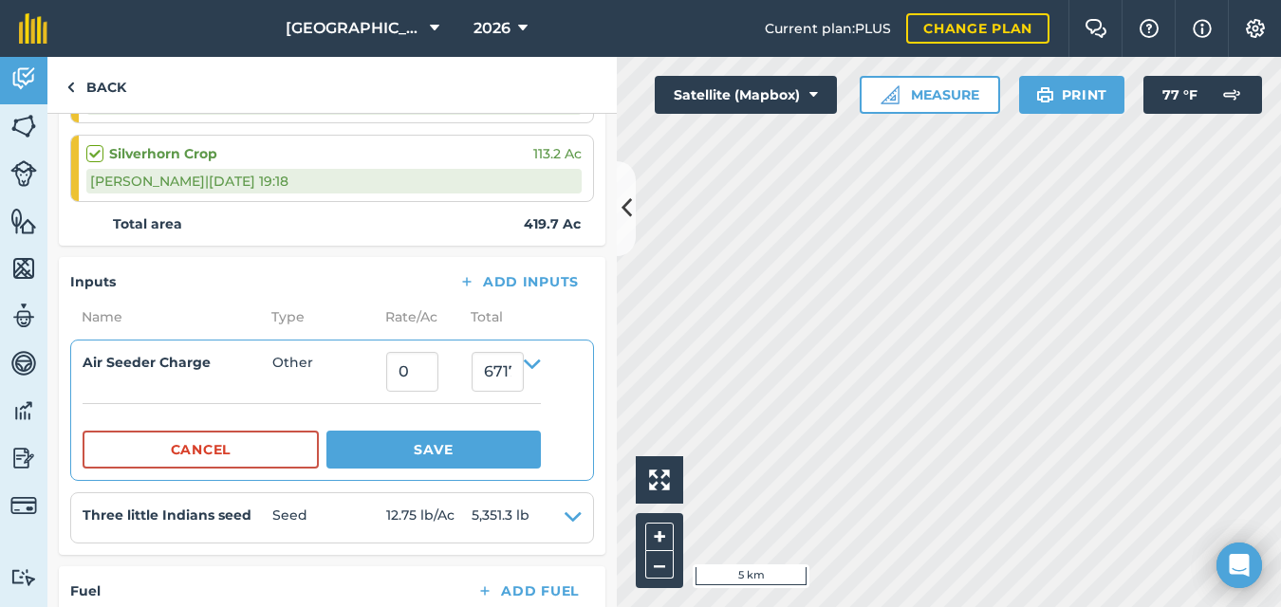
type input "16.004288777698356"
type input "6,717"
click at [296, 396] on details "Air Seeder Charge Other 16.004288777698356 6,717 Cancel Save" at bounding box center [312, 410] width 458 height 117
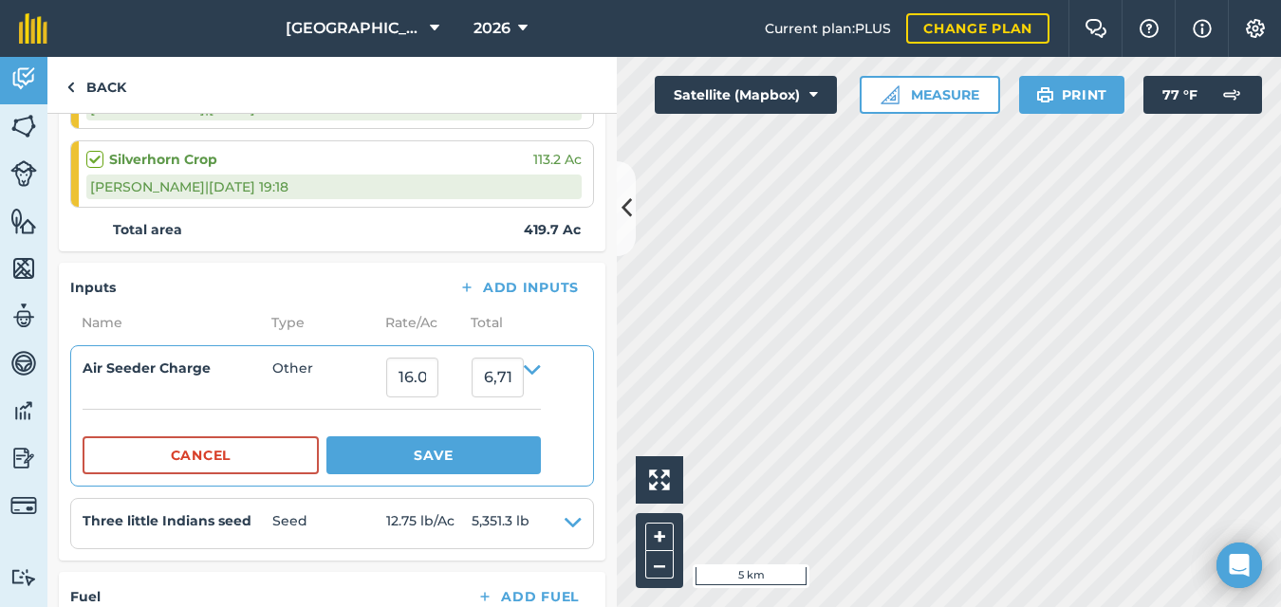
scroll to position [588, 0]
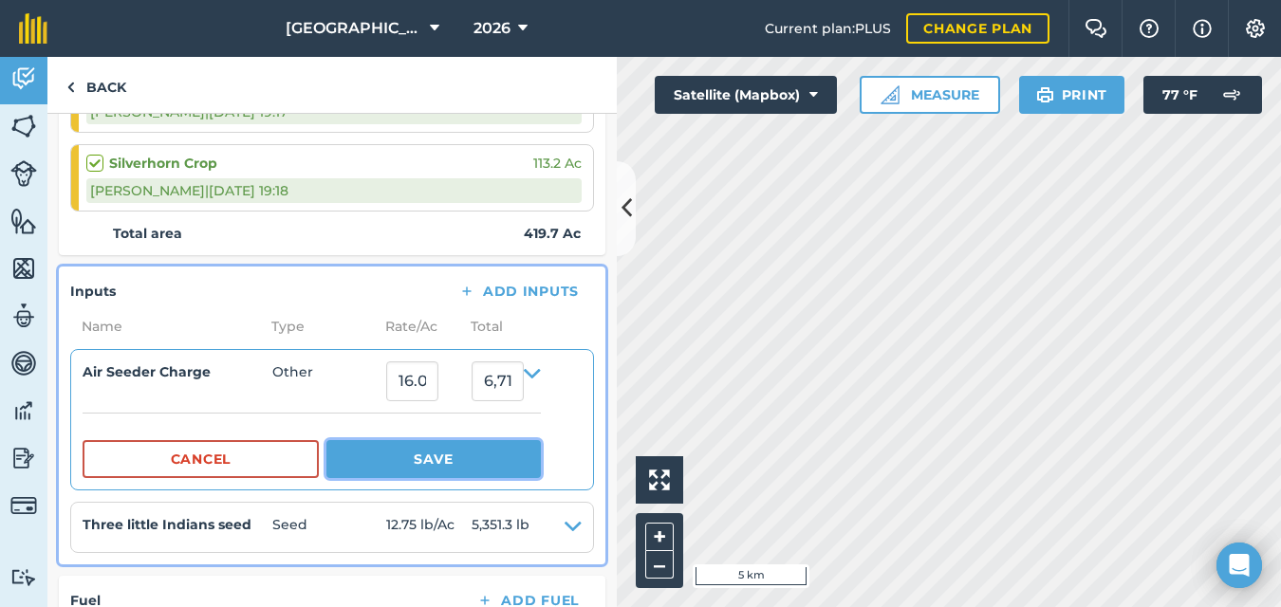
click at [400, 464] on button "Save" at bounding box center [434, 459] width 215 height 38
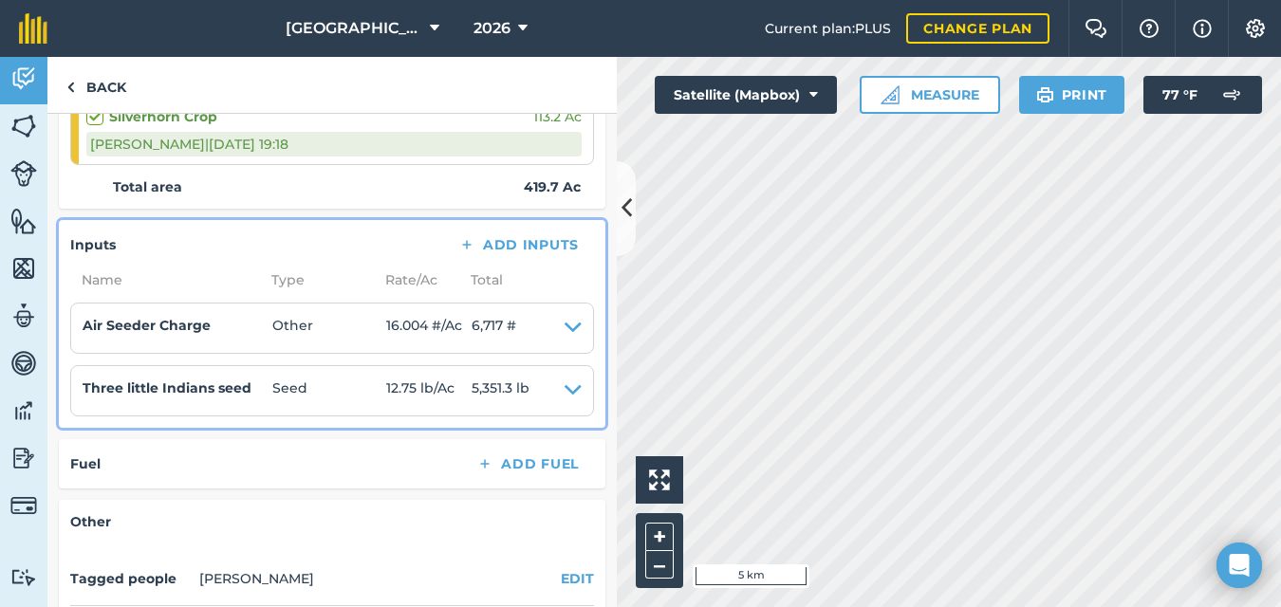
scroll to position [641, 0]
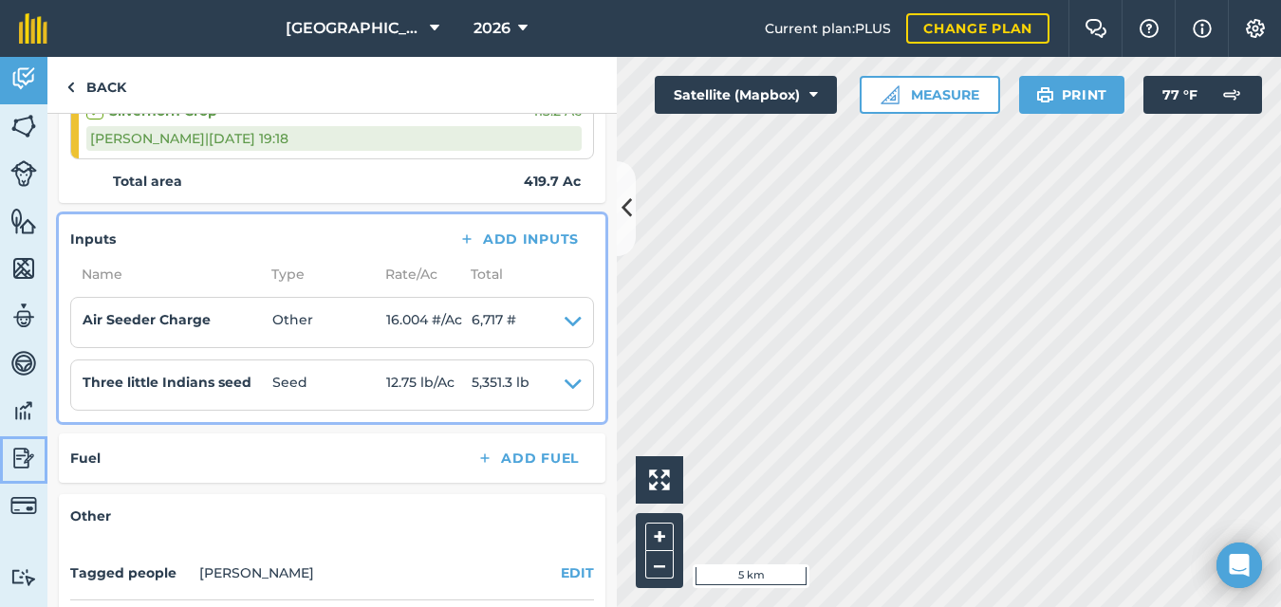
click at [18, 455] on img at bounding box center [23, 458] width 27 height 28
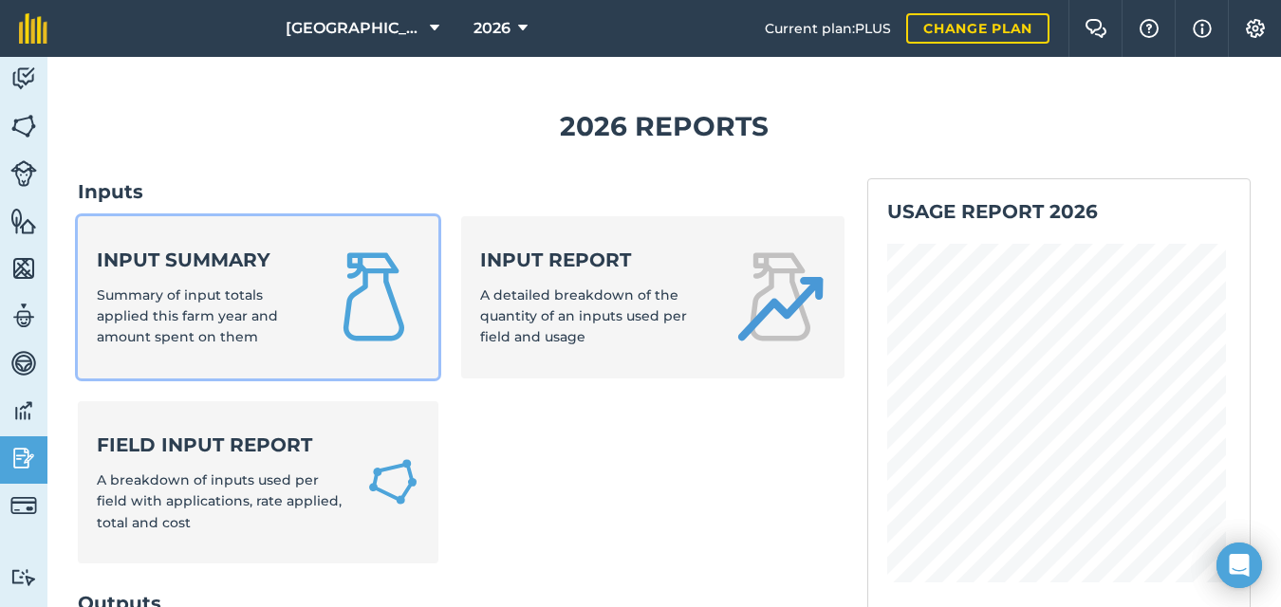
click at [181, 297] on span "Summary of input totals applied this farm year and amount spent on them" at bounding box center [187, 317] width 181 height 60
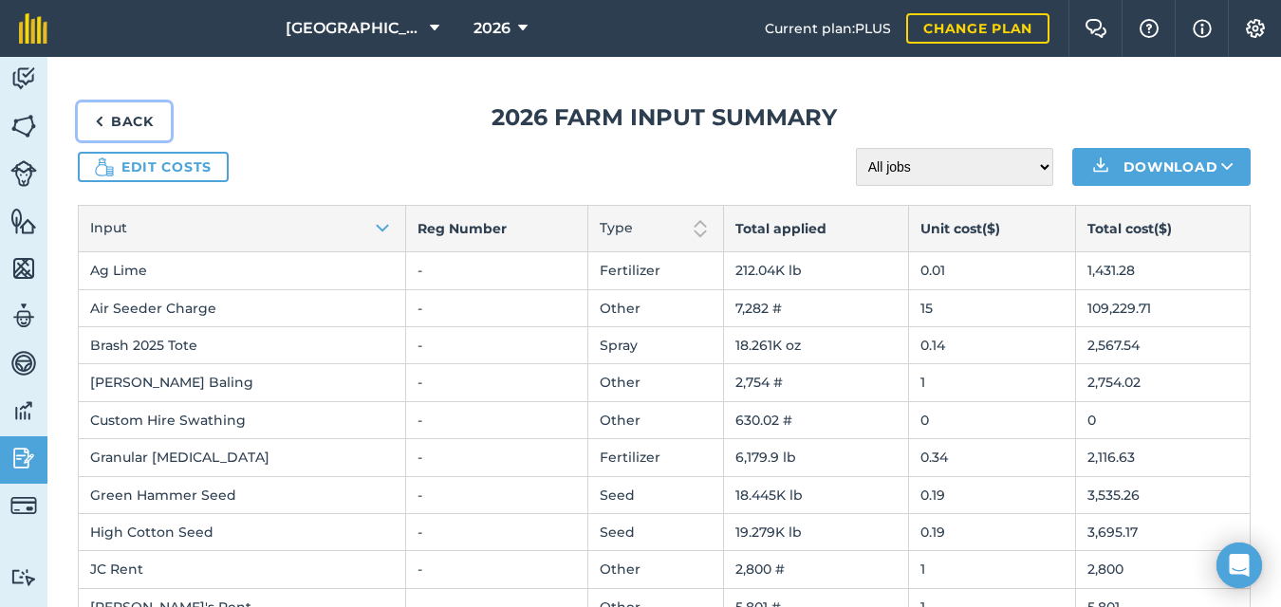
click at [99, 120] on img at bounding box center [99, 121] width 9 height 23
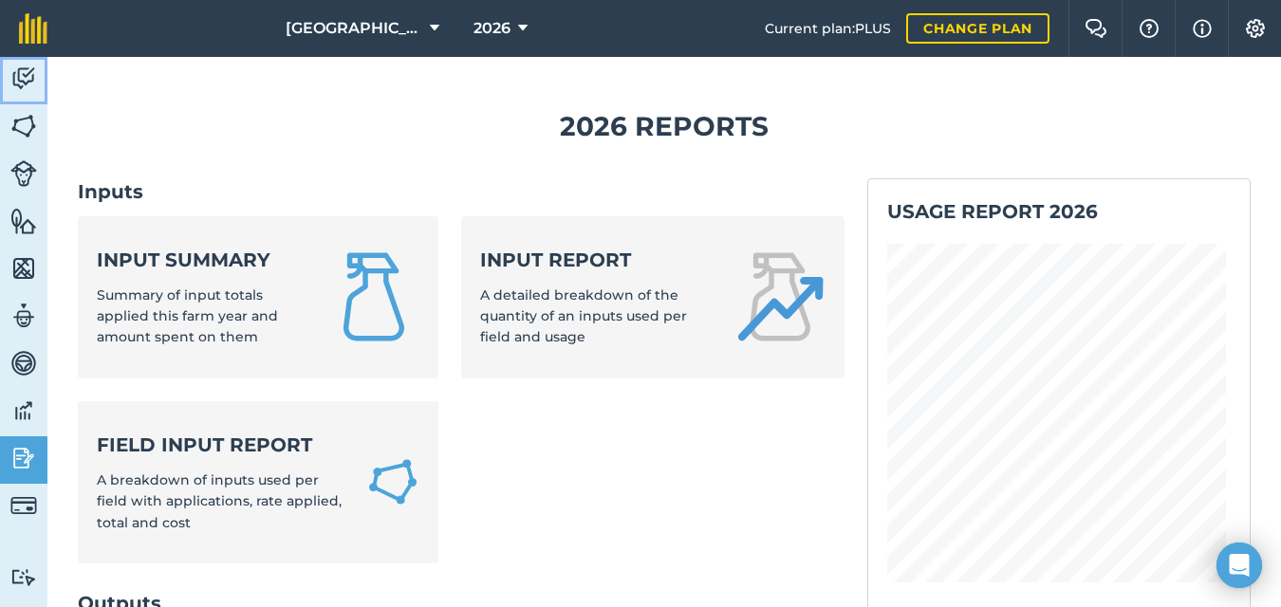
click at [28, 73] on img at bounding box center [23, 79] width 27 height 28
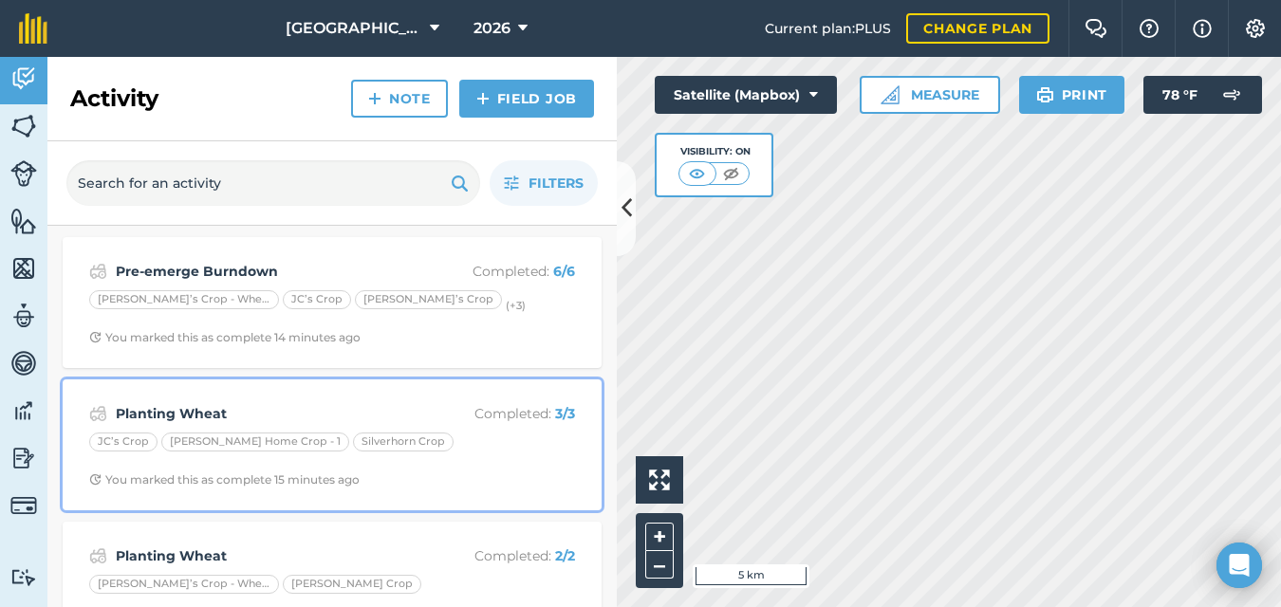
click at [446, 449] on div "JC’s Crop [PERSON_NAME] Home Crop - 1 Silverhorn Crop" at bounding box center [332, 445] width 486 height 25
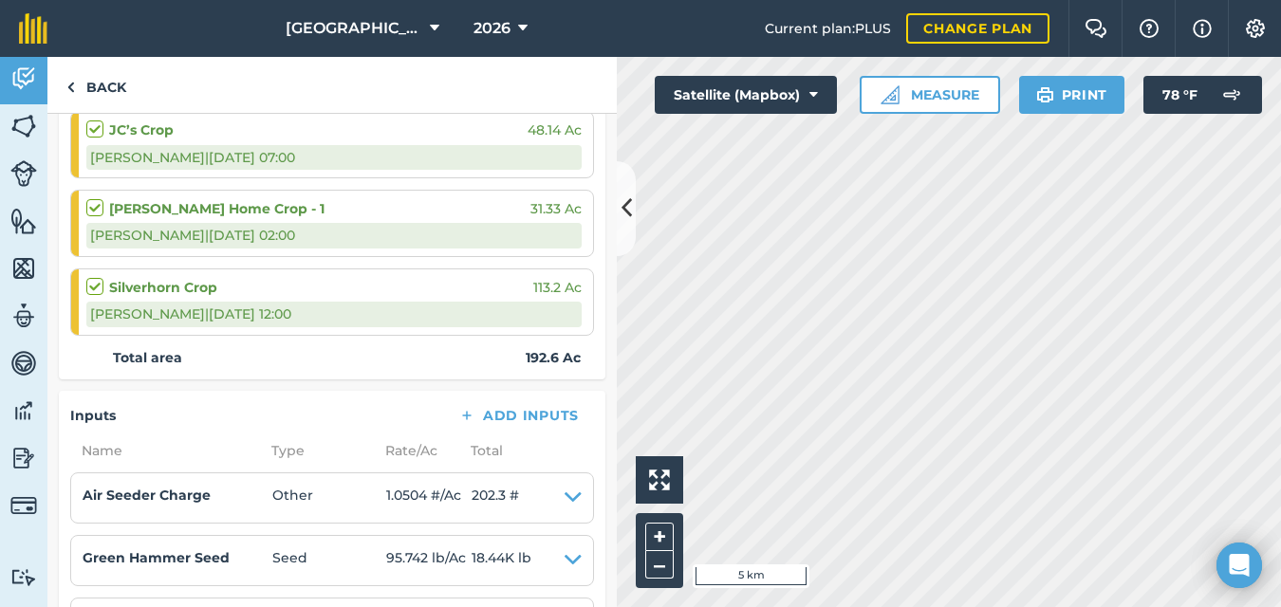
scroll to position [305, 0]
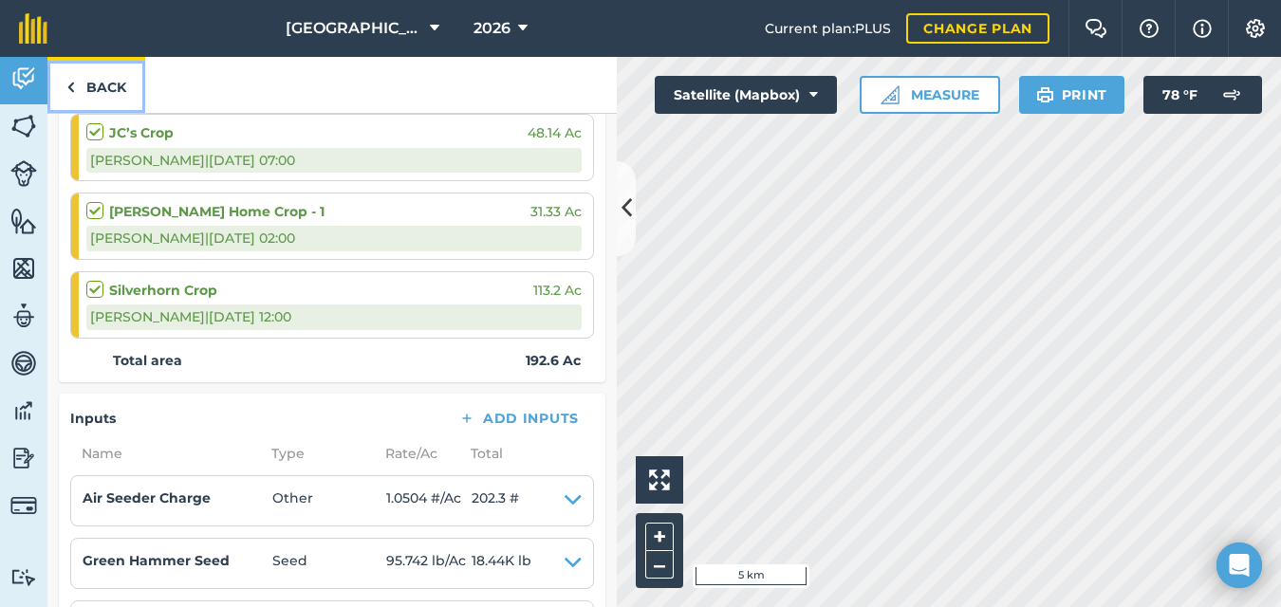
click at [71, 83] on img at bounding box center [70, 87] width 9 height 23
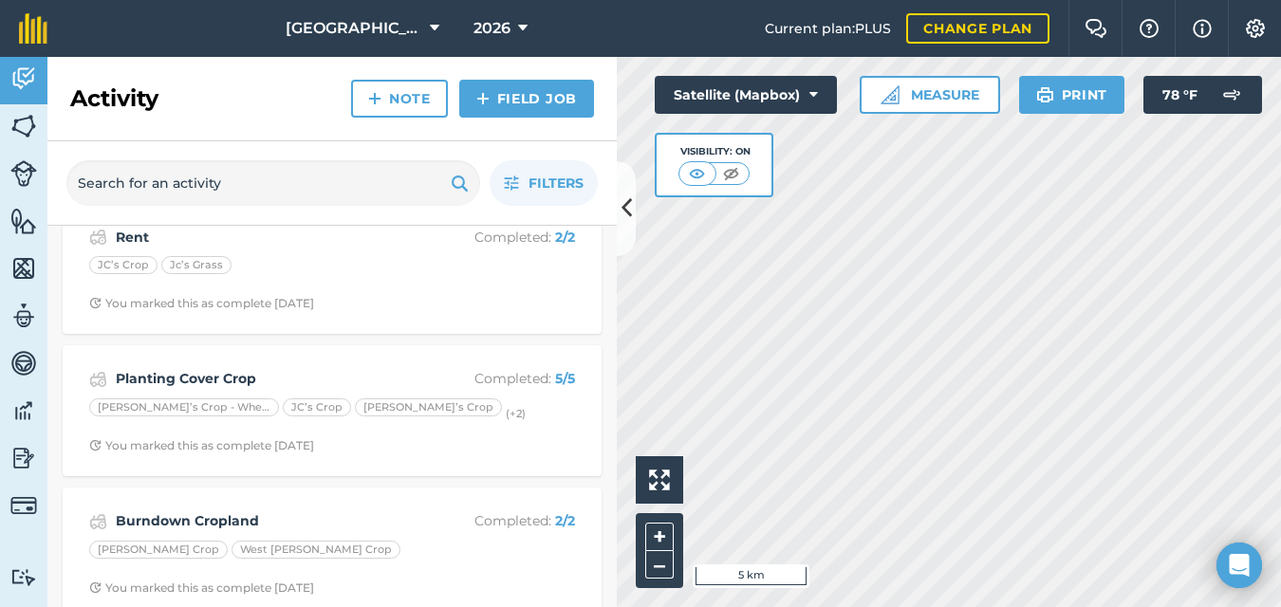
scroll to position [2967, 0]
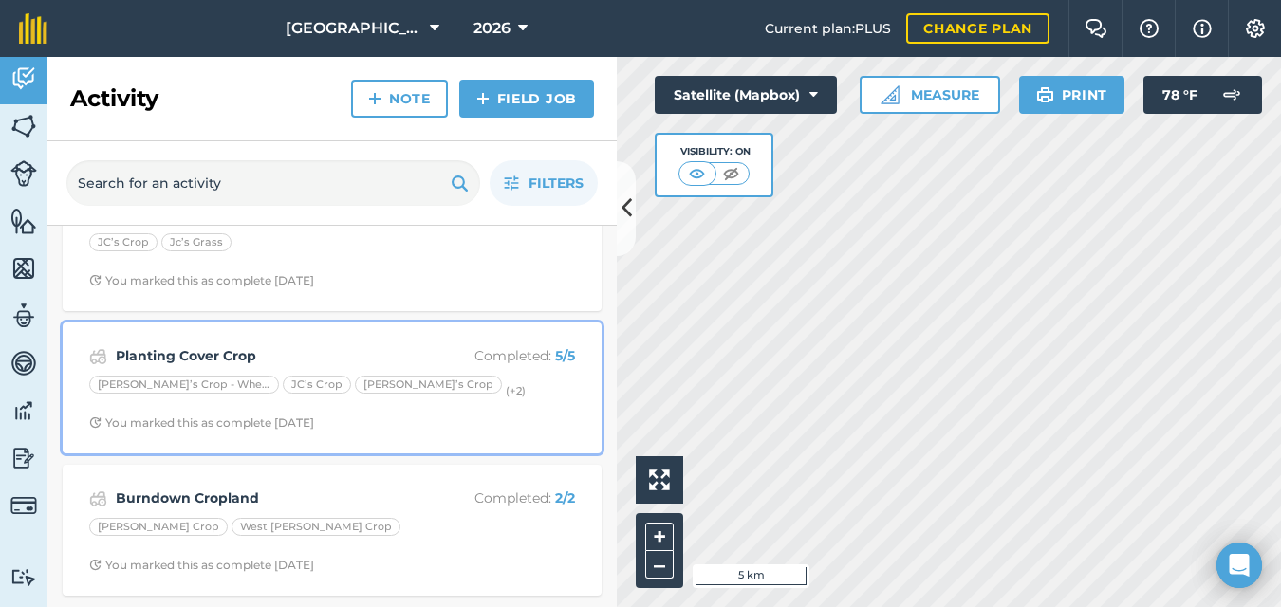
click at [481, 401] on div "Planting Cover Crop Completed : 5 / 5 [PERSON_NAME]’s Crop - Wheat JC’s Crop Je…" at bounding box center [332, 388] width 516 height 108
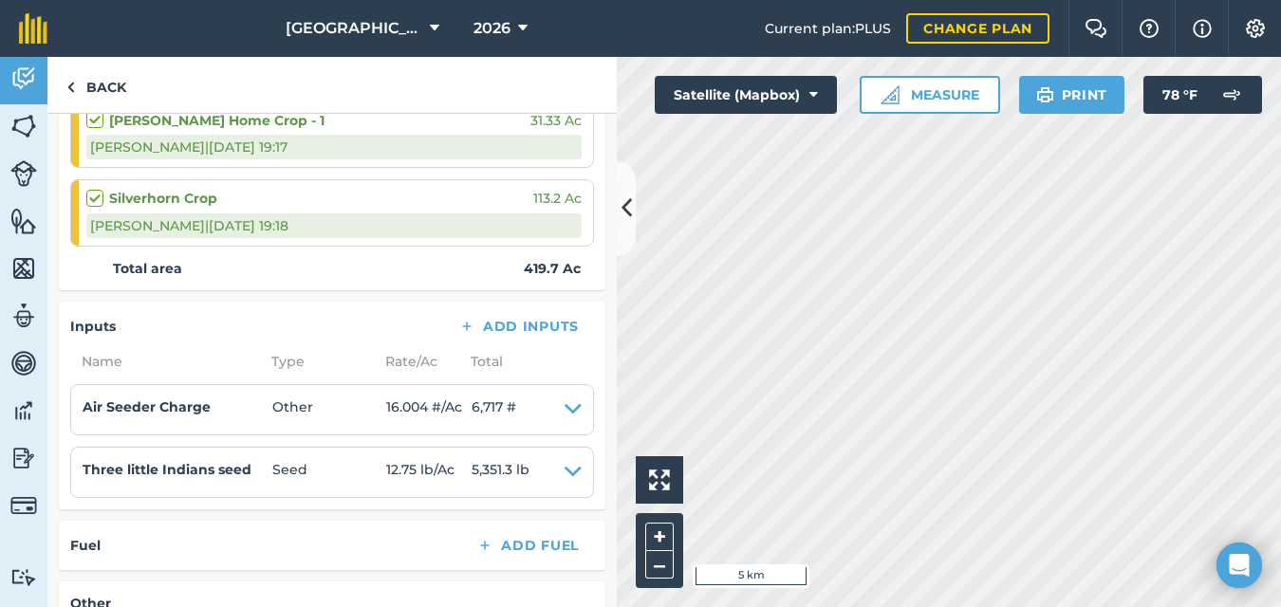
scroll to position [552, 0]
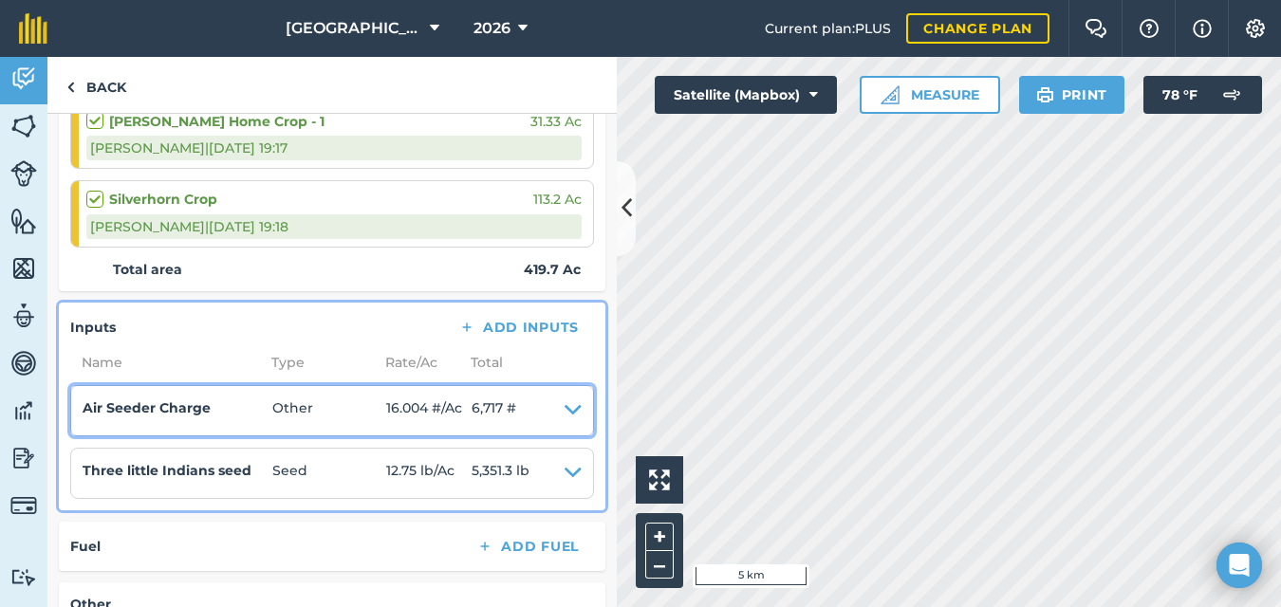
click at [565, 413] on icon at bounding box center [573, 411] width 17 height 27
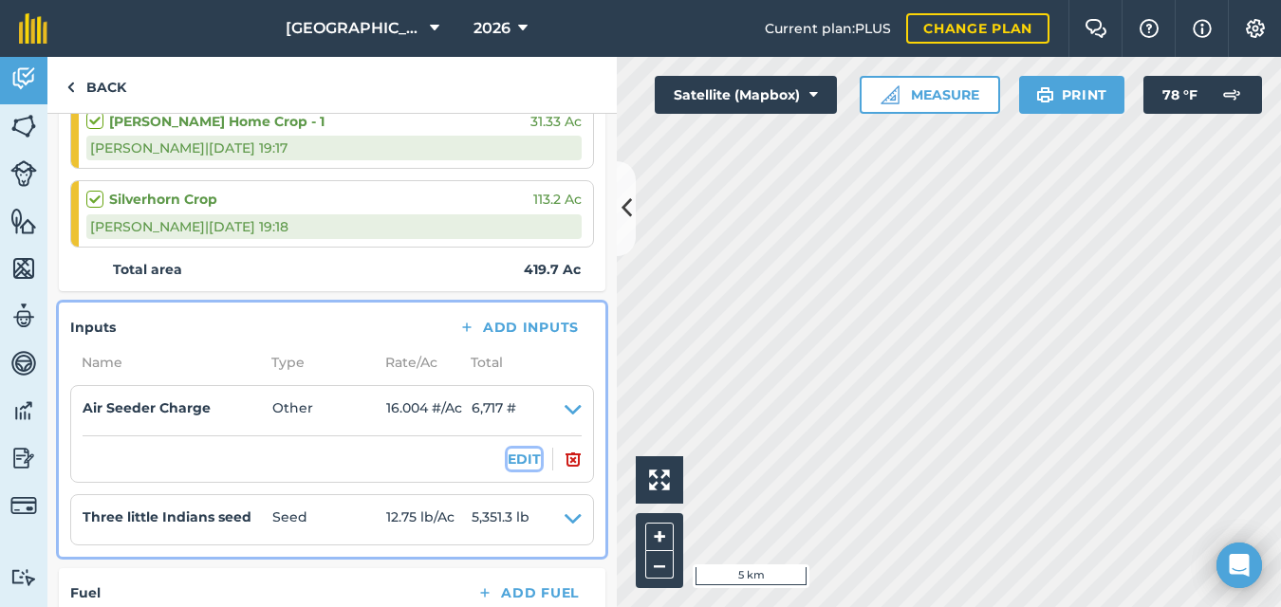
click at [509, 458] on button "EDIT" at bounding box center [524, 459] width 33 height 21
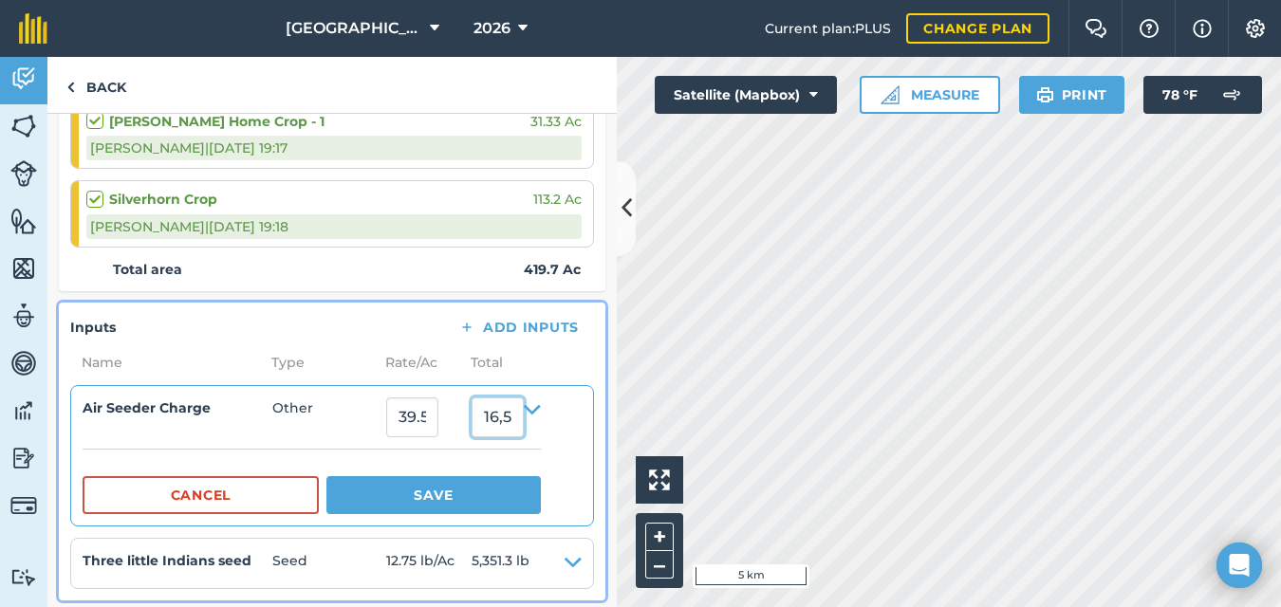
click at [524, 419] on input "16,598.068962" at bounding box center [498, 418] width 52 height 40
click at [524, 417] on input "068962" at bounding box center [498, 418] width 52 height 40
type input "0"
type input "447.8"
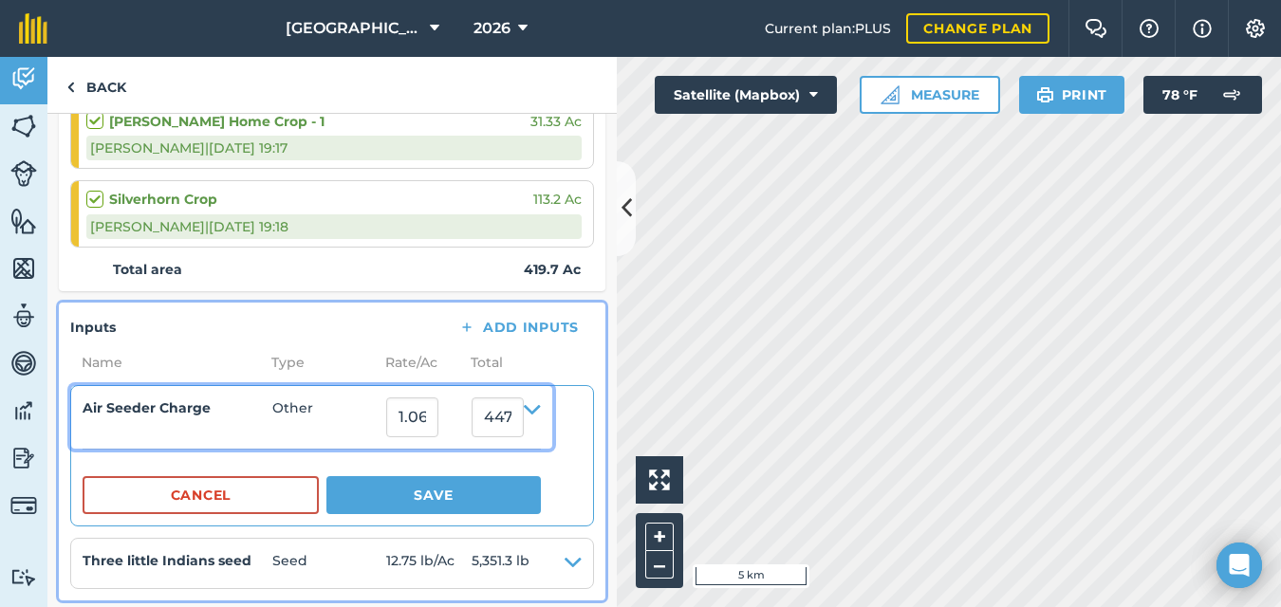
click at [298, 406] on span "Other" at bounding box center [329, 418] width 114 height 40
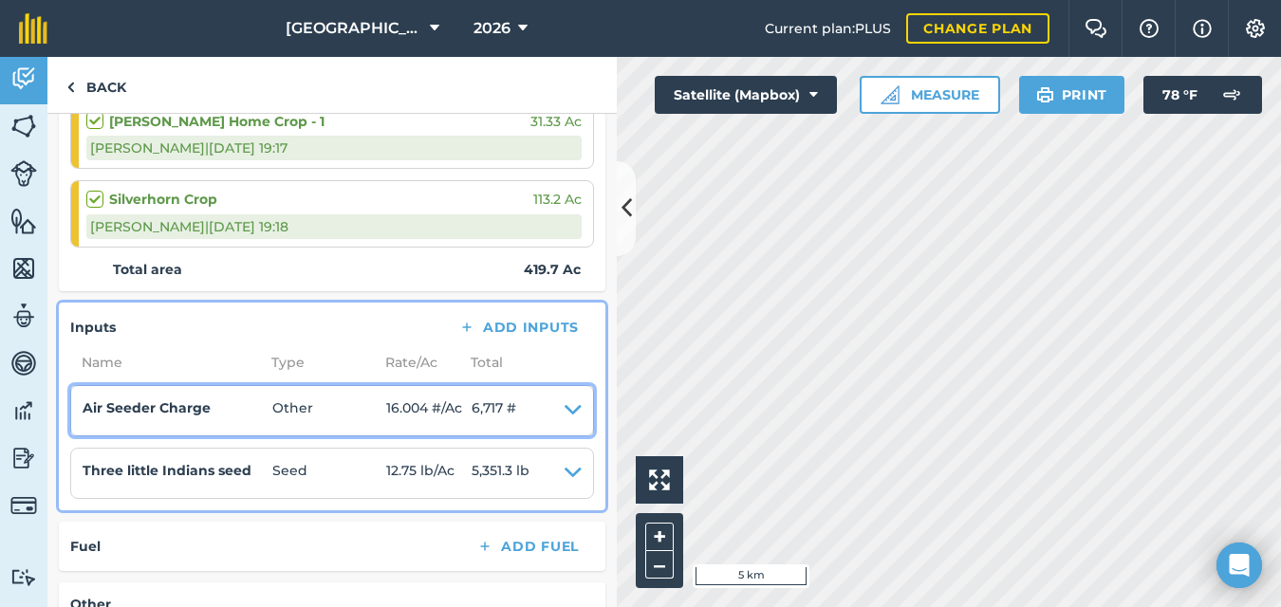
click at [565, 409] on icon at bounding box center [573, 411] width 17 height 27
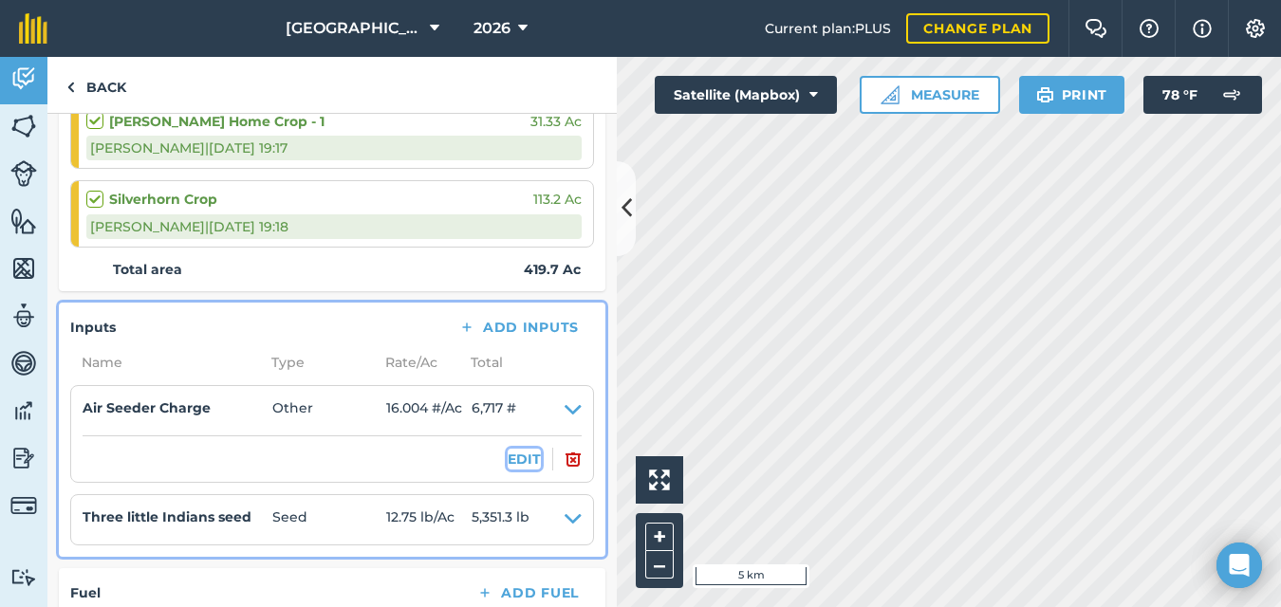
click at [513, 457] on button "EDIT" at bounding box center [524, 459] width 33 height 21
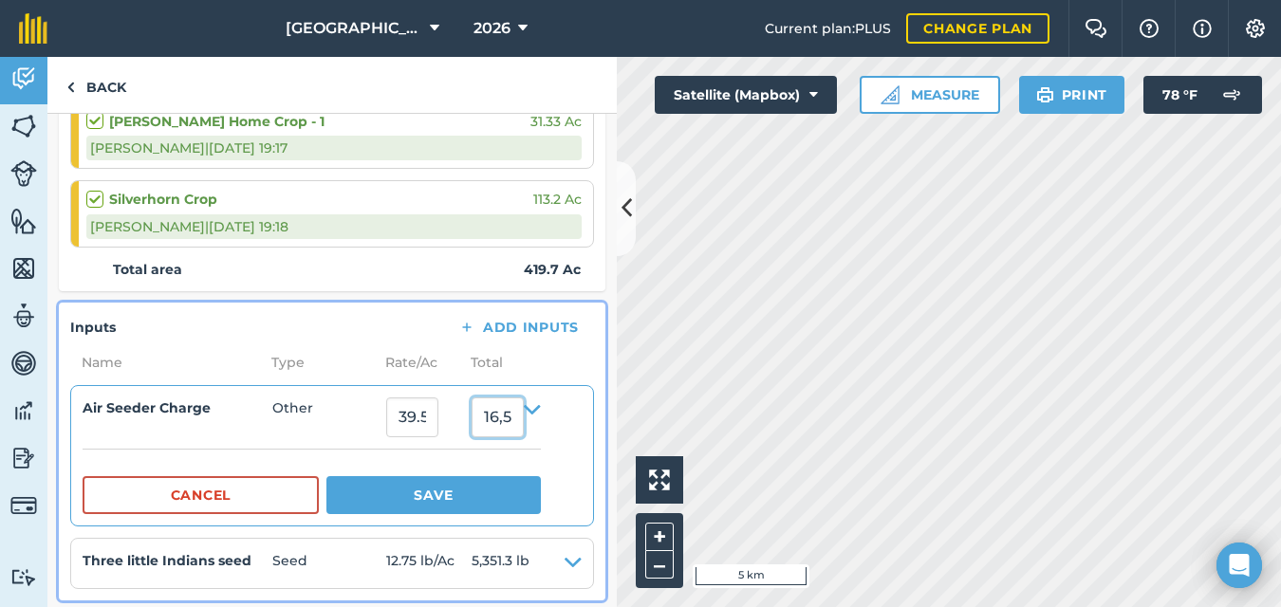
click at [513, 426] on input "16,598.068962" at bounding box center [498, 418] width 52 height 40
type input "1"
type input "447.8"
type input "1.0669525851798904"
click at [439, 425] on input "1.0669525851798904" at bounding box center [412, 418] width 52 height 40
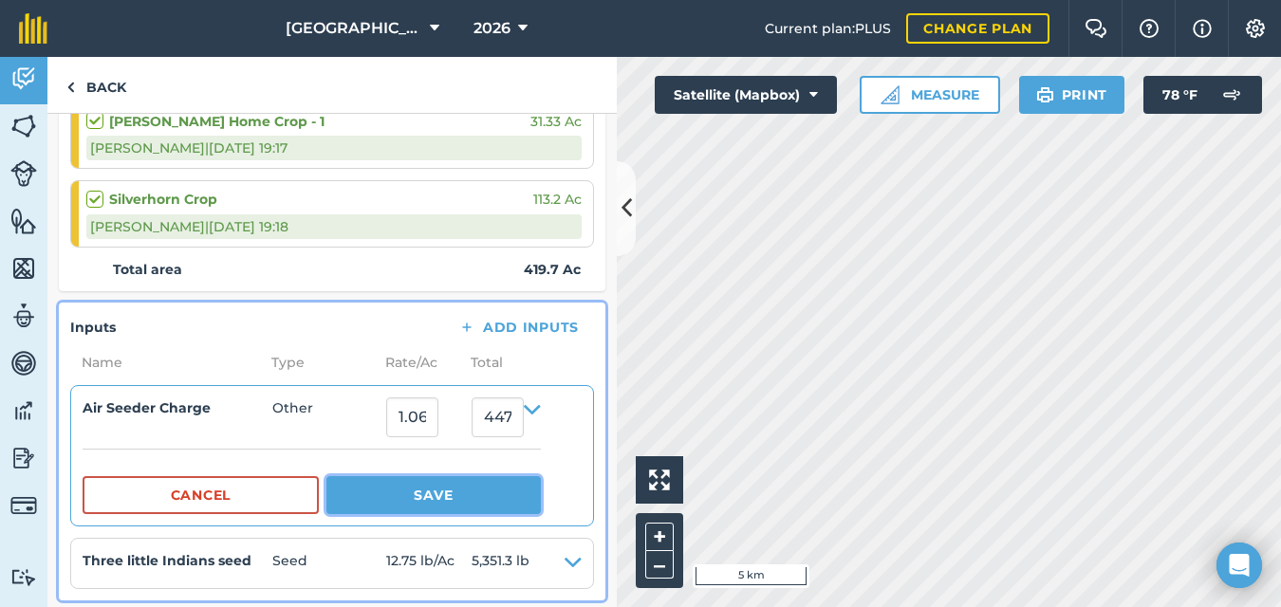
click at [448, 498] on button "Save" at bounding box center [434, 495] width 215 height 38
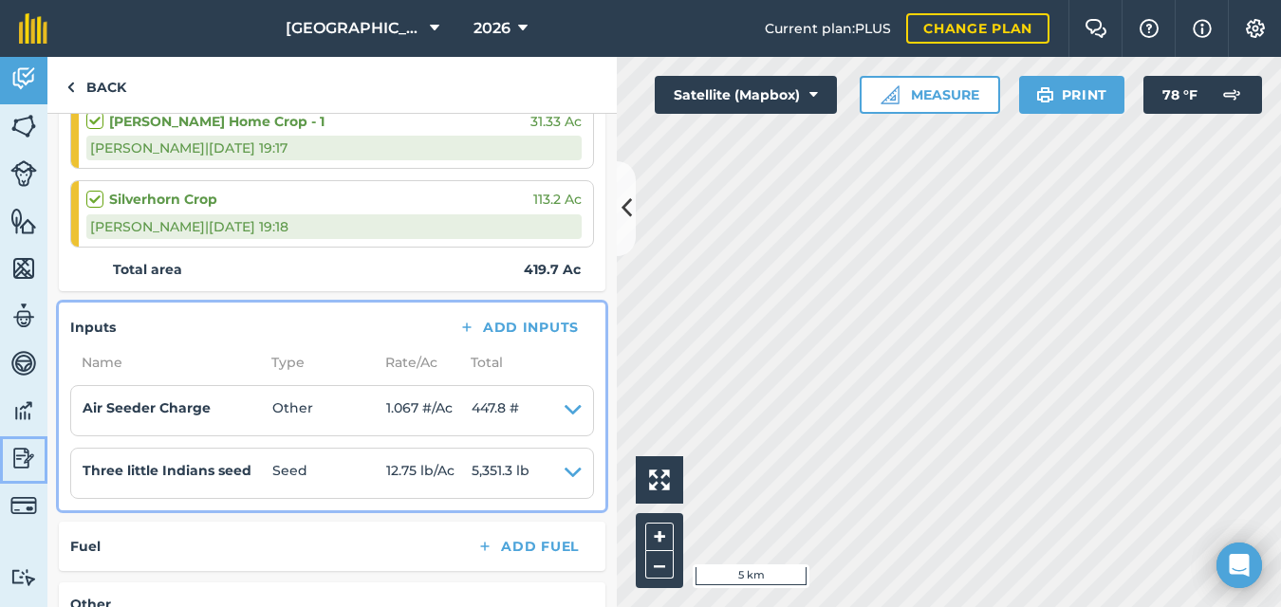
click at [21, 463] on img at bounding box center [23, 458] width 27 height 28
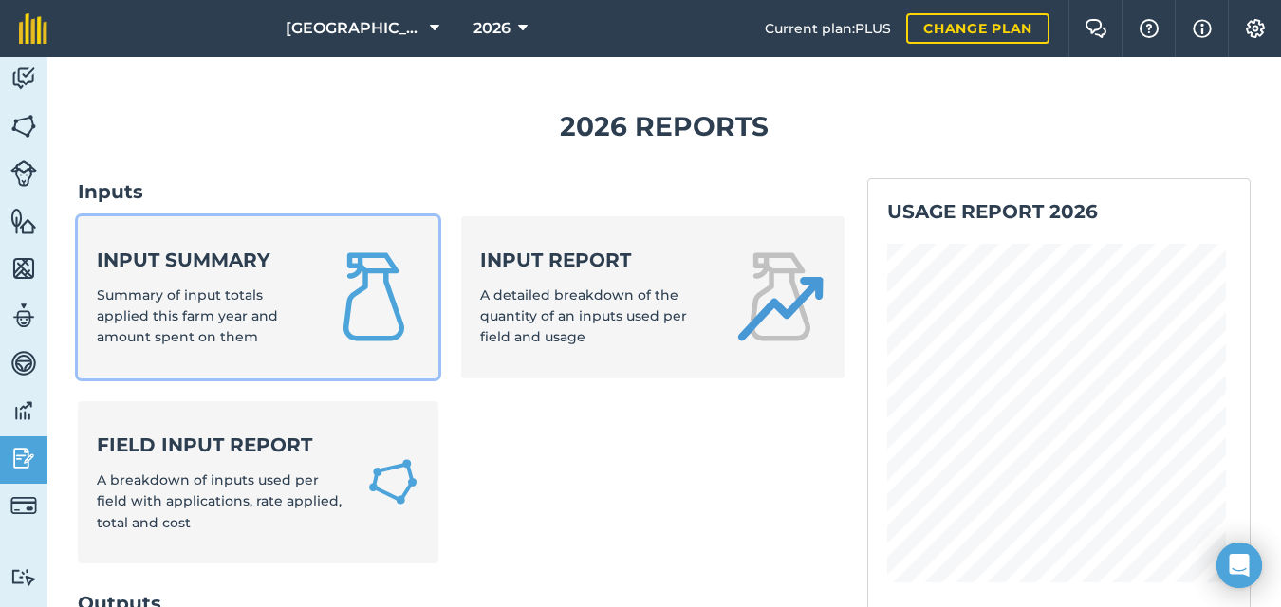
click at [175, 300] on span "Summary of input totals applied this farm year and amount spent on them" at bounding box center [187, 317] width 181 height 60
